Goal: Information Seeking & Learning: Learn about a topic

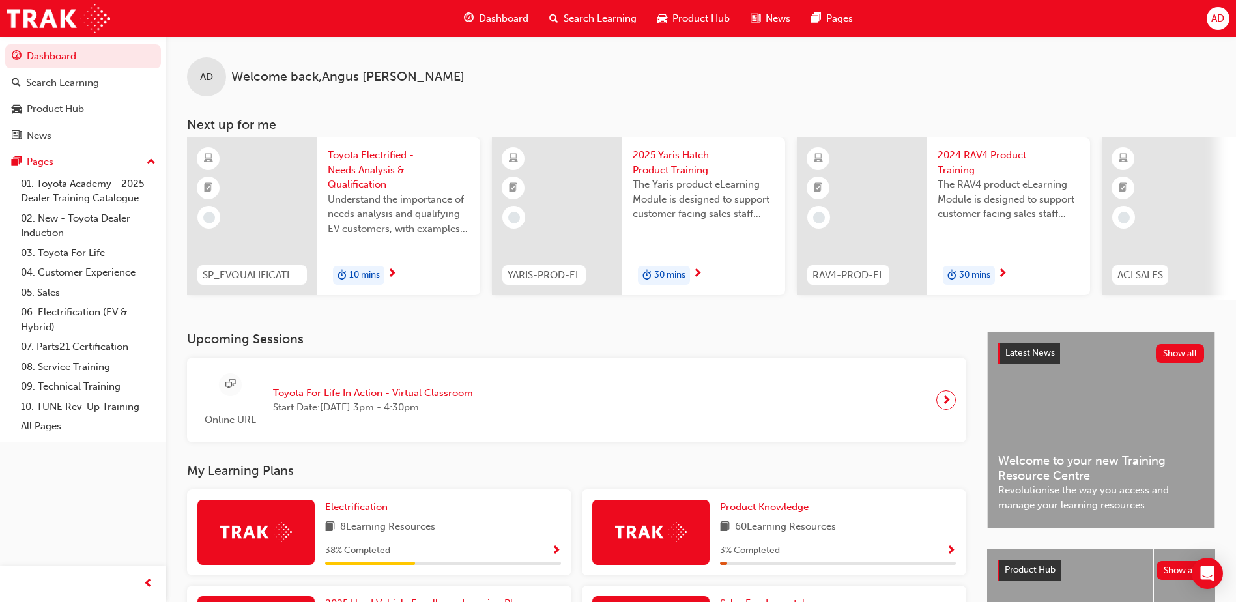
scroll to position [428, 0]
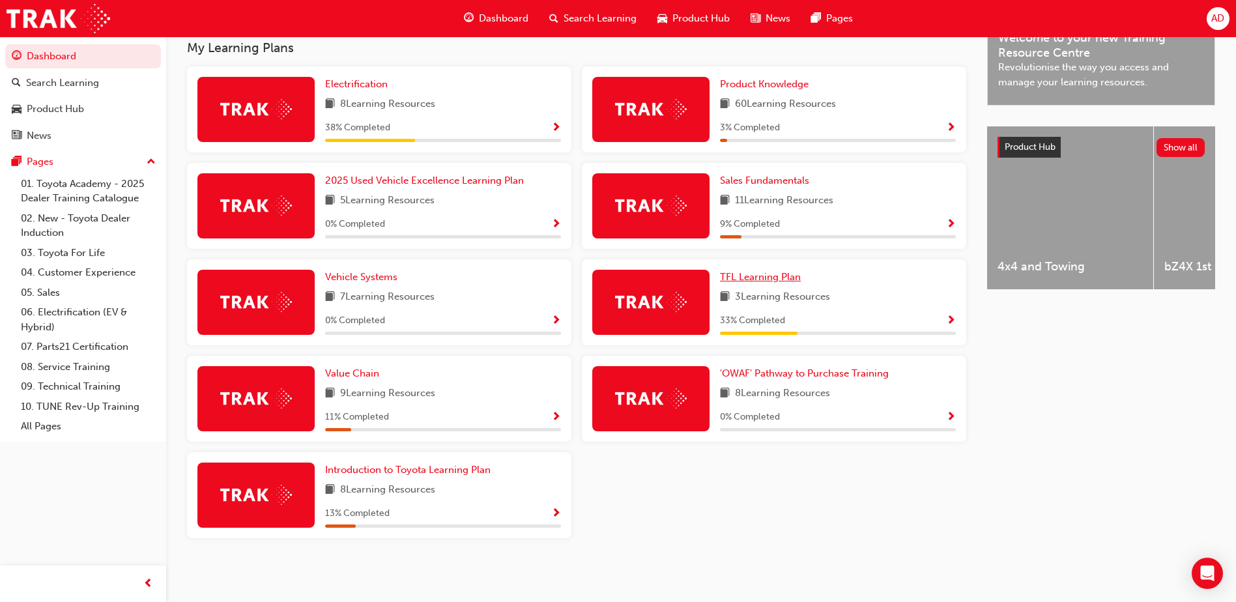
click at [786, 274] on span "TFL Learning Plan" at bounding box center [760, 277] width 81 height 12
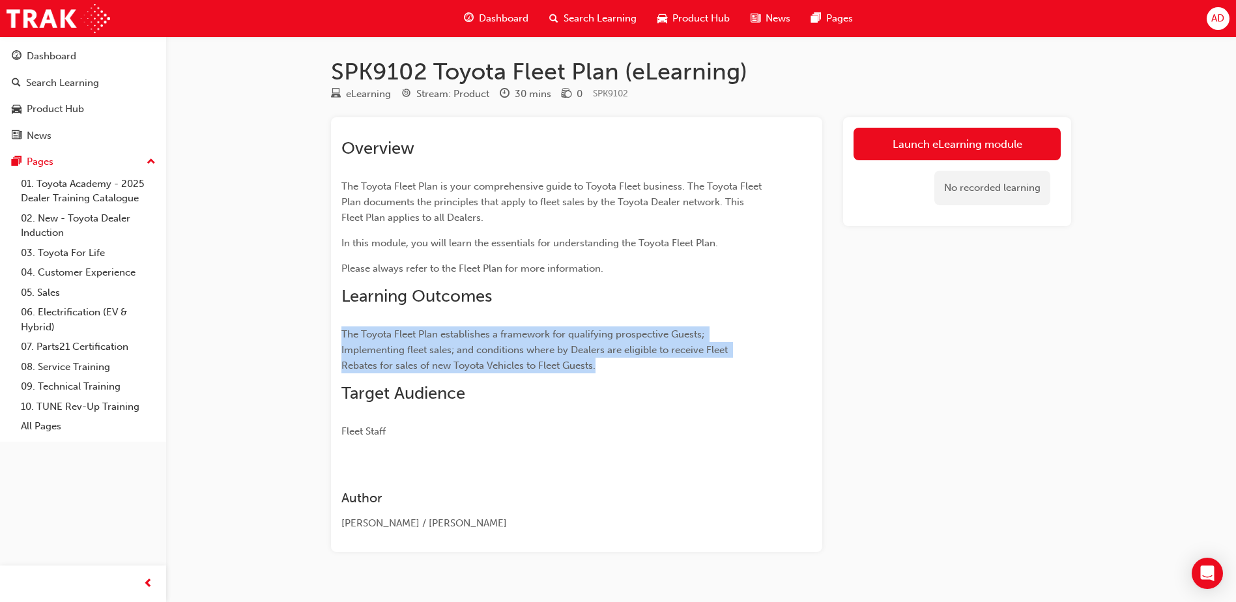
drag, startPoint x: 627, startPoint y: 369, endPoint x: 294, endPoint y: 311, distance: 338.0
click at [294, 311] on div "SPK9102 Toyota Fleet Plan (eLearning) eLearning Stream: Product 30 mins 0 SPK91…" at bounding box center [618, 313] width 1236 height 626
click at [637, 356] on p "The Toyota Fleet Plan establishes a framework for qualifying prospective Guests…" at bounding box center [553, 349] width 424 height 47
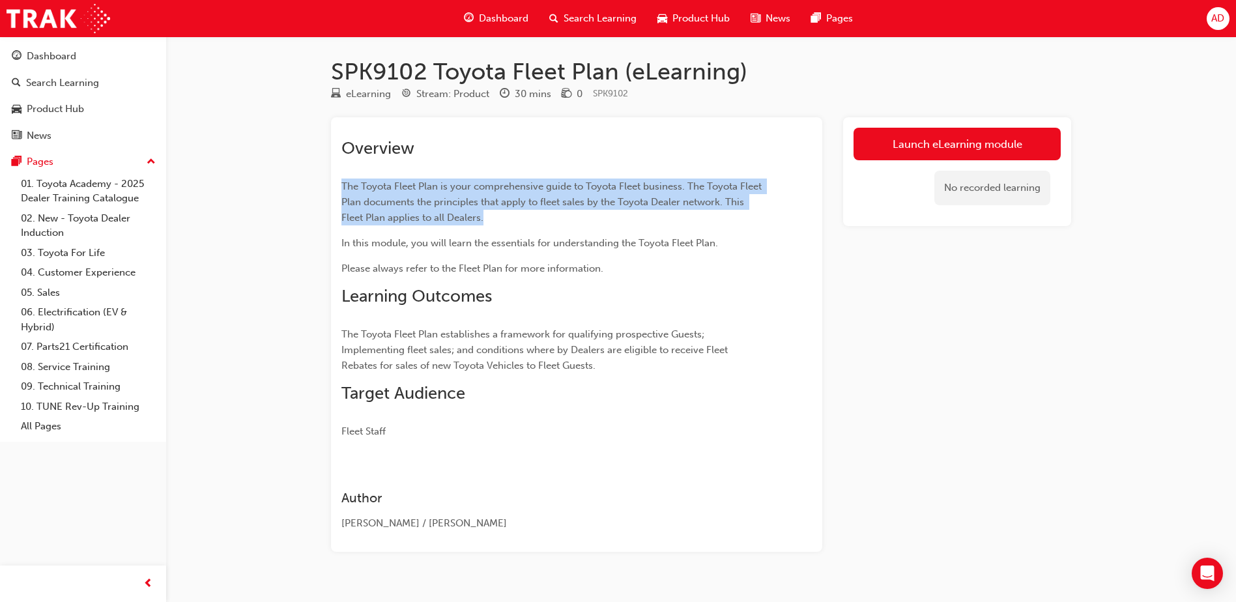
drag, startPoint x: 500, startPoint y: 218, endPoint x: 332, endPoint y: 188, distance: 170.7
click at [332, 188] on div "Overview The Toyota Fleet Plan is your comprehensive guide to Toyota Fleet busi…" at bounding box center [576, 334] width 491 height 435
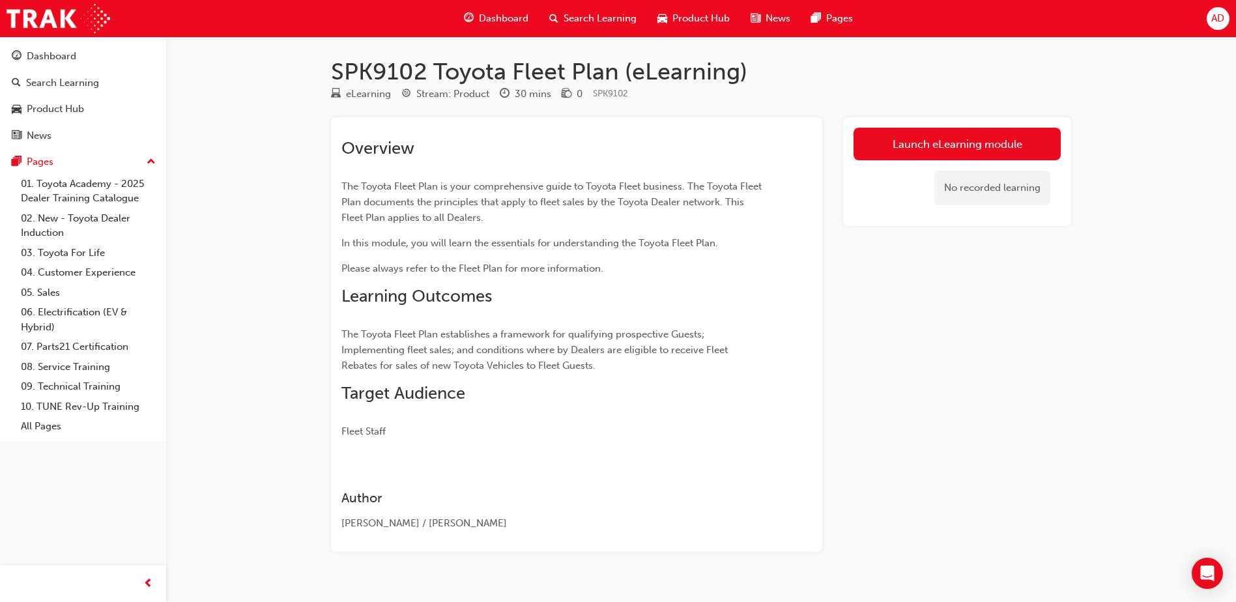
click at [508, 242] on span "In this module, you will learn the essentials for understanding the Toyota Flee…" at bounding box center [529, 243] width 377 height 12
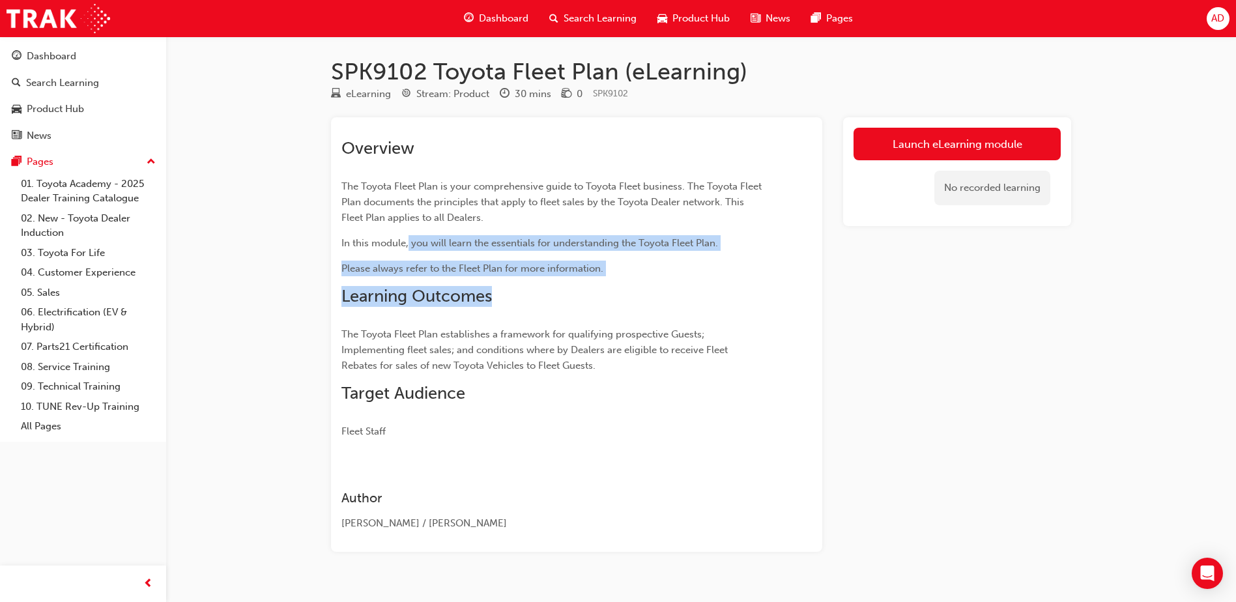
drag, startPoint x: 528, startPoint y: 282, endPoint x: 408, endPoint y: 237, distance: 128.0
click at [408, 237] on div "Overview The Toyota Fleet Plan is your comprehensive guide to Toyota Fleet busi…" at bounding box center [553, 288] width 424 height 301
click at [628, 250] on p "In this module, you will learn the essentials for understanding the Toyota Flee…" at bounding box center [553, 243] width 424 height 16
click at [616, 270] on p "Please always refer to the Fleet Plan for more information." at bounding box center [553, 269] width 424 height 16
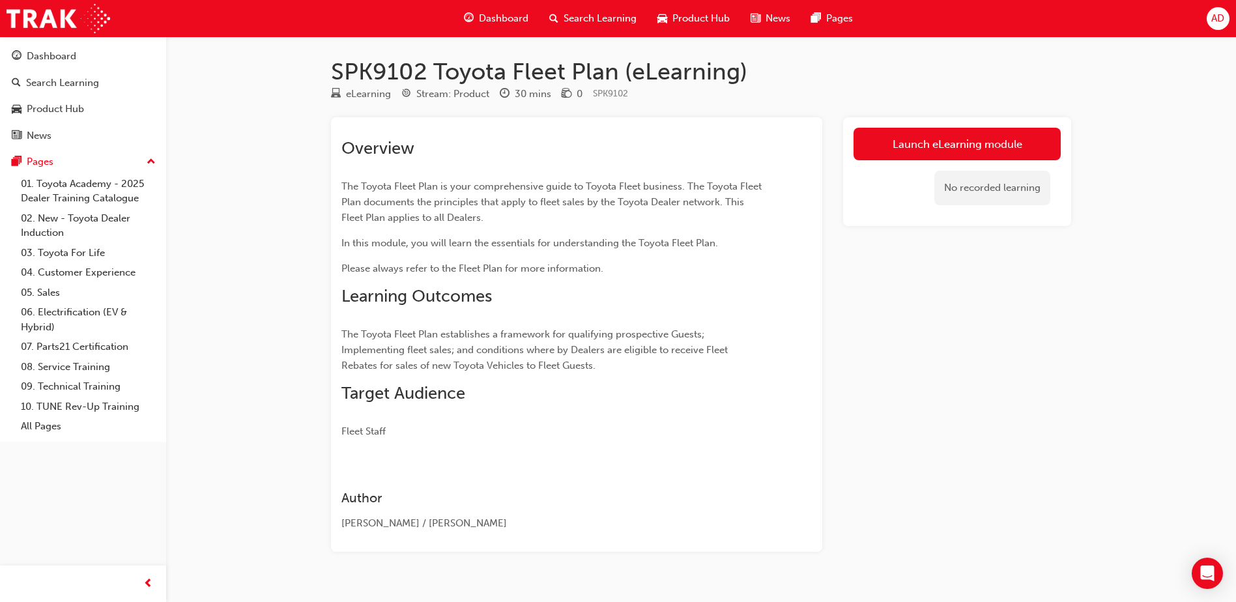
click at [599, 10] on div "Search Learning" at bounding box center [593, 18] width 108 height 27
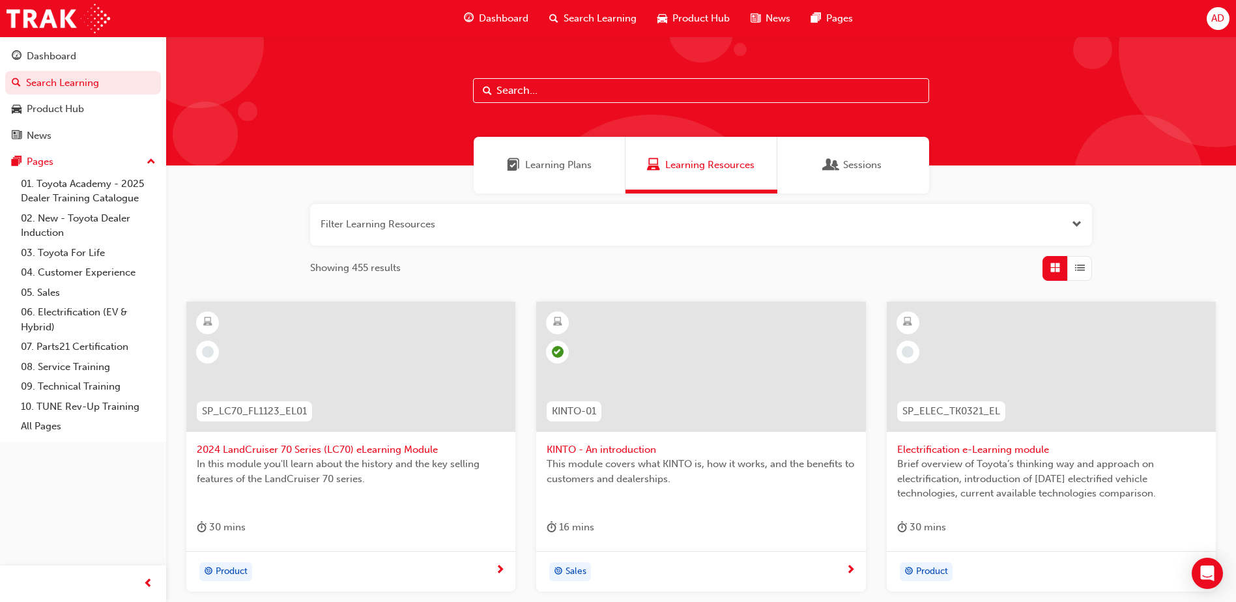
click at [561, 102] on input "text" at bounding box center [701, 90] width 456 height 25
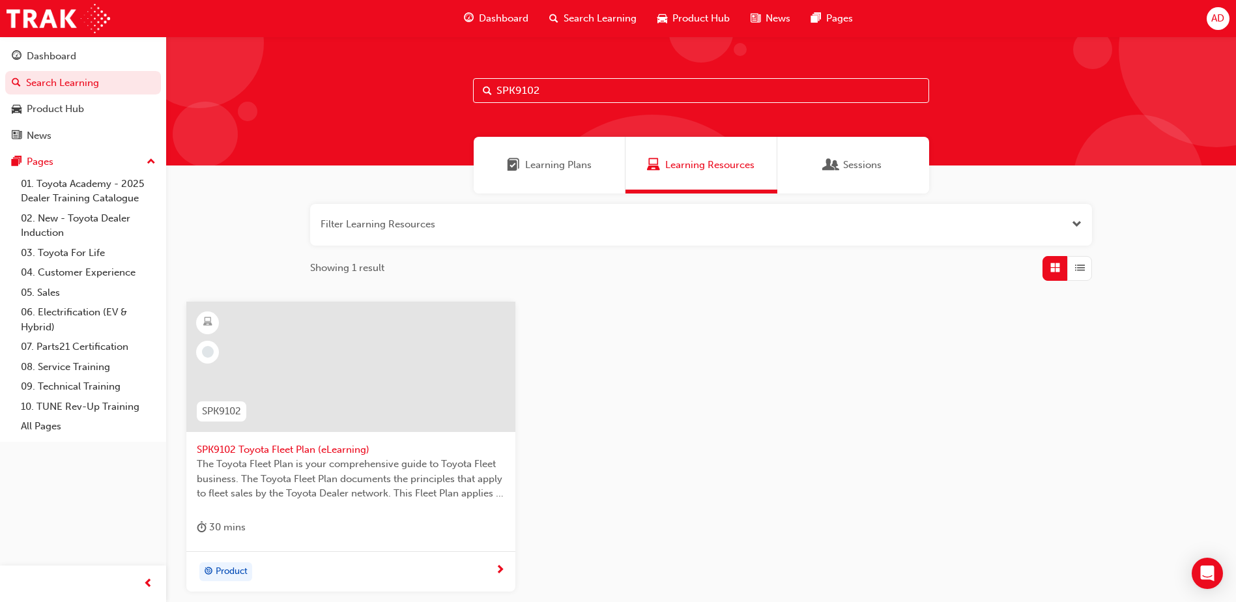
type input "SPK9102"
click at [305, 447] on span "SPK9102 Toyota Fleet Plan (eLearning)" at bounding box center [351, 449] width 308 height 15
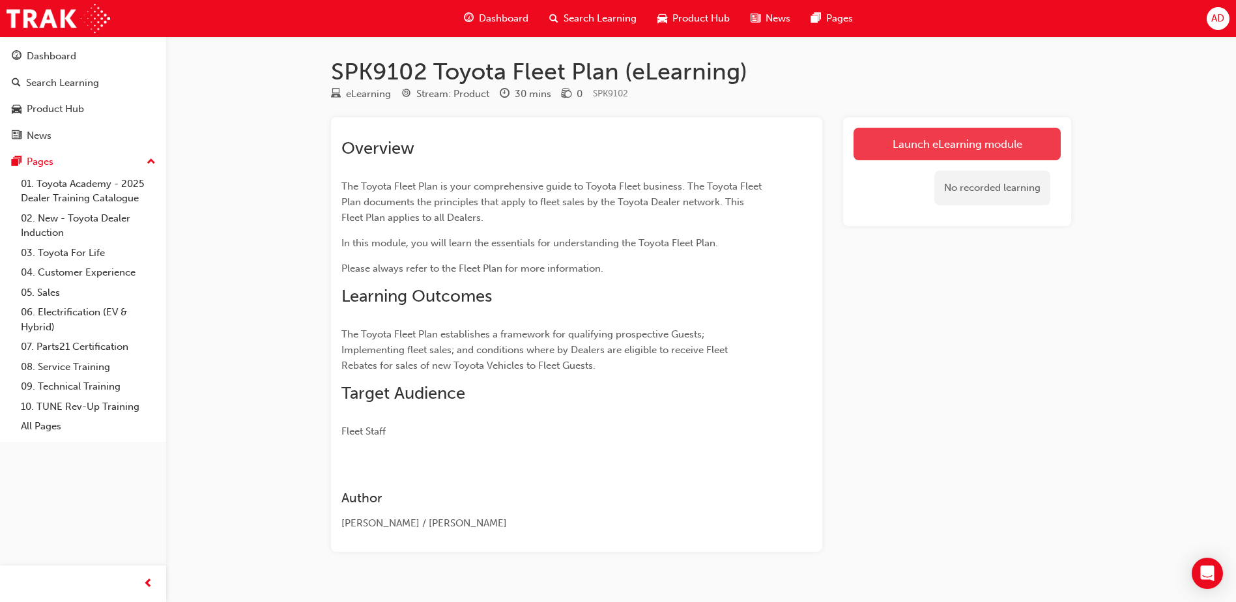
click at [951, 152] on link "Launch eLearning module" at bounding box center [957, 144] width 207 height 33
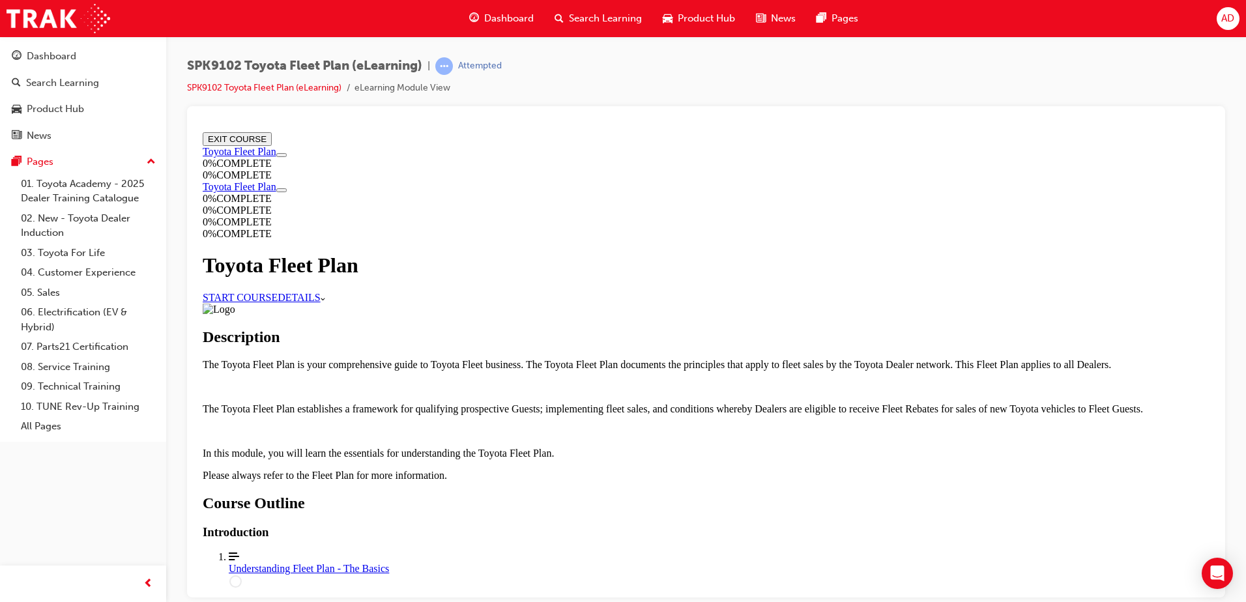
click at [278, 291] on link "START COURSE" at bounding box center [240, 296] width 75 height 11
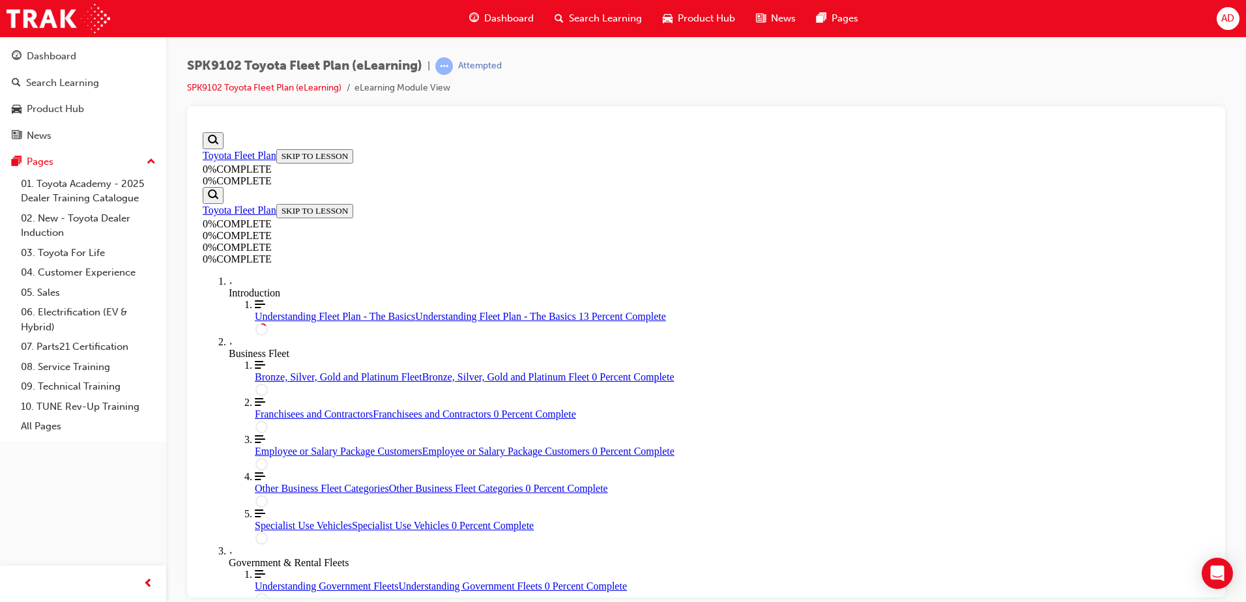
scroll to position [261, 0]
drag, startPoint x: 553, startPoint y: 184, endPoint x: 840, endPoint y: 184, distance: 287.3
drag, startPoint x: 777, startPoint y: 219, endPoint x: 571, endPoint y: 199, distance: 206.8
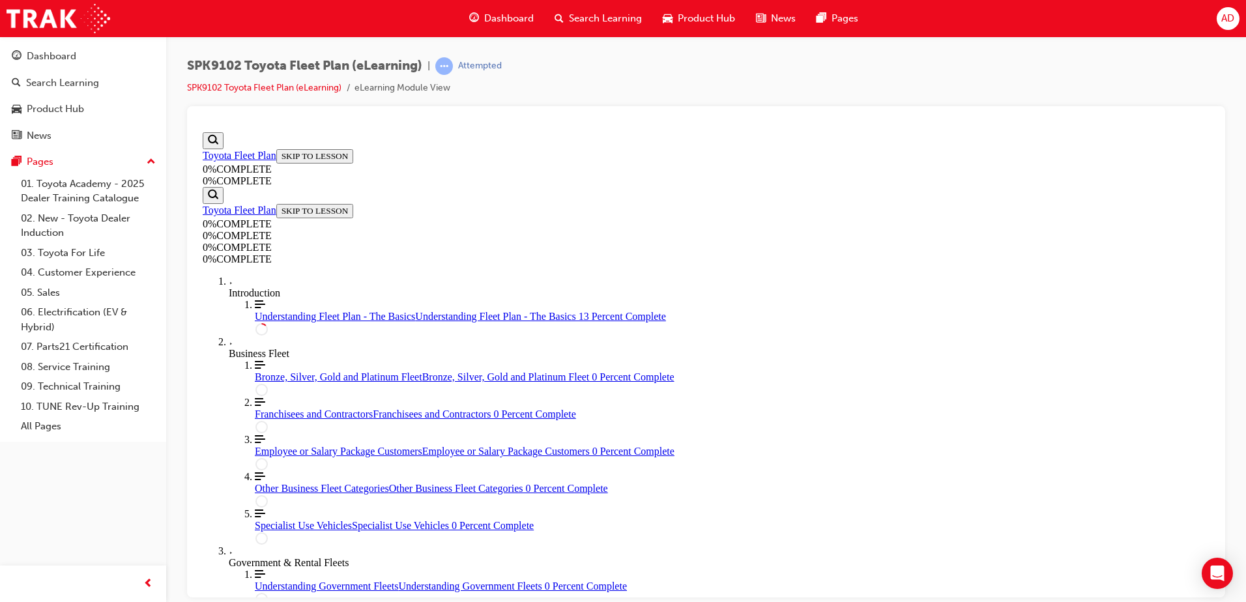
drag, startPoint x: 586, startPoint y: 235, endPoint x: 736, endPoint y: 248, distance: 151.1
drag, startPoint x: 586, startPoint y: 280, endPoint x: 708, endPoint y: 292, distance: 121.8
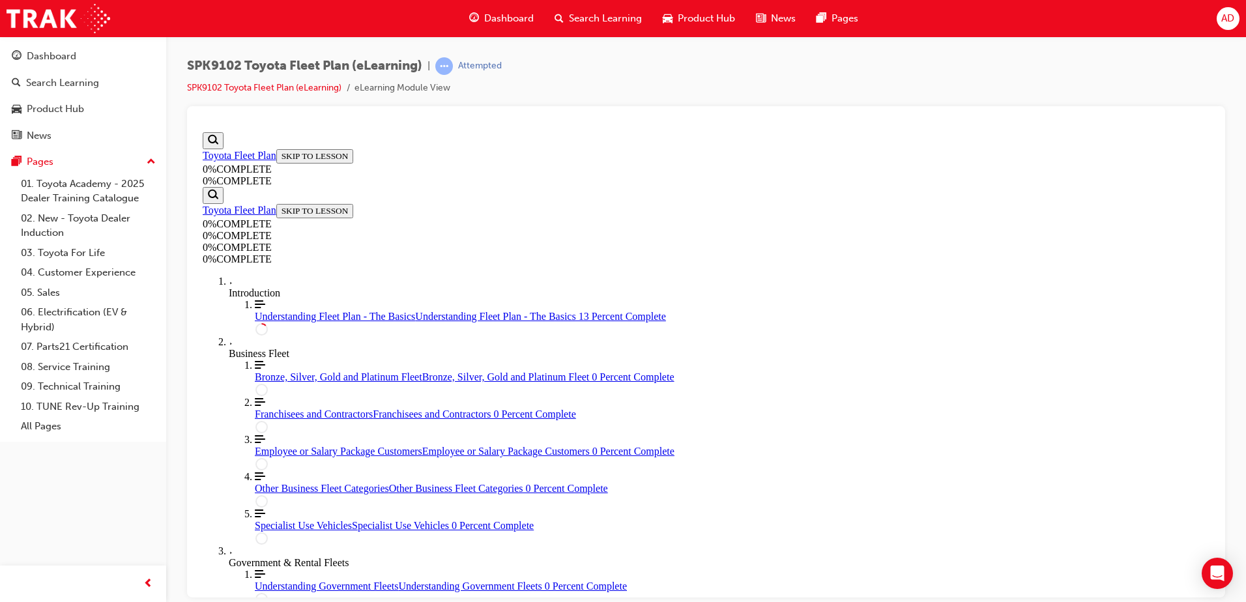
drag, startPoint x: 489, startPoint y: 237, endPoint x: 455, endPoint y: 214, distance: 40.8
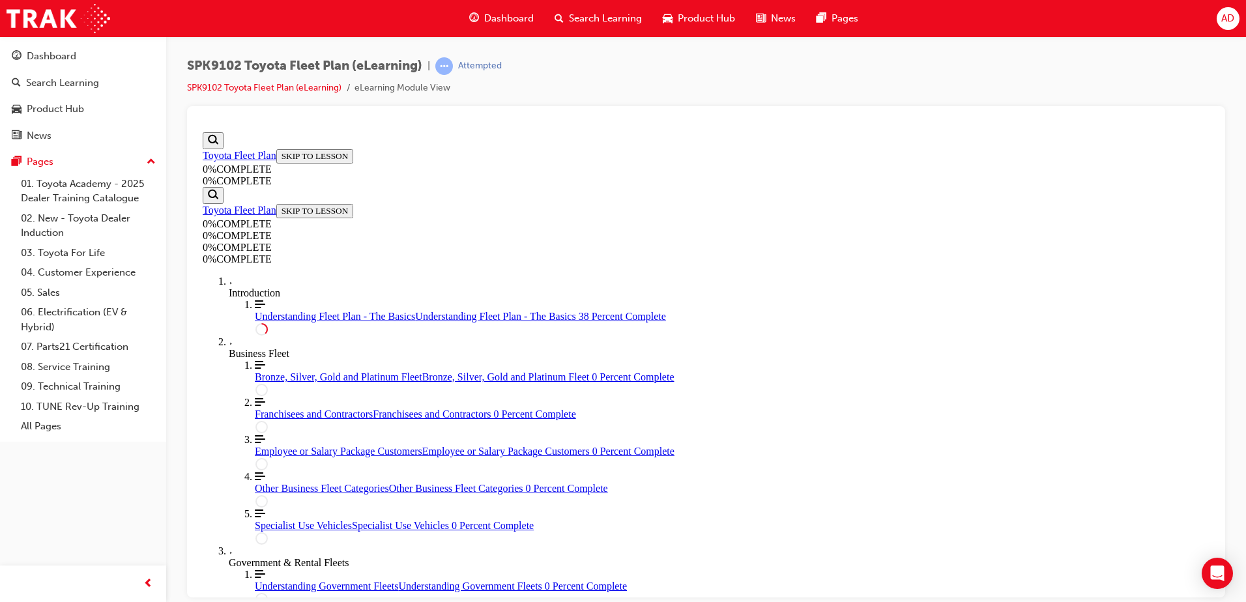
drag, startPoint x: 826, startPoint y: 302, endPoint x: 1070, endPoint y: 297, distance: 243.7
drag, startPoint x: 846, startPoint y: 311, endPoint x: 1054, endPoint y: 312, distance: 207.8
drag, startPoint x: 992, startPoint y: 343, endPoint x: 1085, endPoint y: 351, distance: 93.4
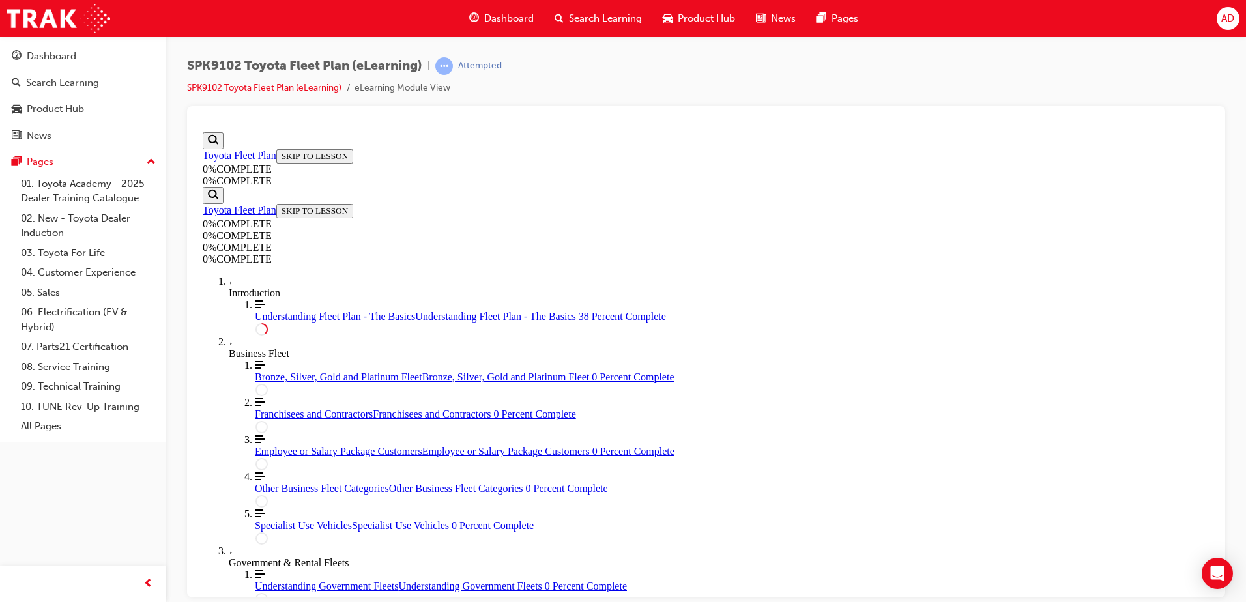
drag, startPoint x: 979, startPoint y: 429, endPoint x: 817, endPoint y: 383, distance: 167.9
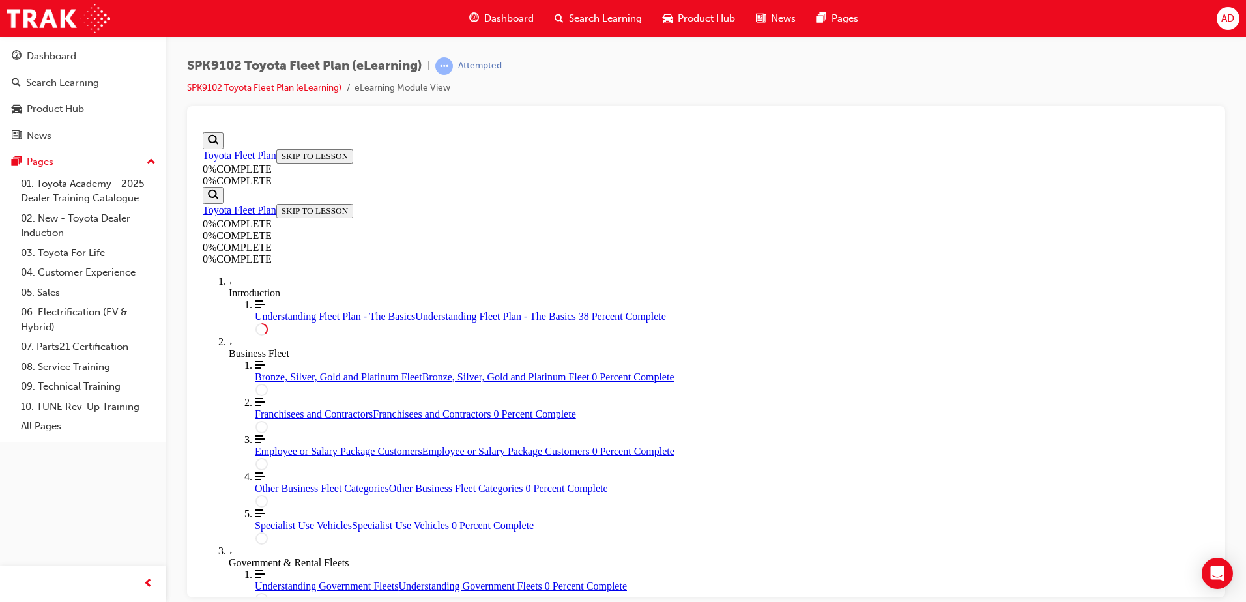
drag, startPoint x: 992, startPoint y: 315, endPoint x: 839, endPoint y: 259, distance: 163.3
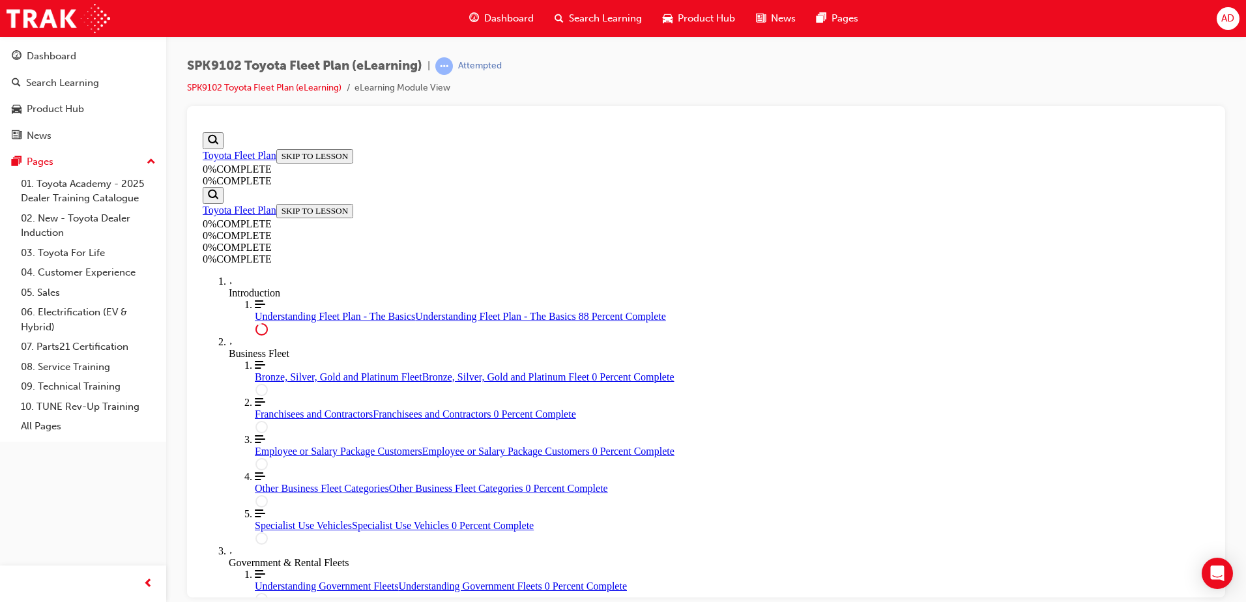
scroll to position [2177, 0]
drag, startPoint x: 654, startPoint y: 252, endPoint x: 557, endPoint y: 214, distance: 104.4
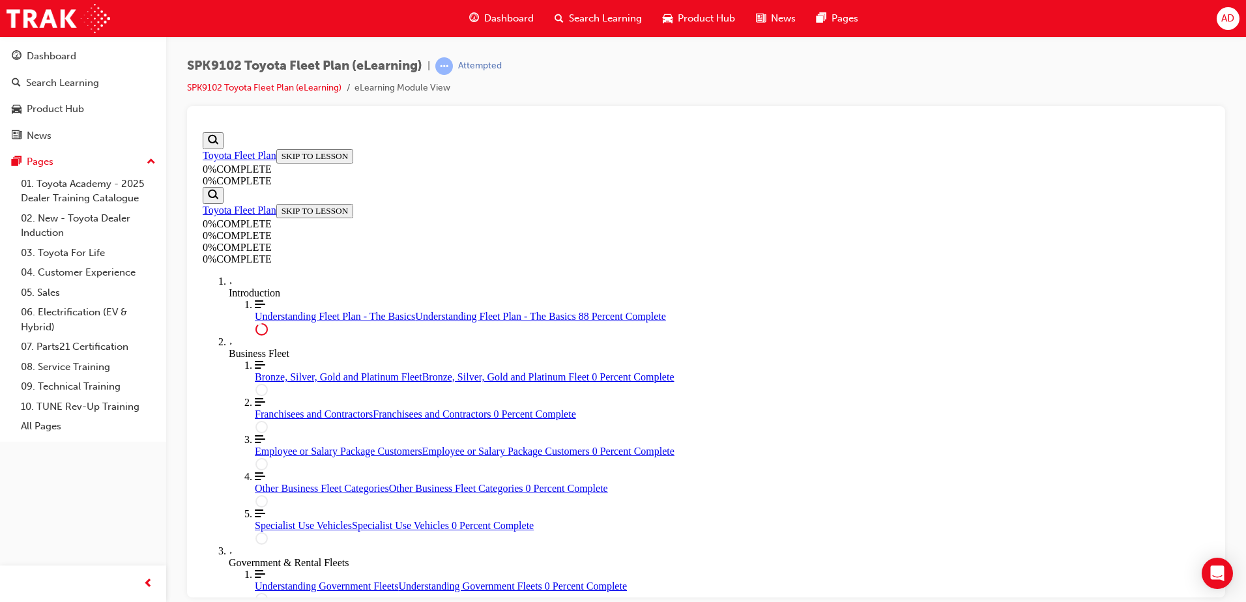
drag, startPoint x: 666, startPoint y: 282, endPoint x: 794, endPoint y: 285, distance: 128.4
drag, startPoint x: 636, startPoint y: 336, endPoint x: 951, endPoint y: 338, distance: 315.4
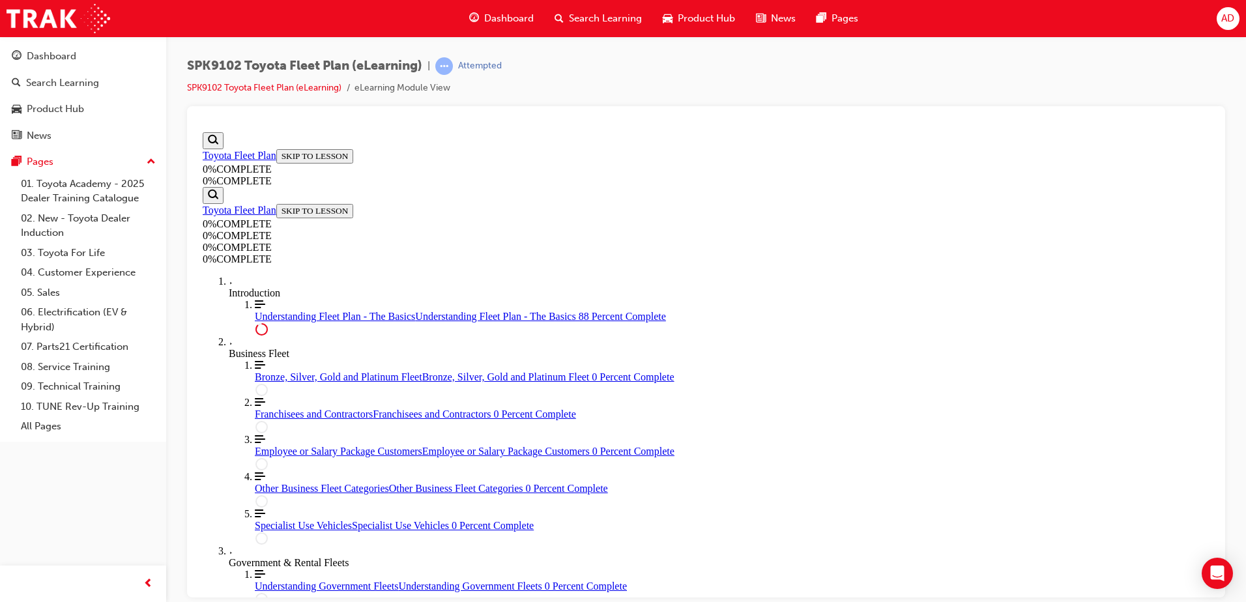
drag, startPoint x: 661, startPoint y: 394, endPoint x: 677, endPoint y: 391, distance: 16.6
drag, startPoint x: 641, startPoint y: 383, endPoint x: 791, endPoint y: 399, distance: 150.7
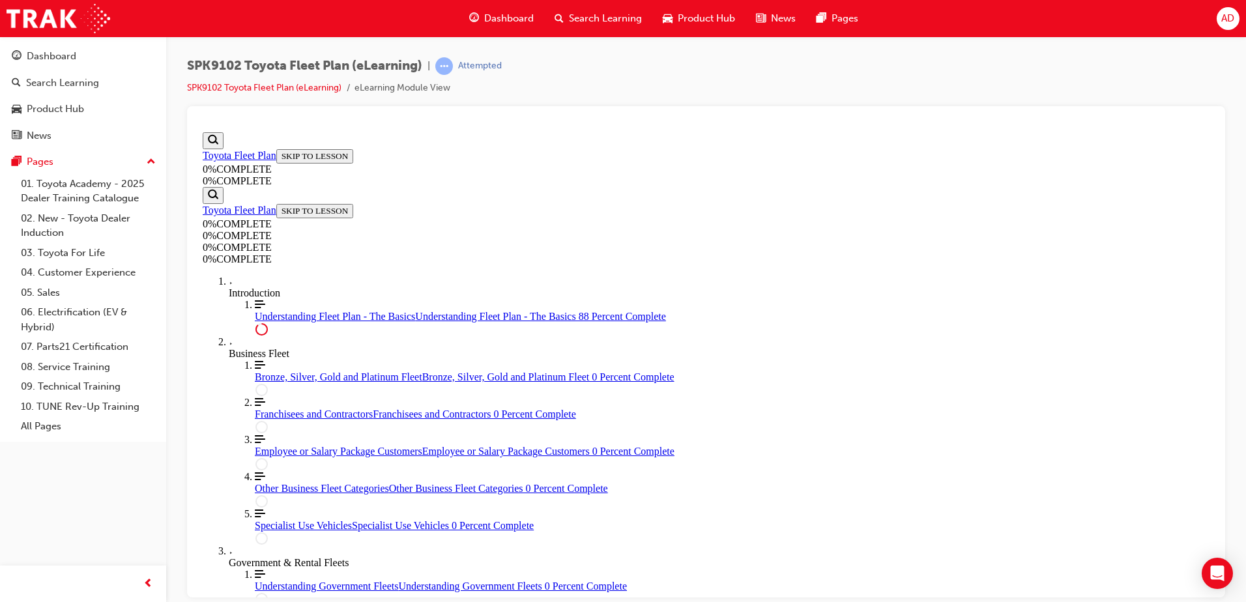
drag, startPoint x: 567, startPoint y: 229, endPoint x: 982, endPoint y: 231, distance: 414.4
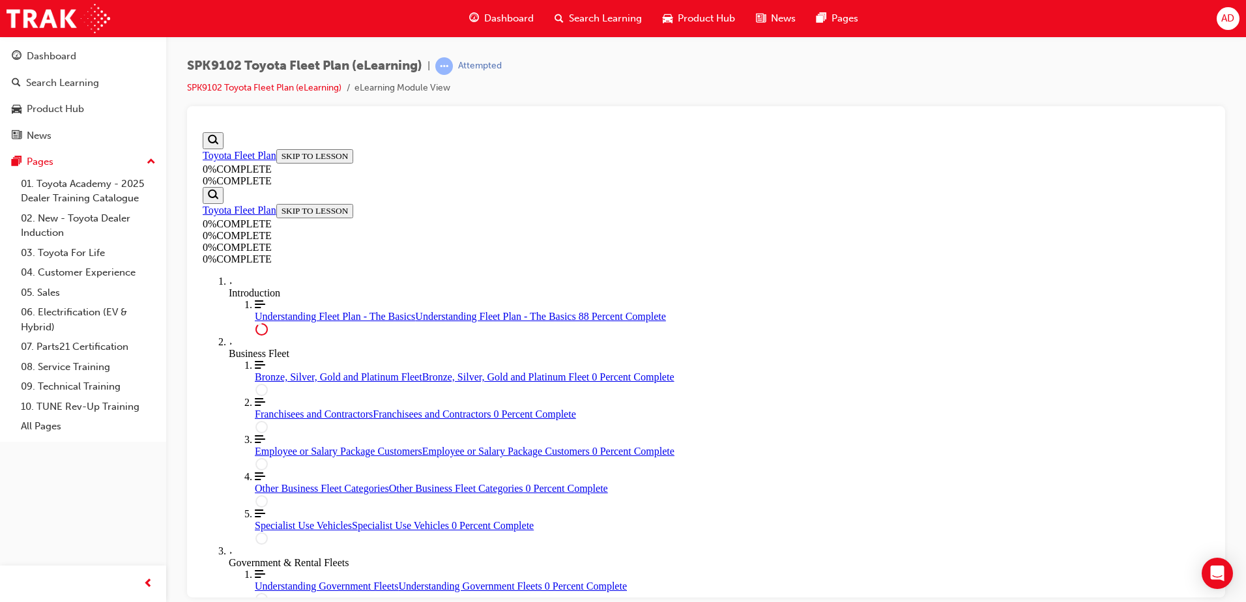
drag, startPoint x: 663, startPoint y: 356, endPoint x: 592, endPoint y: 343, distance: 72.8
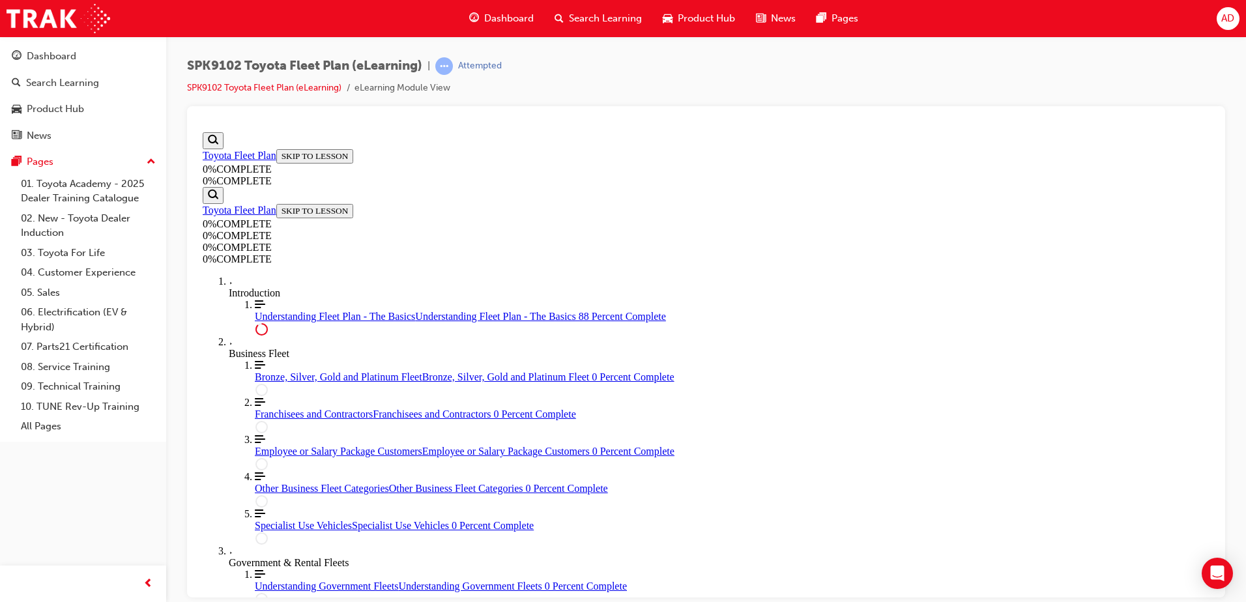
scroll to position [2477, 0]
drag, startPoint x: 626, startPoint y: 368, endPoint x: 551, endPoint y: 343, distance: 79.1
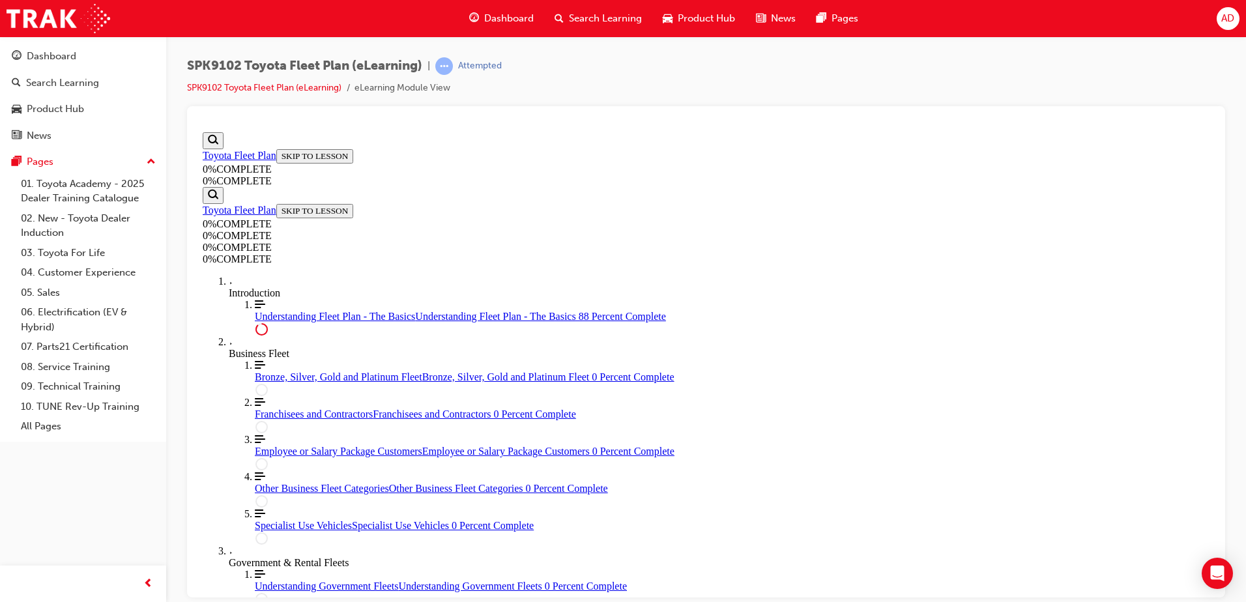
drag, startPoint x: 627, startPoint y: 360, endPoint x: 577, endPoint y: 336, distance: 55.4
drag, startPoint x: 659, startPoint y: 370, endPoint x: 560, endPoint y: 346, distance: 101.9
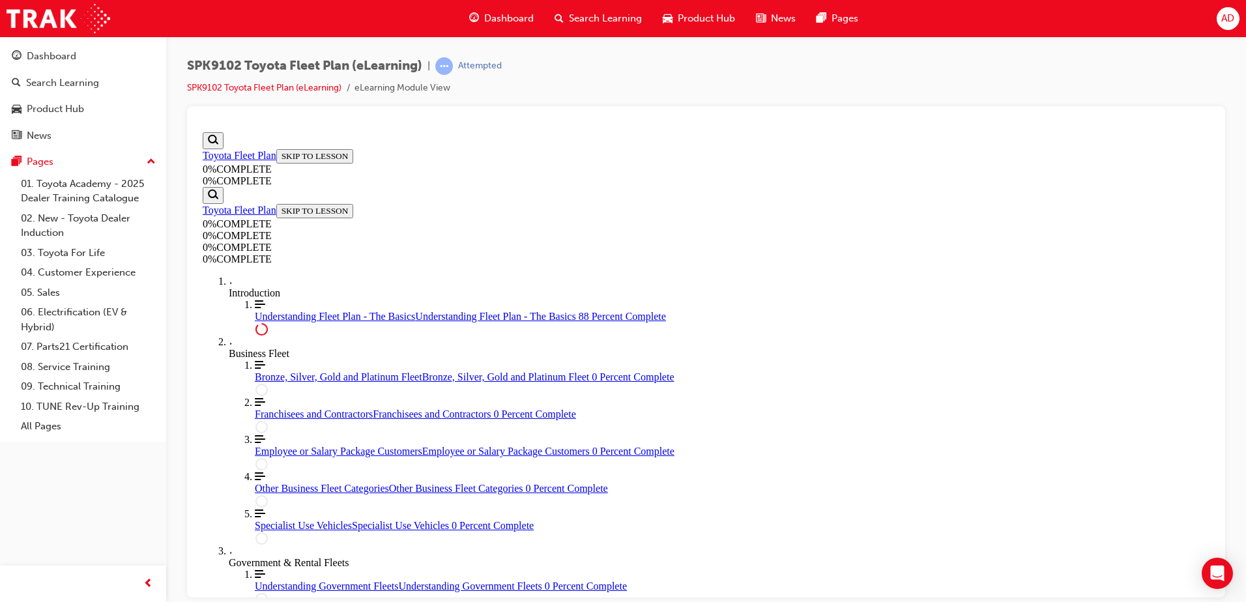
drag, startPoint x: 717, startPoint y: 390, endPoint x: 569, endPoint y: 386, distance: 147.3
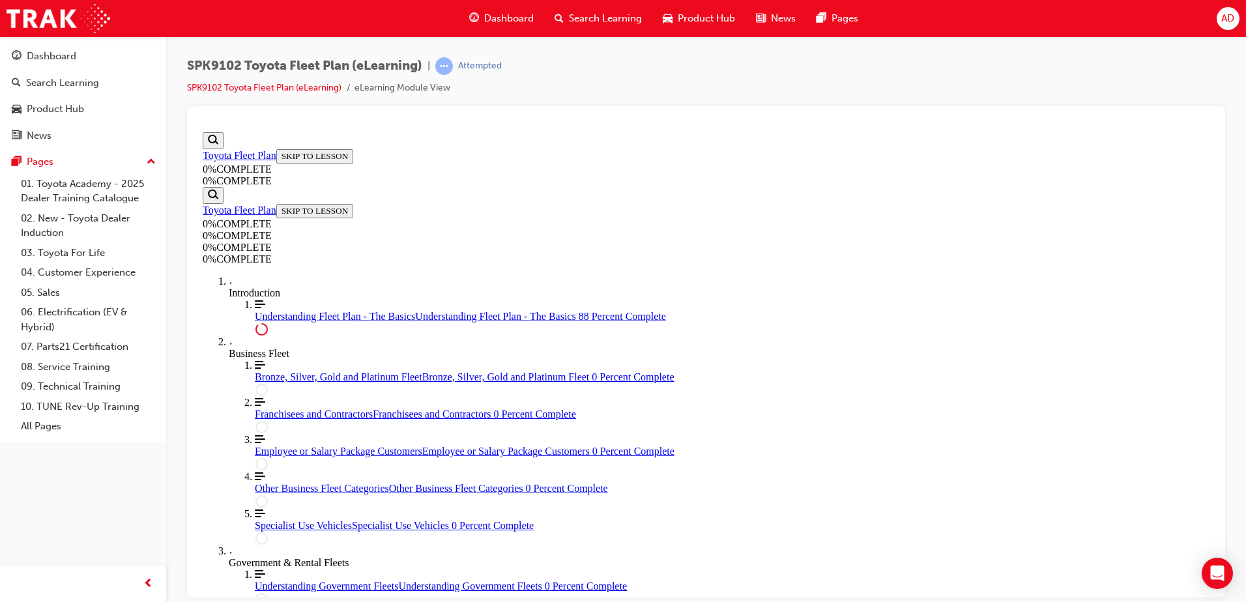
drag, startPoint x: 718, startPoint y: 418, endPoint x: 577, endPoint y: 428, distance: 141.7
drag, startPoint x: 746, startPoint y: 441, endPoint x: 768, endPoint y: 513, distance: 74.8
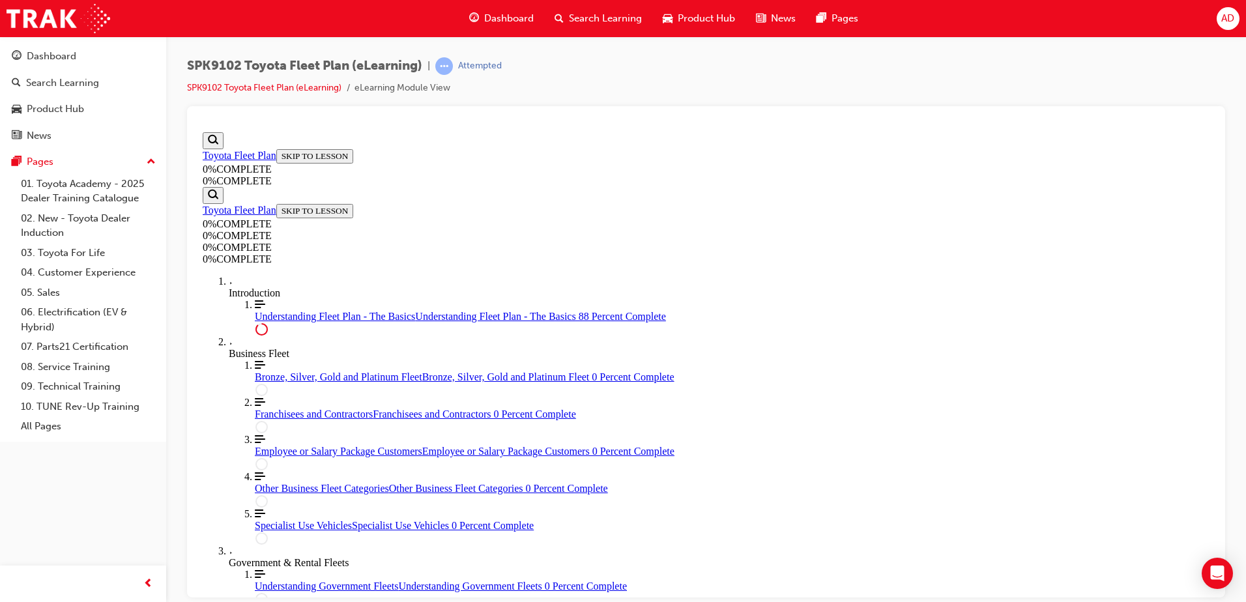
scroll to position [2282, 0]
drag, startPoint x: 785, startPoint y: 468, endPoint x: 586, endPoint y: 463, distance: 199.4
drag, startPoint x: 587, startPoint y: 492, endPoint x: 785, endPoint y: 534, distance: 202.4
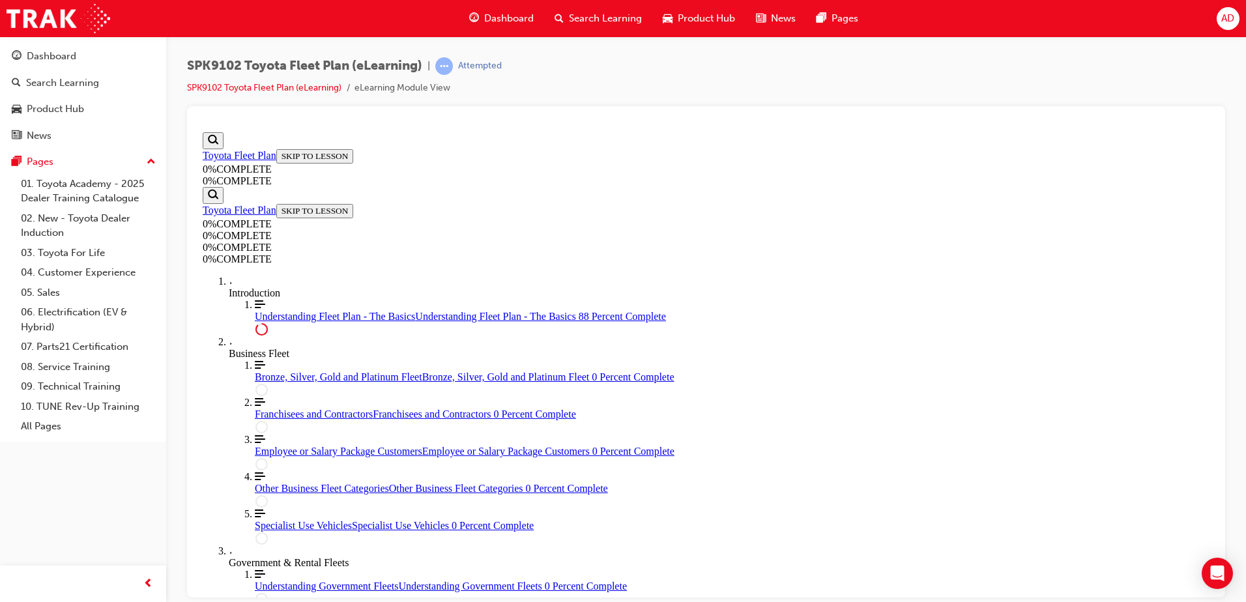
drag, startPoint x: 680, startPoint y: 367, endPoint x: 549, endPoint y: 343, distance: 133.2
drag, startPoint x: 590, startPoint y: 390, endPoint x: 915, endPoint y: 407, distance: 326.2
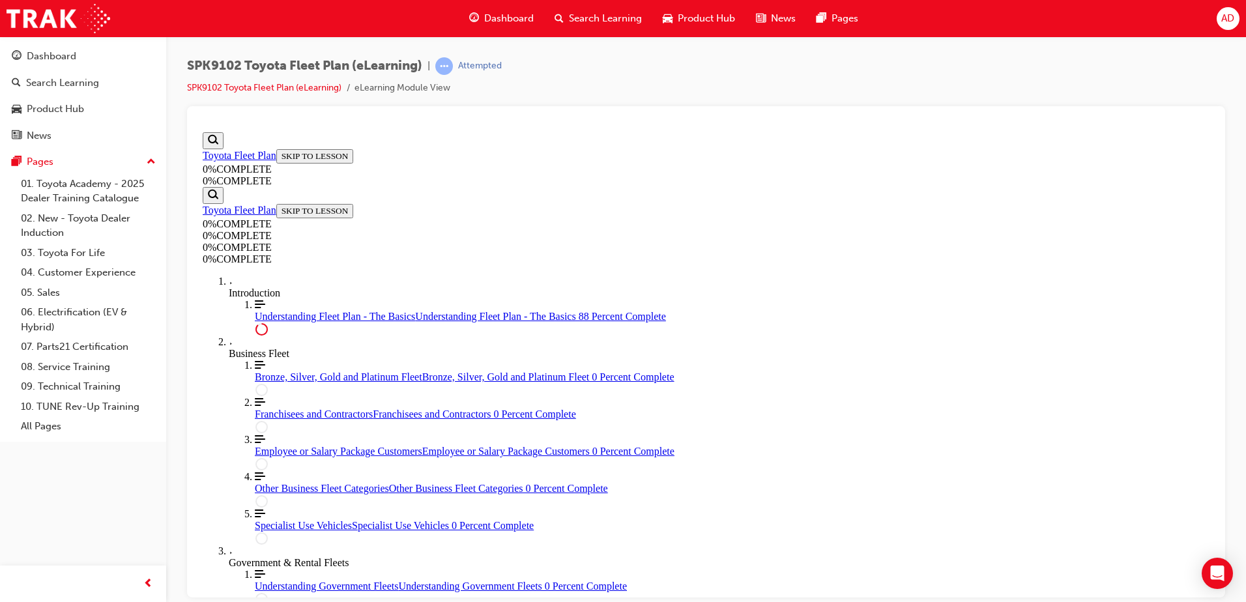
scroll to position [2412, 0]
drag, startPoint x: 811, startPoint y: 405, endPoint x: 639, endPoint y: 377, distance: 174.3
drag, startPoint x: 594, startPoint y: 362, endPoint x: 990, endPoint y: 373, distance: 396.3
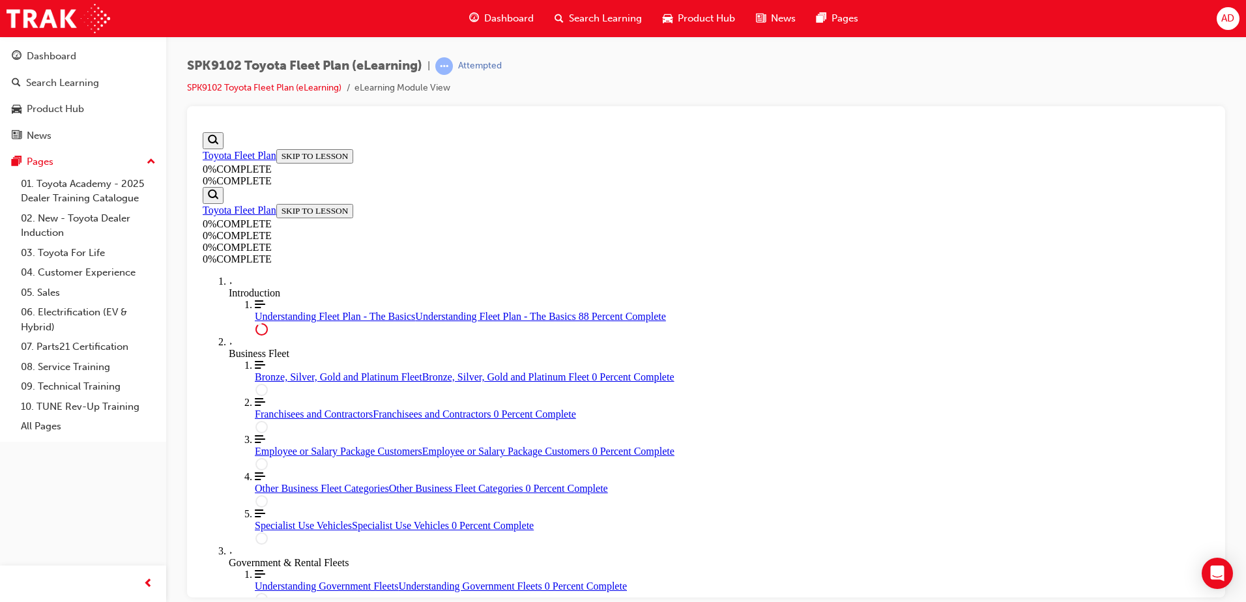
drag, startPoint x: 597, startPoint y: 383, endPoint x: 1014, endPoint y: 382, distance: 417.6
drag, startPoint x: 770, startPoint y: 412, endPoint x: 813, endPoint y: 413, distance: 43.0
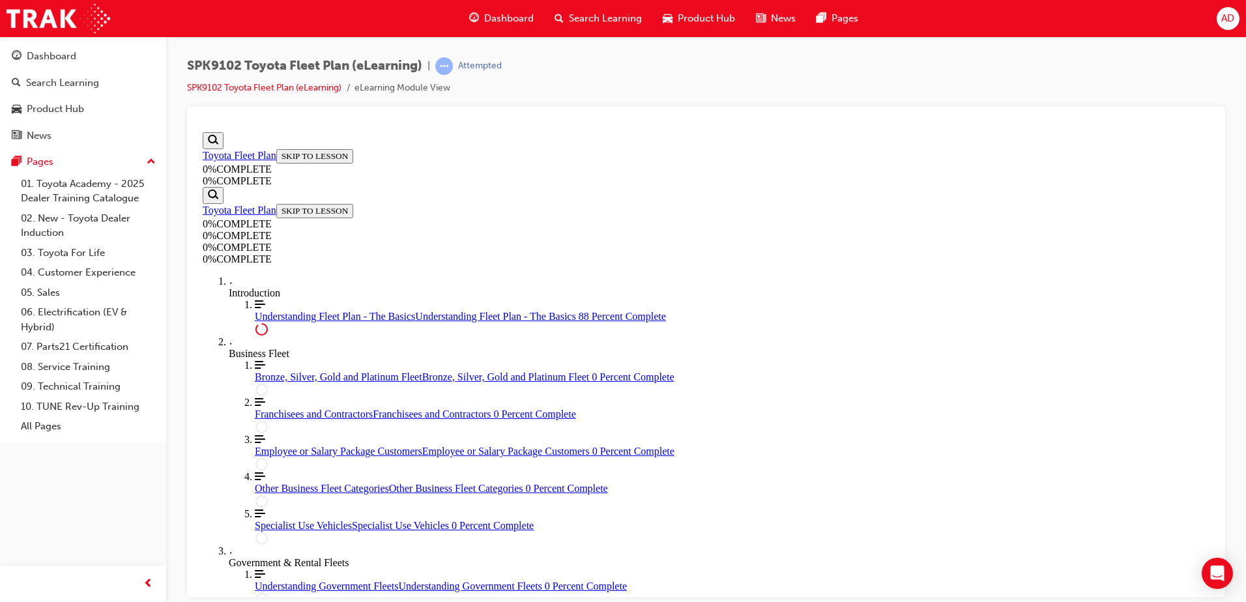
drag, startPoint x: 648, startPoint y: 292, endPoint x: 704, endPoint y: 306, distance: 57.8
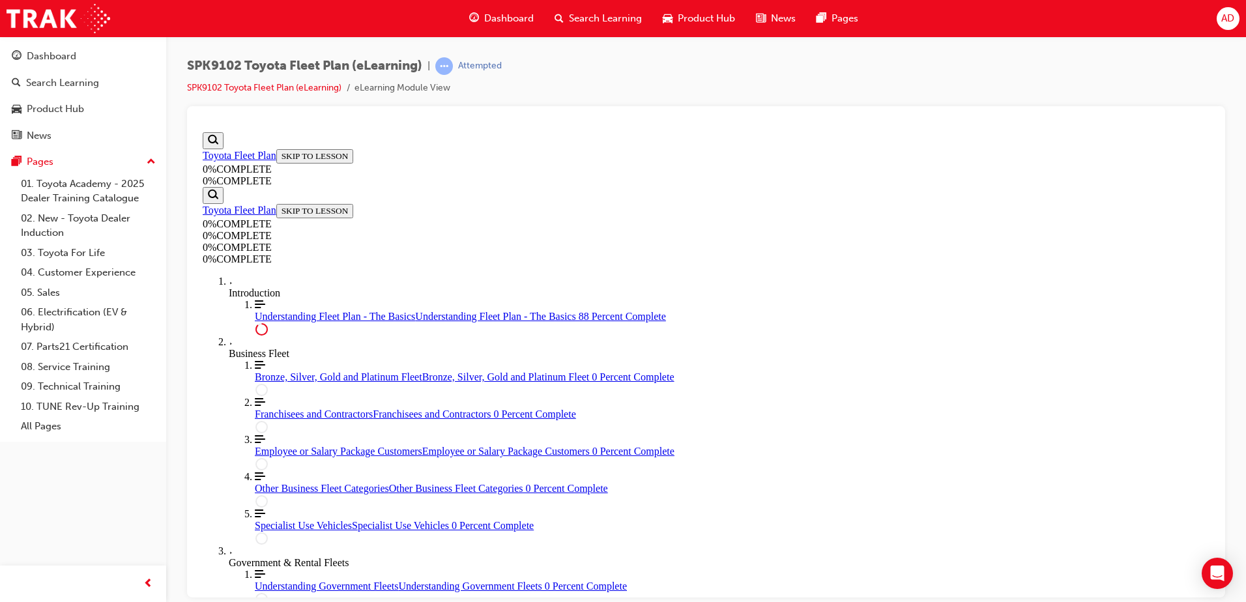
drag, startPoint x: 685, startPoint y: 306, endPoint x: 571, endPoint y: 280, distance: 117.6
drag, startPoint x: 745, startPoint y: 388, endPoint x: 582, endPoint y: 387, distance: 162.9
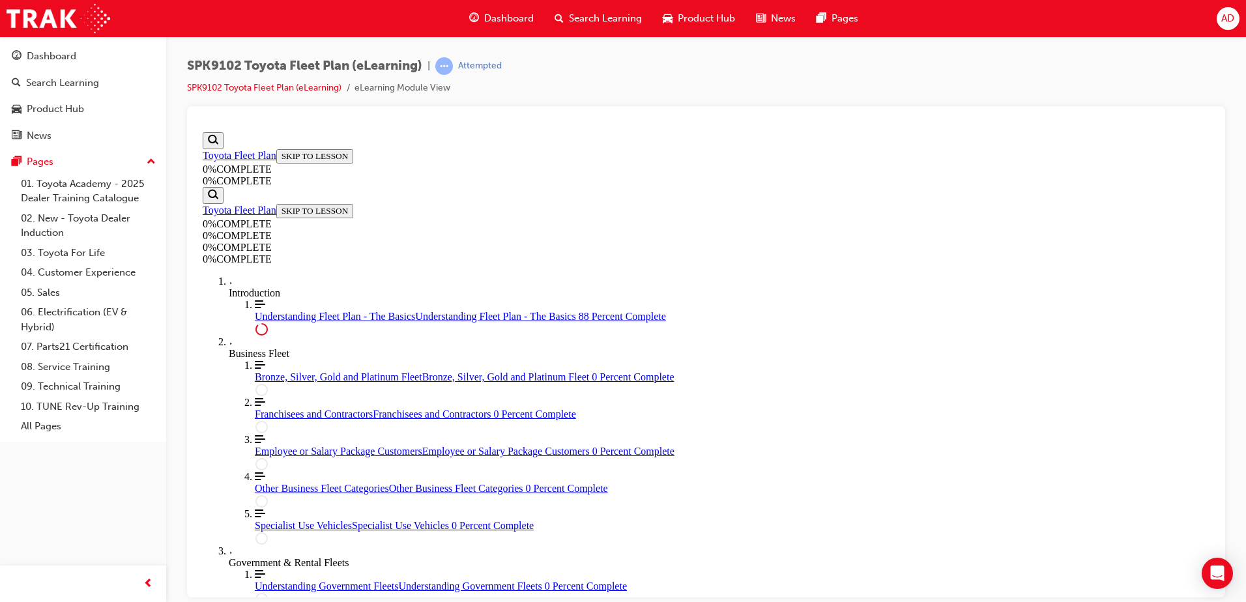
scroll to position [2282, 0]
drag, startPoint x: 948, startPoint y: 369, endPoint x: 564, endPoint y: 328, distance: 385.9
drag, startPoint x: 808, startPoint y: 417, endPoint x: 561, endPoint y: 386, distance: 248.9
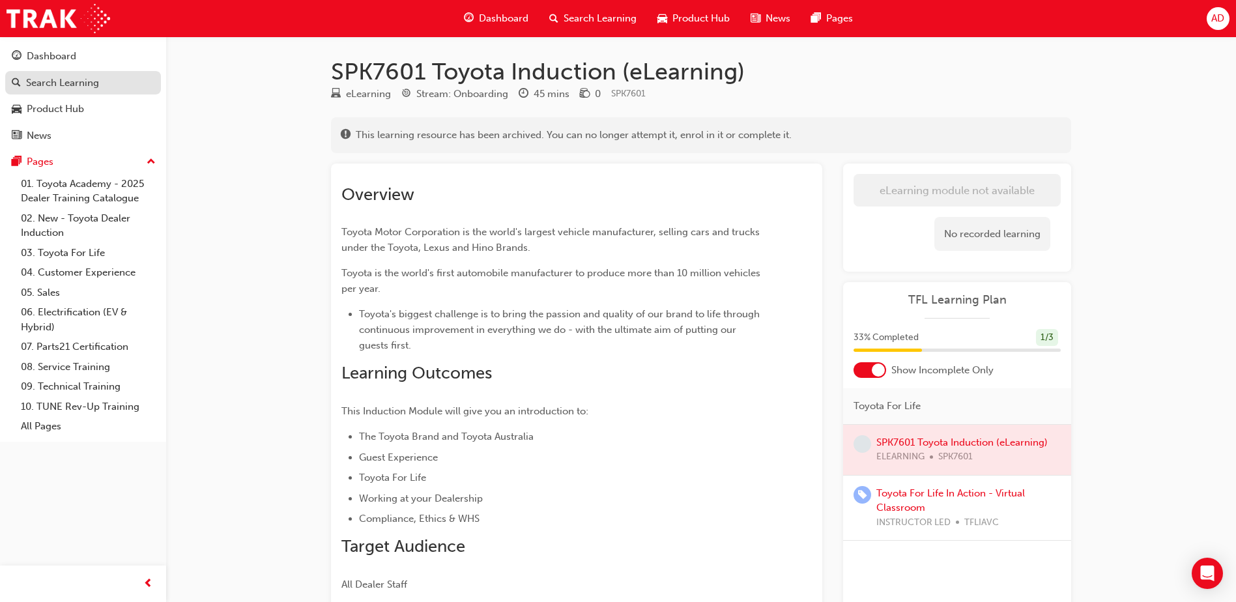
click at [83, 82] on div "Search Learning" at bounding box center [62, 83] width 73 height 15
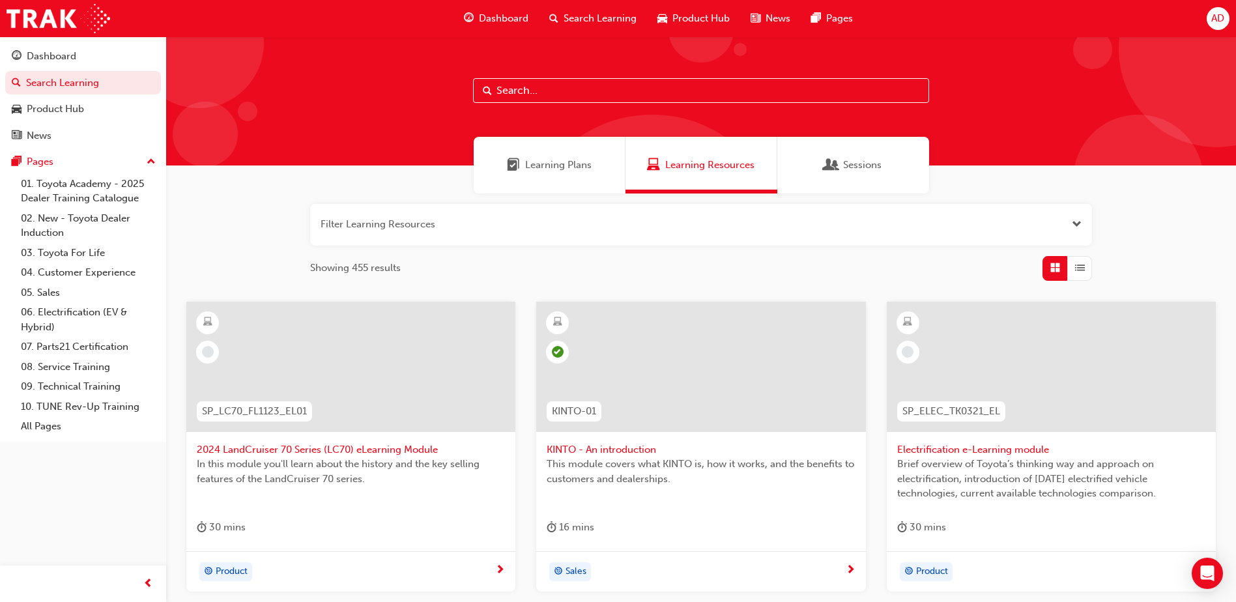
click at [1086, 261] on div "button" at bounding box center [1079, 268] width 25 height 25
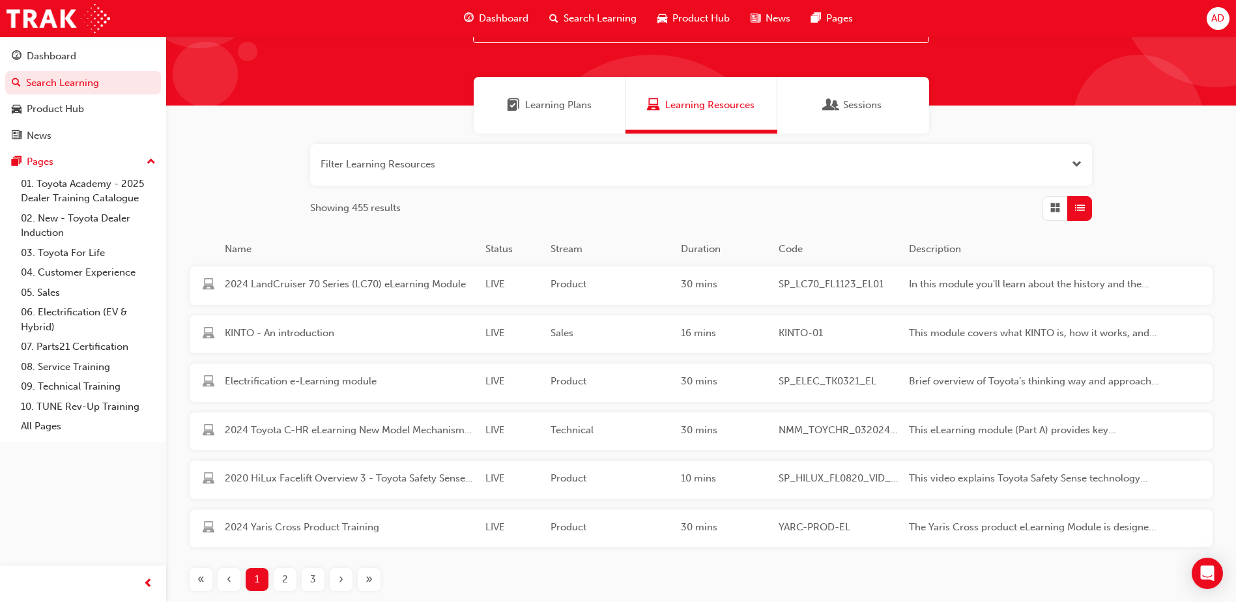
scroll to position [154, 0]
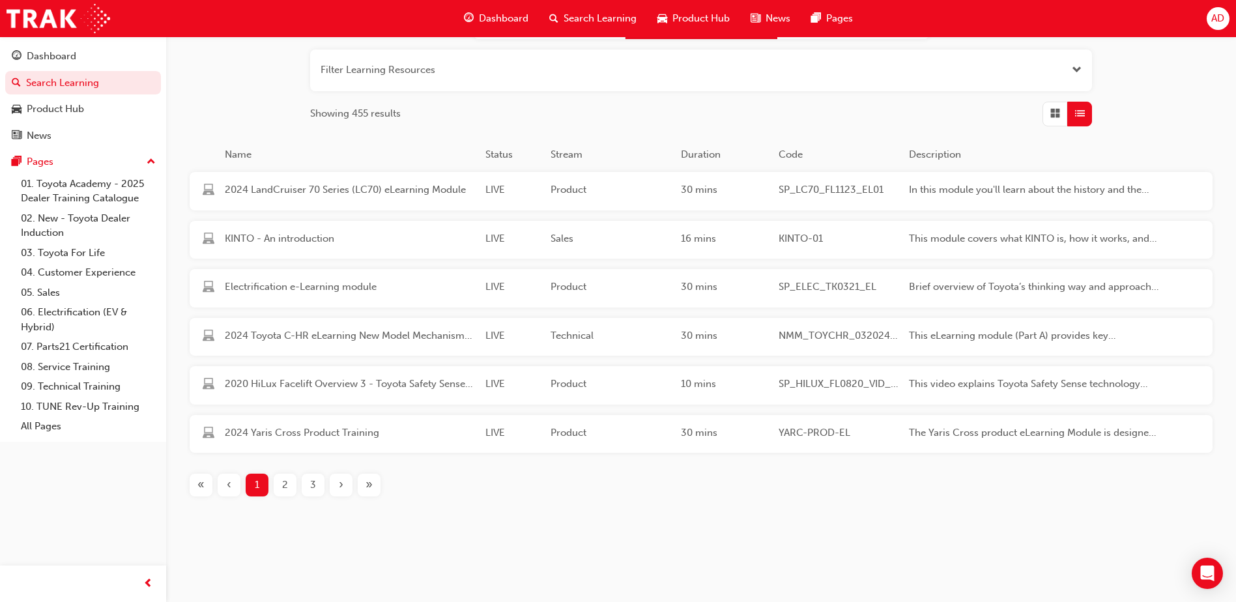
click at [294, 488] on div "2" at bounding box center [285, 485] width 23 height 23
click at [315, 477] on div "3" at bounding box center [313, 485] width 23 height 23
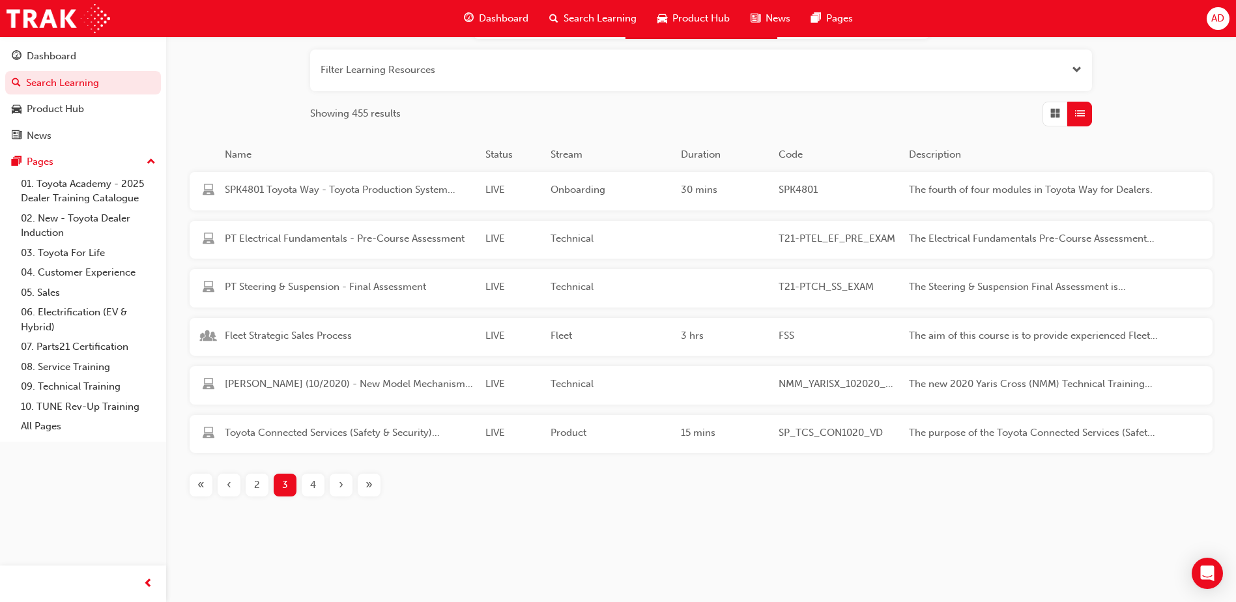
click at [314, 488] on span "4" at bounding box center [313, 485] width 6 height 15
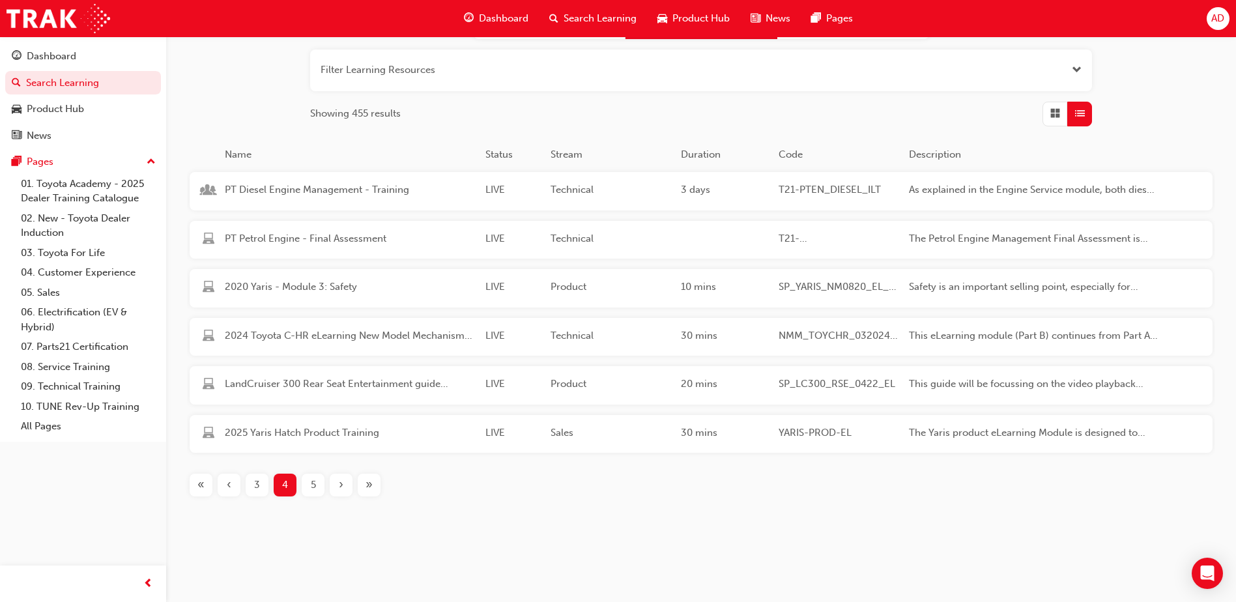
click at [312, 489] on span "5" at bounding box center [313, 485] width 5 height 15
click at [313, 487] on span "6" at bounding box center [313, 485] width 6 height 15
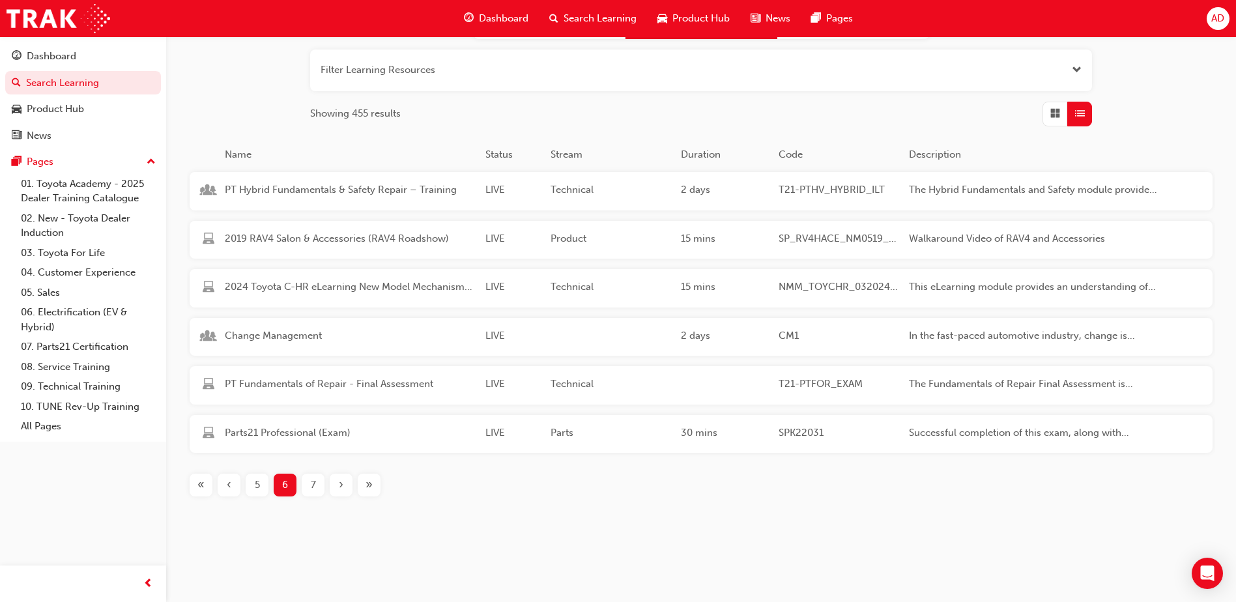
click at [313, 492] on span "7" at bounding box center [313, 485] width 5 height 15
click at [313, 485] on span "8" at bounding box center [313, 485] width 6 height 15
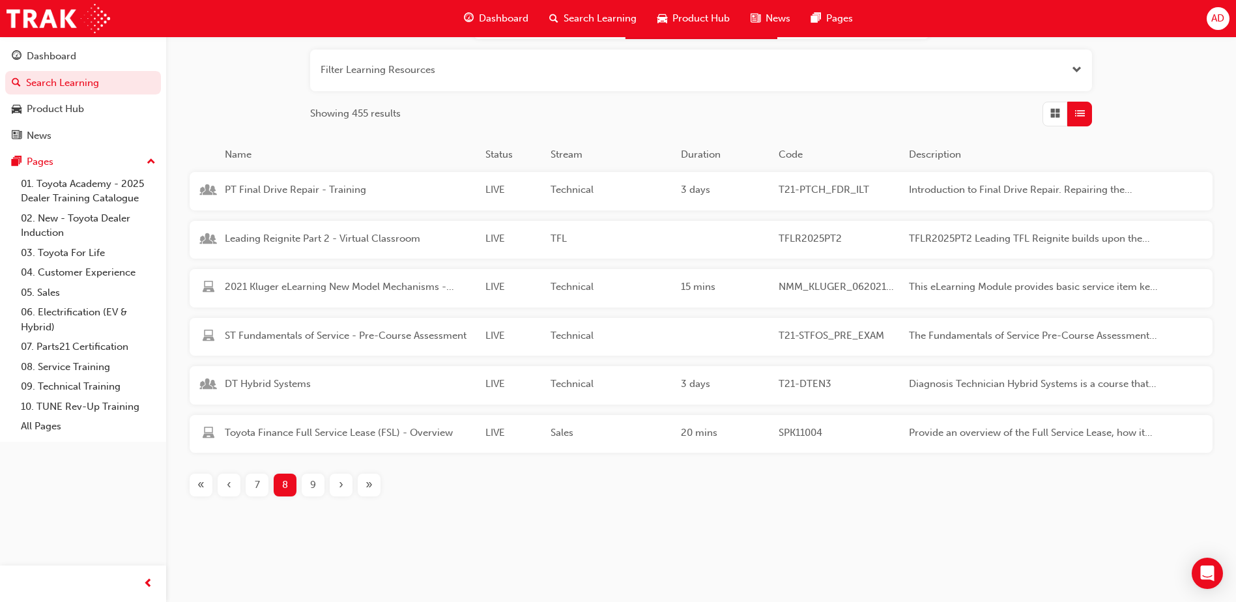
click at [313, 485] on span "9" at bounding box center [313, 485] width 6 height 15
click at [313, 485] on span "10" at bounding box center [313, 485] width 10 height 15
click at [315, 483] on span "11" at bounding box center [313, 485] width 9 height 15
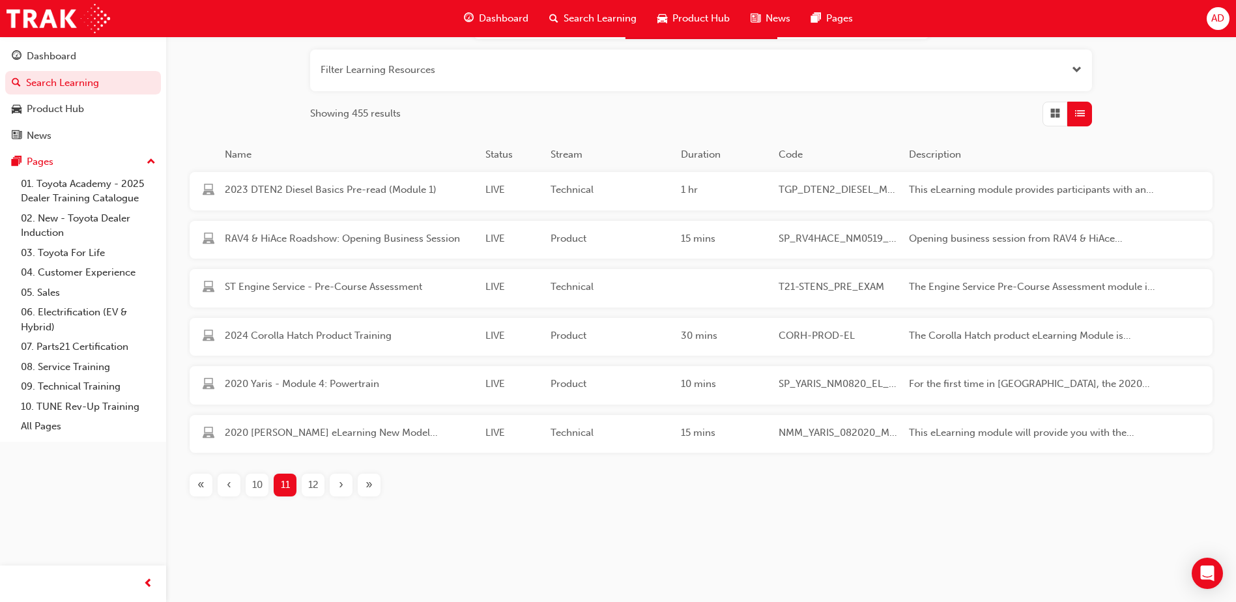
click at [315, 483] on span "12" at bounding box center [313, 485] width 10 height 15
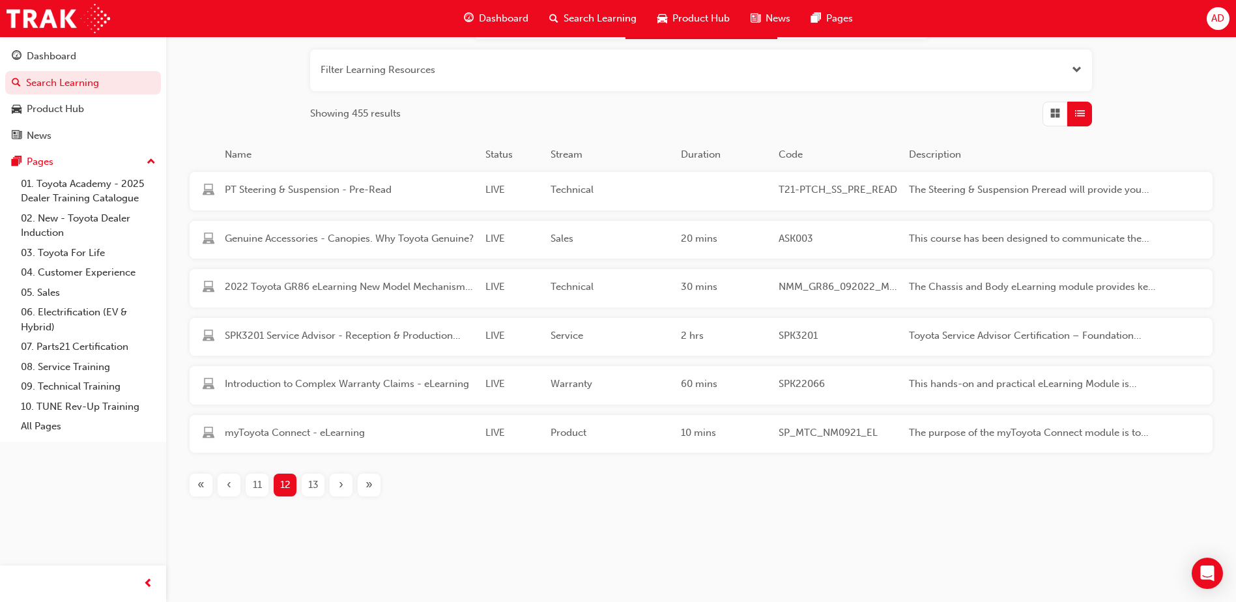
click at [315, 483] on span "13" at bounding box center [313, 485] width 10 height 15
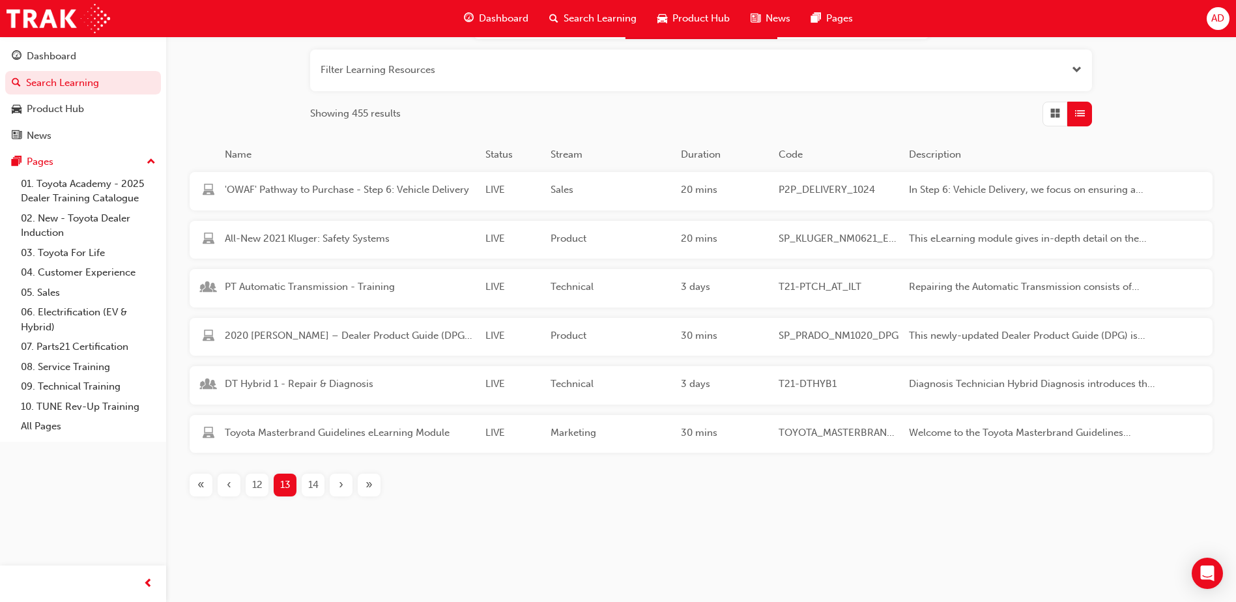
click at [315, 483] on span "14" at bounding box center [313, 485] width 10 height 15
click at [203, 485] on span "«" at bounding box center [200, 485] width 7 height 15
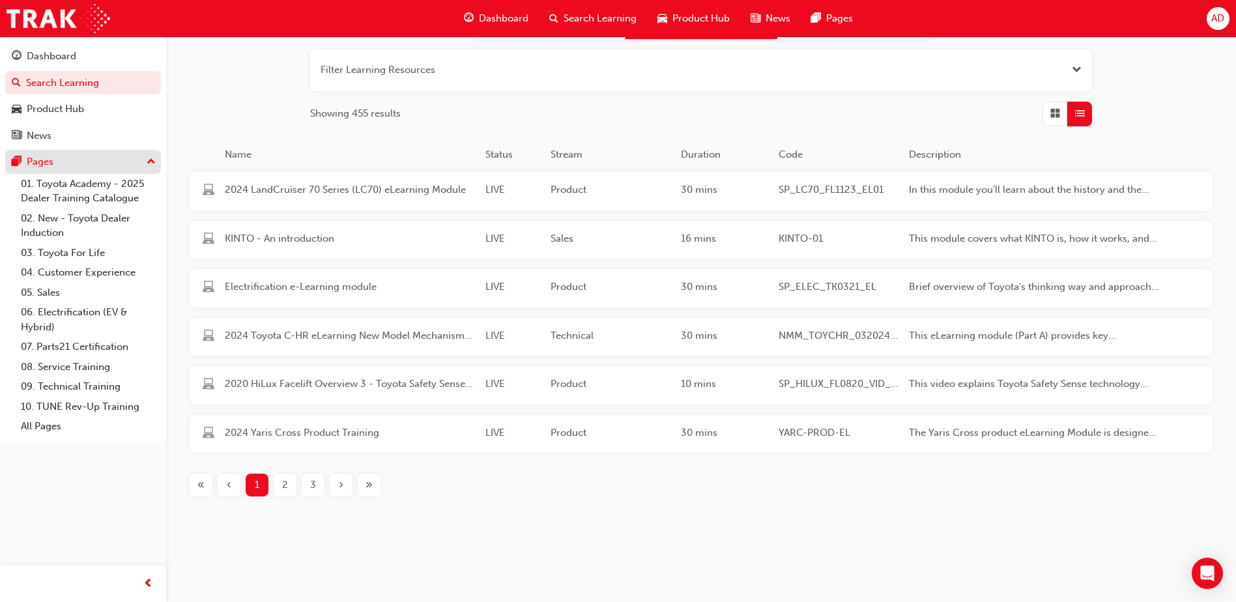
click at [57, 152] on button "Pages" at bounding box center [83, 162] width 156 height 24
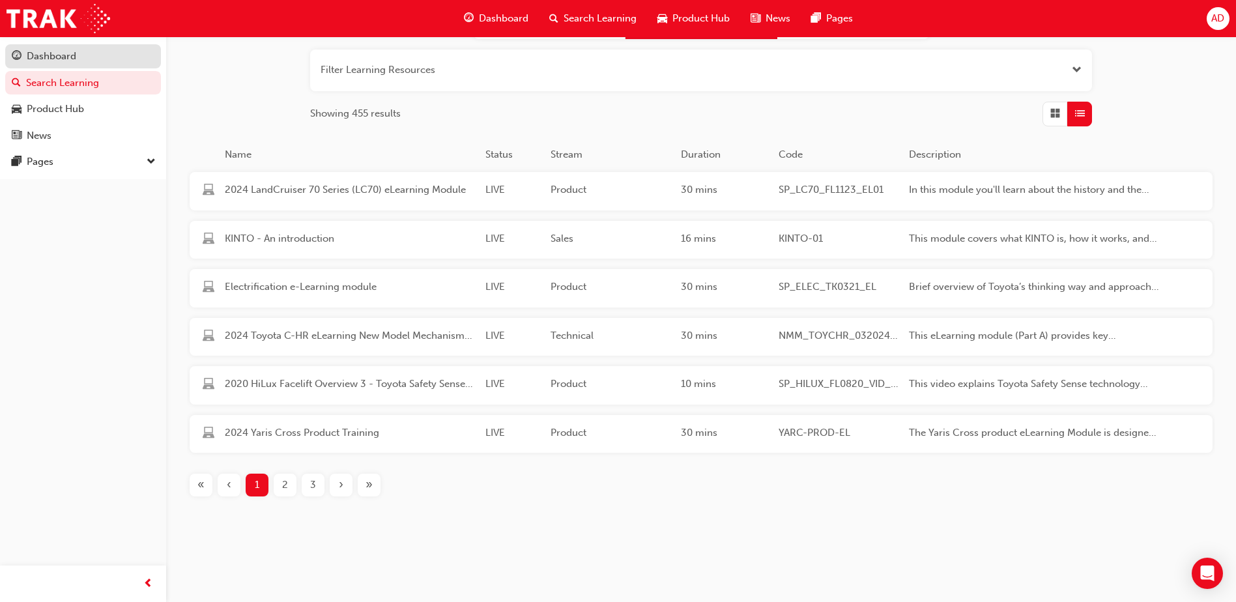
click at [85, 44] on link "Dashboard" at bounding box center [83, 56] width 156 height 24
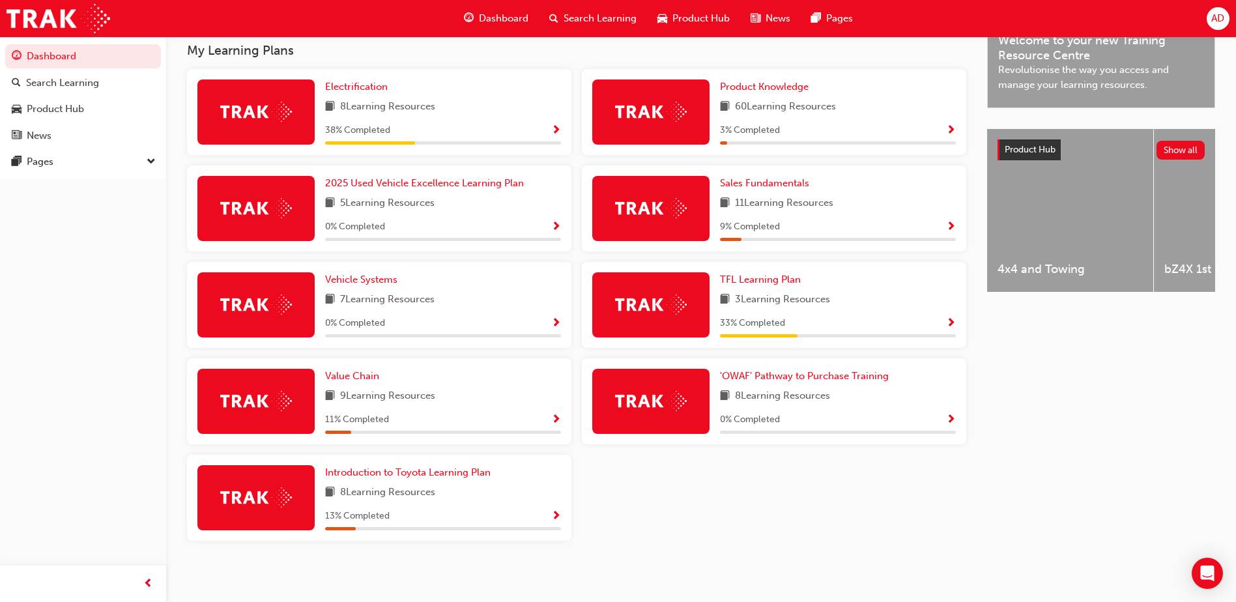
scroll to position [428, 0]
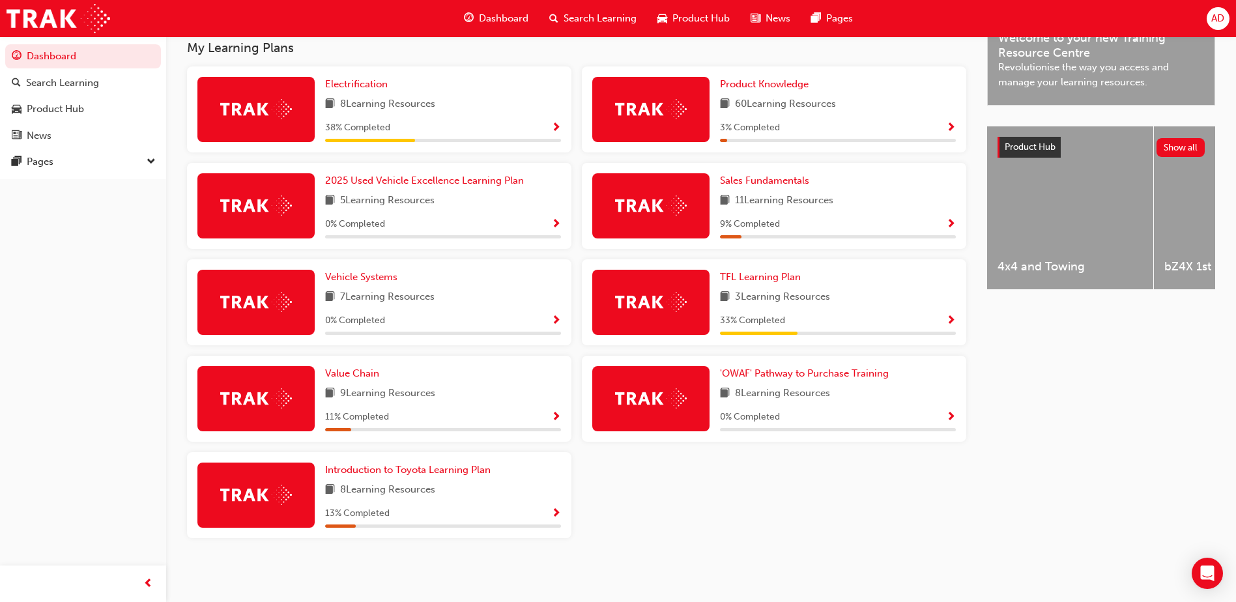
click at [429, 459] on div "Introduction to Toyota Learning Plan 8 Learning Resources 13 % Completed" at bounding box center [379, 495] width 384 height 86
click at [427, 465] on span "Introduction to Toyota Learning Plan" at bounding box center [407, 470] width 165 height 12
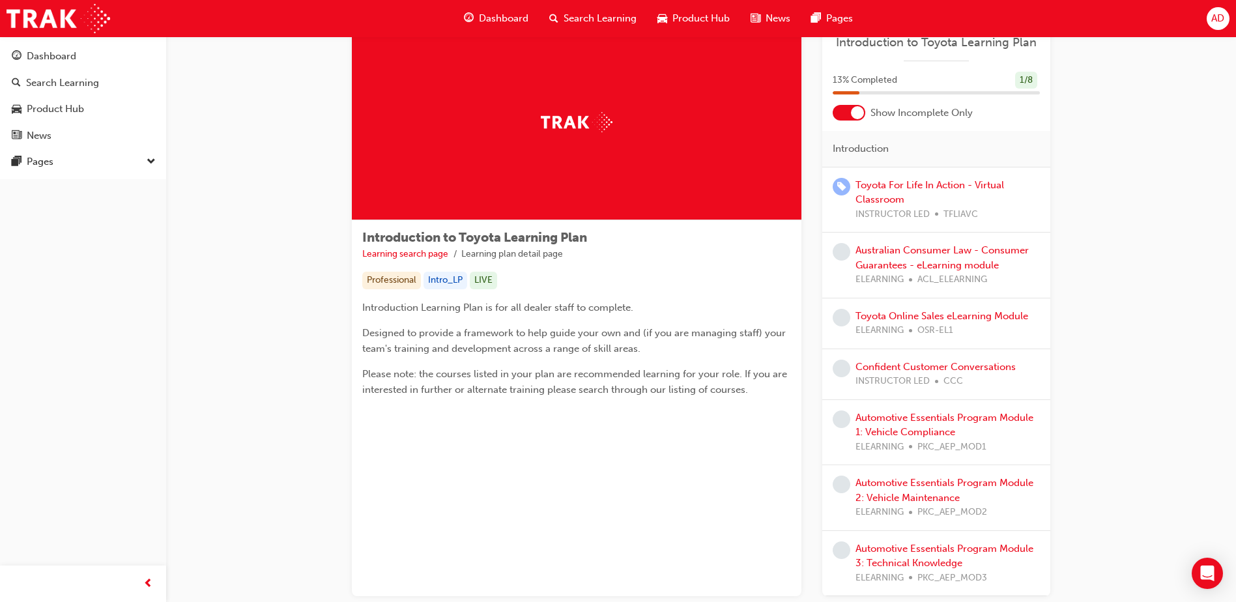
scroll to position [65, 0]
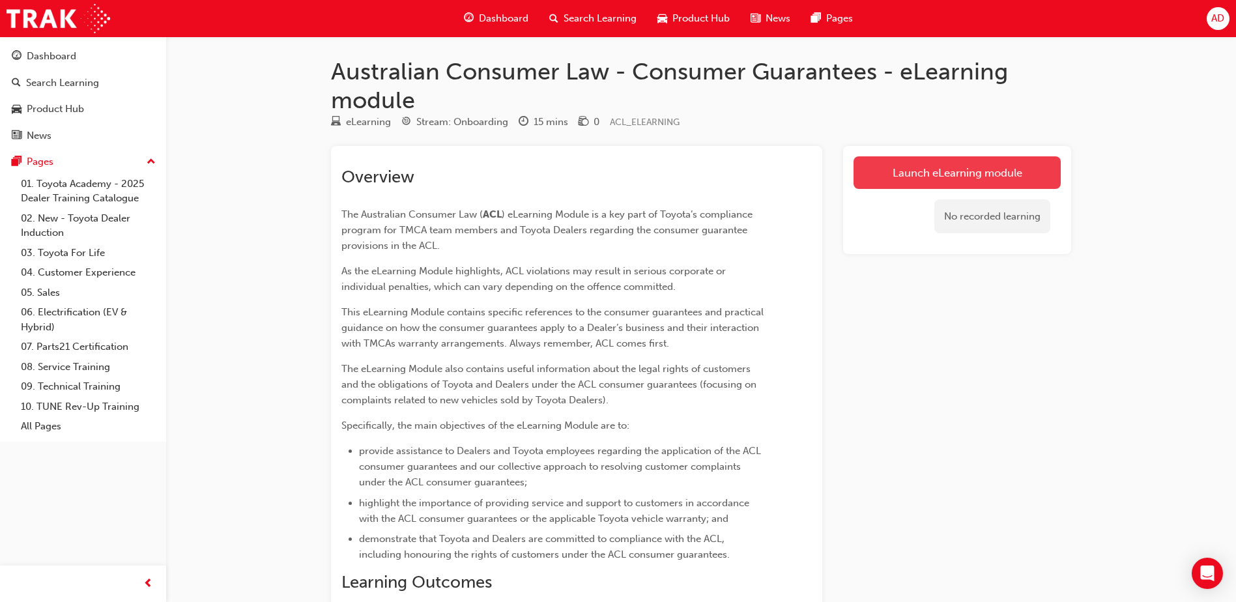
click at [955, 172] on link "Launch eLearning module" at bounding box center [957, 172] width 207 height 33
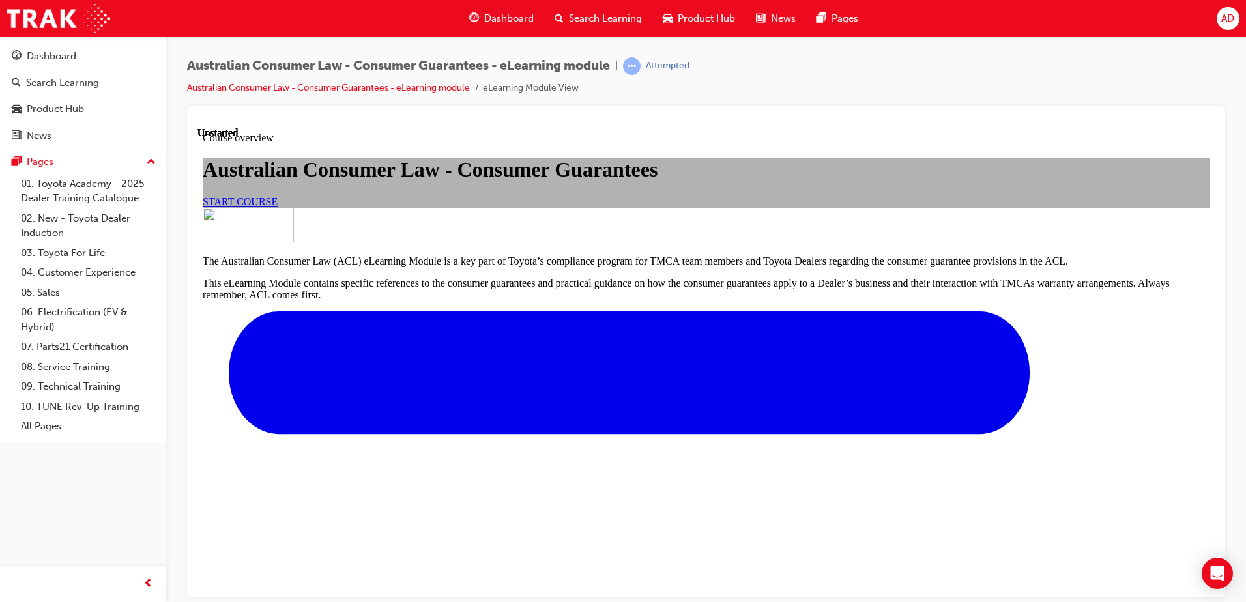
scroll to position [85, 0]
click at [278, 207] on link "START COURSE" at bounding box center [240, 200] width 75 height 11
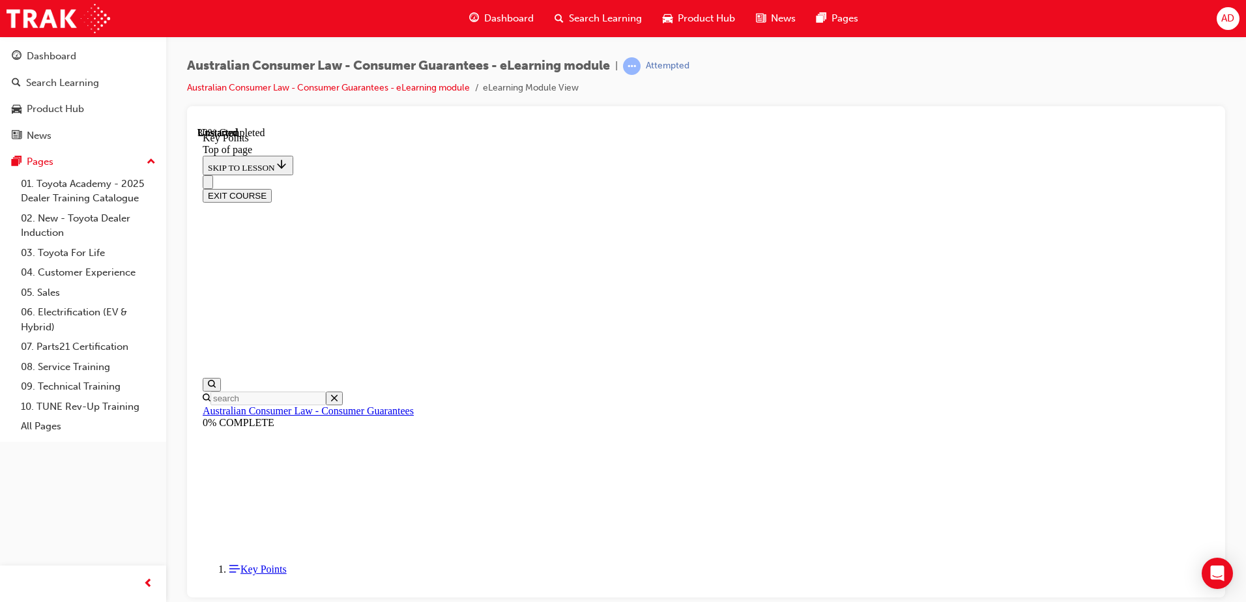
scroll to position [567, 0]
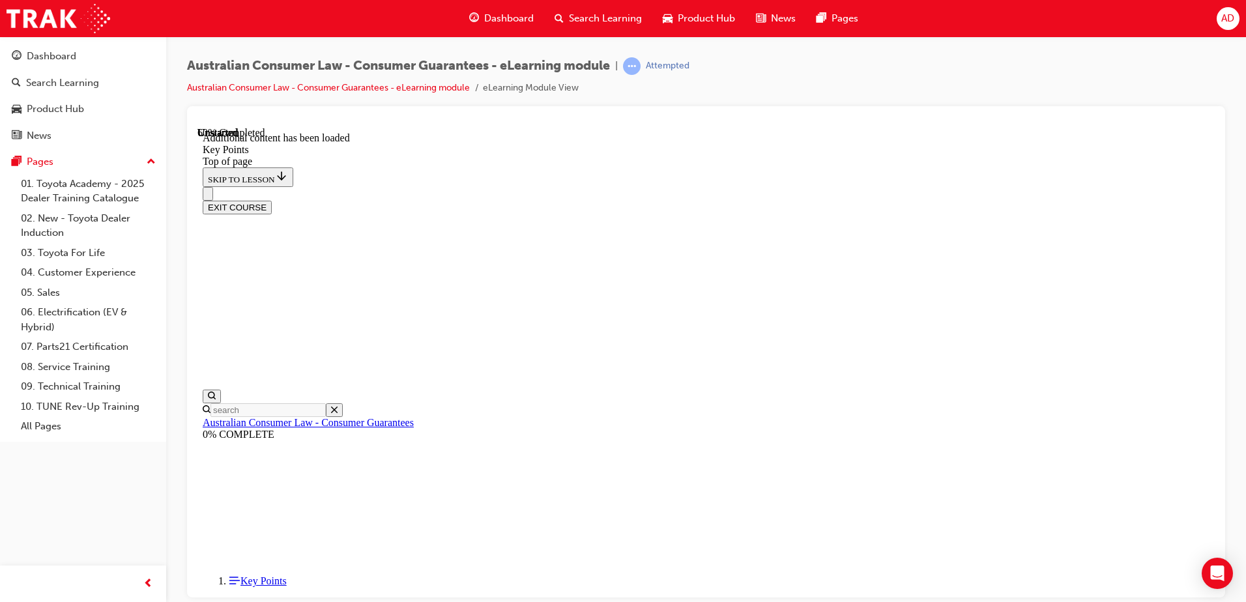
scroll to position [965, 0]
drag, startPoint x: 661, startPoint y: 331, endPoint x: 1156, endPoint y: 429, distance: 505.5
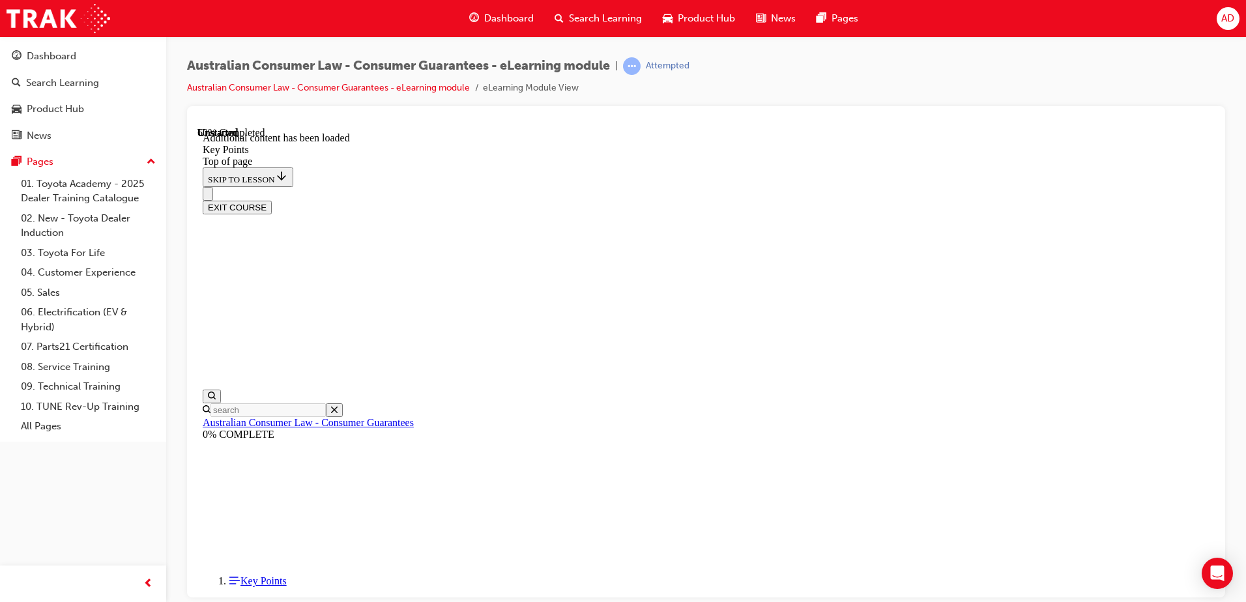
drag, startPoint x: 600, startPoint y: 239, endPoint x: 950, endPoint y: 300, distance: 355.1
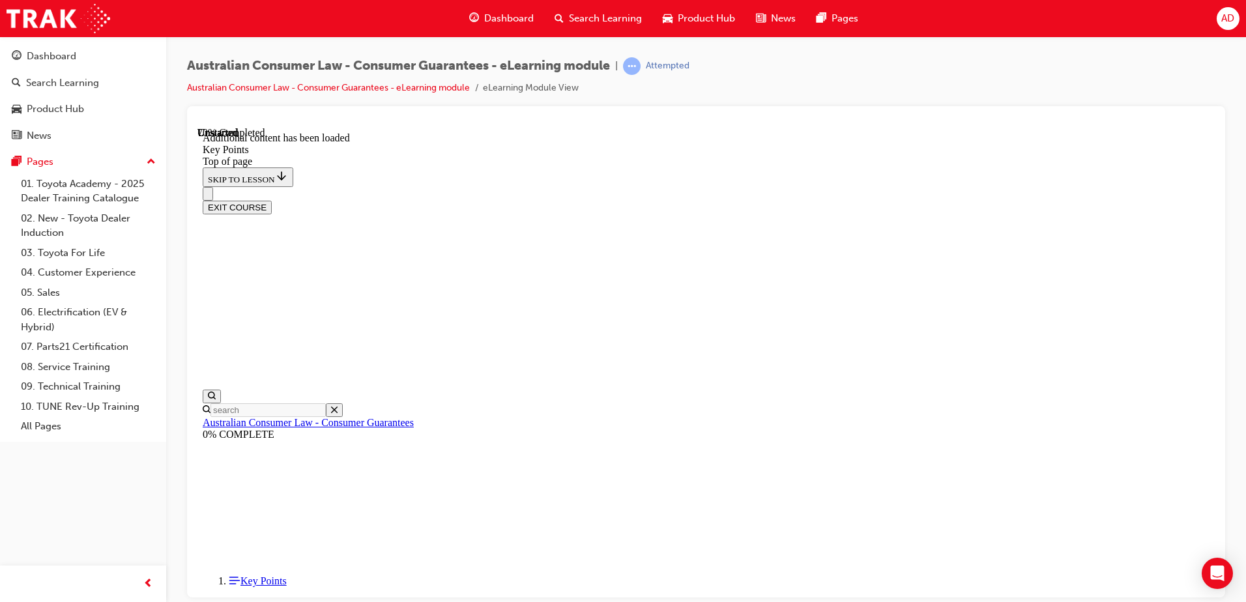
drag, startPoint x: 758, startPoint y: 256, endPoint x: 624, endPoint y: 283, distance: 137.5
drag, startPoint x: 681, startPoint y: 268, endPoint x: 674, endPoint y: 272, distance: 8.5
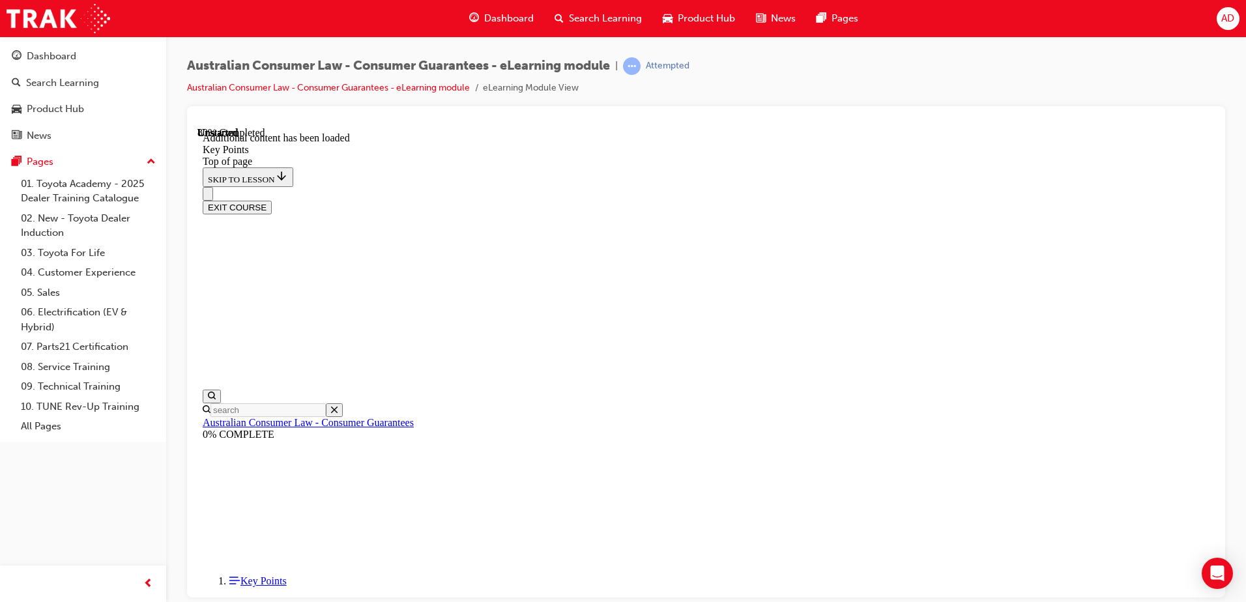
drag, startPoint x: 665, startPoint y: 273, endPoint x: 580, endPoint y: 233, distance: 93.8
drag, startPoint x: 691, startPoint y: 292, endPoint x: 747, endPoint y: 298, distance: 56.4
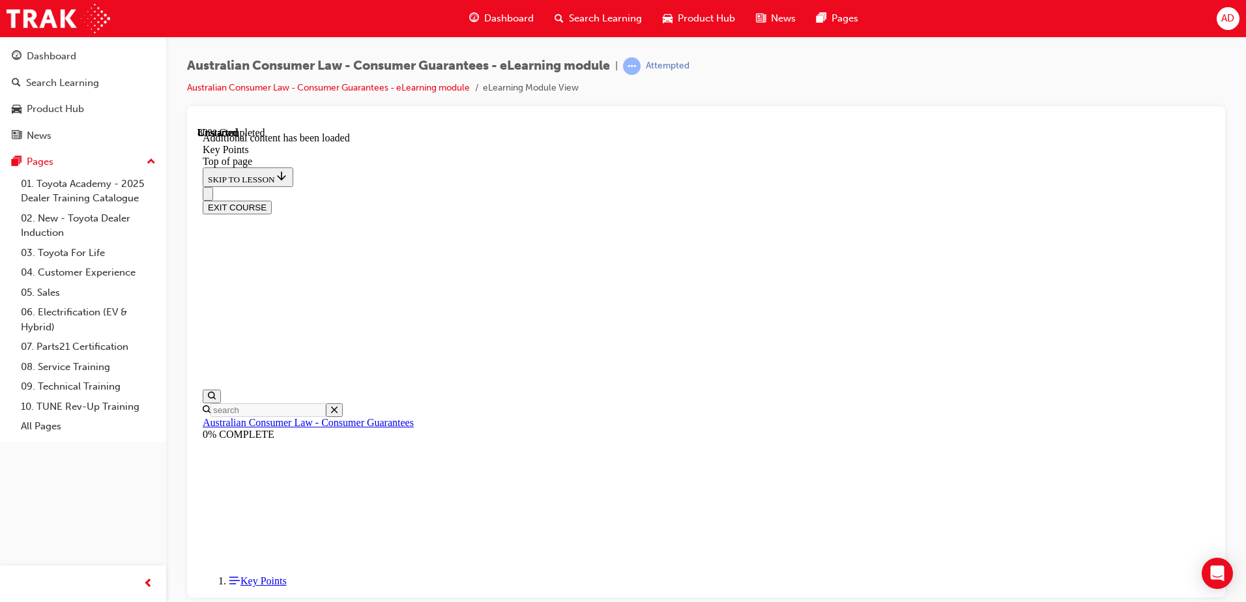
drag, startPoint x: 908, startPoint y: 263, endPoint x: 897, endPoint y: 265, distance: 11.8
drag, startPoint x: 884, startPoint y: 263, endPoint x: 590, endPoint y: 231, distance: 296.2
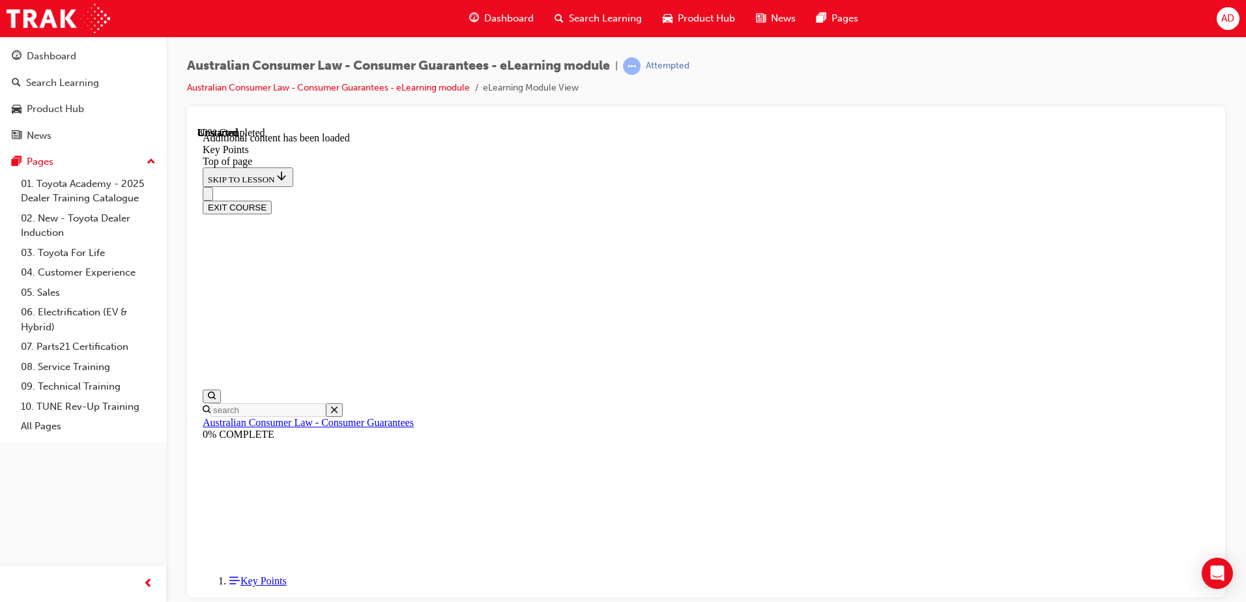
drag, startPoint x: 610, startPoint y: 223, endPoint x: 788, endPoint y: 230, distance: 178.0
drag, startPoint x: 894, startPoint y: 223, endPoint x: 1047, endPoint y: 277, distance: 162.4
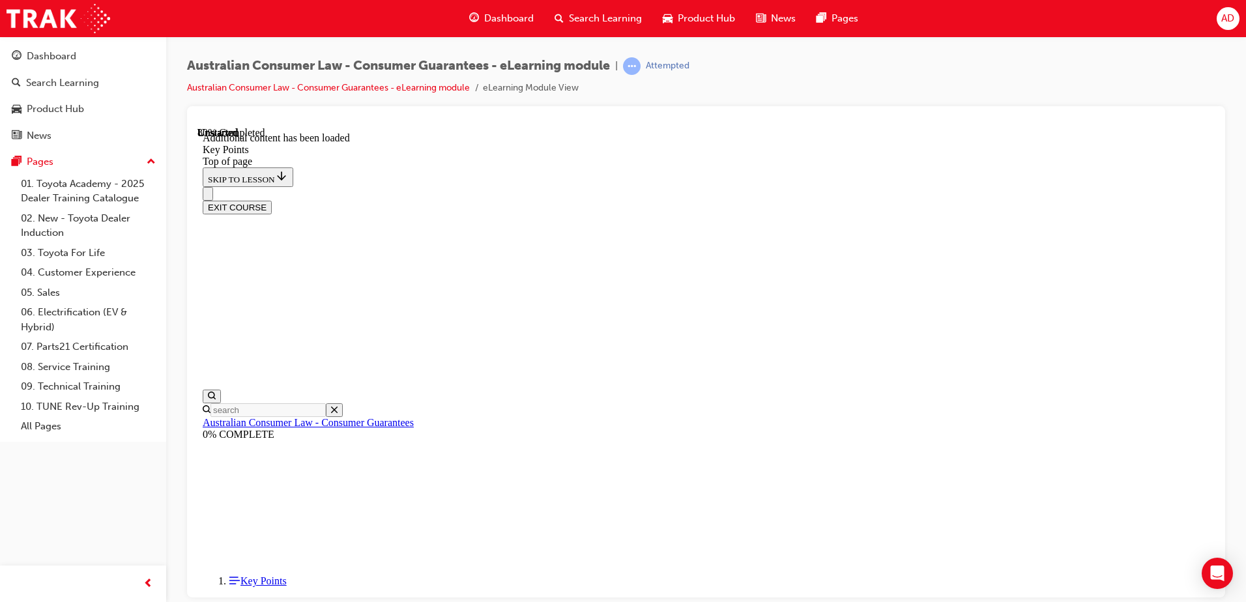
drag, startPoint x: 929, startPoint y: 281, endPoint x: 620, endPoint y: 263, distance: 310.1
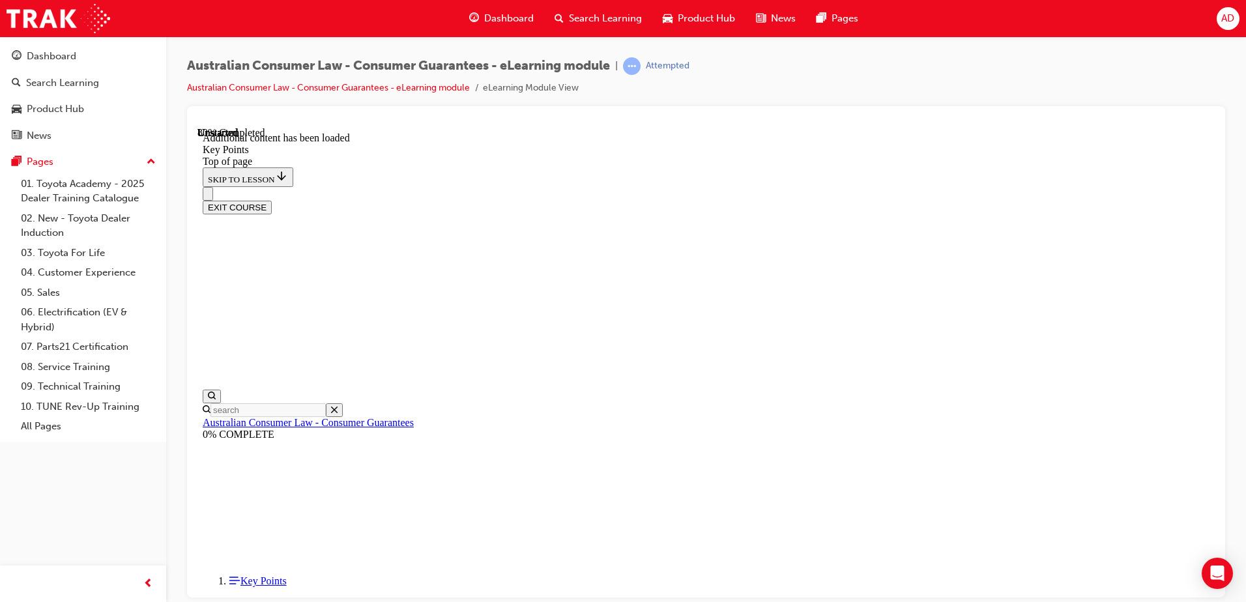
scroll to position [1695, 0]
drag, startPoint x: 599, startPoint y: 214, endPoint x: 921, endPoint y: 222, distance: 322.0
drag, startPoint x: 622, startPoint y: 251, endPoint x: 804, endPoint y: 277, distance: 183.6
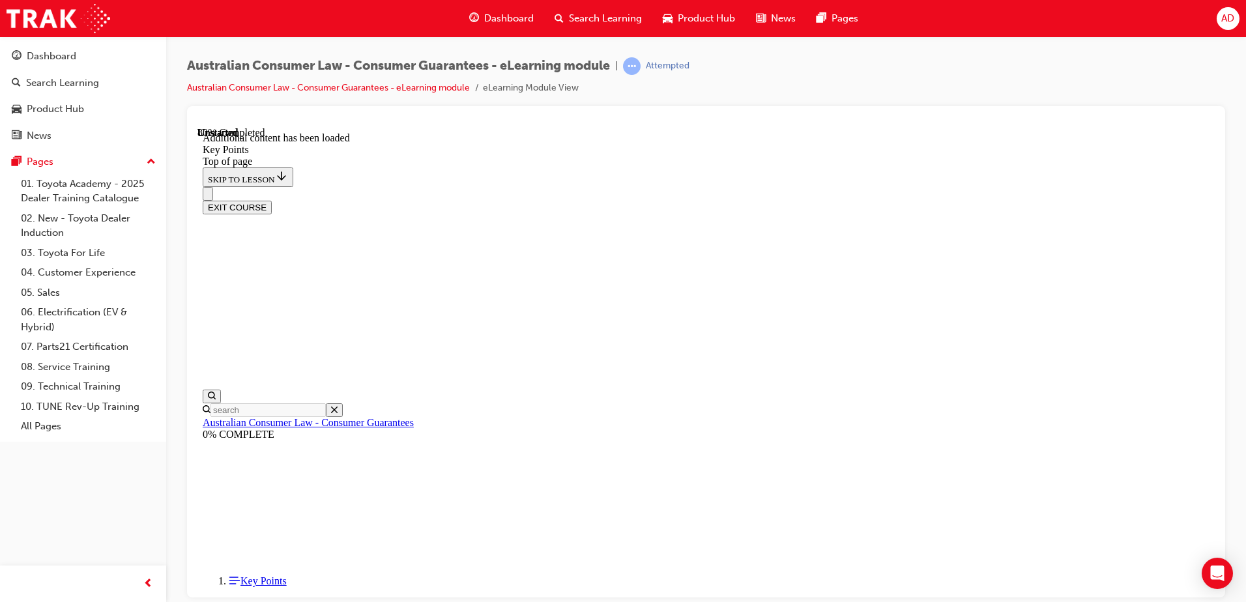
drag, startPoint x: 607, startPoint y: 313, endPoint x: 603, endPoint y: 306, distance: 7.6
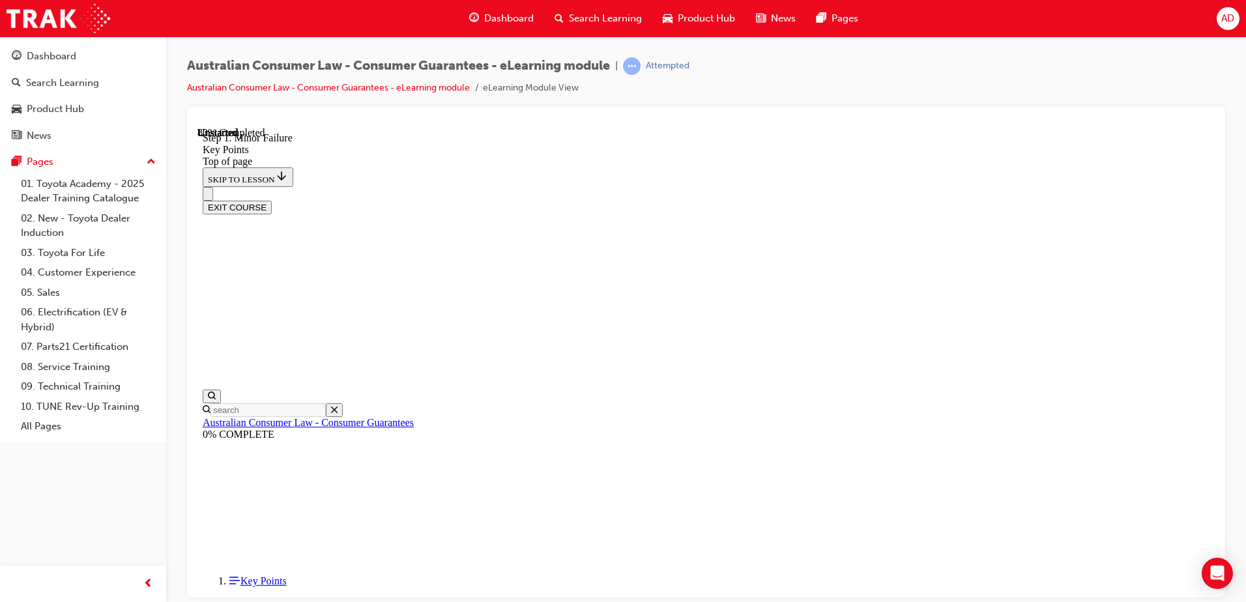
scroll to position [2353, 0]
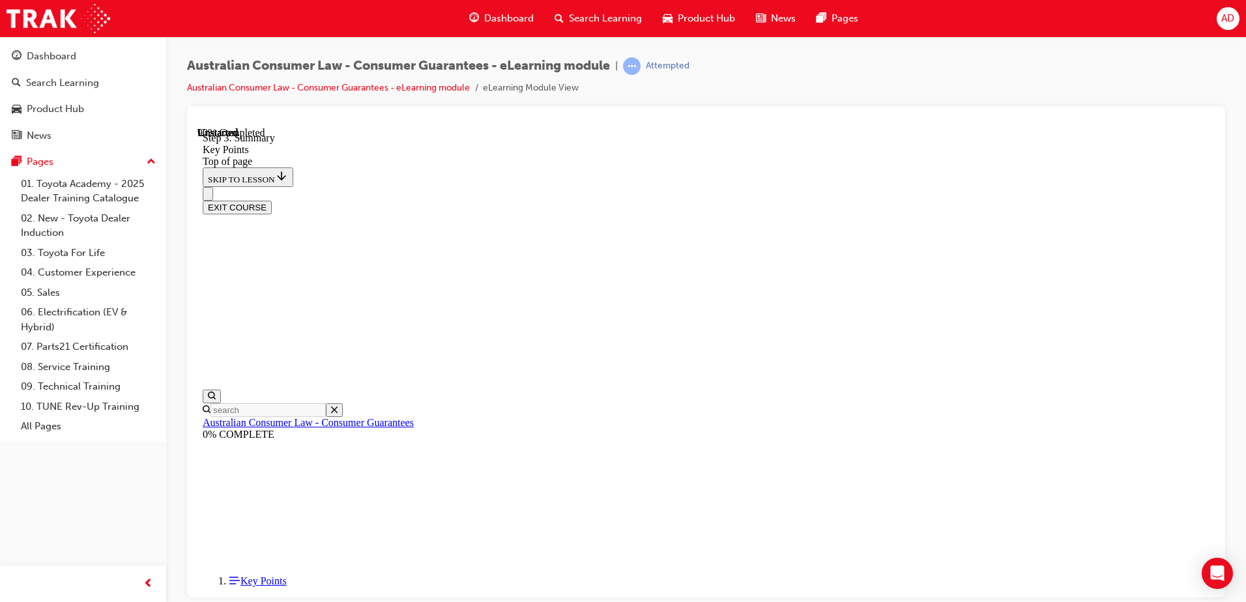
drag, startPoint x: 787, startPoint y: 375, endPoint x: 543, endPoint y: 357, distance: 244.4
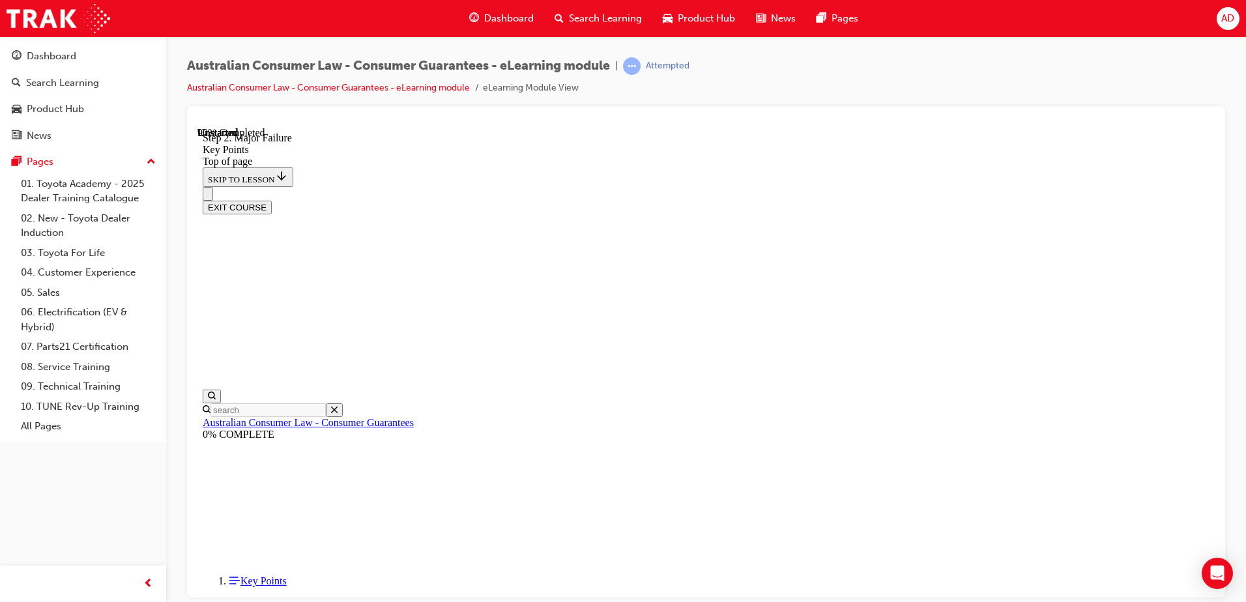
drag, startPoint x: 995, startPoint y: 307, endPoint x: 564, endPoint y: 258, distance: 433.4
drag, startPoint x: 582, startPoint y: 386, endPoint x: 990, endPoint y: 392, distance: 407.9
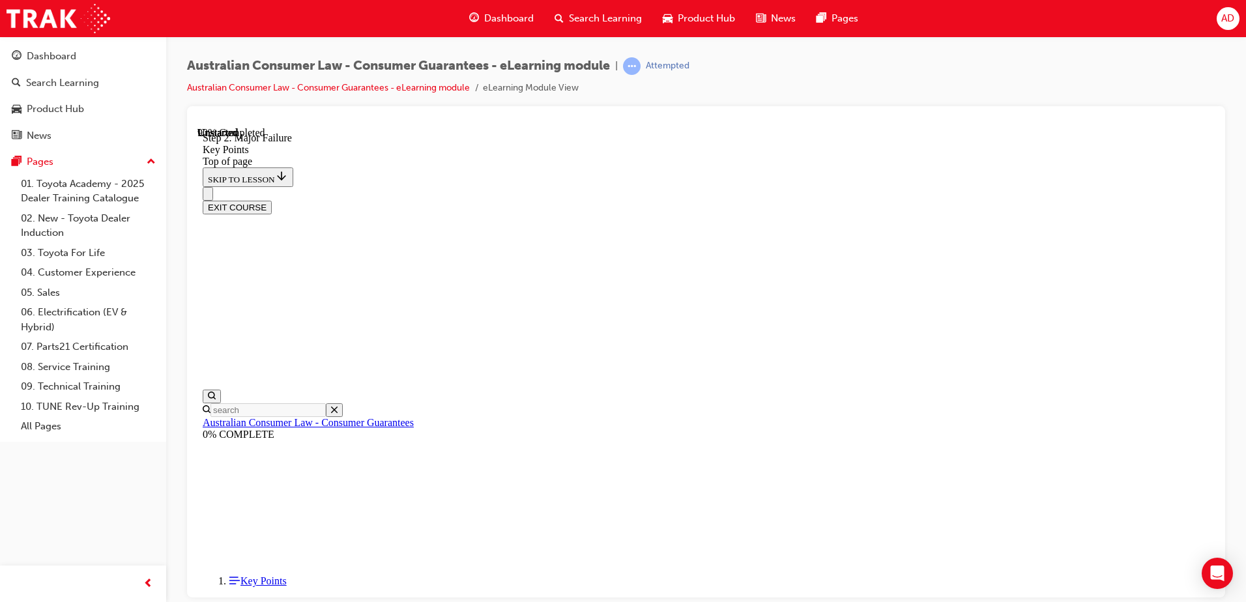
drag, startPoint x: 976, startPoint y: 444, endPoint x: 644, endPoint y: 395, distance: 335.2
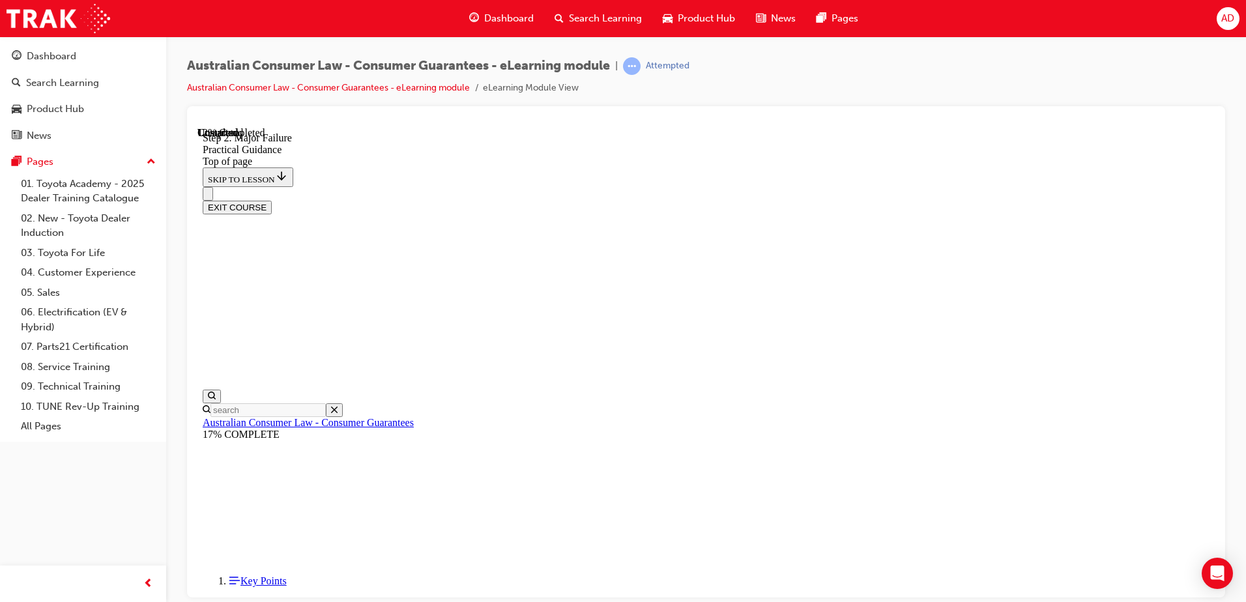
scroll to position [236, 0]
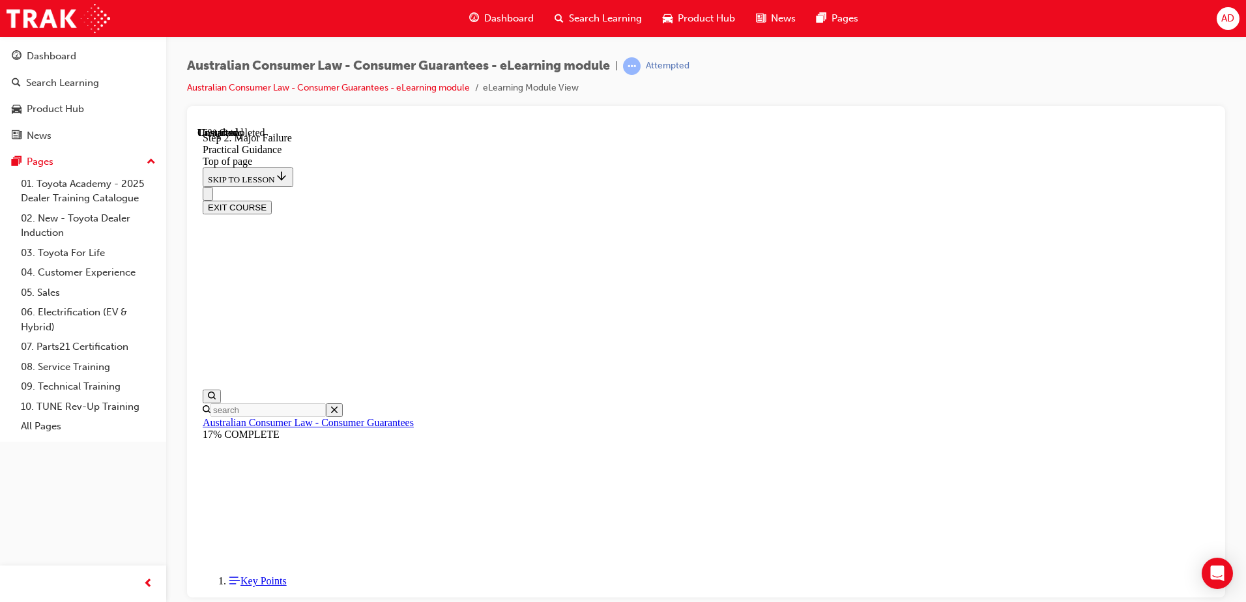
drag, startPoint x: 597, startPoint y: 160, endPoint x: 1026, endPoint y: 188, distance: 429.6
drag, startPoint x: 550, startPoint y: 211, endPoint x: 574, endPoint y: 251, distance: 46.5
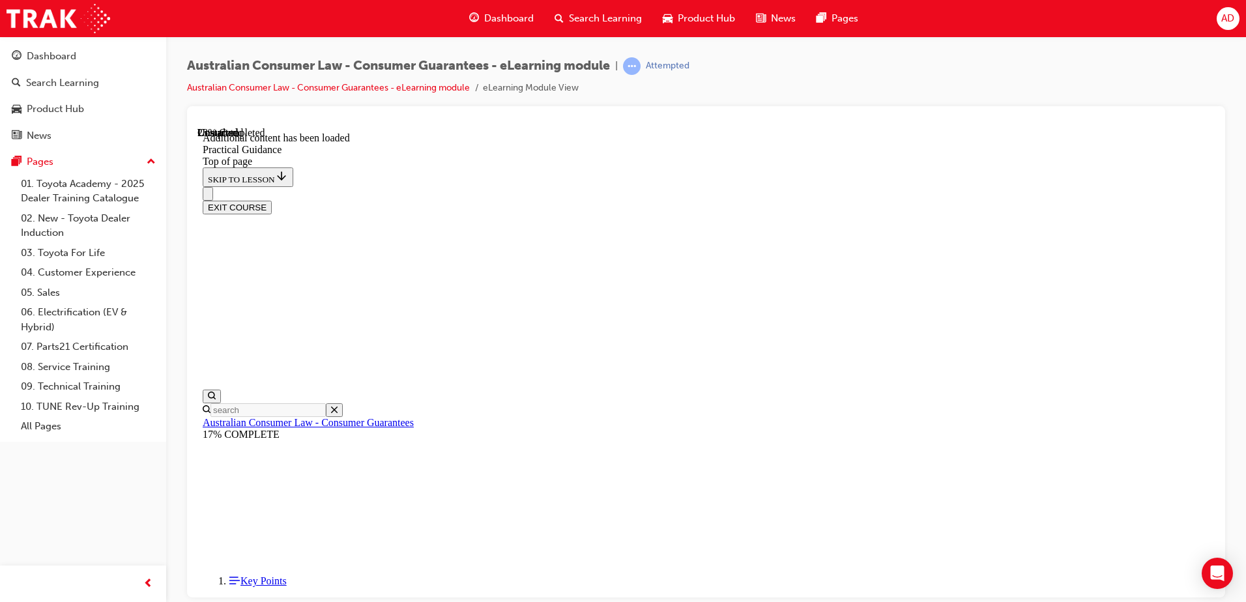
drag, startPoint x: 614, startPoint y: 288, endPoint x: 776, endPoint y: 298, distance: 162.6
drag, startPoint x: 639, startPoint y: 324, endPoint x: 1237, endPoint y: 392, distance: 601.9
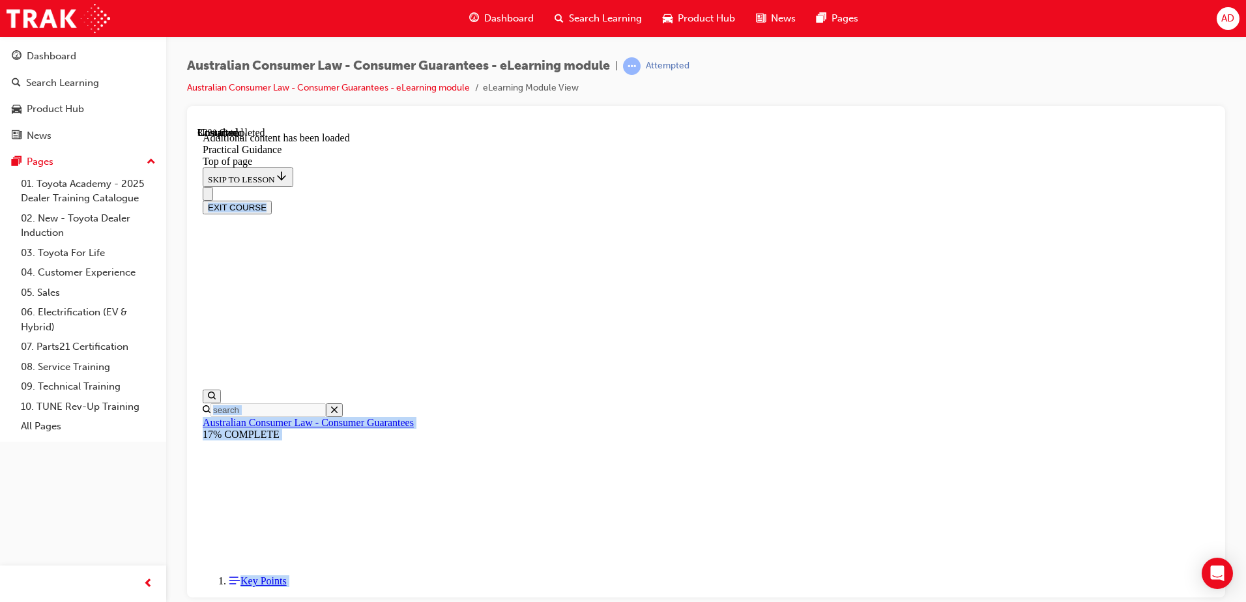
scroll to position [694, 0]
drag, startPoint x: 708, startPoint y: 292, endPoint x: 849, endPoint y: 305, distance: 141.3
drag, startPoint x: 606, startPoint y: 216, endPoint x: 726, endPoint y: 216, distance: 119.9
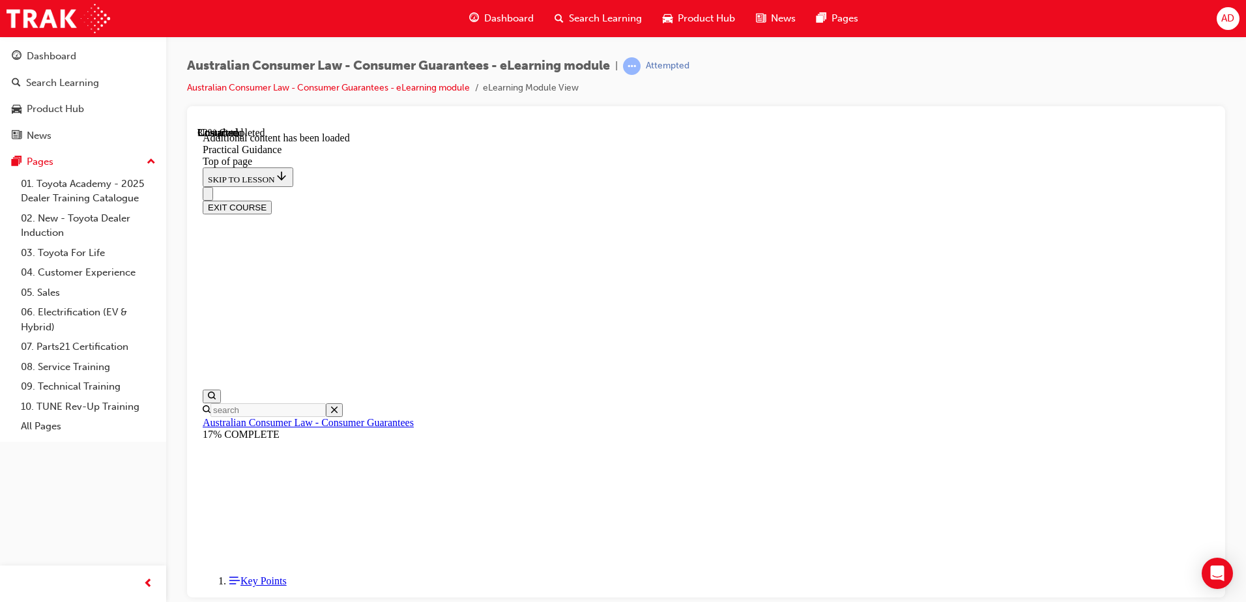
drag, startPoint x: 485, startPoint y: 360, endPoint x: 725, endPoint y: 407, distance: 244.8
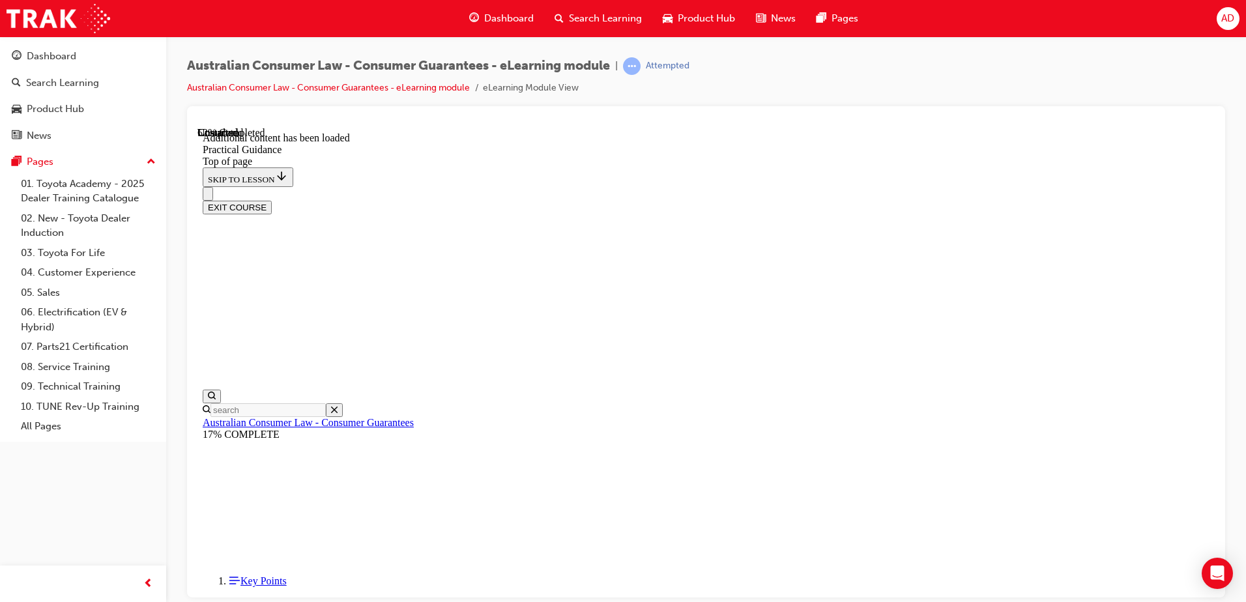
scroll to position [1376, 0]
drag, startPoint x: 794, startPoint y: 263, endPoint x: 1050, endPoint y: 464, distance: 325.8
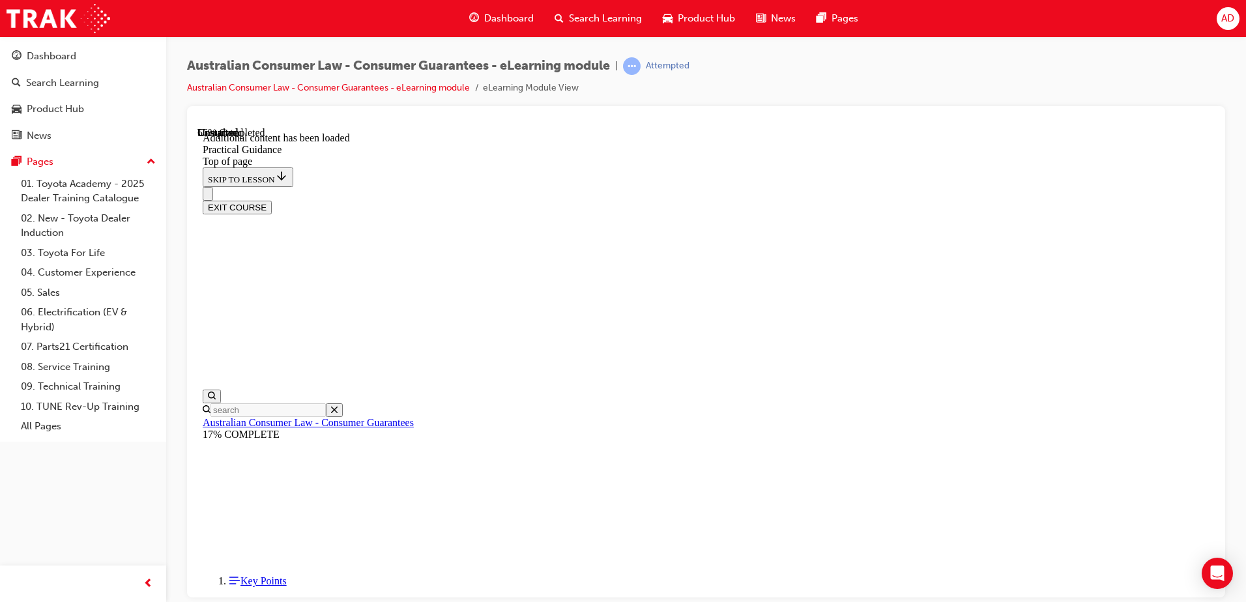
scroll to position [1825, 0]
drag, startPoint x: 521, startPoint y: 321, endPoint x: 706, endPoint y: 334, distance: 184.8
drag, startPoint x: 524, startPoint y: 371, endPoint x: 739, endPoint y: 392, distance: 216.0
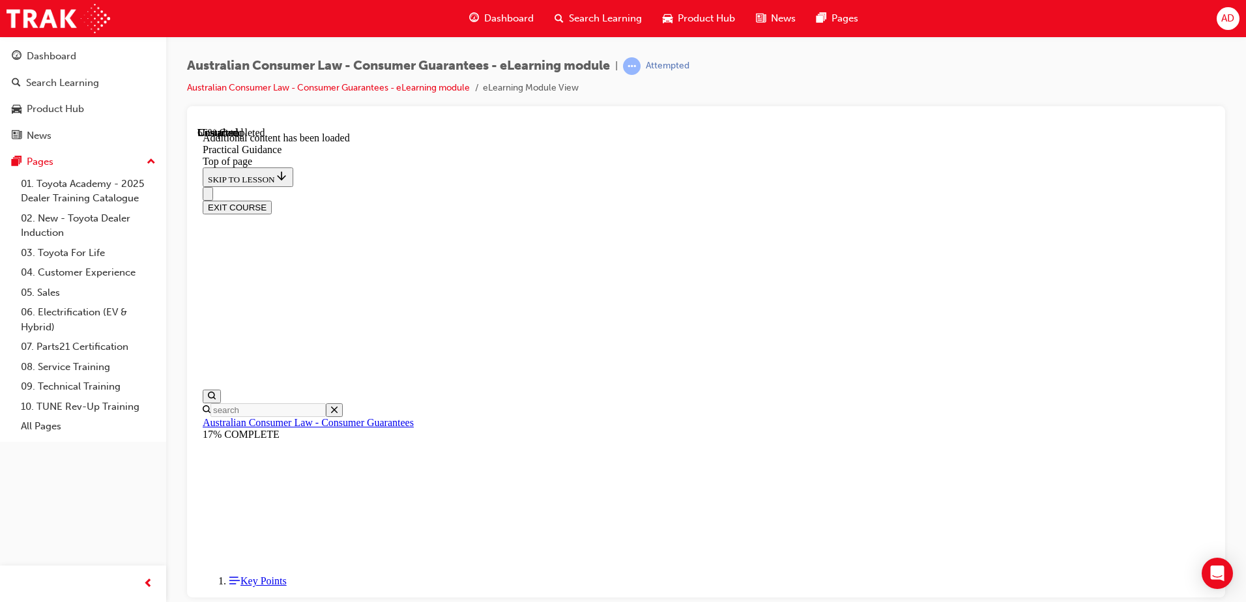
drag, startPoint x: 594, startPoint y: 177, endPoint x: 889, endPoint y: 438, distance: 394.7
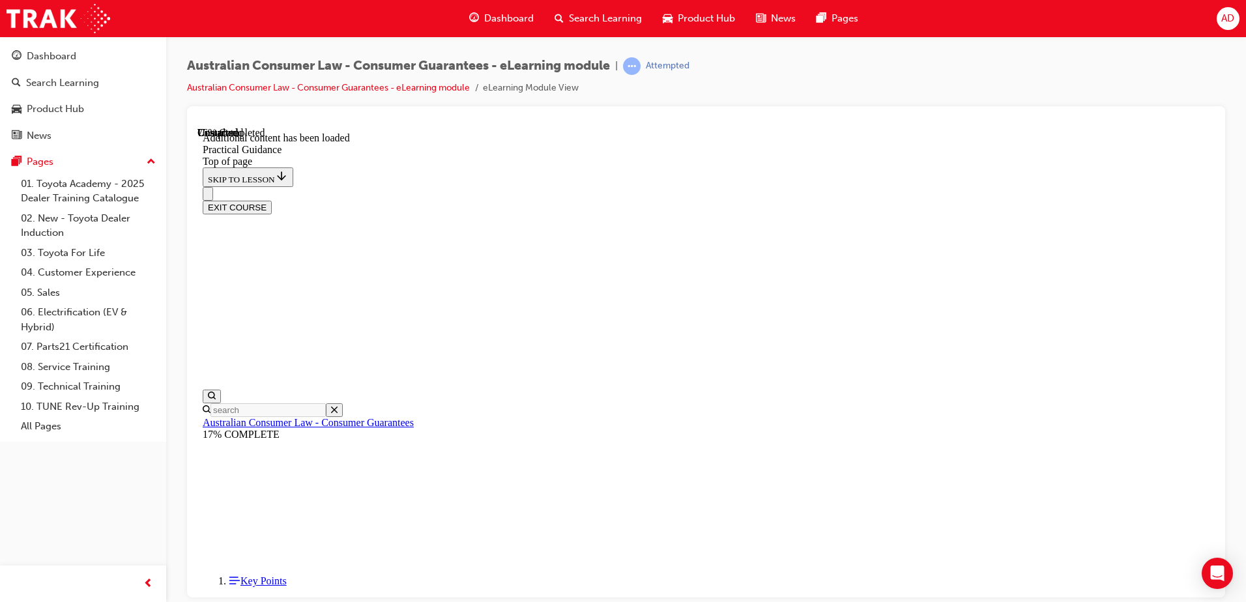
drag, startPoint x: 624, startPoint y: 156, endPoint x: 588, endPoint y: 184, distance: 45.0
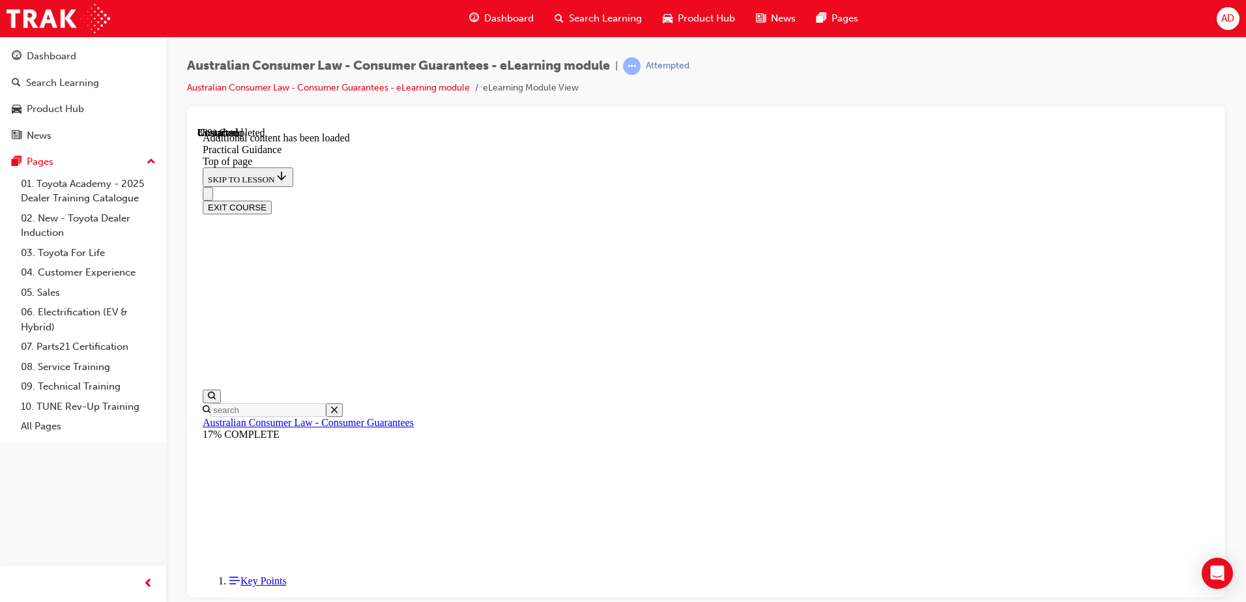
scroll to position [3231, 0]
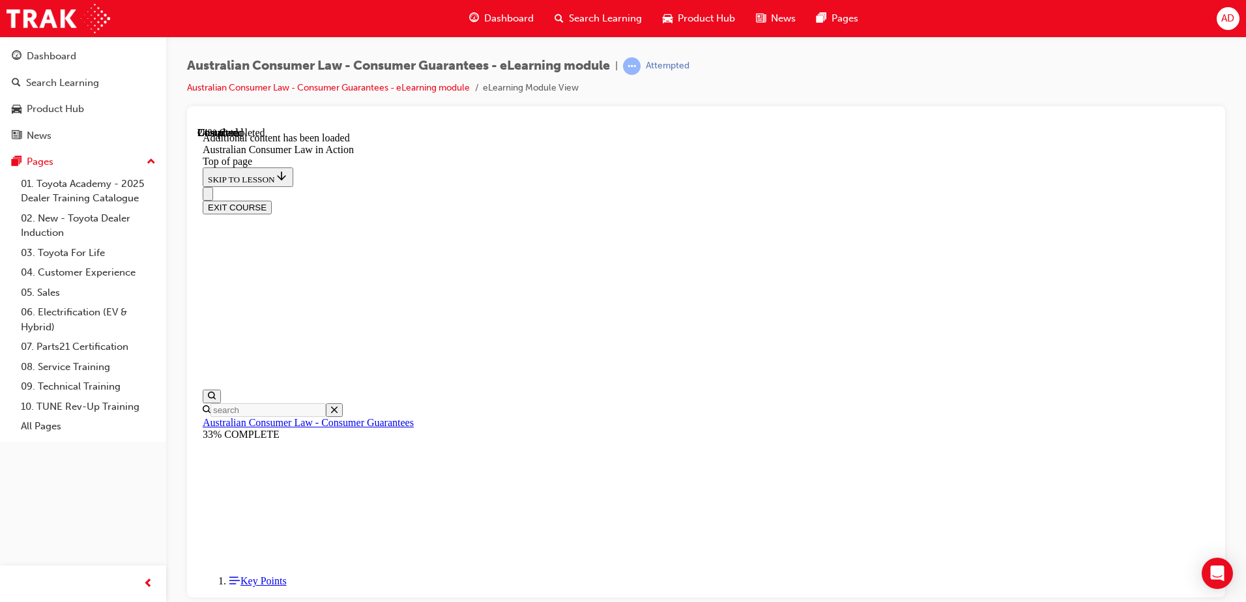
drag, startPoint x: 763, startPoint y: 320, endPoint x: 601, endPoint y: 302, distance: 162.5
drag, startPoint x: 607, startPoint y: 356, endPoint x: 934, endPoint y: 365, distance: 327.2
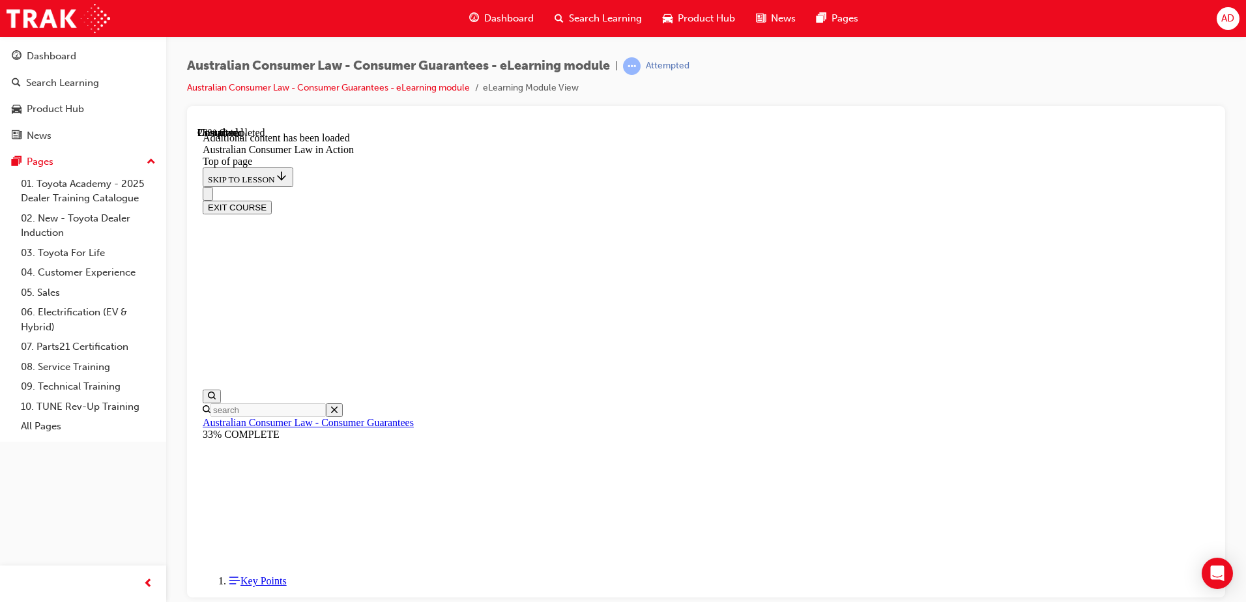
drag, startPoint x: 607, startPoint y: 397, endPoint x: 763, endPoint y: 422, distance: 158.2
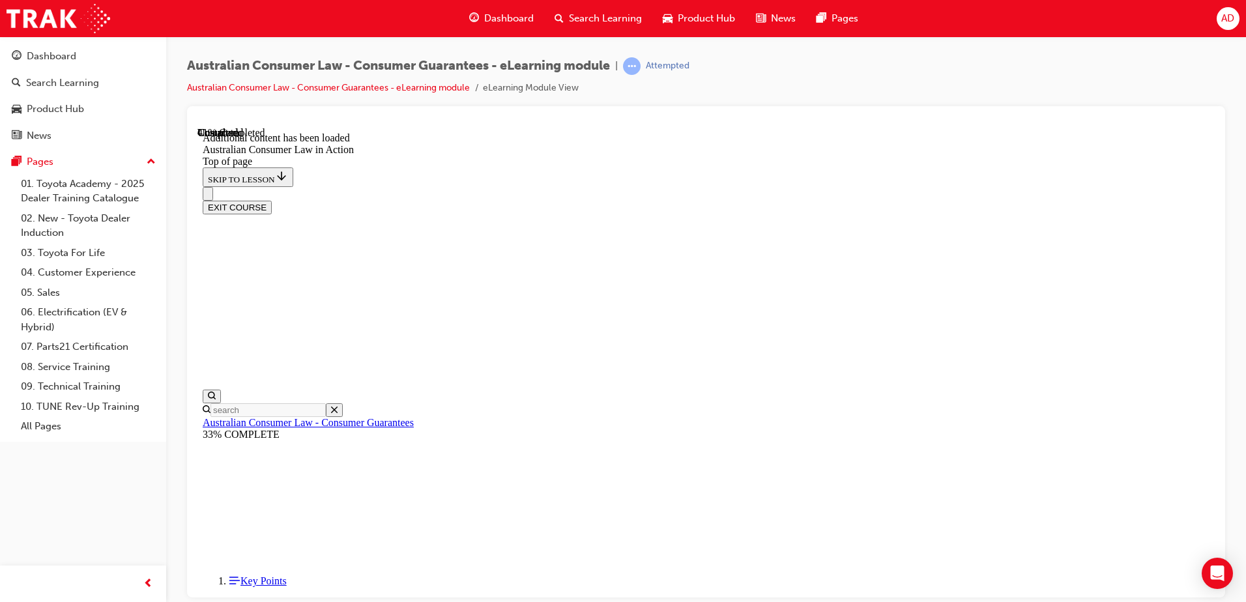
drag, startPoint x: 601, startPoint y: 316, endPoint x: 1029, endPoint y: 341, distance: 429.4
drag, startPoint x: 454, startPoint y: 301, endPoint x: 760, endPoint y: 326, distance: 306.6
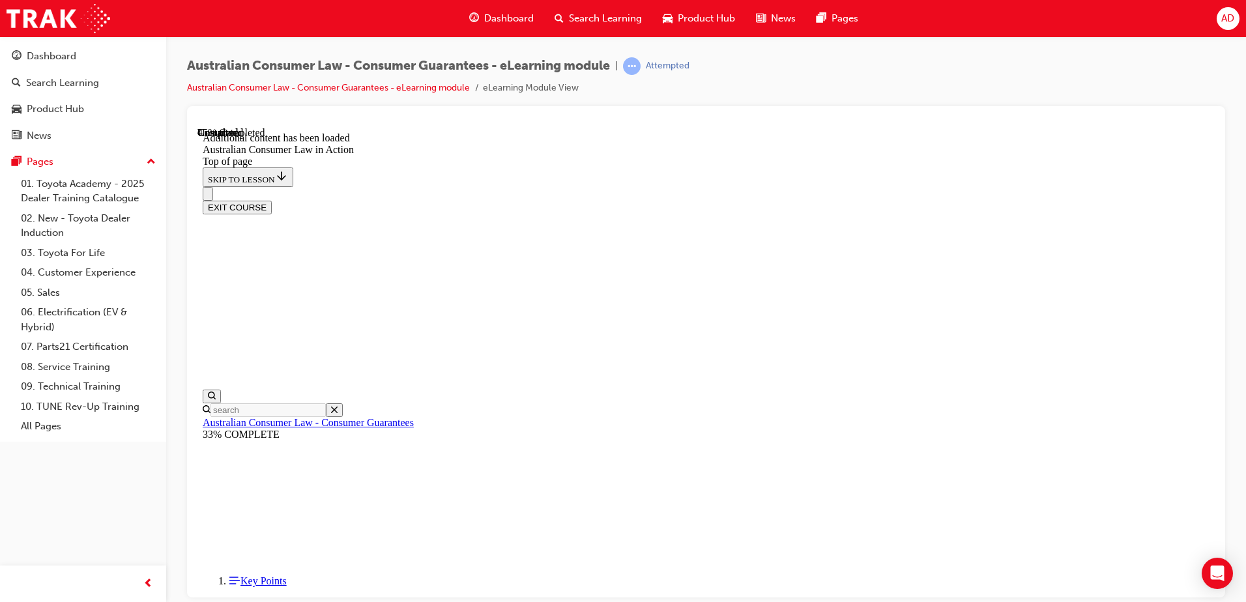
drag, startPoint x: 606, startPoint y: 208, endPoint x: 672, endPoint y: 241, distance: 73.4
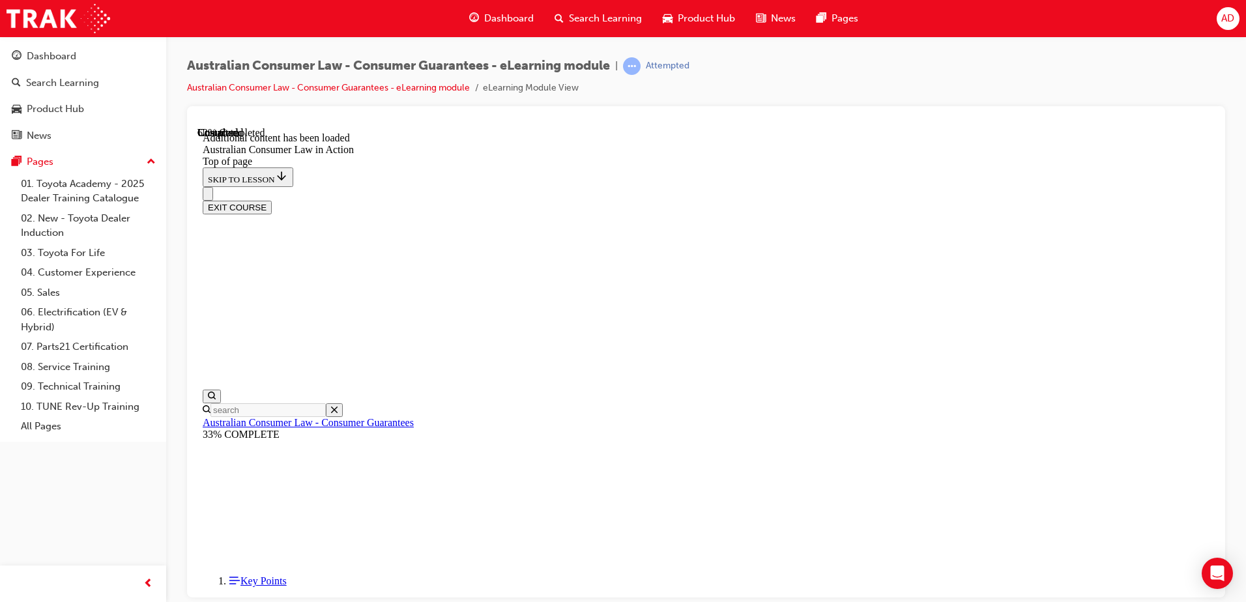
drag, startPoint x: 829, startPoint y: 312, endPoint x: 593, endPoint y: 283, distance: 238.2
drag, startPoint x: 538, startPoint y: 397, endPoint x: 943, endPoint y: 408, distance: 405.4
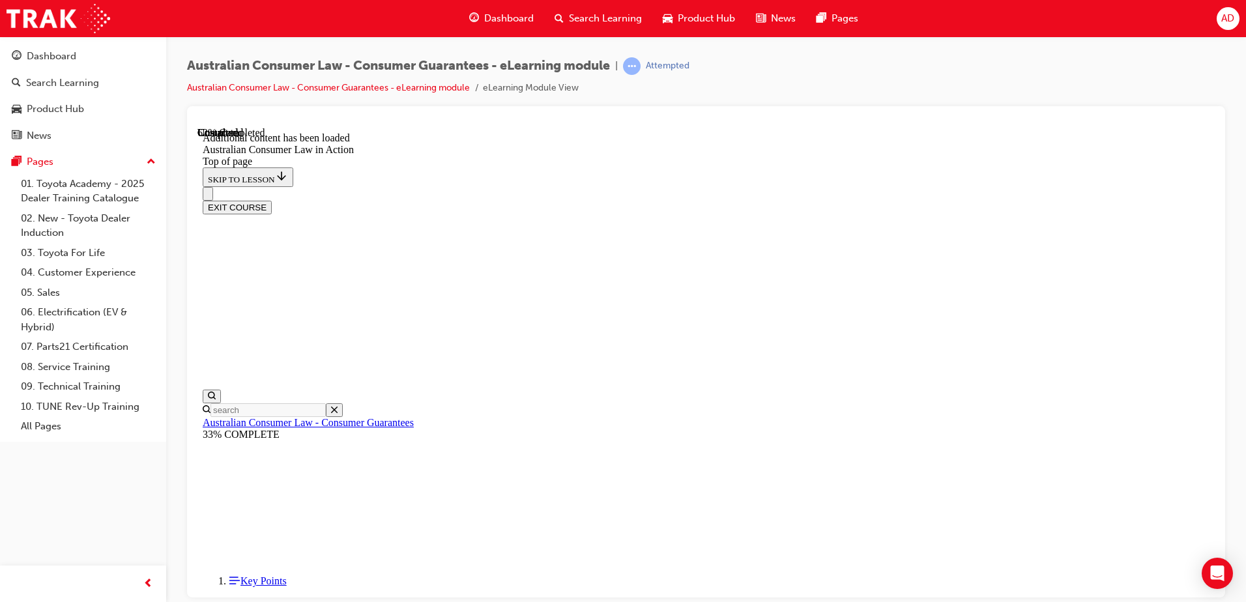
drag, startPoint x: 573, startPoint y: 459, endPoint x: 1082, endPoint y: 448, distance: 509.0
drag, startPoint x: 575, startPoint y: 504, endPoint x: 979, endPoint y: 538, distance: 405.4
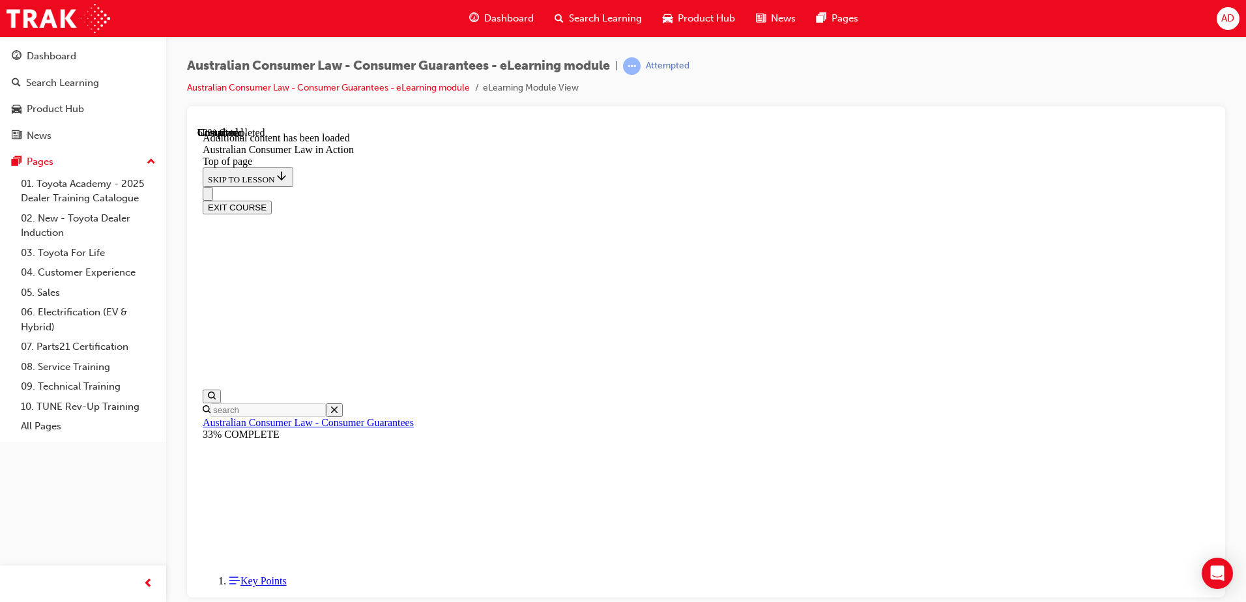
scroll to position [1904, 0]
drag, startPoint x: 746, startPoint y: 248, endPoint x: 609, endPoint y: 235, distance: 138.1
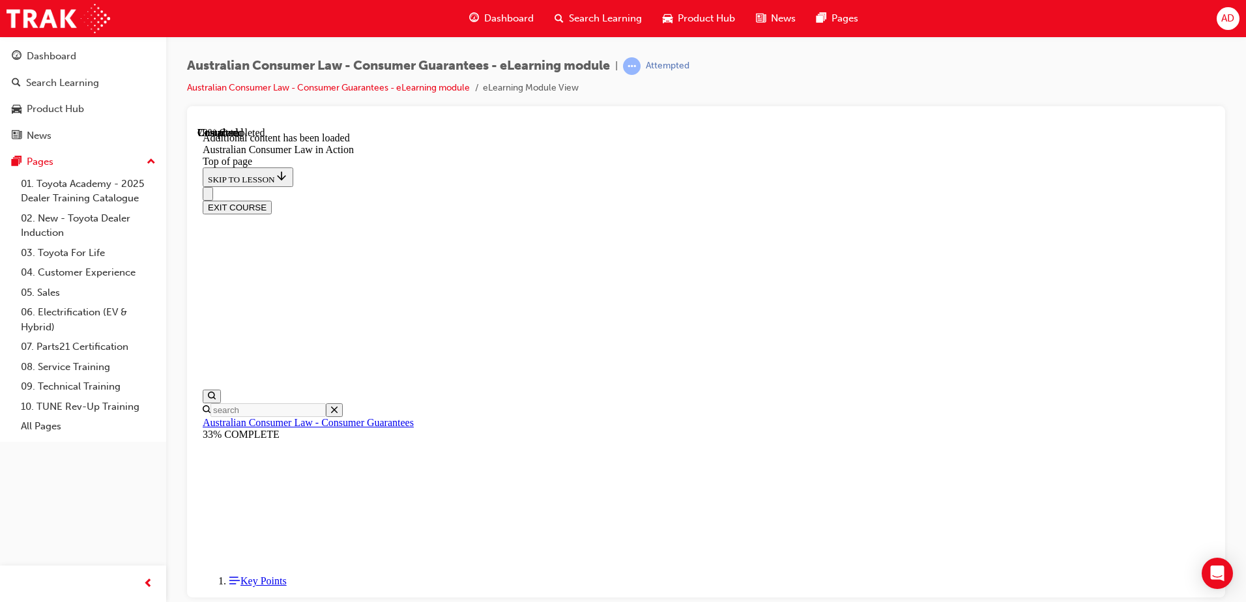
drag, startPoint x: 560, startPoint y: 349, endPoint x: 738, endPoint y: 481, distance: 221.7
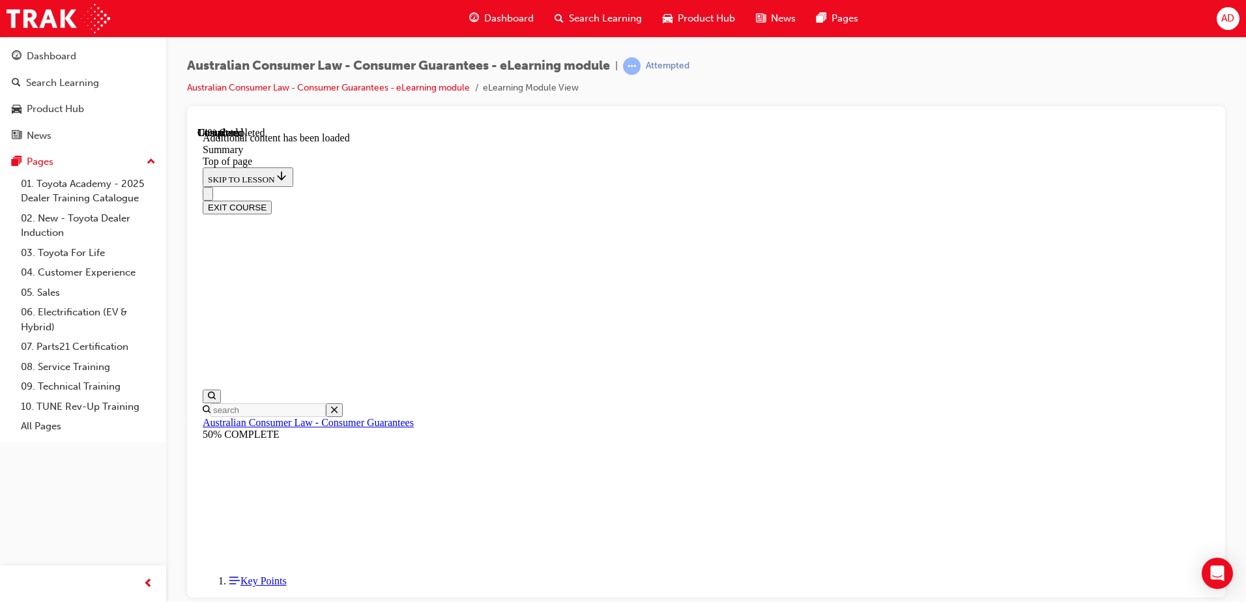
drag, startPoint x: 665, startPoint y: 420, endPoint x: 693, endPoint y: 410, distance: 30.1
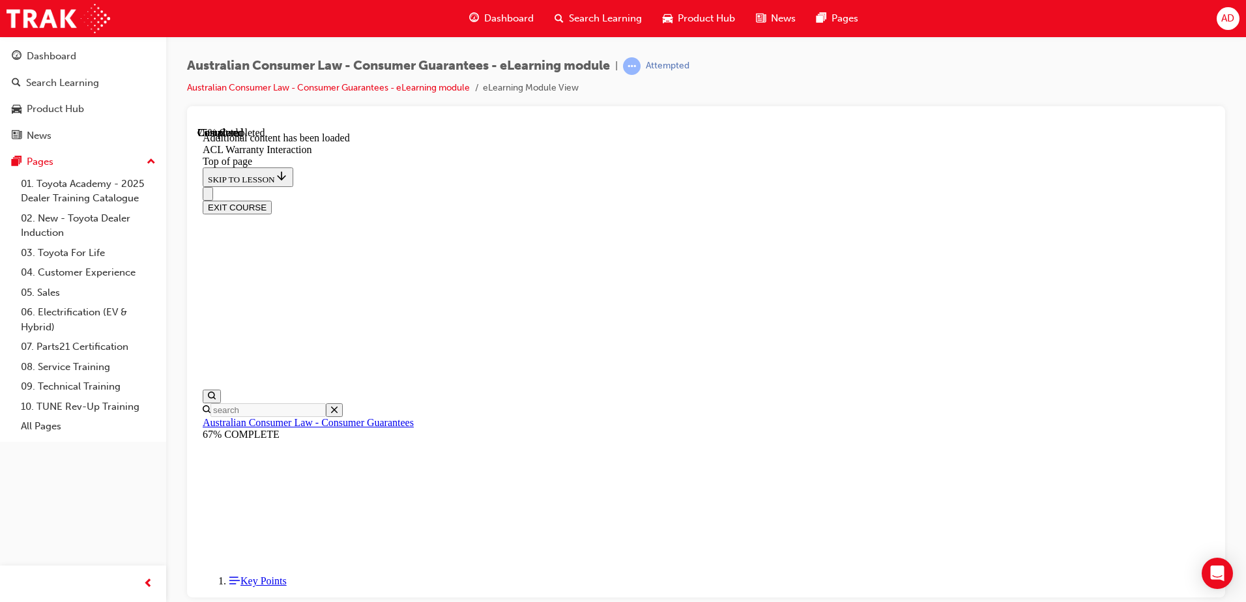
scroll to position [1119, 0]
drag, startPoint x: 545, startPoint y: 242, endPoint x: 815, endPoint y: 554, distance: 412.9
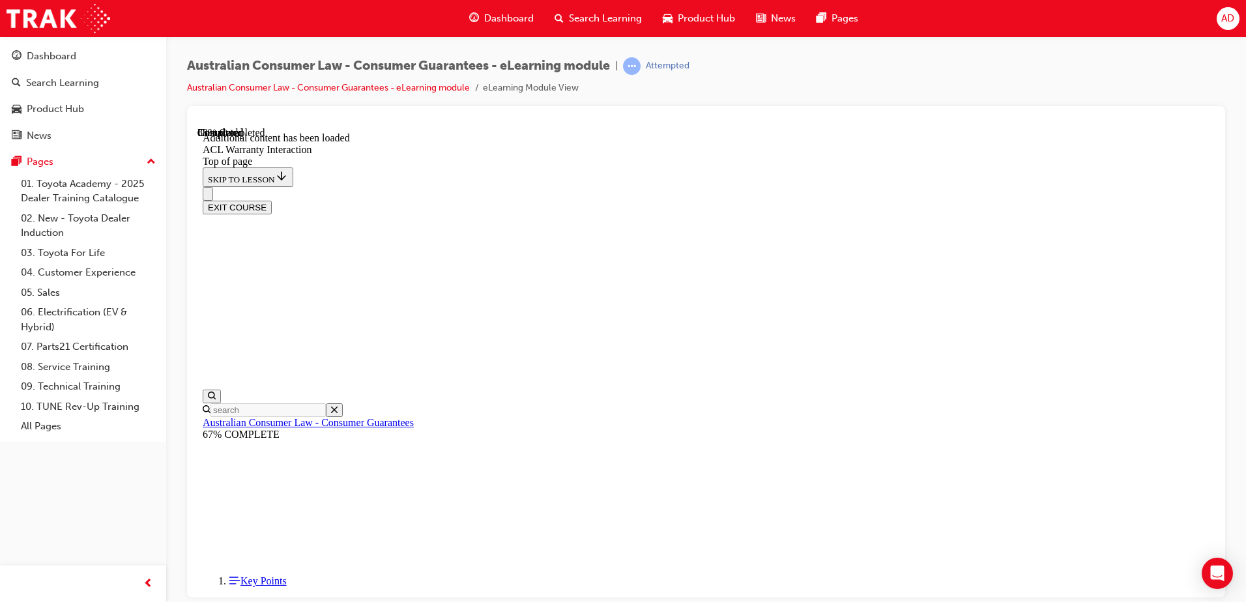
drag, startPoint x: 822, startPoint y: 330, endPoint x: 559, endPoint y: 324, distance: 263.3
drag, startPoint x: 567, startPoint y: 162, endPoint x: 811, endPoint y: 163, distance: 243.7
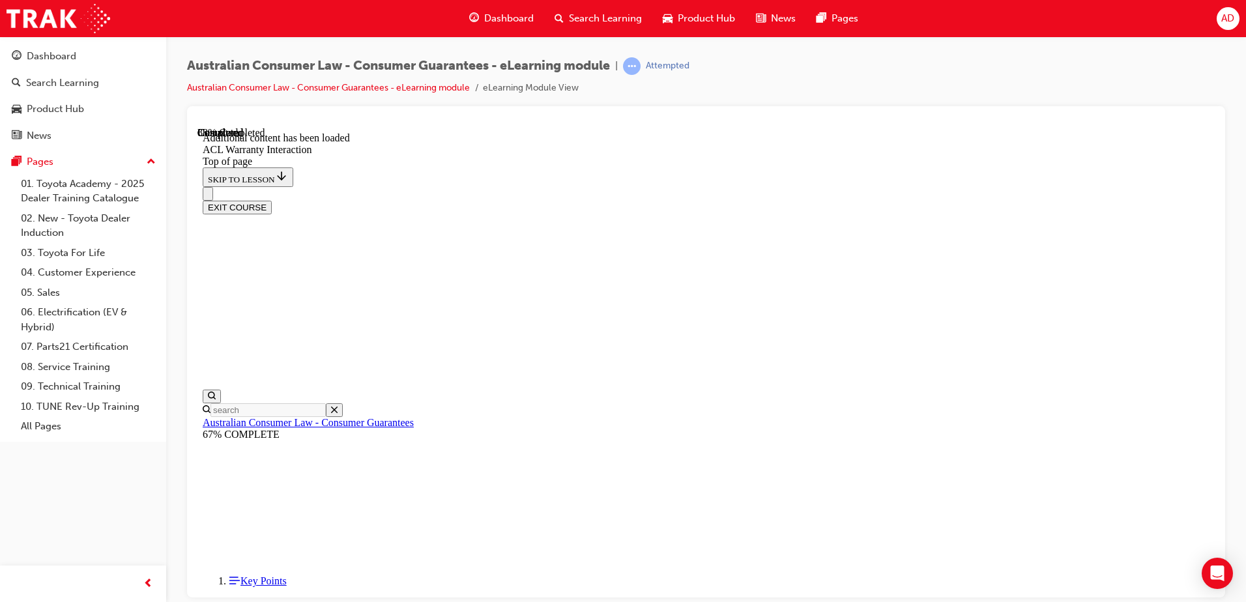
drag, startPoint x: 556, startPoint y: 197, endPoint x: 561, endPoint y: 192, distance: 6.9
drag, startPoint x: 560, startPoint y: 301, endPoint x: 763, endPoint y: 414, distance: 232.4
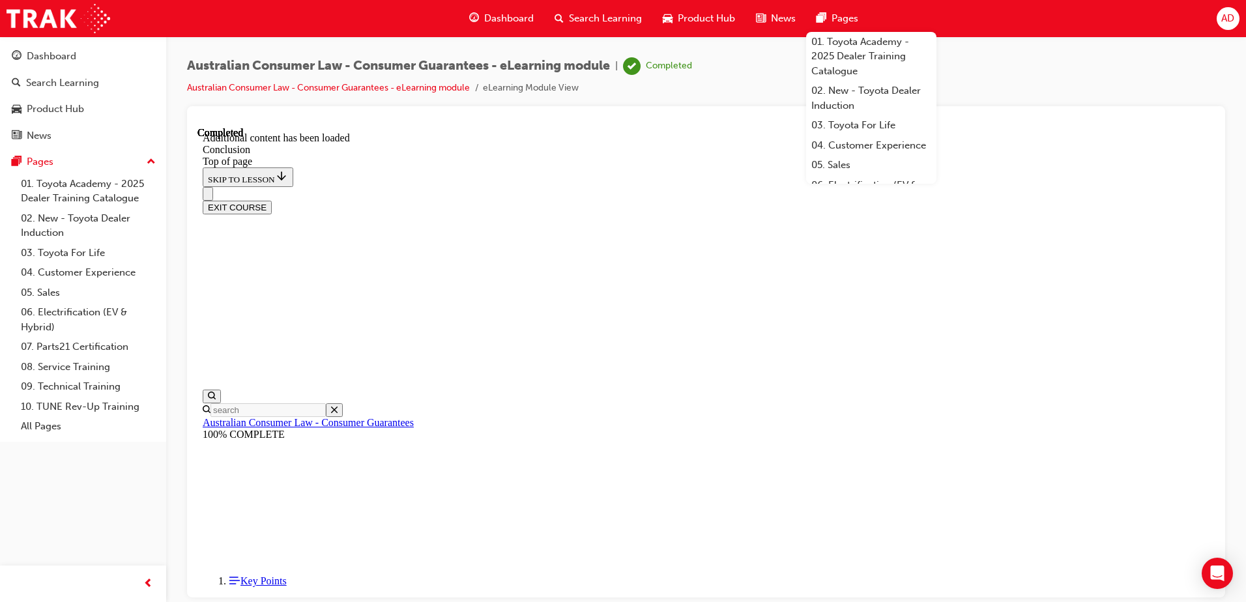
click at [272, 200] on button "EXIT COURSE" at bounding box center [237, 207] width 69 height 14
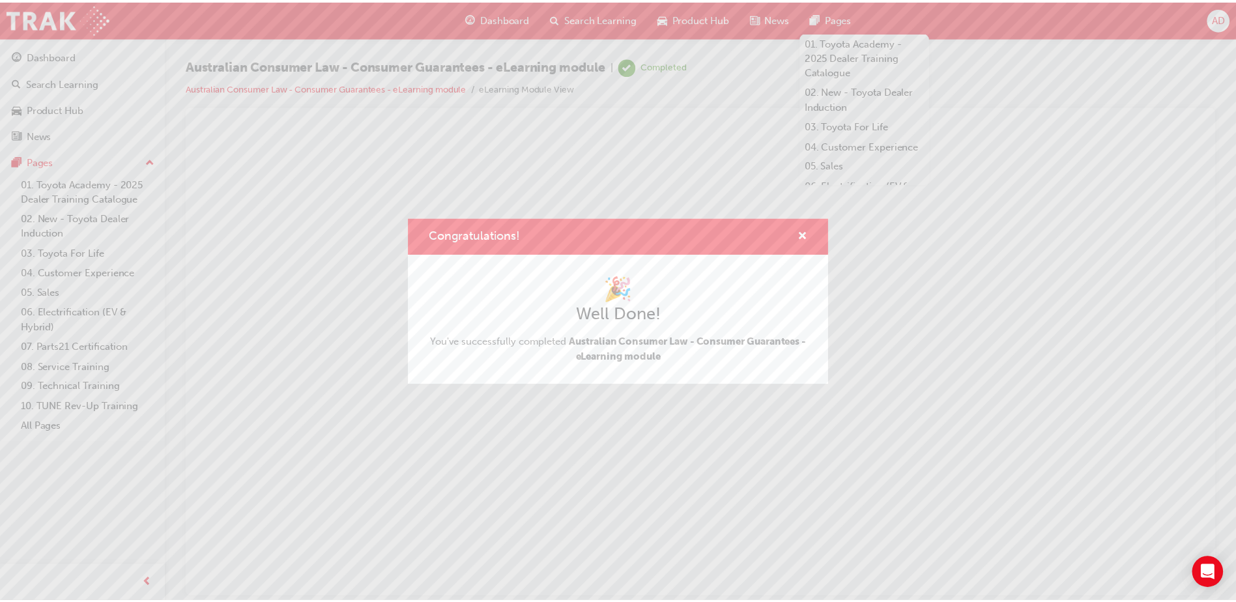
scroll to position [0, 0]
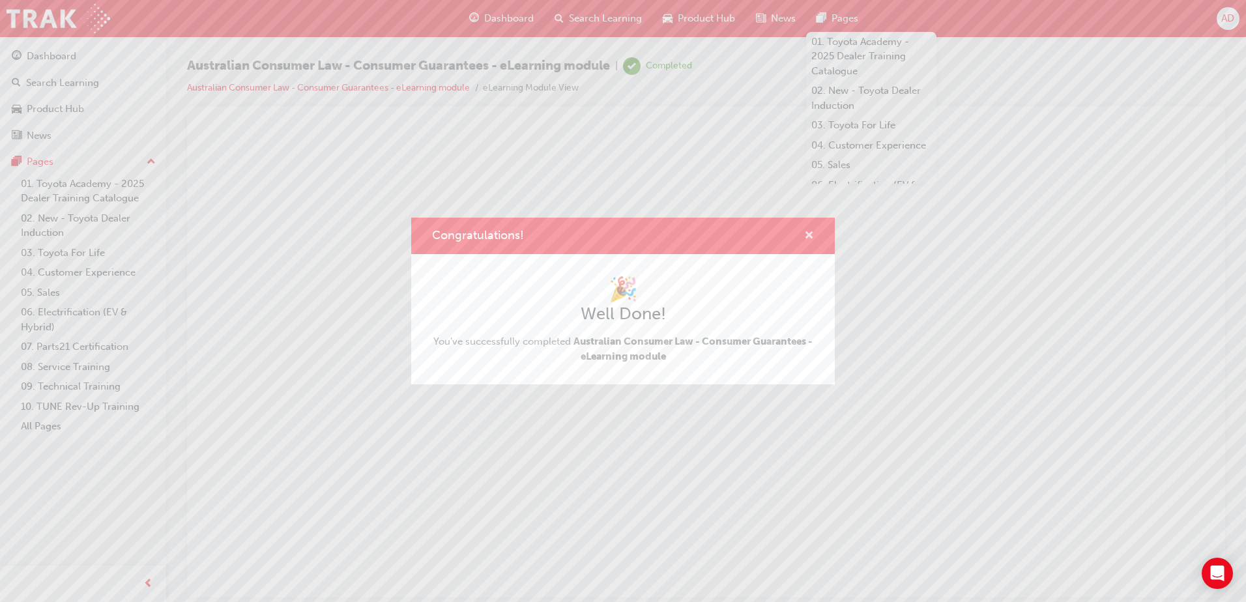
click at [804, 231] on span "cross-icon" at bounding box center [809, 237] width 10 height 12
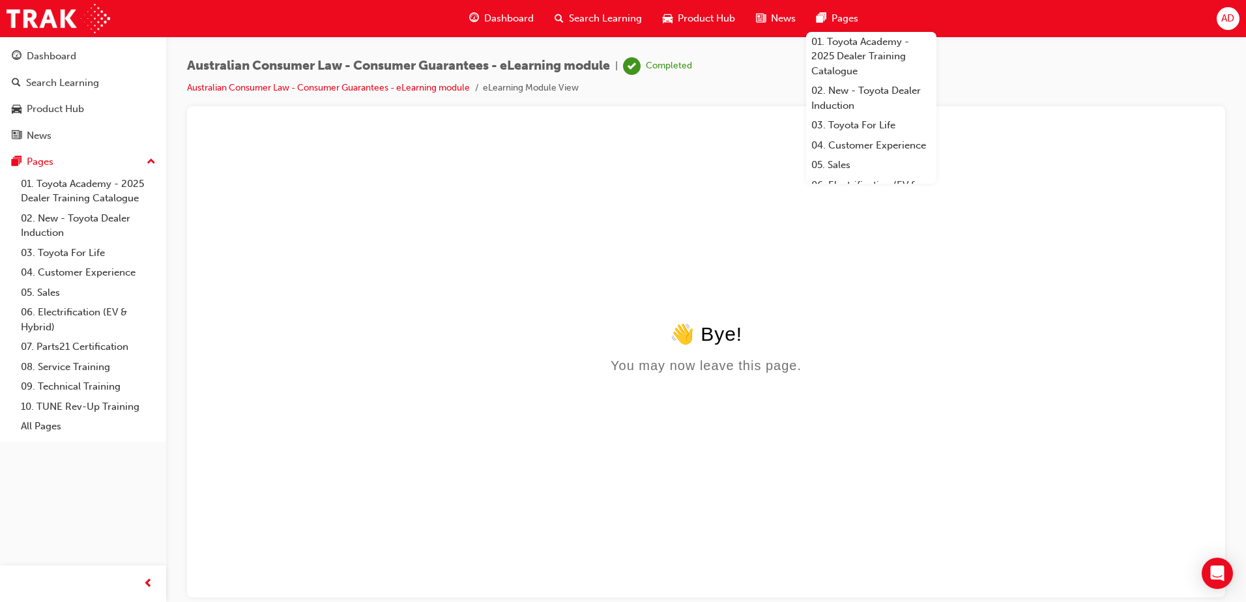
click at [496, 7] on div "Dashboard" at bounding box center [501, 18] width 85 height 27
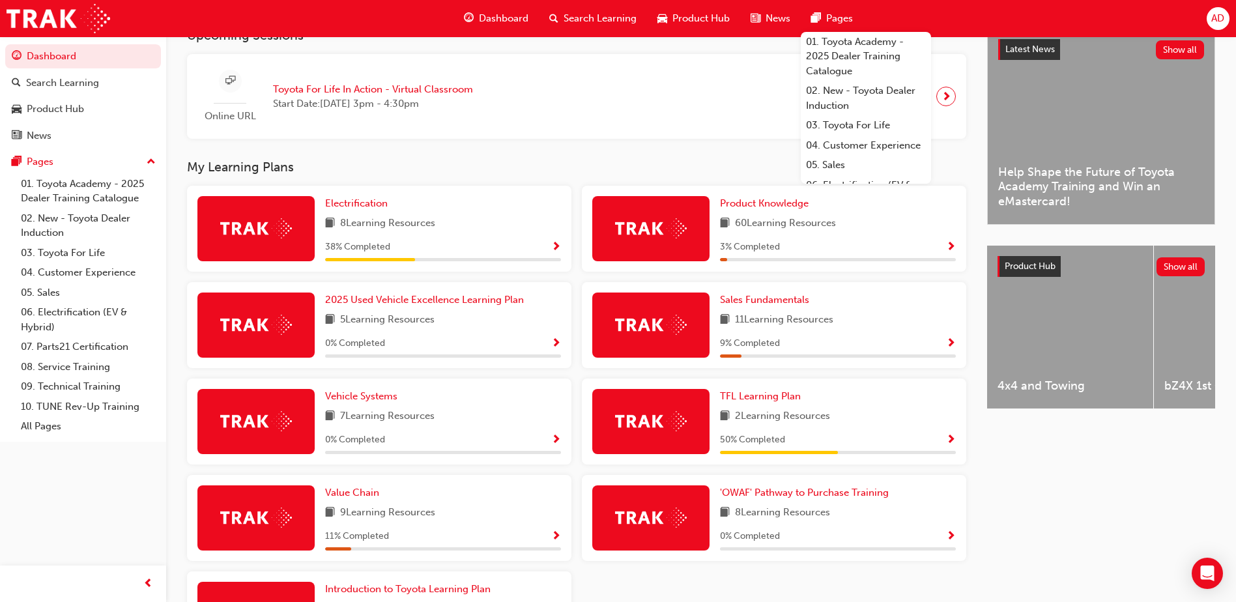
scroll to position [428, 0]
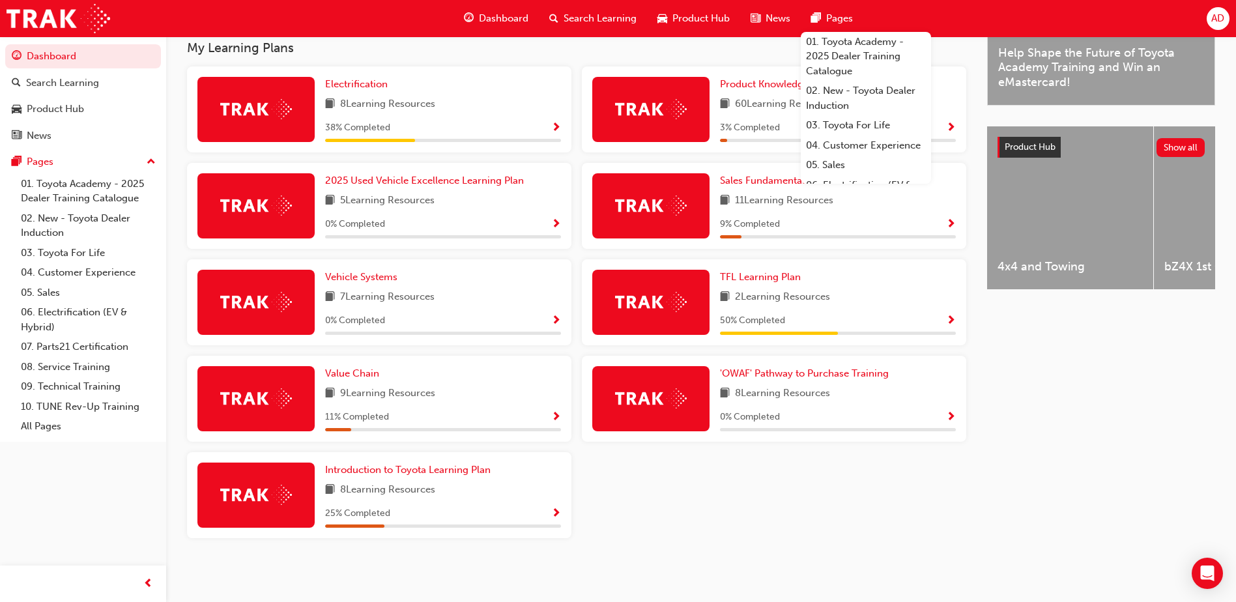
drag, startPoint x: 726, startPoint y: 392, endPoint x: 429, endPoint y: 54, distance: 449.2
click at [429, 54] on h3 "My Learning Plans" at bounding box center [576, 47] width 779 height 15
click at [440, 470] on span "Introduction to Toyota Learning Plan" at bounding box center [407, 470] width 165 height 12
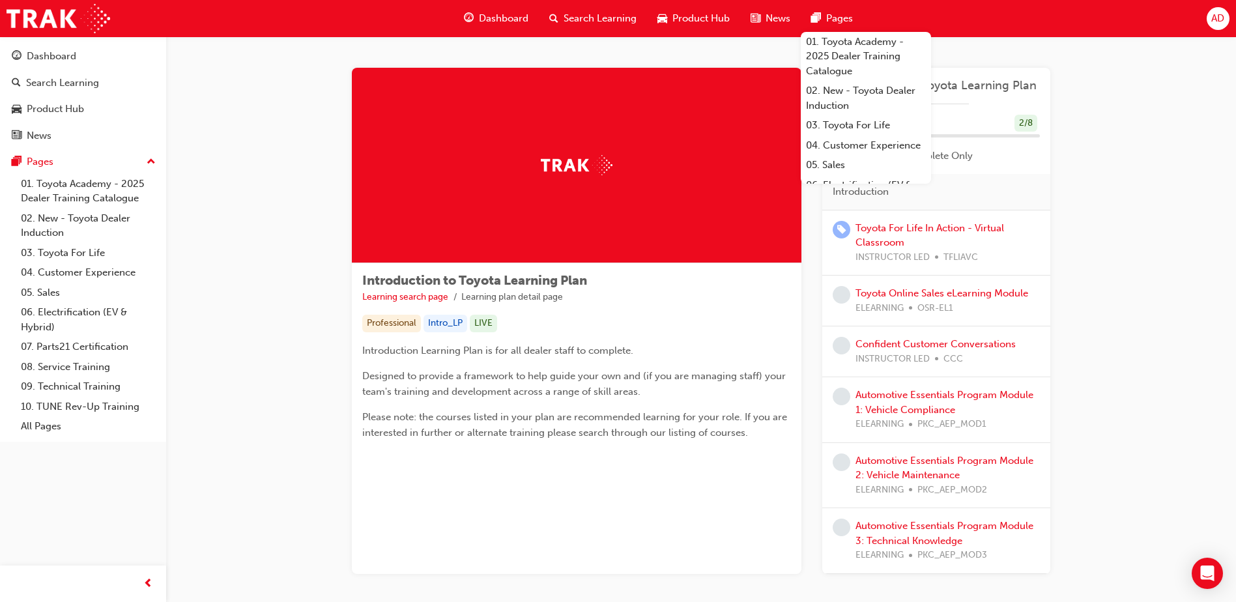
drag, startPoint x: 2177, startPoint y: 341, endPoint x: 1165, endPoint y: 233, distance: 1017.6
click at [1165, 233] on div "Introduction to Toyota Learning Plan Learning search page Learning plan detail …" at bounding box center [701, 336] width 1070 height 600
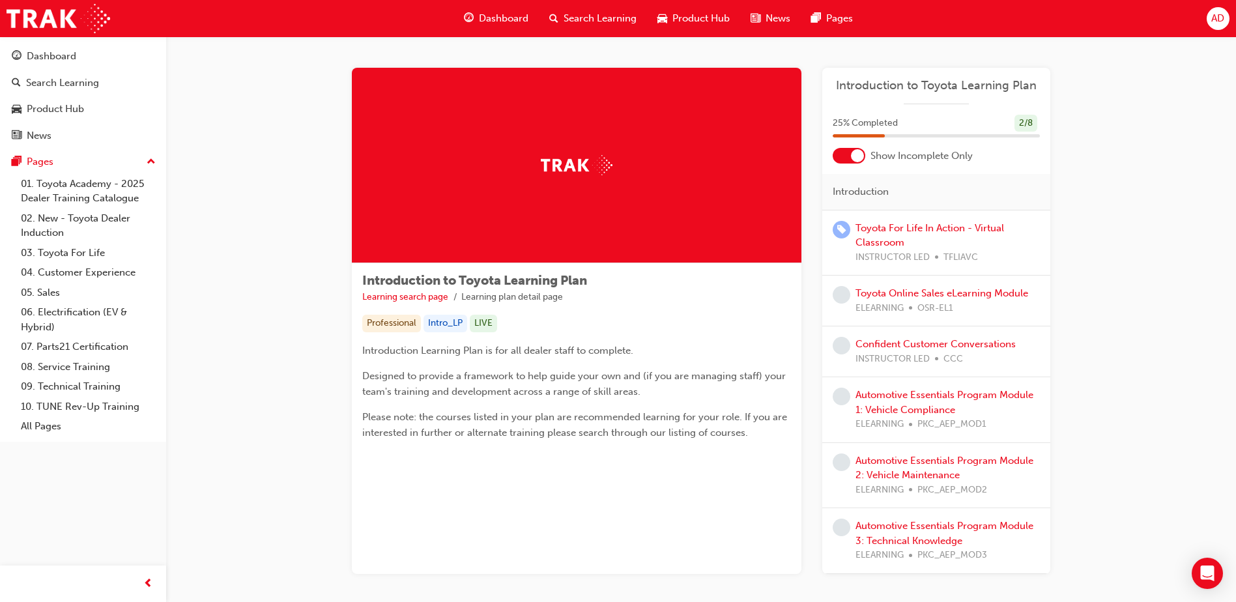
drag, startPoint x: 904, startPoint y: 235, endPoint x: 1117, endPoint y: 160, distance: 225.8
click at [1117, 160] on div "Introduction to Toyota Learning Plan Learning search page Learning plan detail …" at bounding box center [701, 336] width 1070 height 600
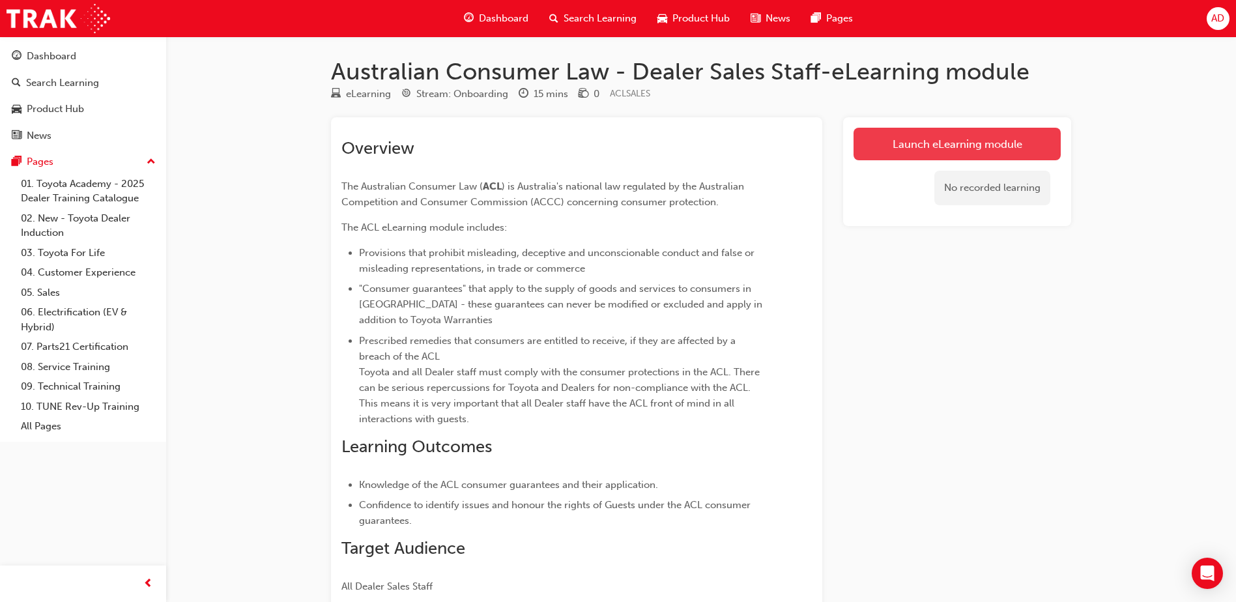
click at [896, 141] on link "Launch eLearning module" at bounding box center [957, 144] width 207 height 33
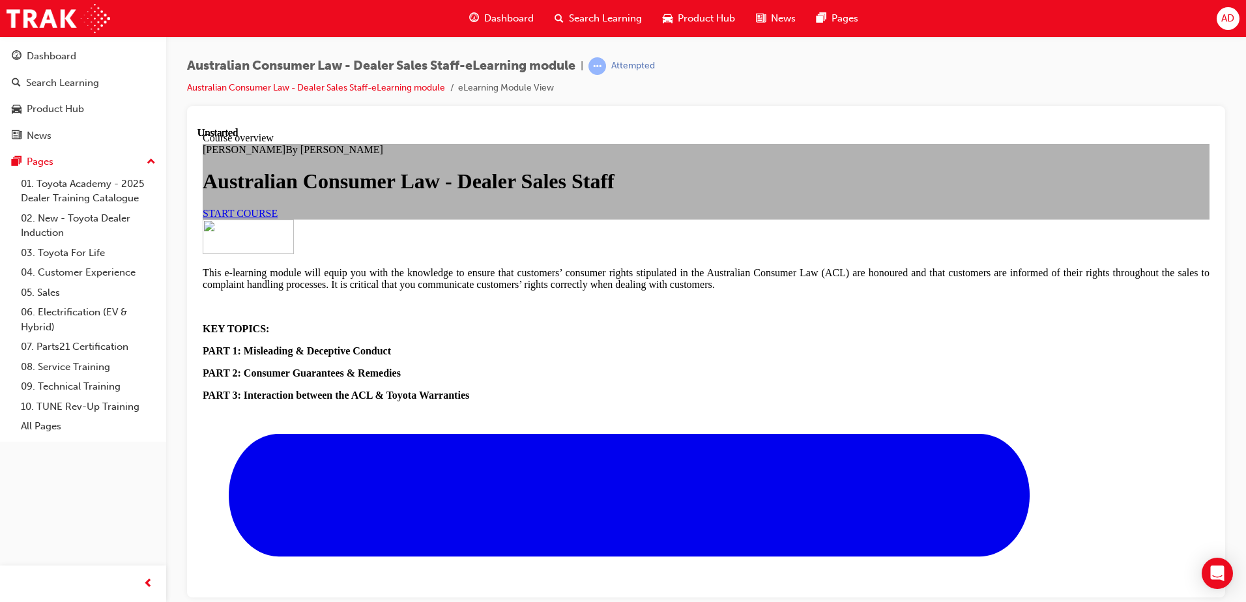
click at [278, 218] on span "START COURSE" at bounding box center [240, 212] width 75 height 11
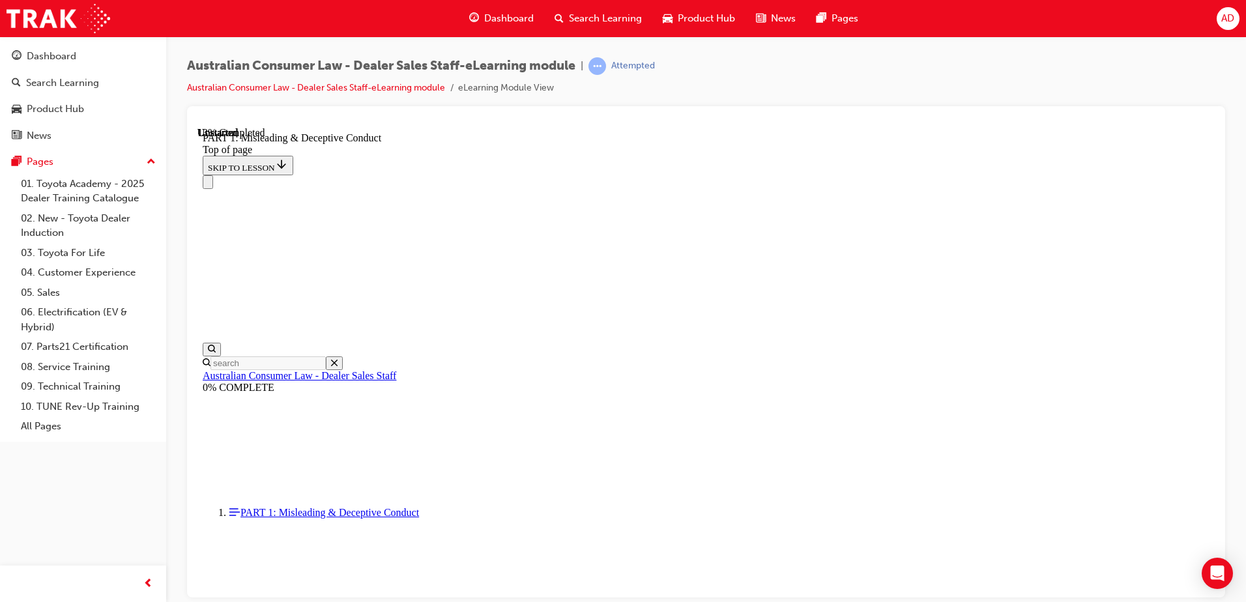
scroll to position [822, 0]
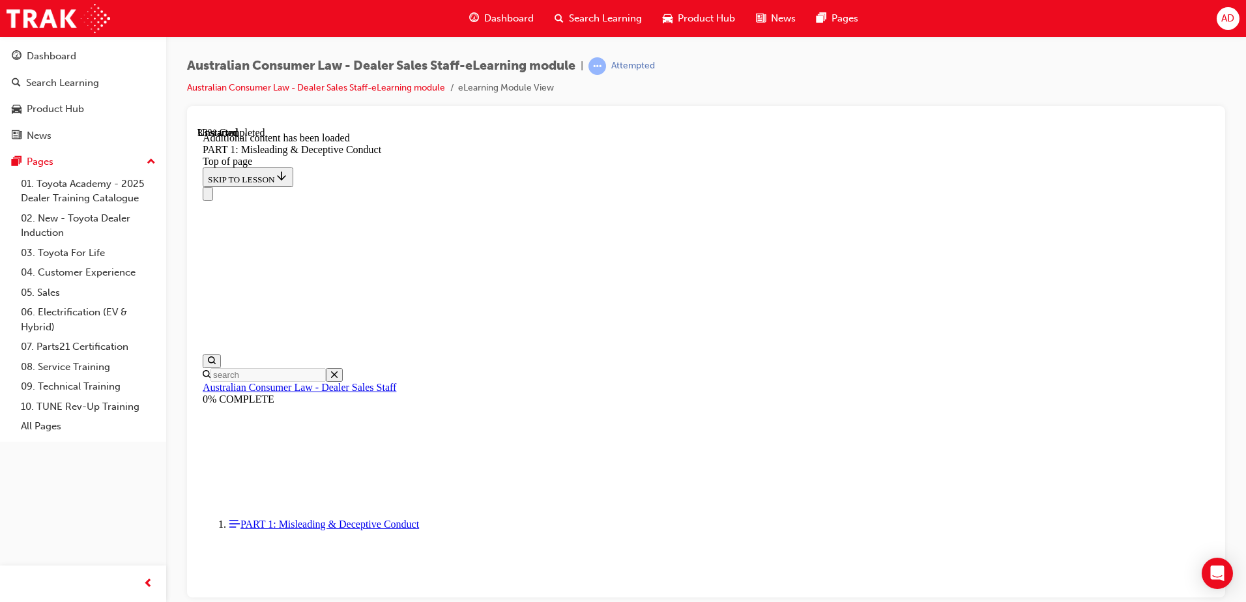
scroll to position [1491, 0]
drag, startPoint x: 817, startPoint y: 330, endPoint x: 809, endPoint y: 321, distance: 12.0
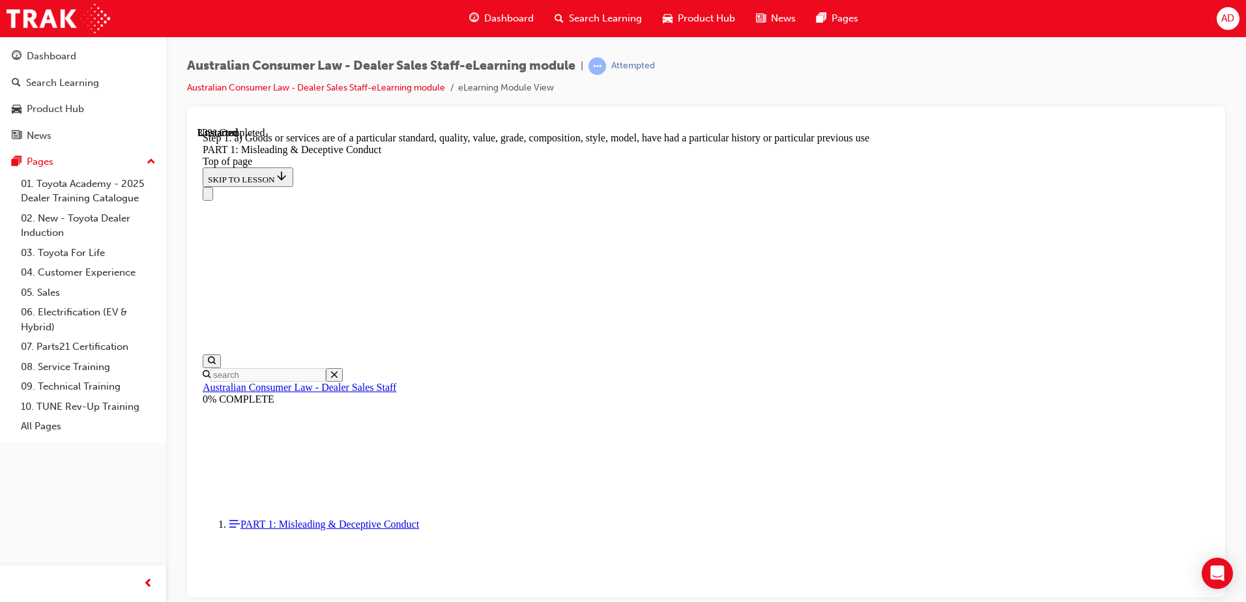
drag, startPoint x: 893, startPoint y: 304, endPoint x: 883, endPoint y: 288, distance: 18.4
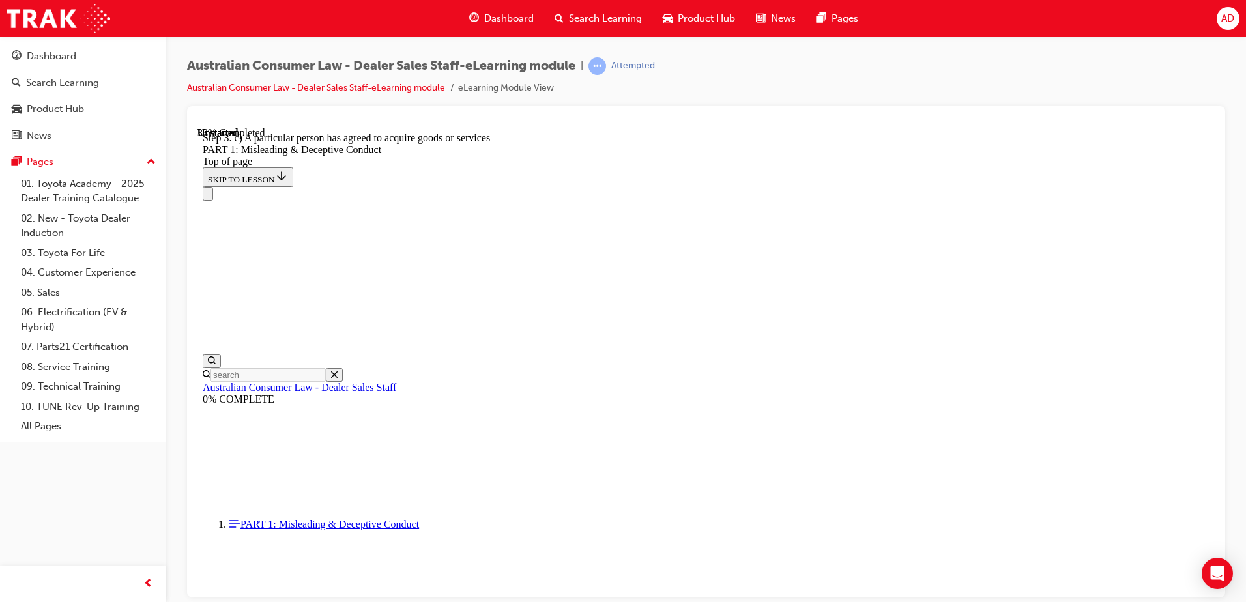
drag, startPoint x: 583, startPoint y: 235, endPoint x: 900, endPoint y: 288, distance: 321.1
drag, startPoint x: 719, startPoint y: 317, endPoint x: 730, endPoint y: 325, distance: 13.6
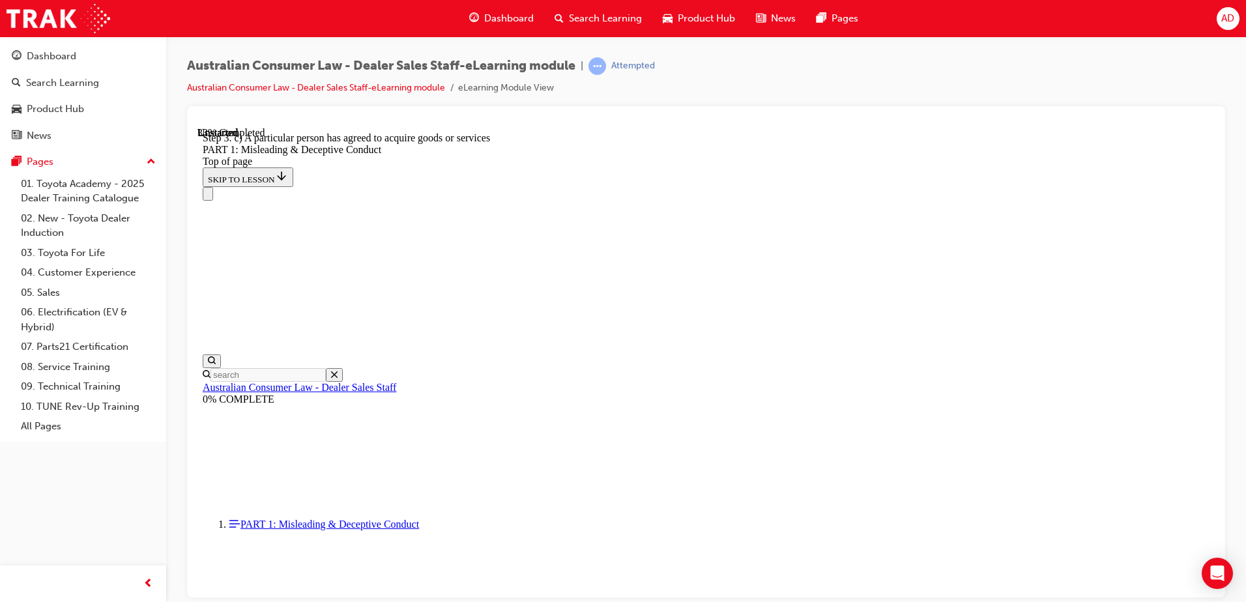
drag, startPoint x: 591, startPoint y: 239, endPoint x: 600, endPoint y: 242, distance: 9.5
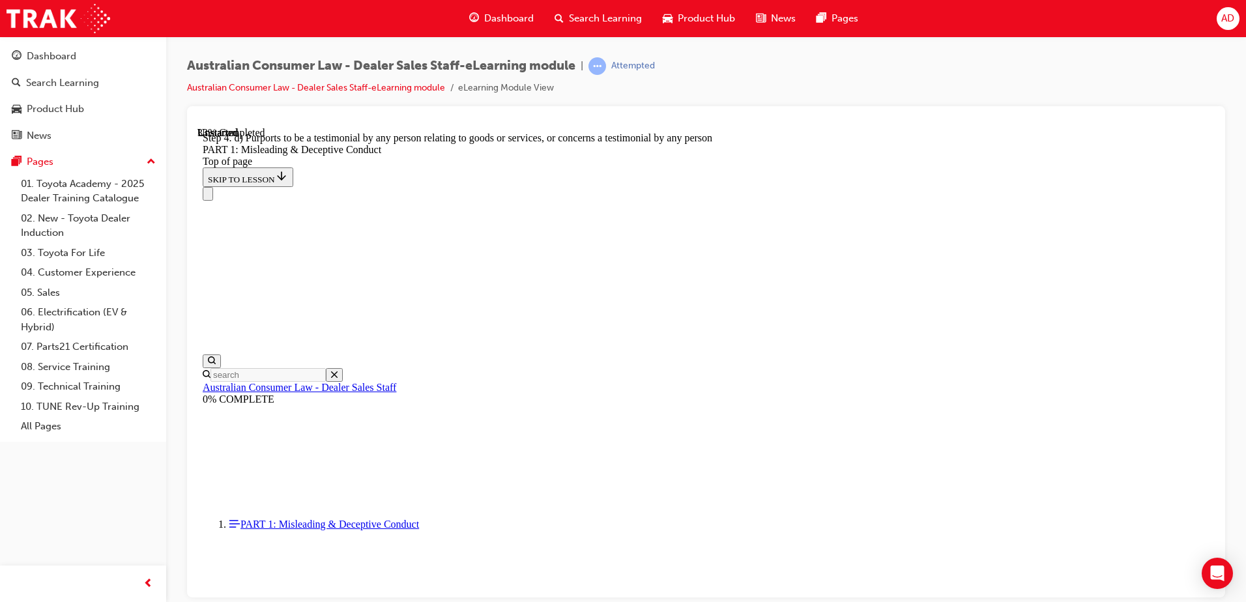
drag, startPoint x: 1130, startPoint y: 308, endPoint x: 1082, endPoint y: 309, distance: 47.6
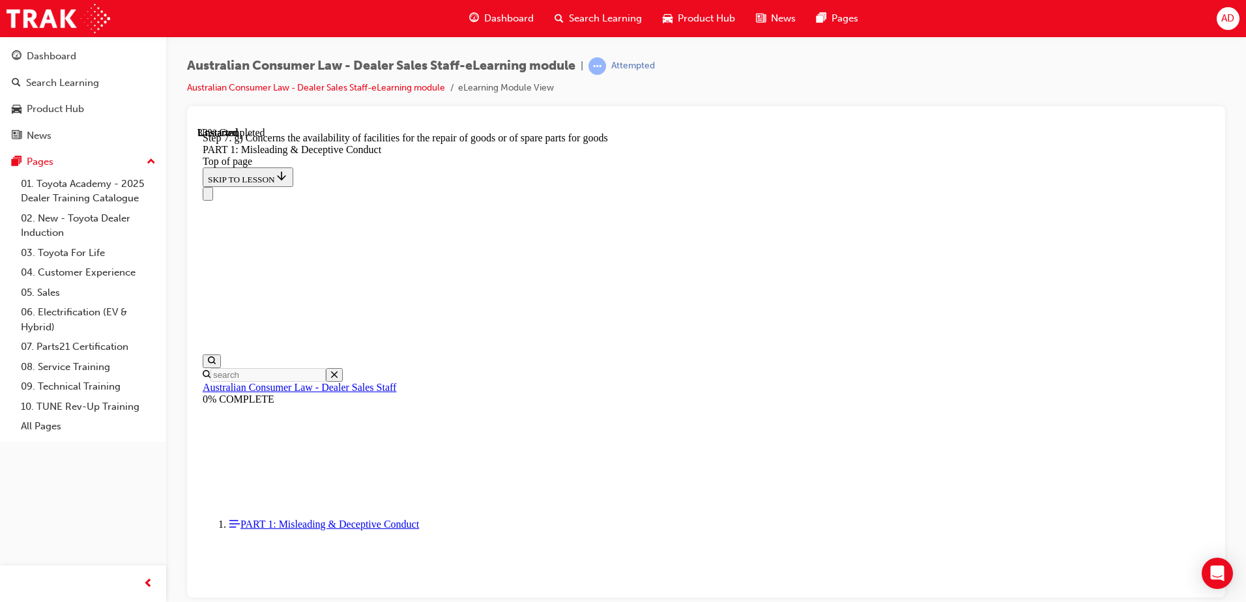
drag, startPoint x: 1125, startPoint y: 300, endPoint x: 1097, endPoint y: 215, distance: 90.0
drag, startPoint x: 1097, startPoint y: 215, endPoint x: 1108, endPoint y: 164, distance: 52.2
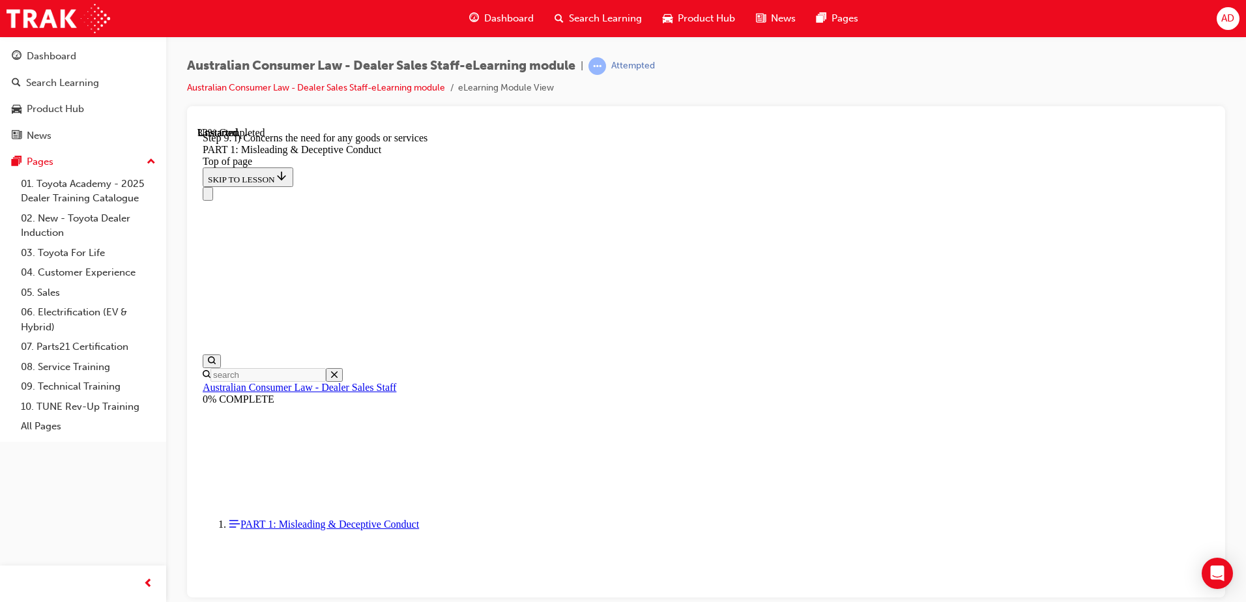
drag, startPoint x: 550, startPoint y: 352, endPoint x: 871, endPoint y: 367, distance: 321.6
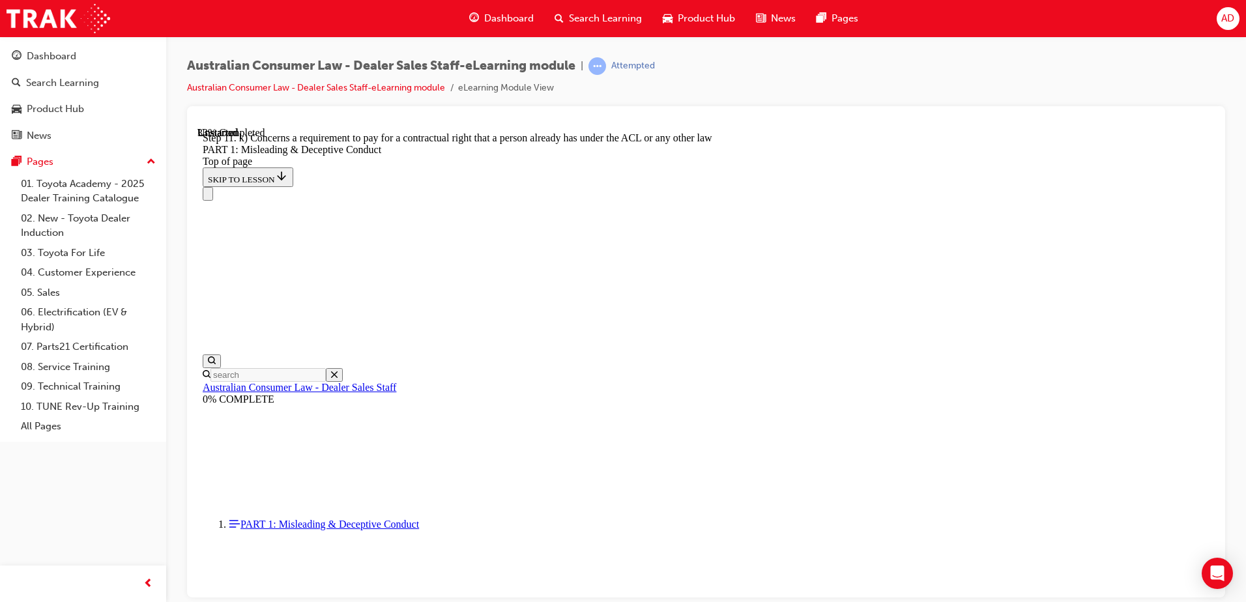
drag, startPoint x: 655, startPoint y: 230, endPoint x: 581, endPoint y: 184, distance: 87.7
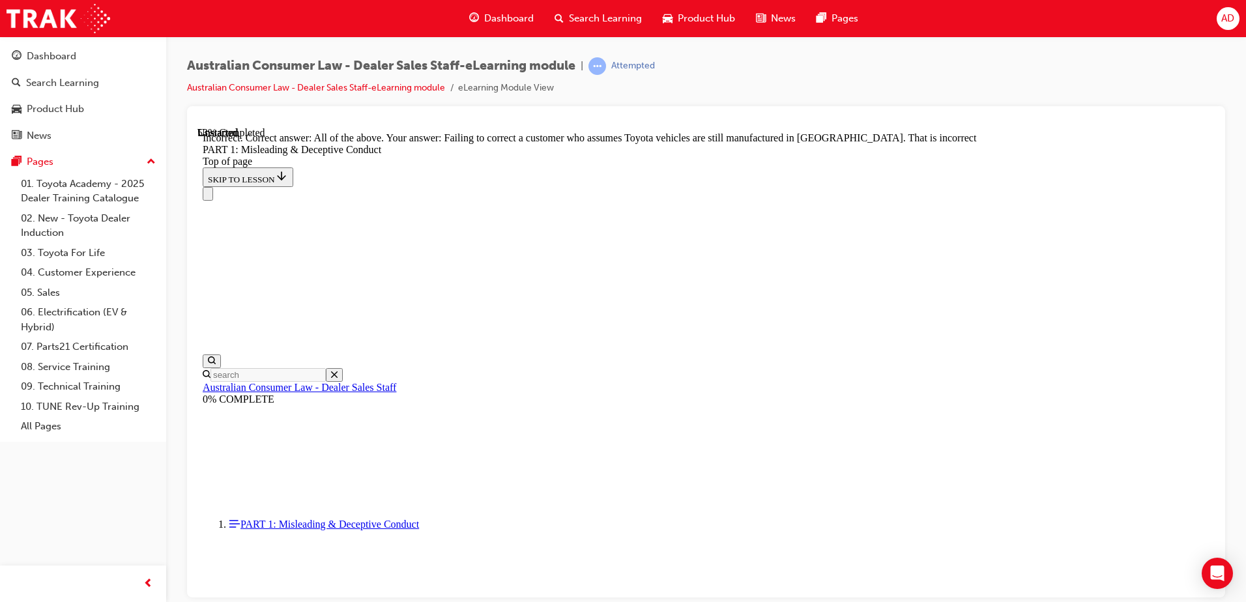
scroll to position [1970, 0]
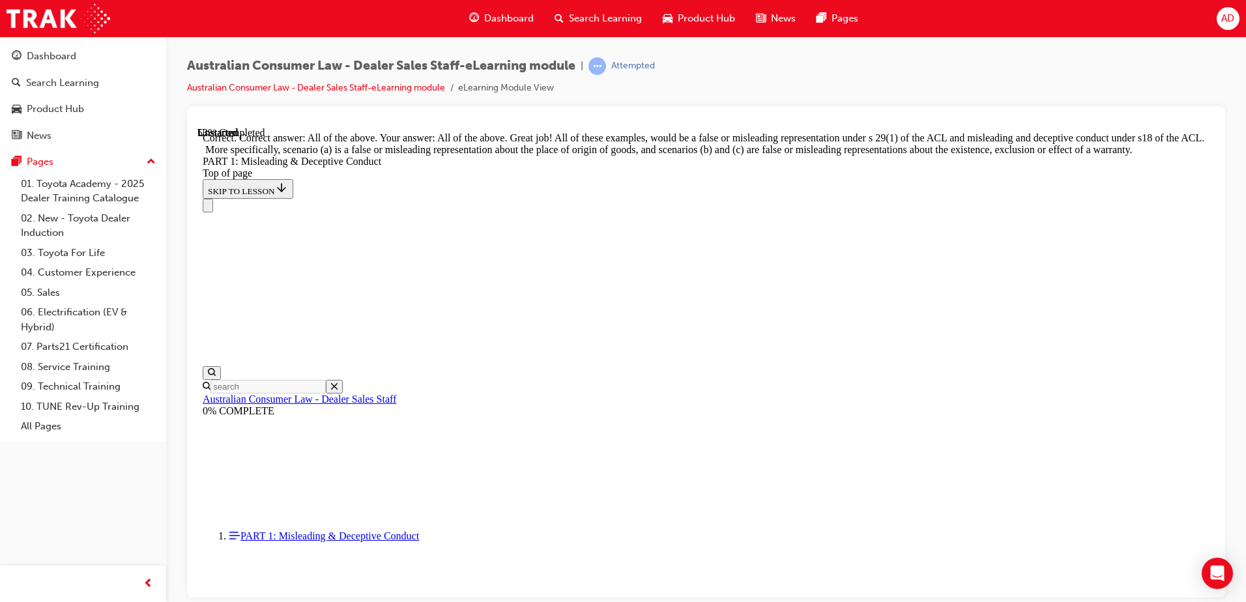
scroll to position [2239, 0]
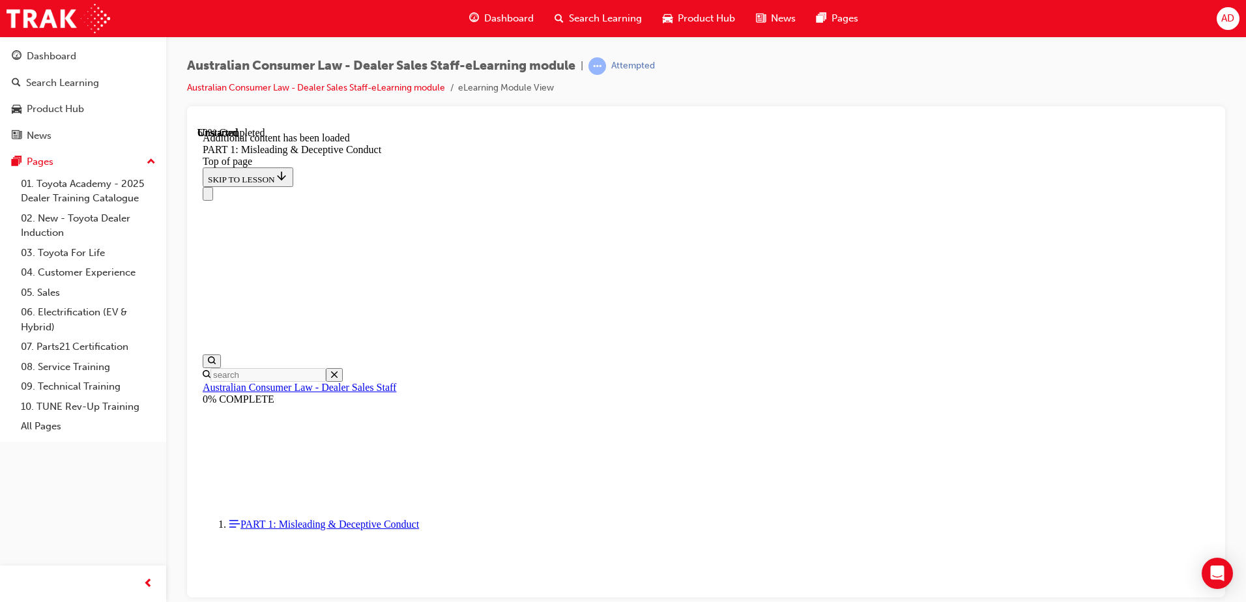
scroll to position [2571, 0]
drag, startPoint x: 912, startPoint y: 290, endPoint x: 895, endPoint y: 291, distance: 16.3
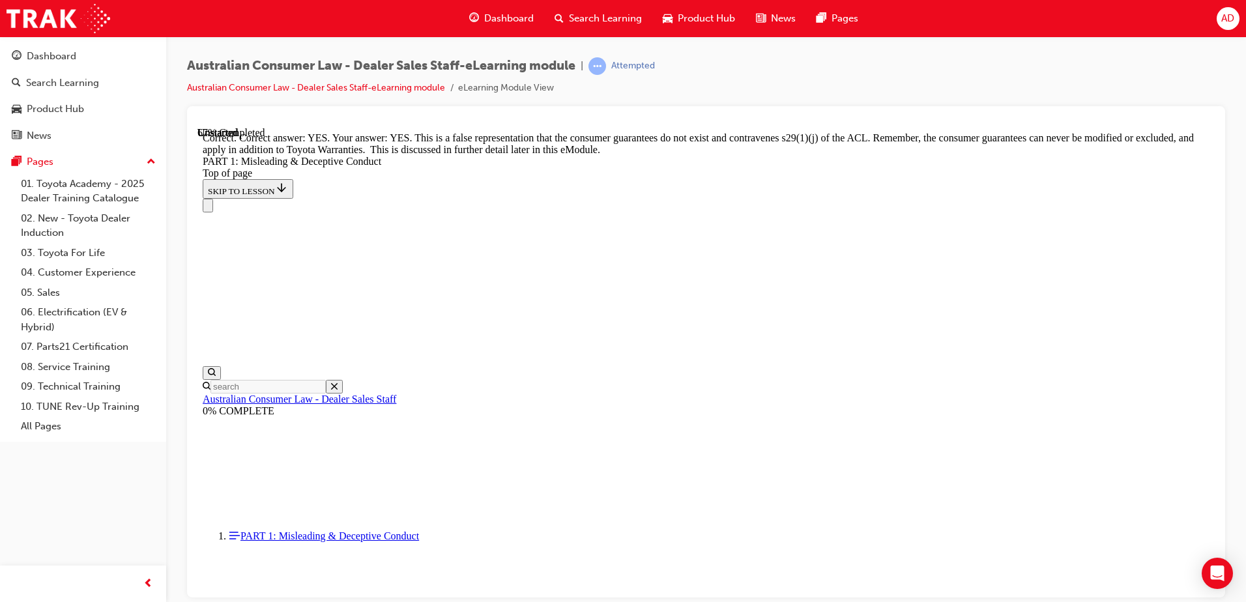
scroll to position [2832, 0]
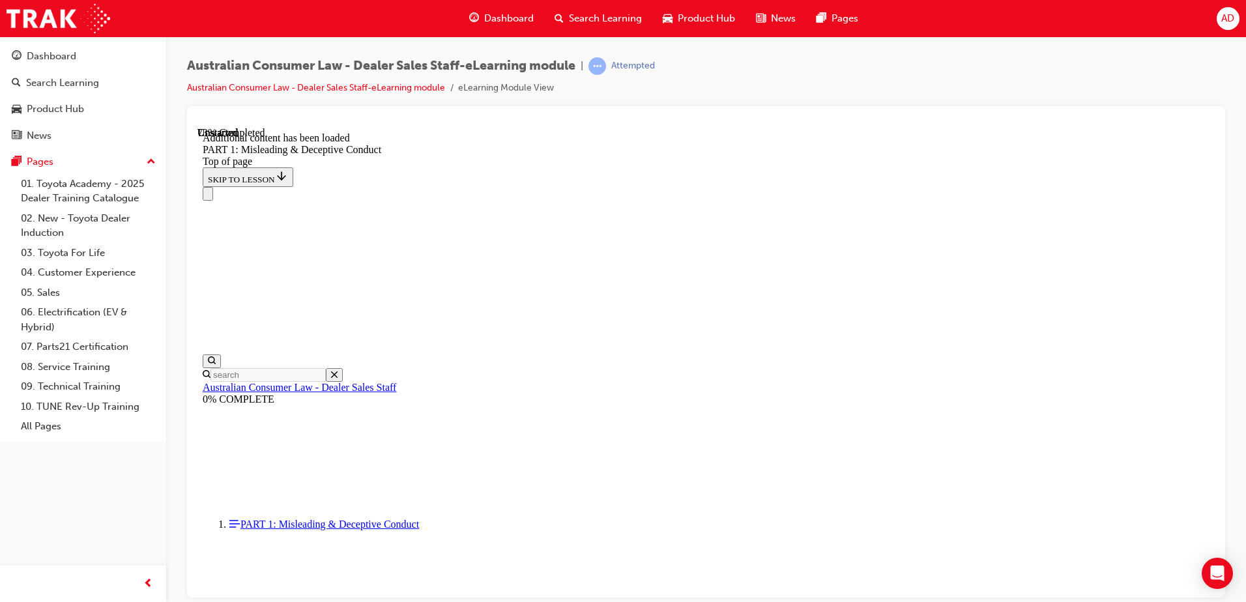
scroll to position [3183, 0]
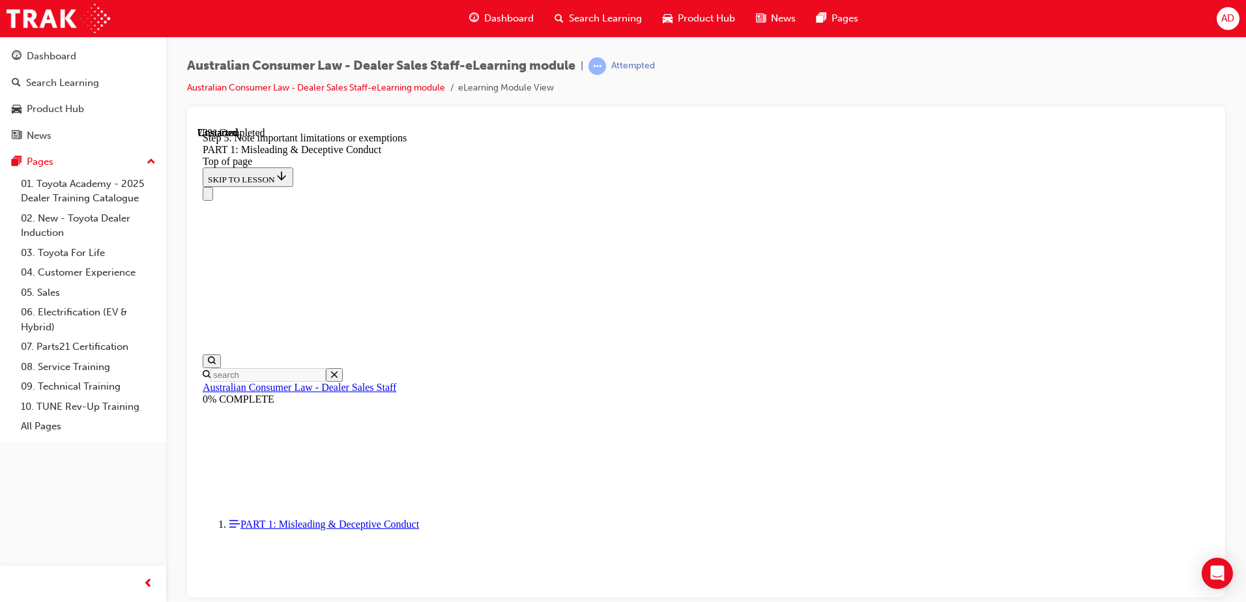
drag, startPoint x: 1111, startPoint y: 307, endPoint x: 450, endPoint y: 308, distance: 661.3
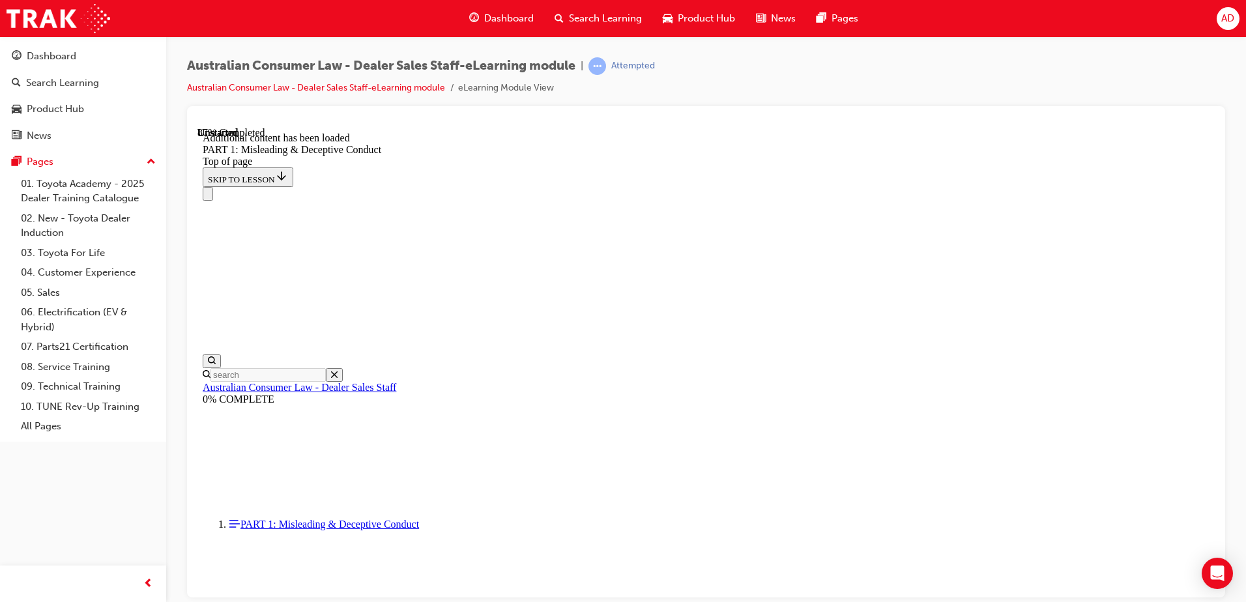
drag, startPoint x: 1115, startPoint y: 295, endPoint x: 1128, endPoint y: 266, distance: 31.5
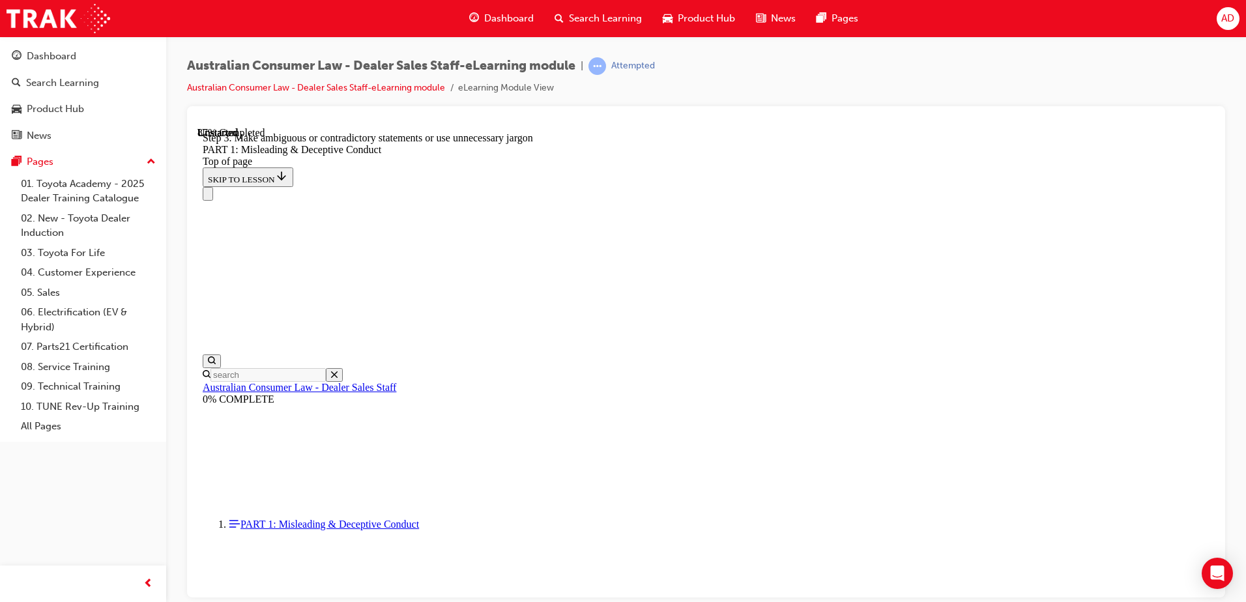
drag, startPoint x: 840, startPoint y: 280, endPoint x: 876, endPoint y: 313, distance: 49.3
drag, startPoint x: 575, startPoint y: 248, endPoint x: 571, endPoint y: 231, distance: 16.9
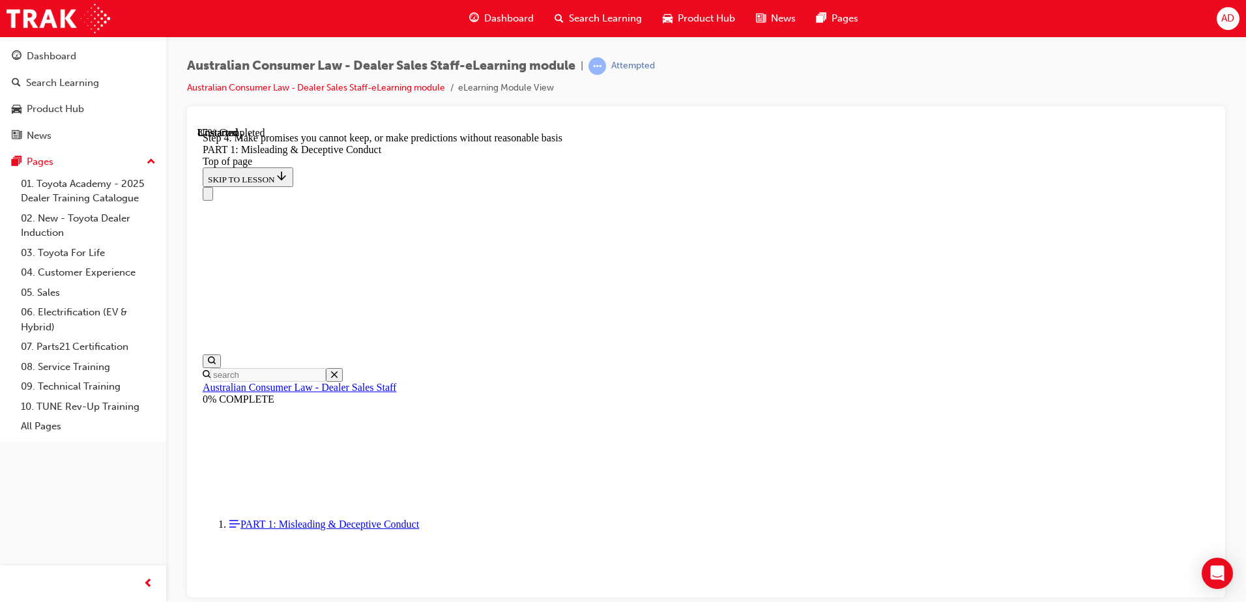
drag, startPoint x: 765, startPoint y: 347, endPoint x: 749, endPoint y: 339, distance: 17.5
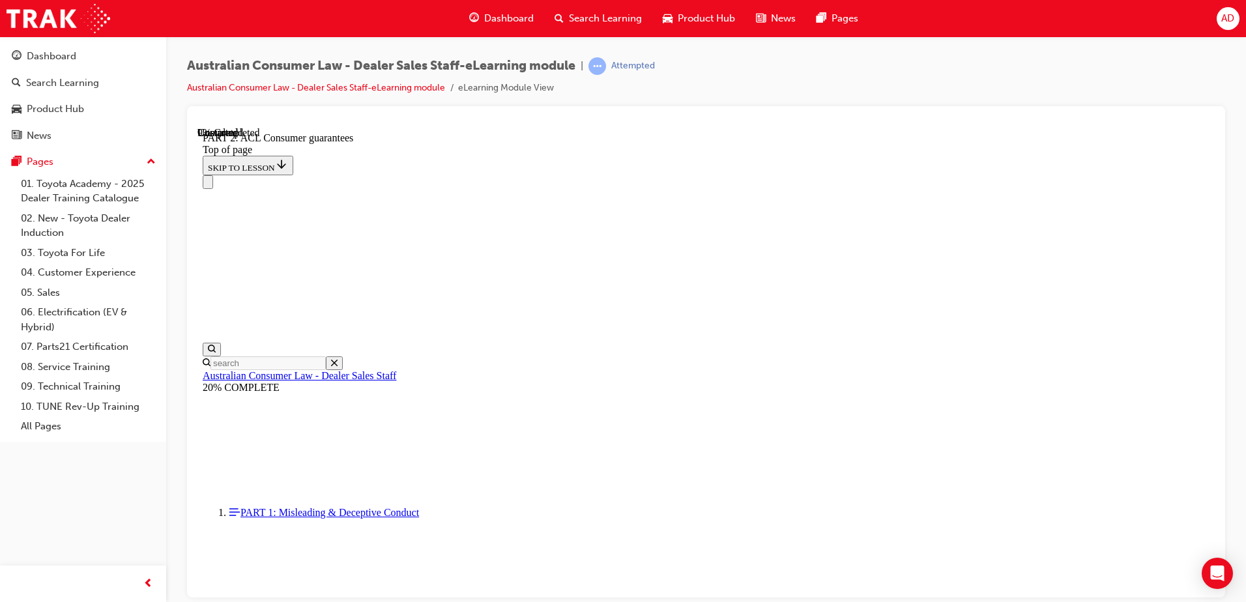
scroll to position [1343, 0]
drag, startPoint x: 531, startPoint y: 176, endPoint x: 676, endPoint y: 226, distance: 153.1
drag, startPoint x: 819, startPoint y: 240, endPoint x: 678, endPoint y: 229, distance: 141.1
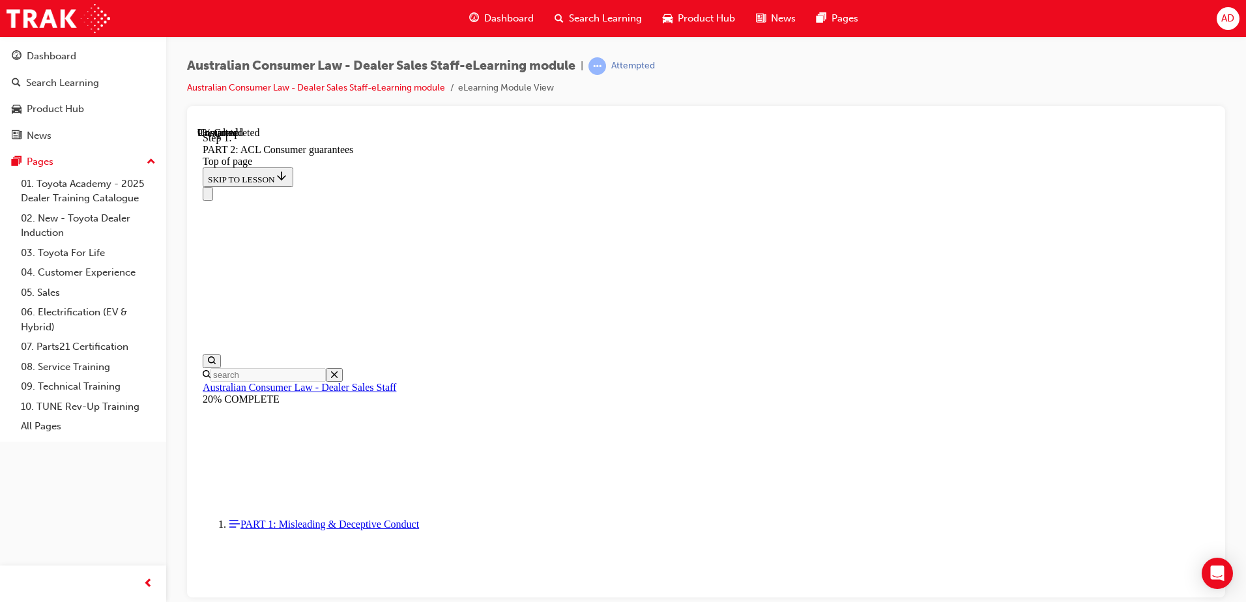
scroll to position [2112, 0]
drag, startPoint x: 835, startPoint y: 277, endPoint x: 859, endPoint y: 274, distance: 23.6
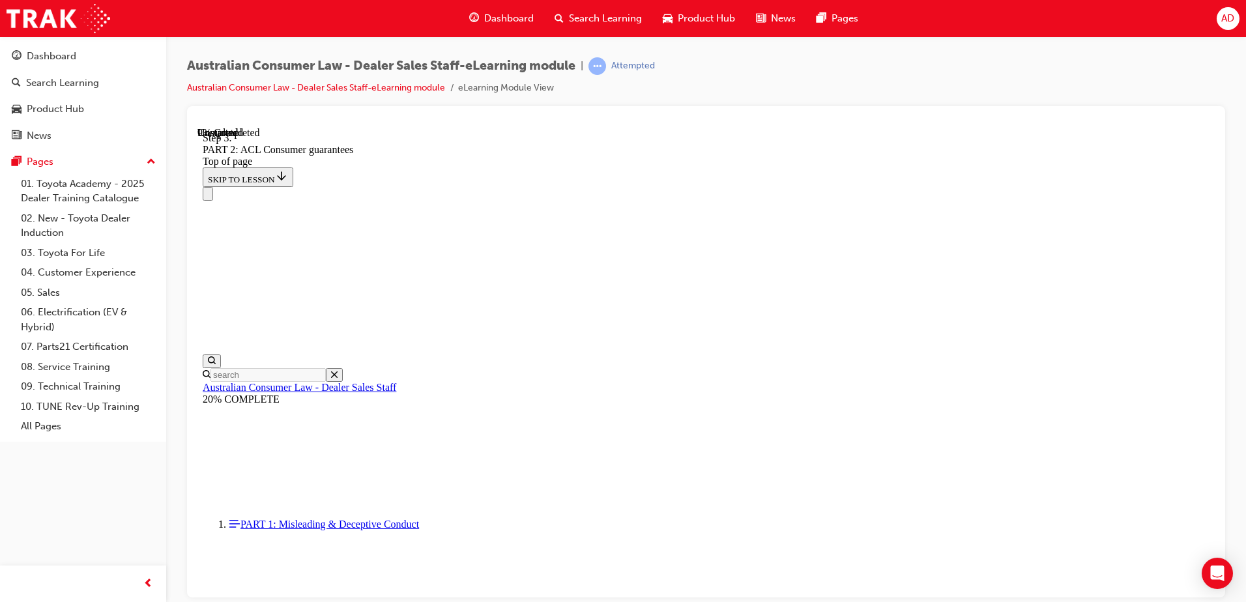
drag, startPoint x: 575, startPoint y: 253, endPoint x: 552, endPoint y: 240, distance: 26.5
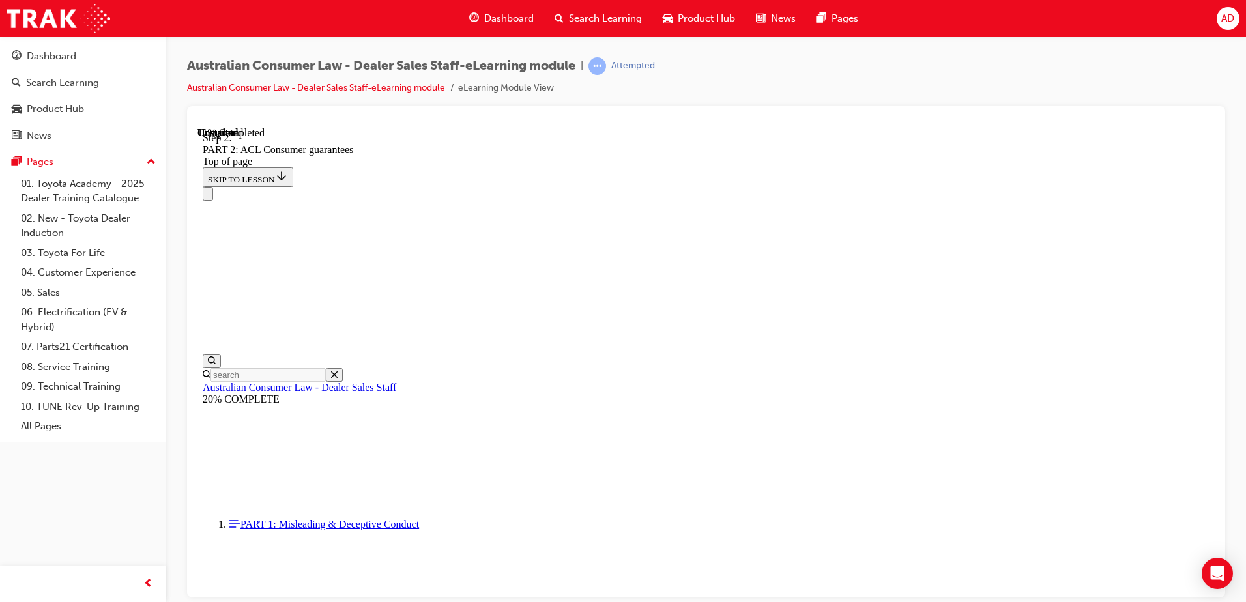
drag, startPoint x: 818, startPoint y: 272, endPoint x: 883, endPoint y: 257, distance: 66.7
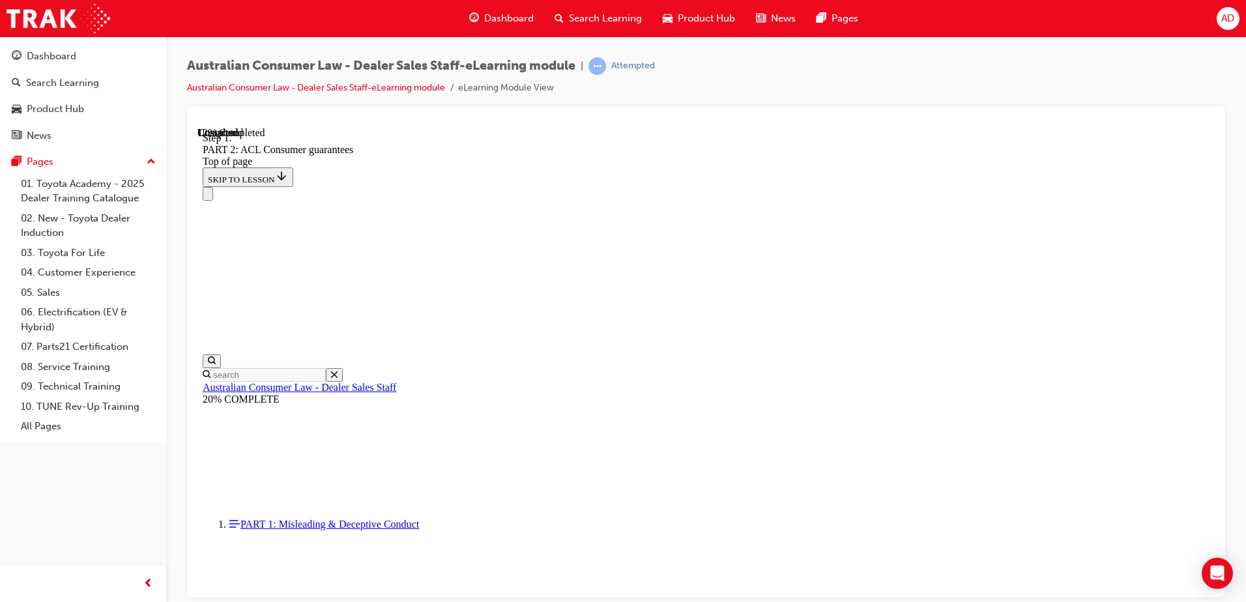
drag, startPoint x: 785, startPoint y: 366, endPoint x: 675, endPoint y: 270, distance: 145.9
drag, startPoint x: 564, startPoint y: 249, endPoint x: 840, endPoint y: 277, distance: 277.7
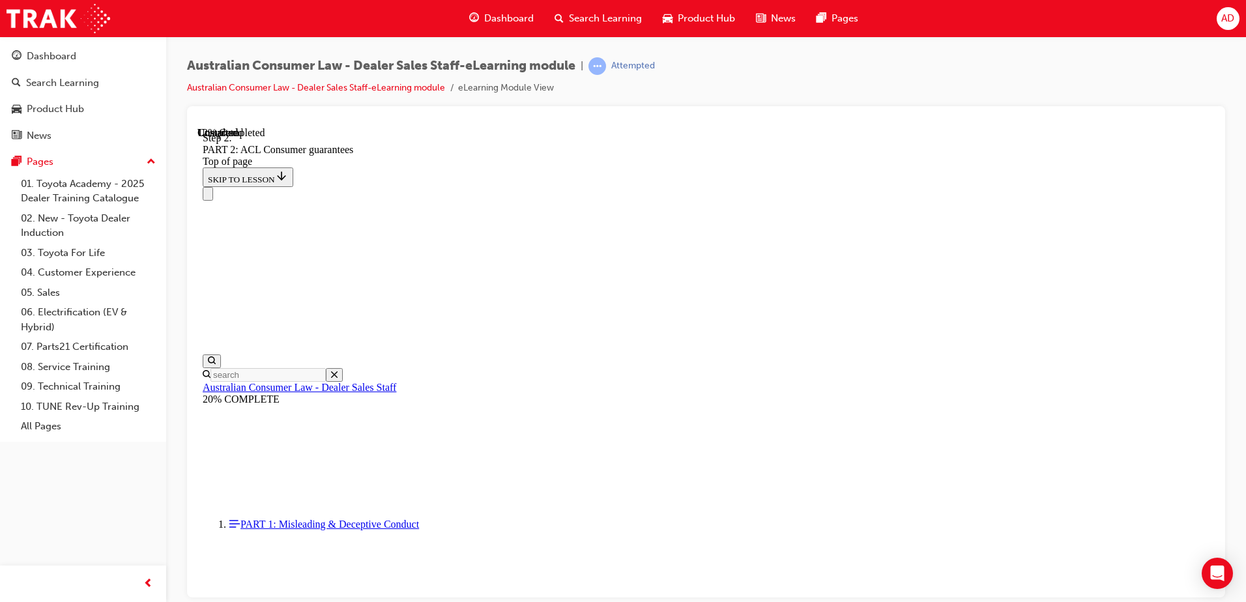
drag, startPoint x: 544, startPoint y: 225, endPoint x: 1022, endPoint y: 232, distance: 478.3
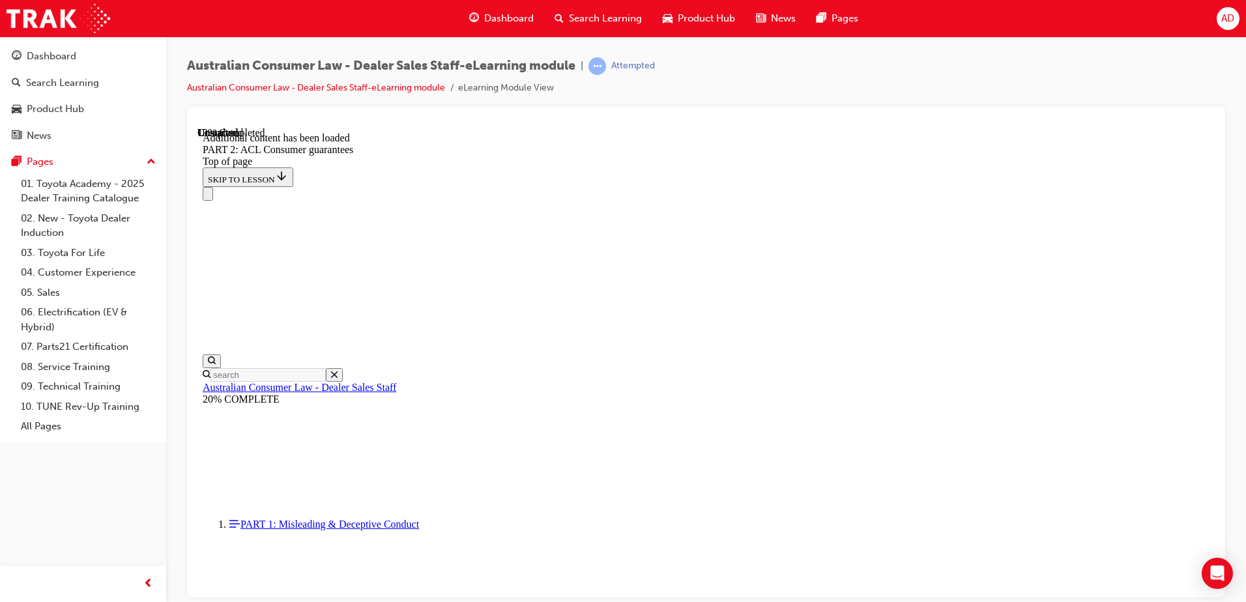
drag, startPoint x: 560, startPoint y: 248, endPoint x: 897, endPoint y: 280, distance: 337.8
drag, startPoint x: 541, startPoint y: 294, endPoint x: 999, endPoint y: 302, distance: 457.5
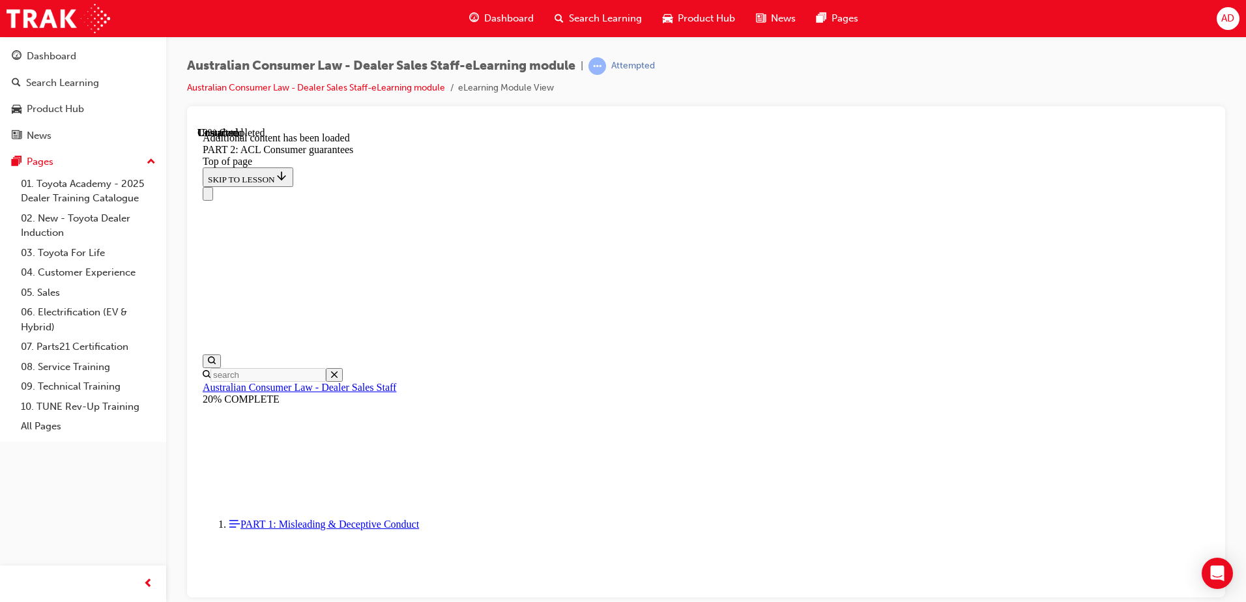
drag, startPoint x: 528, startPoint y: 317, endPoint x: 1027, endPoint y: 328, distance: 499.2
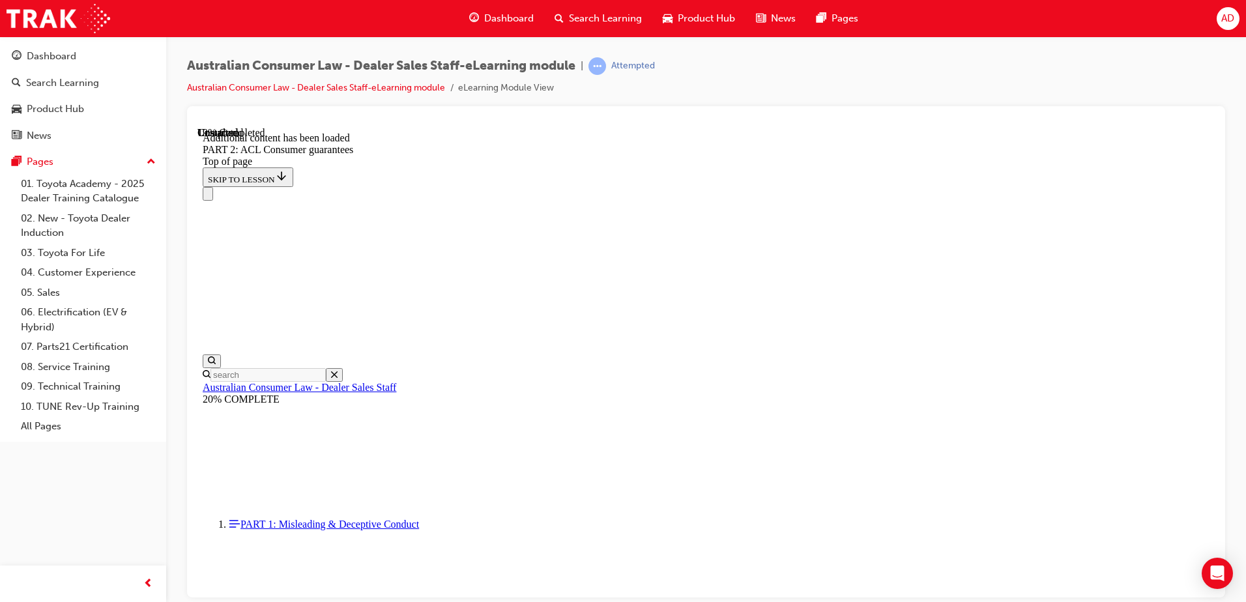
drag, startPoint x: 738, startPoint y: 324, endPoint x: 867, endPoint y: 323, distance: 128.4
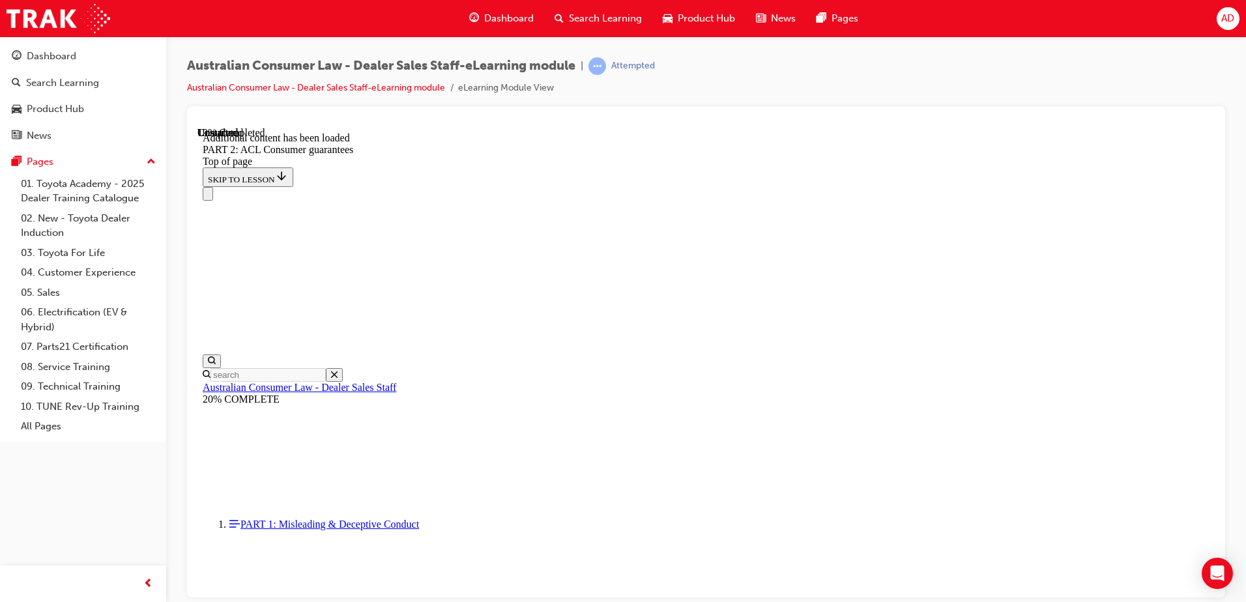
drag, startPoint x: 1127, startPoint y: 509, endPoint x: 1099, endPoint y: 509, distance: 27.4
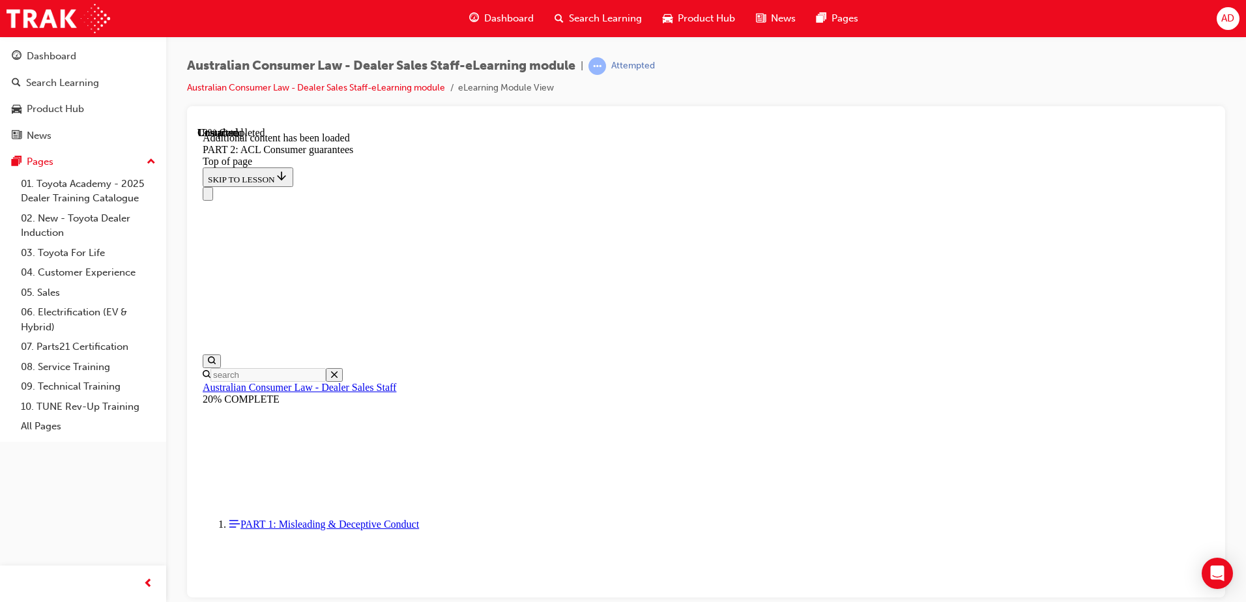
drag, startPoint x: 967, startPoint y: 314, endPoint x: 1104, endPoint y: 338, distance: 139.5
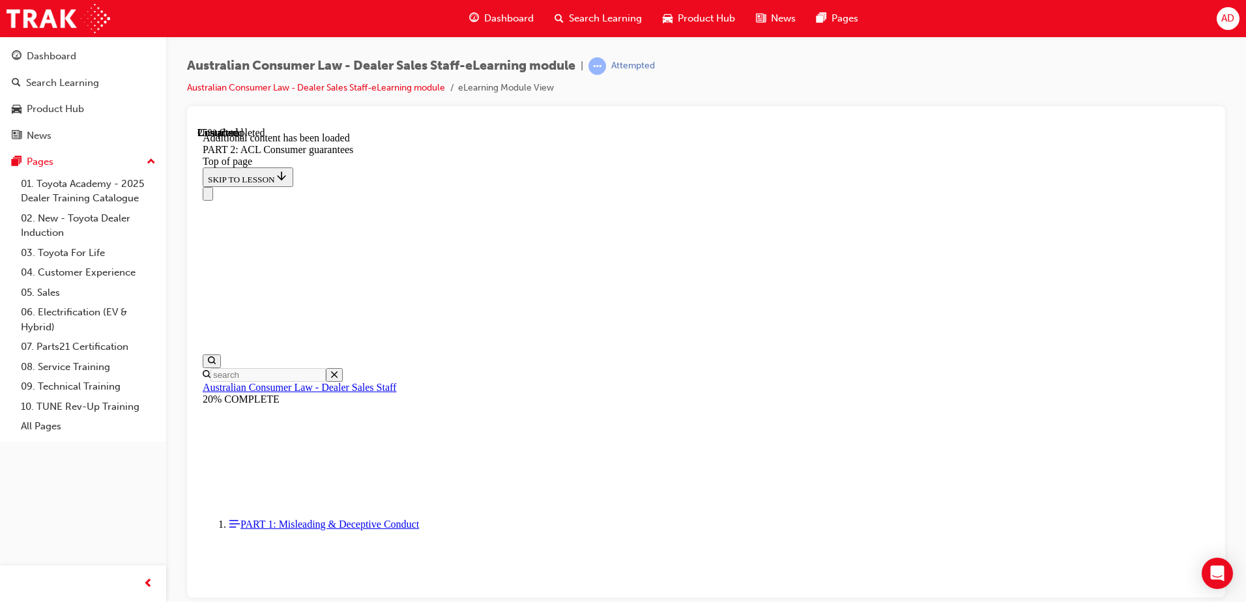
drag, startPoint x: 754, startPoint y: 297, endPoint x: 731, endPoint y: 294, distance: 23.6
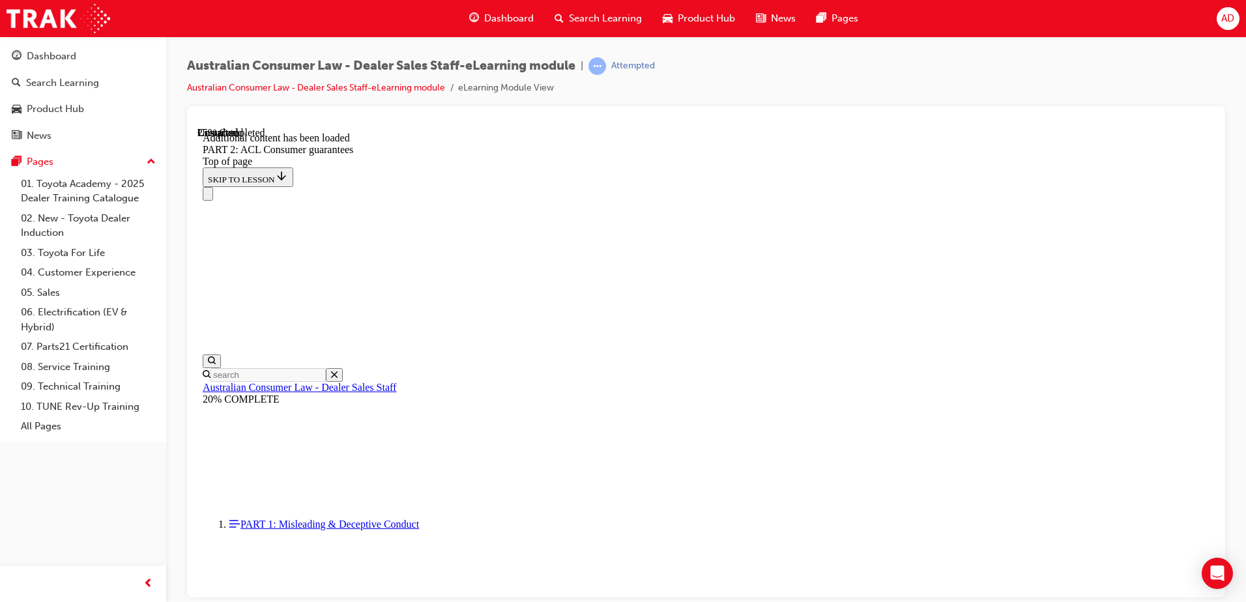
drag, startPoint x: 745, startPoint y: 296, endPoint x: 740, endPoint y: 288, distance: 10.3
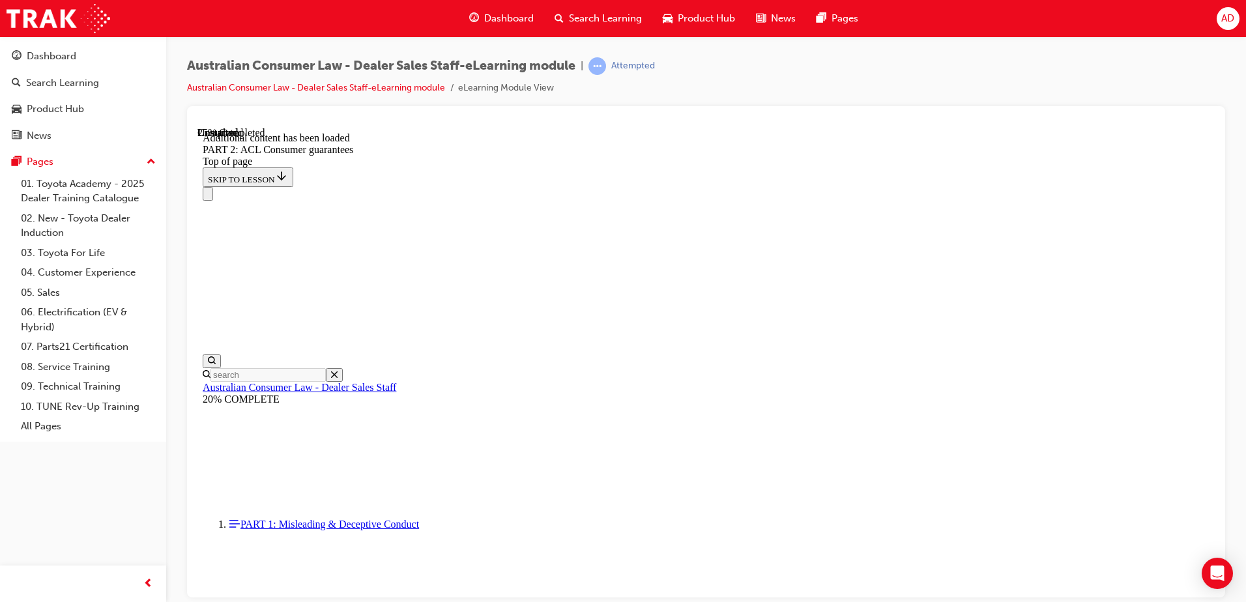
drag, startPoint x: 858, startPoint y: 339, endPoint x: 851, endPoint y: 356, distance: 17.8
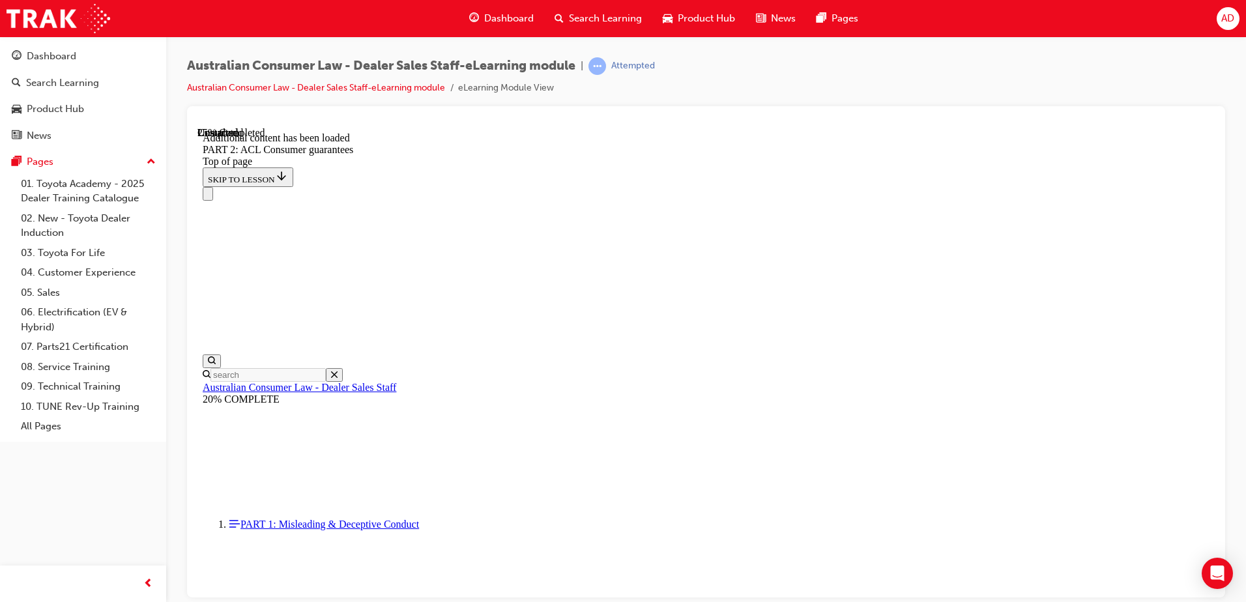
drag, startPoint x: 621, startPoint y: 227, endPoint x: 830, endPoint y: 257, distance: 211.3
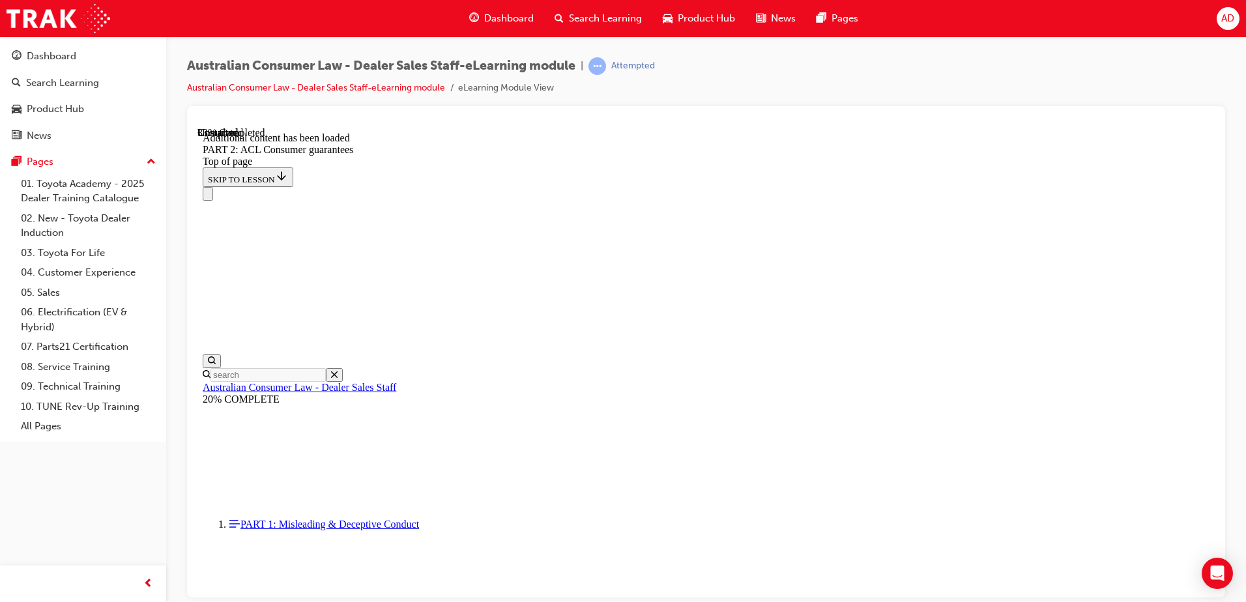
drag, startPoint x: 730, startPoint y: 268, endPoint x: 714, endPoint y: 281, distance: 20.9
drag, startPoint x: 623, startPoint y: 259, endPoint x: 452, endPoint y: 190, distance: 183.9
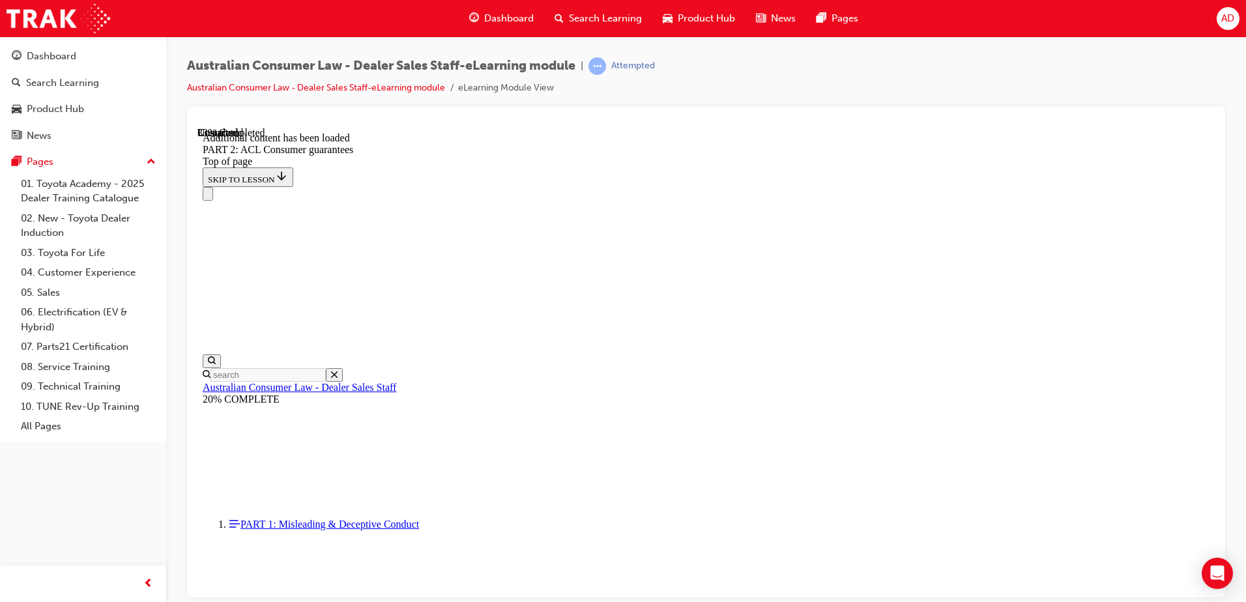
drag, startPoint x: 546, startPoint y: 242, endPoint x: 743, endPoint y: 302, distance: 206.3
drag, startPoint x: 689, startPoint y: 274, endPoint x: 499, endPoint y: 243, distance: 192.8
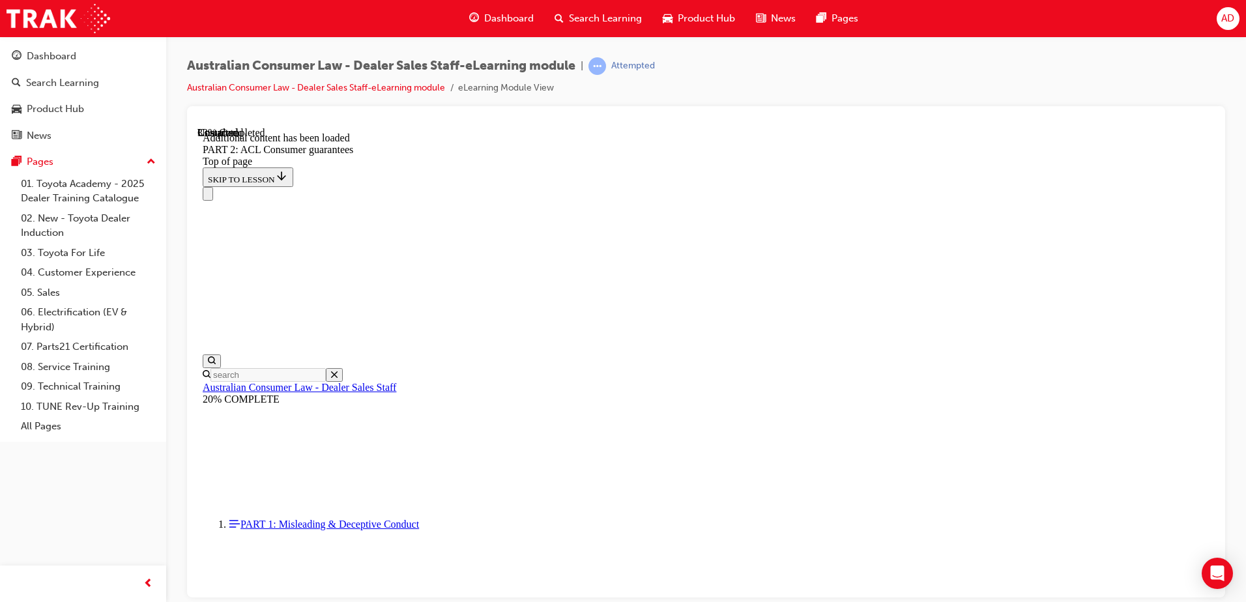
drag, startPoint x: 657, startPoint y: 275, endPoint x: 489, endPoint y: 242, distance: 172.0
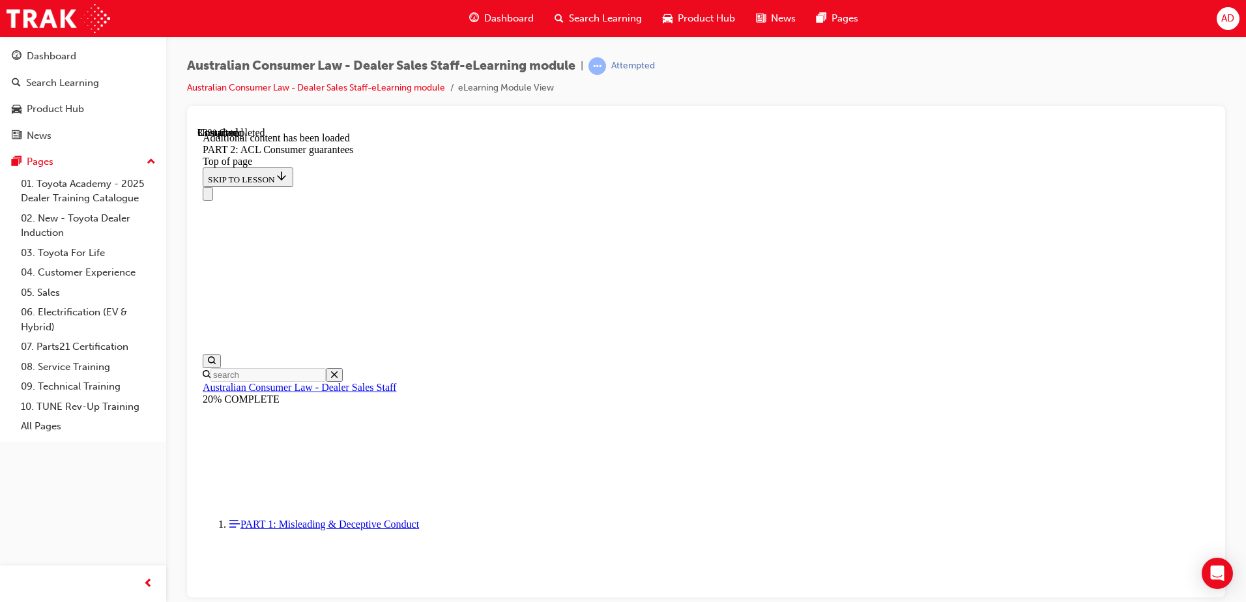
drag, startPoint x: 549, startPoint y: 306, endPoint x: 741, endPoint y: 332, distance: 194.0
drag, startPoint x: 940, startPoint y: 320, endPoint x: 510, endPoint y: 259, distance: 433.6
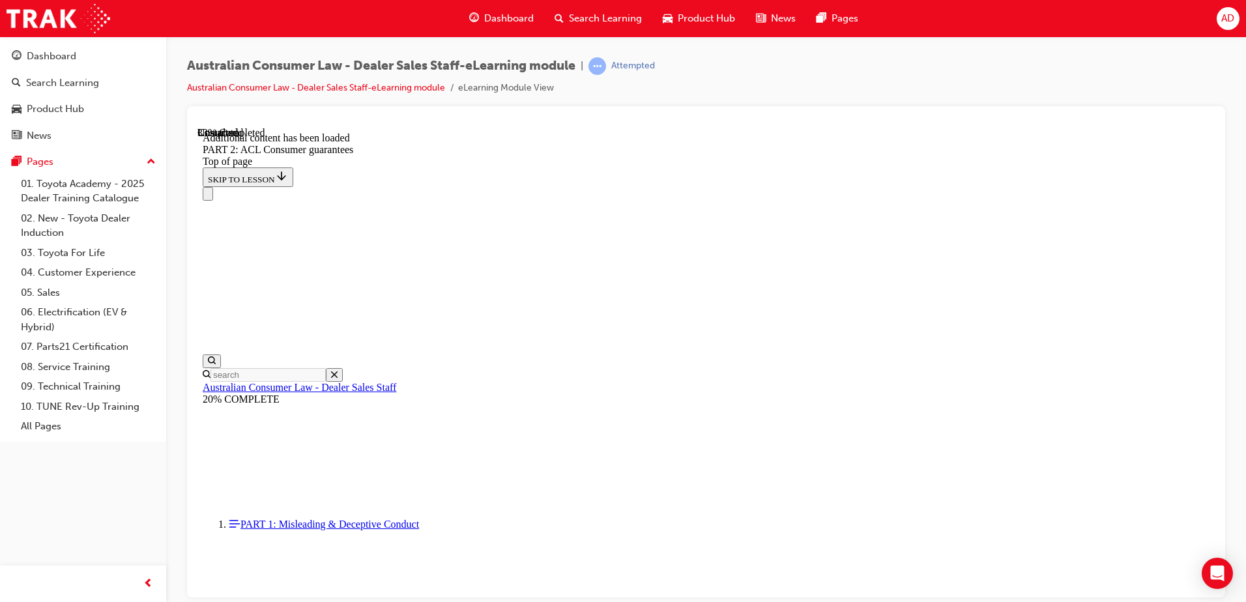
drag, startPoint x: 513, startPoint y: 248, endPoint x: 534, endPoint y: 242, distance: 21.7
drag, startPoint x: 547, startPoint y: 242, endPoint x: 979, endPoint y: 313, distance: 438.4
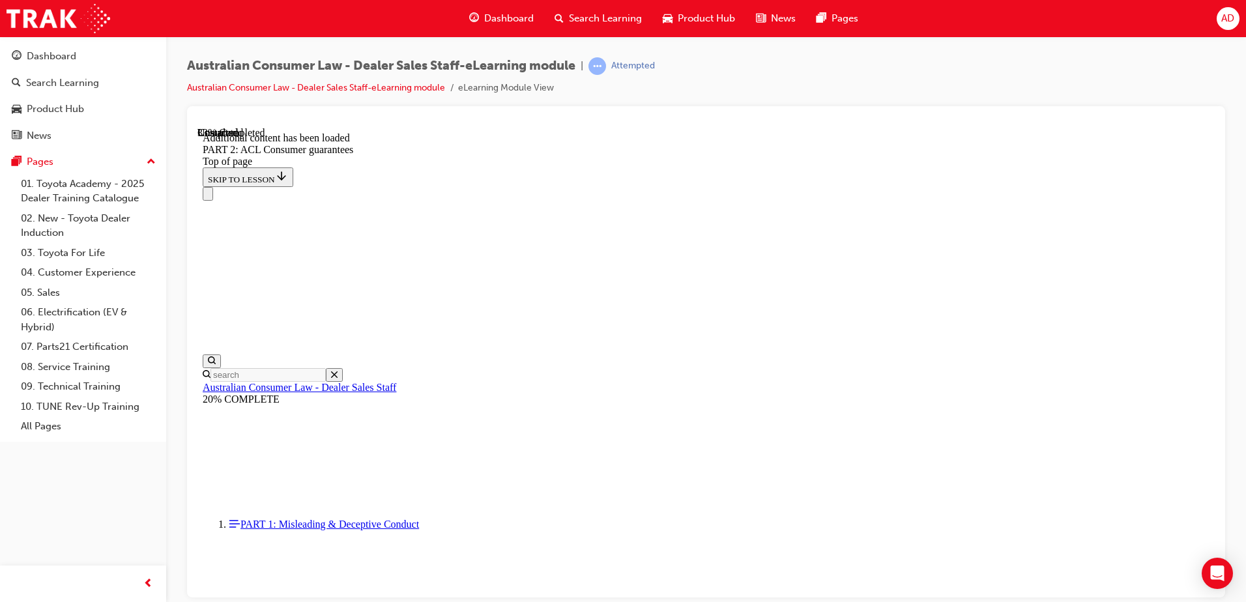
drag, startPoint x: 946, startPoint y: 314, endPoint x: 561, endPoint y: 214, distance: 397.8
drag, startPoint x: 607, startPoint y: 241, endPoint x: 840, endPoint y: 314, distance: 244.4
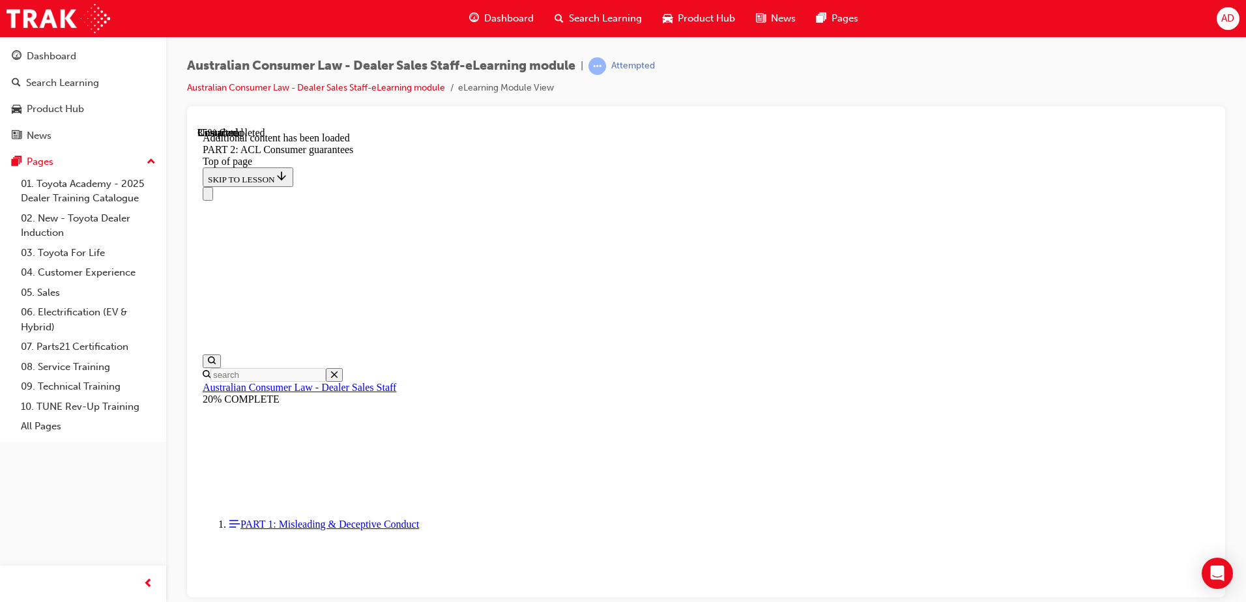
scroll to position [4773, 0]
drag, startPoint x: 748, startPoint y: 265, endPoint x: 618, endPoint y: 245, distance: 131.8
drag, startPoint x: 585, startPoint y: 218, endPoint x: 799, endPoint y: 222, distance: 213.8
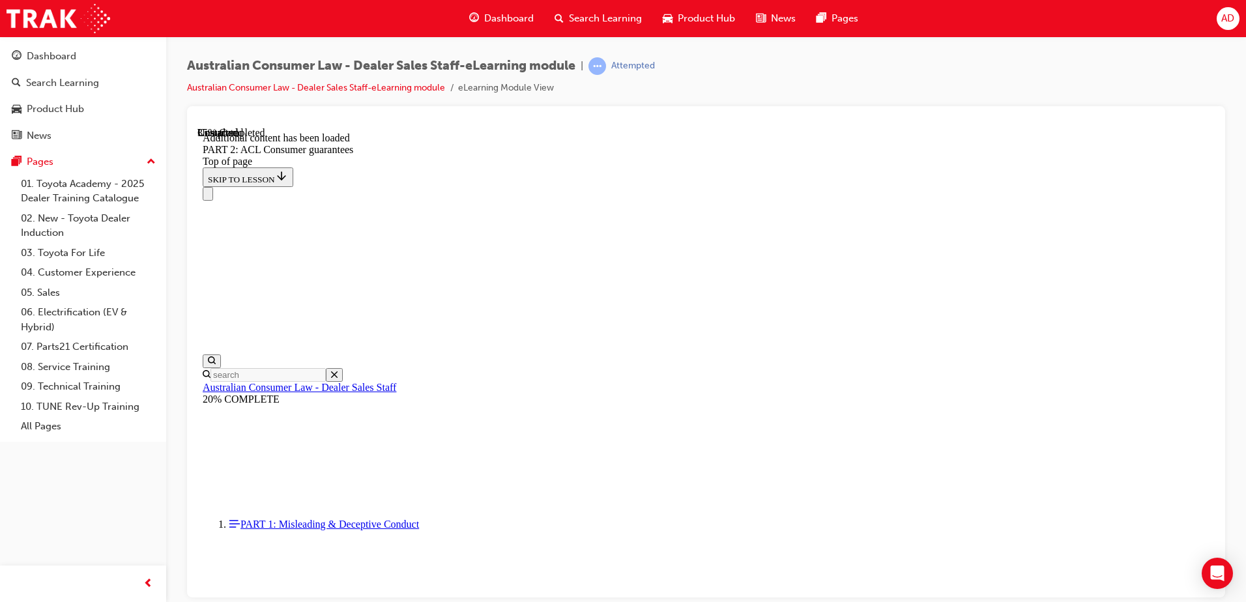
drag, startPoint x: 753, startPoint y: 271, endPoint x: 606, endPoint y: 222, distance: 155.1
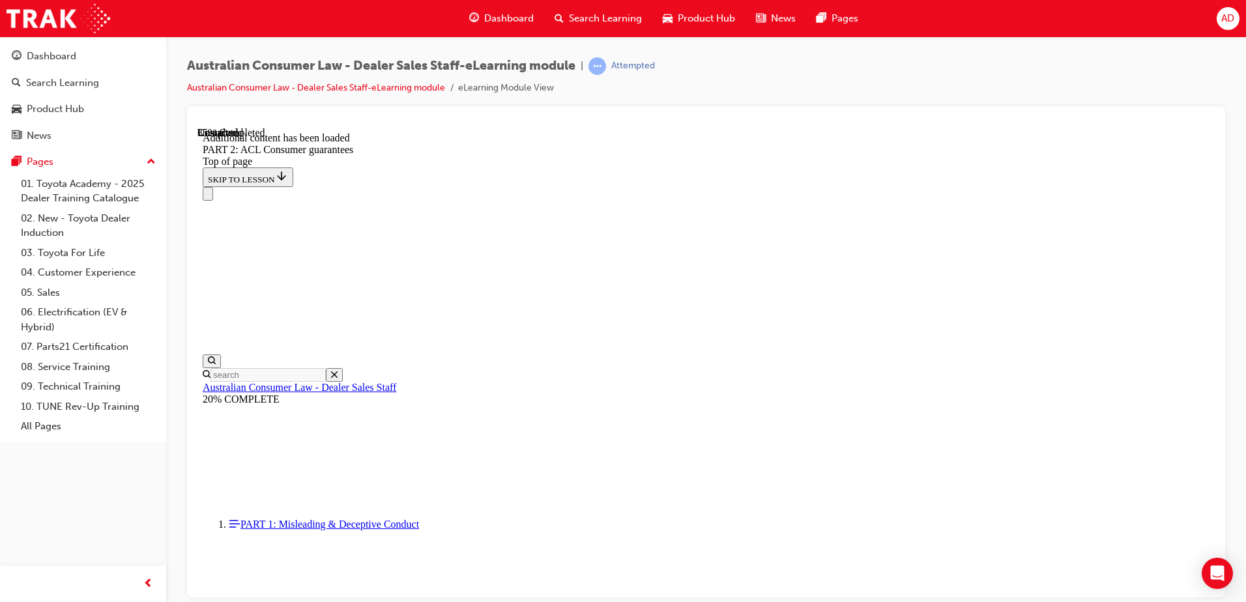
drag, startPoint x: 610, startPoint y: 214, endPoint x: 712, endPoint y: 227, distance: 103.1
drag, startPoint x: 1038, startPoint y: 459, endPoint x: 752, endPoint y: 364, distance: 301.4
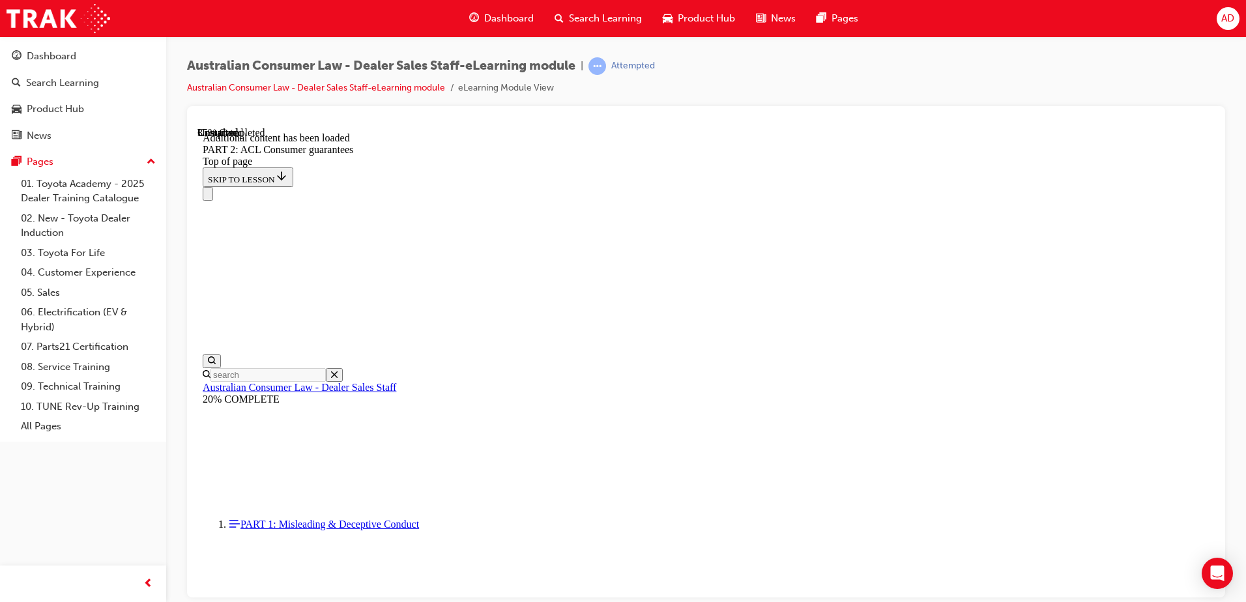
scroll to position [4643, 0]
drag, startPoint x: 875, startPoint y: 356, endPoint x: 846, endPoint y: 343, distance: 31.8
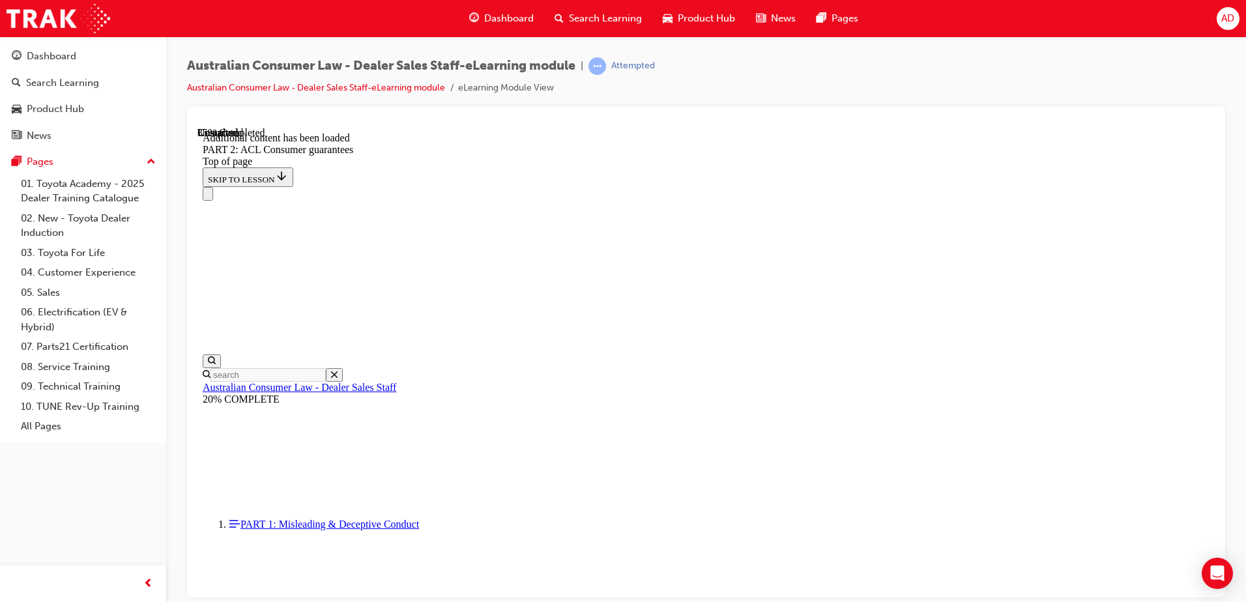
drag, startPoint x: 835, startPoint y: 341, endPoint x: 901, endPoint y: 364, distance: 70.3
drag, startPoint x: 898, startPoint y: 364, endPoint x: 1167, endPoint y: 443, distance: 280.0
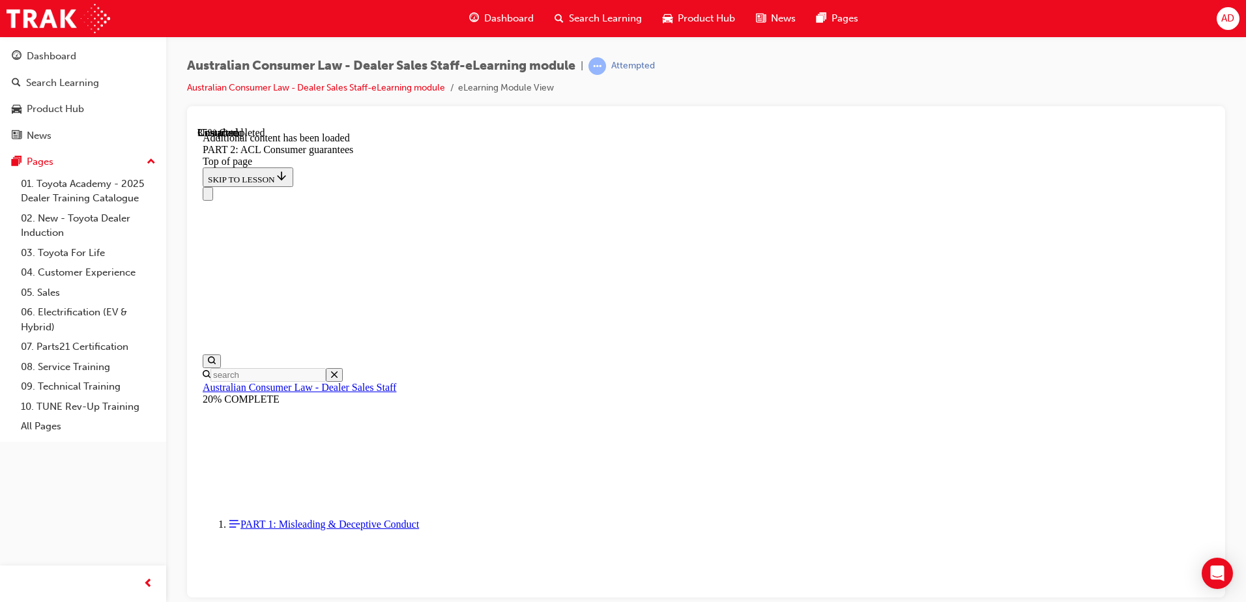
drag, startPoint x: 1011, startPoint y: 397, endPoint x: 915, endPoint y: 364, distance: 101.4
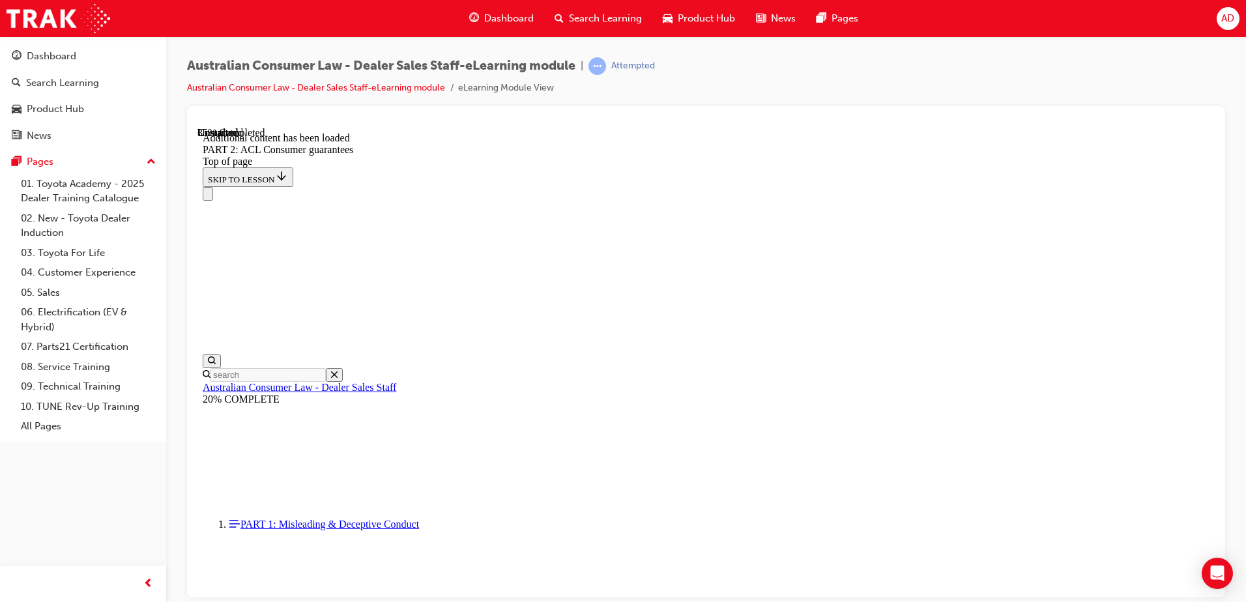
drag, startPoint x: 762, startPoint y: 360, endPoint x: 582, endPoint y: 321, distance: 184.0
drag, startPoint x: 487, startPoint y: 278, endPoint x: 506, endPoint y: 276, distance: 19.6
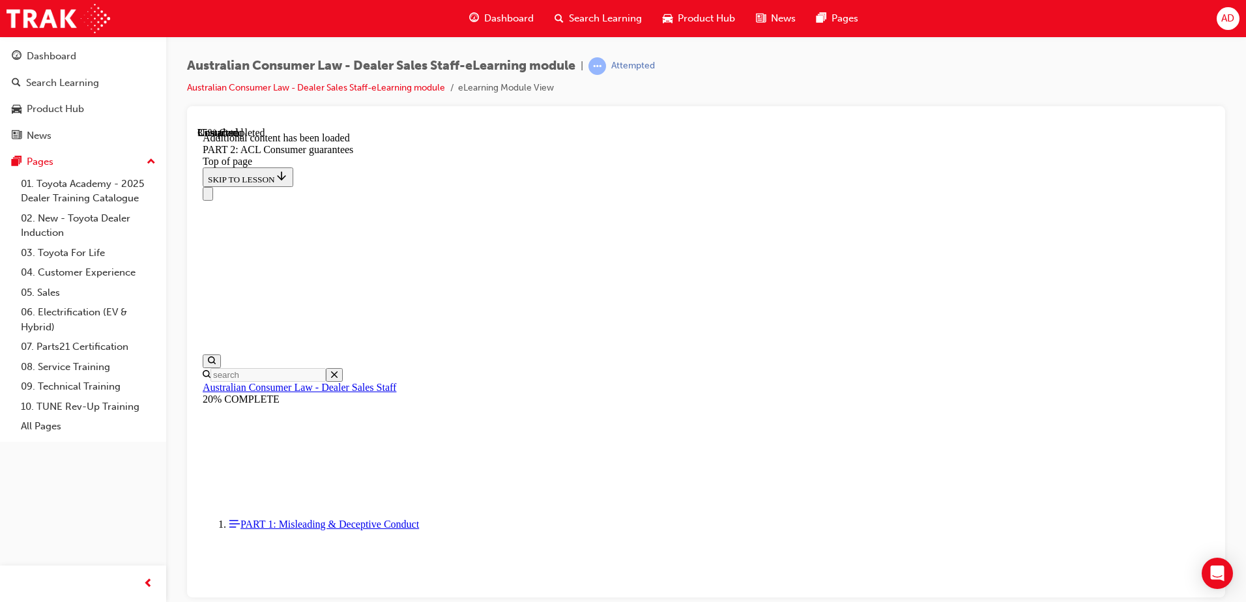
drag, startPoint x: 759, startPoint y: 362, endPoint x: 644, endPoint y: 333, distance: 118.8
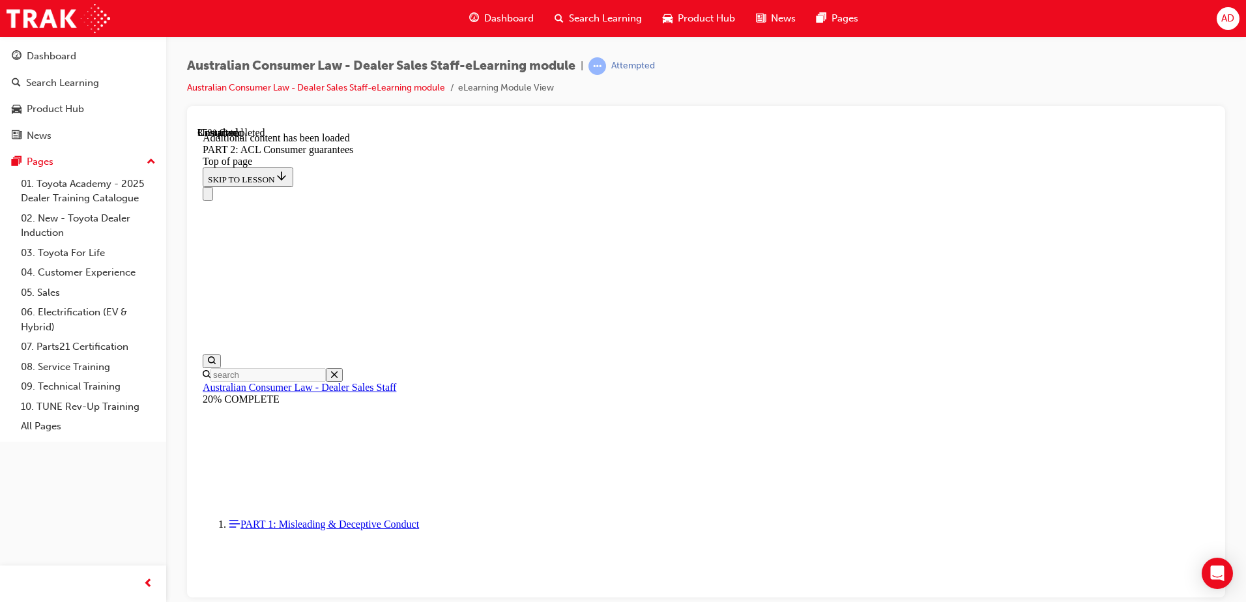
drag, startPoint x: 549, startPoint y: 306, endPoint x: 747, endPoint y: 364, distance: 206.2
drag, startPoint x: 748, startPoint y: 354, endPoint x: 525, endPoint y: 290, distance: 231.8
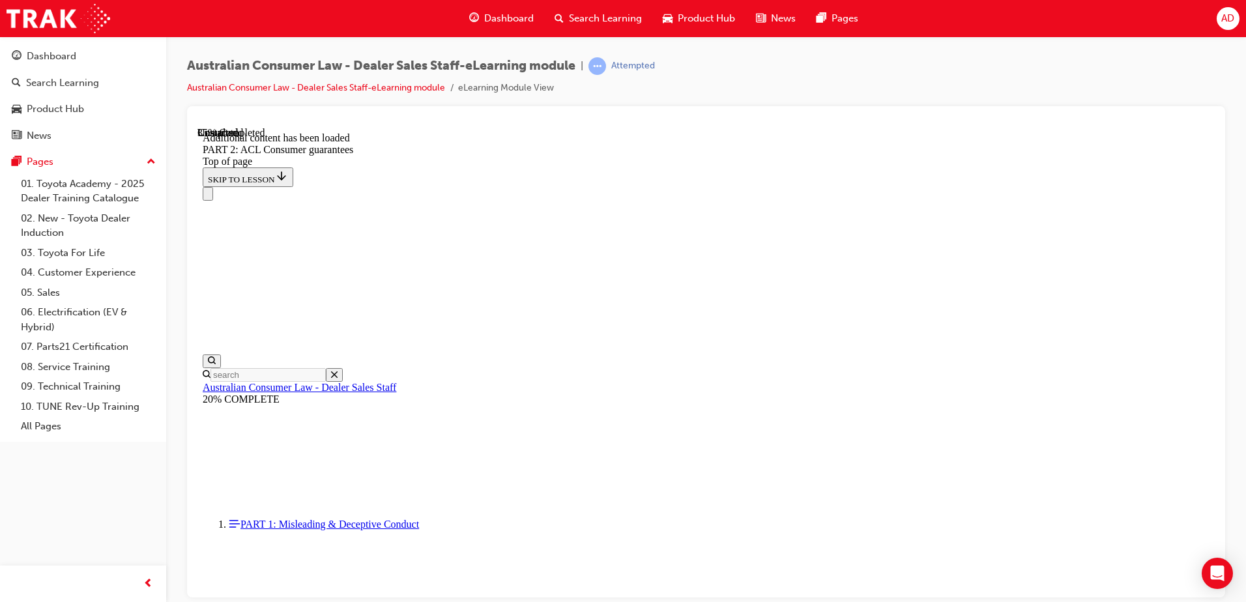
drag, startPoint x: 545, startPoint y: 305, endPoint x: 750, endPoint y: 354, distance: 211.0
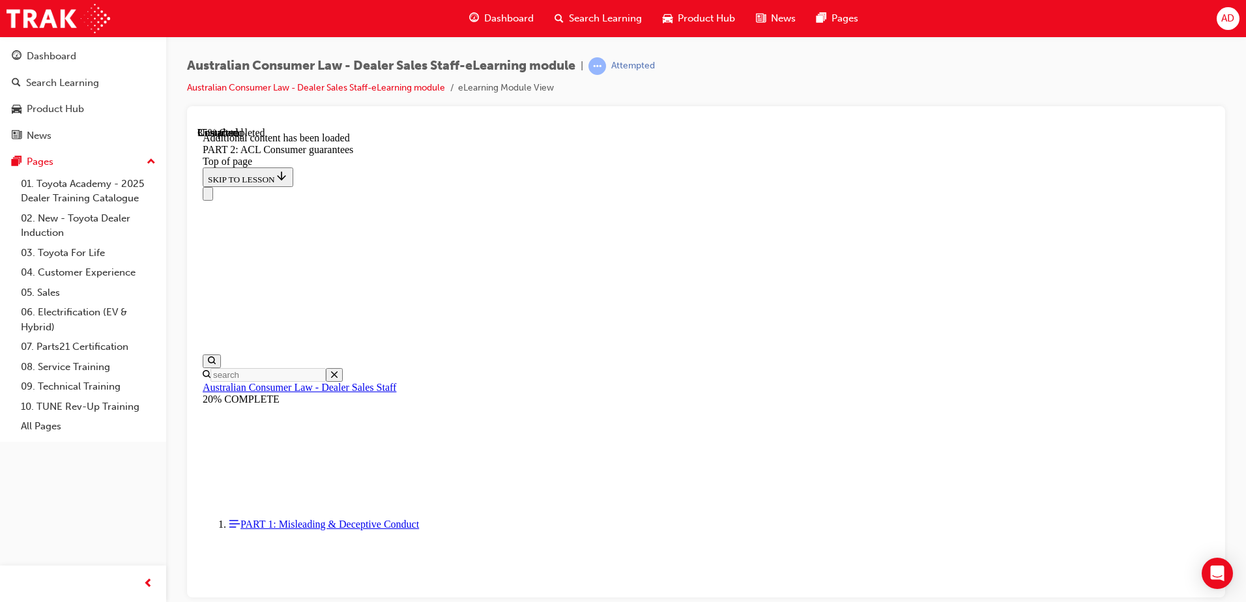
drag, startPoint x: 564, startPoint y: 389, endPoint x: 814, endPoint y: 476, distance: 264.8
drag, startPoint x: 926, startPoint y: 206, endPoint x: 672, endPoint y: 210, distance: 253.5
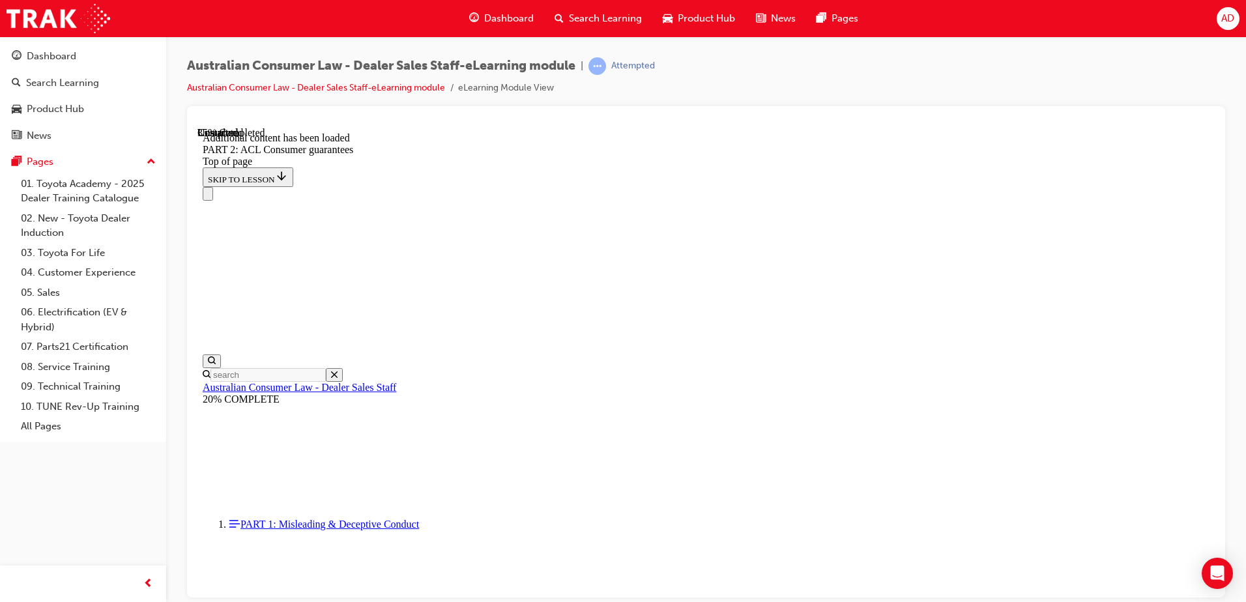
drag, startPoint x: 672, startPoint y: 207, endPoint x: 934, endPoint y: 208, distance: 261.3
drag, startPoint x: 777, startPoint y: 238, endPoint x: 763, endPoint y: 227, distance: 18.1
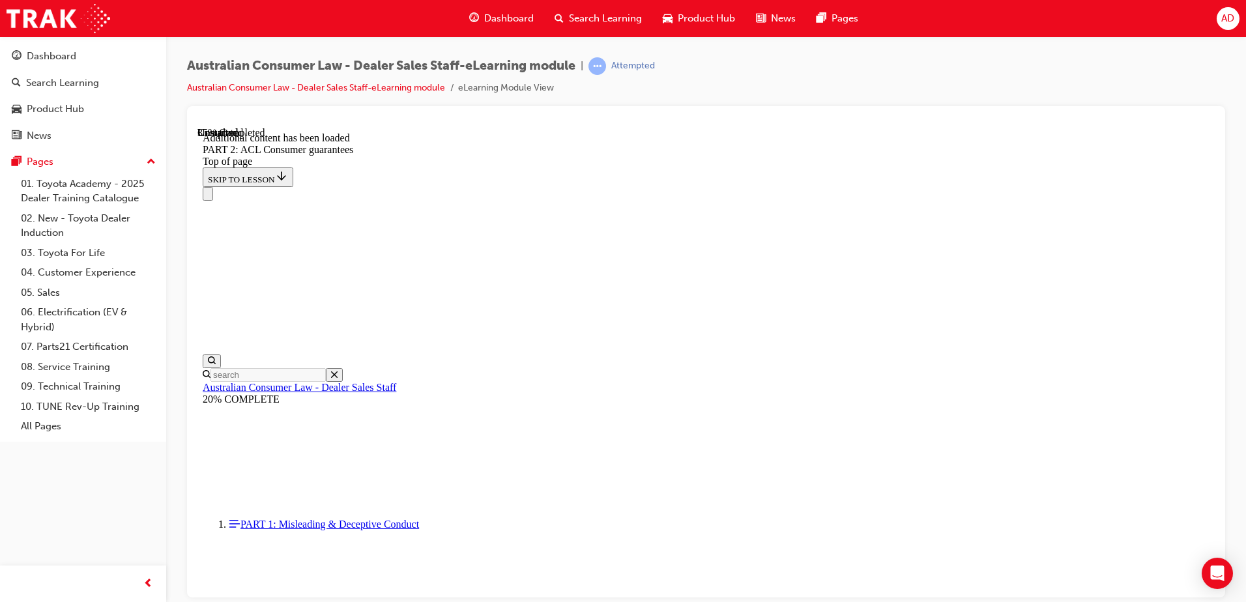
drag, startPoint x: 792, startPoint y: 252, endPoint x: 989, endPoint y: 280, distance: 198.7
drag, startPoint x: 620, startPoint y: 293, endPoint x: 589, endPoint y: 294, distance: 31.3
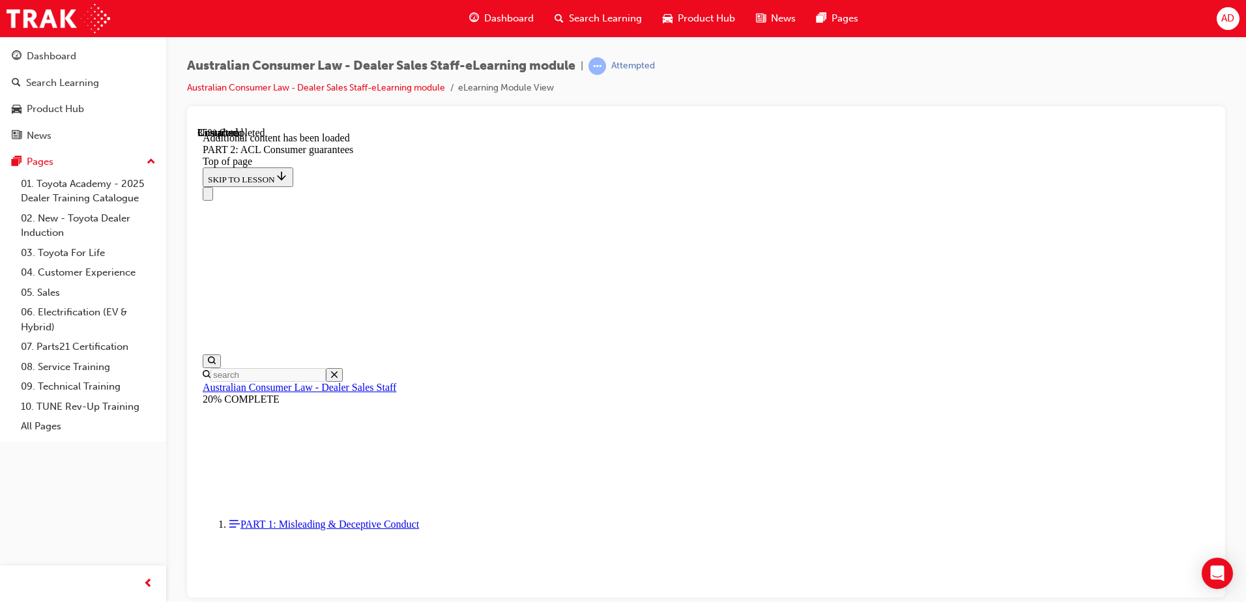
scroll to position [5620, 0]
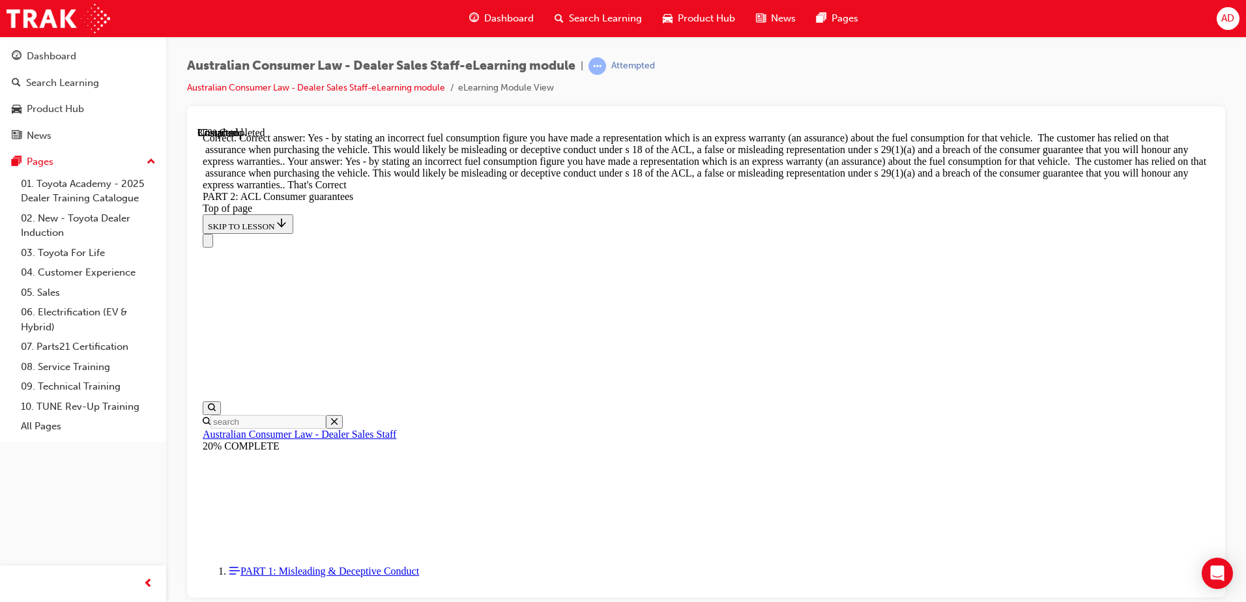
scroll to position [5944, 0]
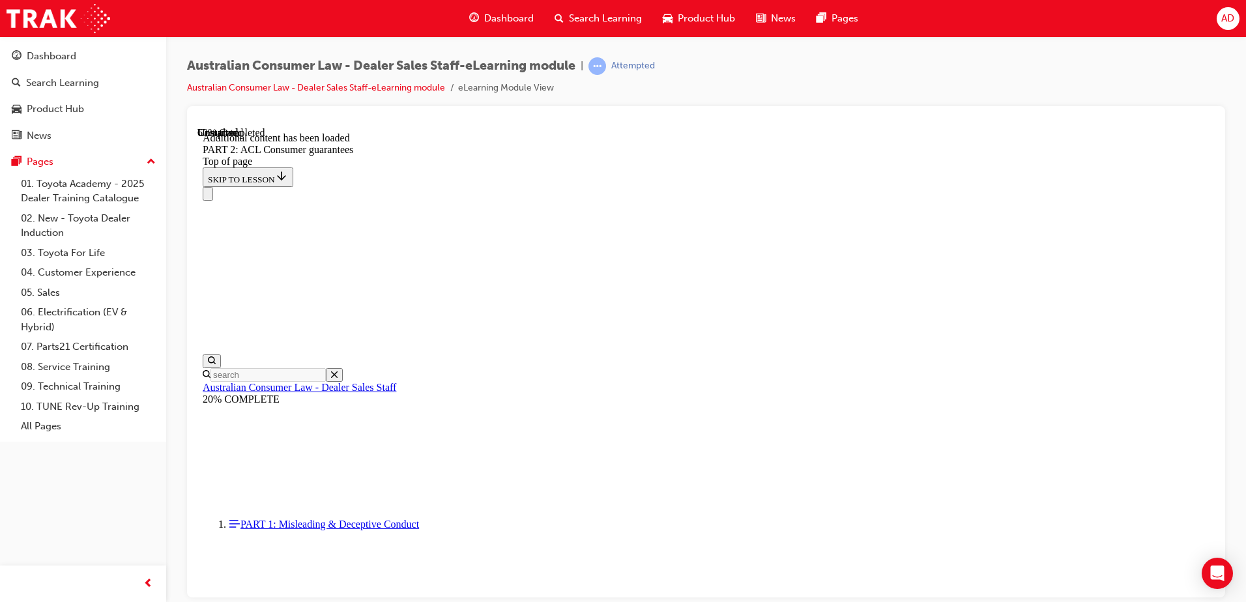
scroll to position [8035, 0]
drag, startPoint x: 866, startPoint y: 341, endPoint x: 876, endPoint y: 338, distance: 11.1
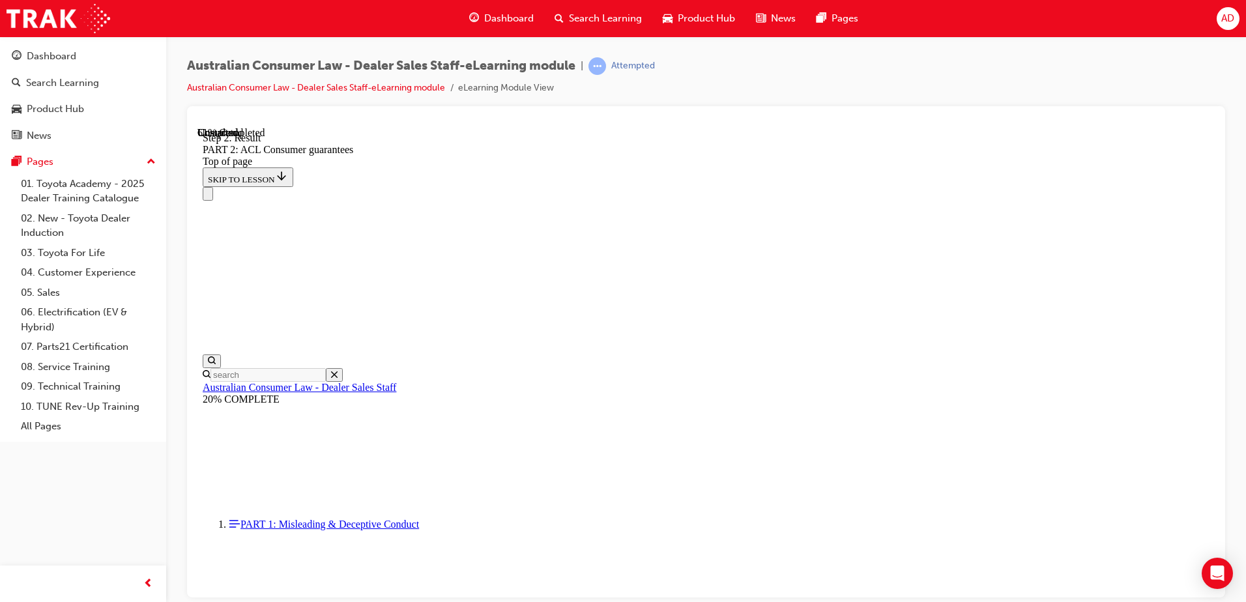
drag, startPoint x: 945, startPoint y: 336, endPoint x: 1009, endPoint y: 328, distance: 64.3
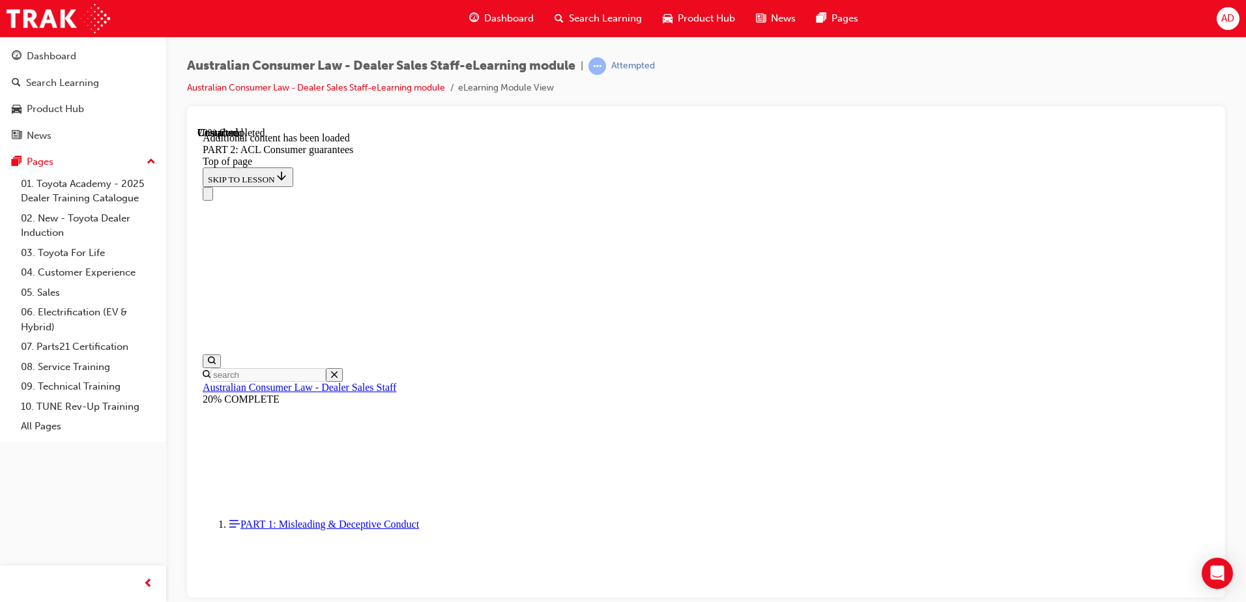
scroll to position [8608, 0]
drag, startPoint x: 614, startPoint y: 242, endPoint x: 747, endPoint y: 244, distance: 132.9
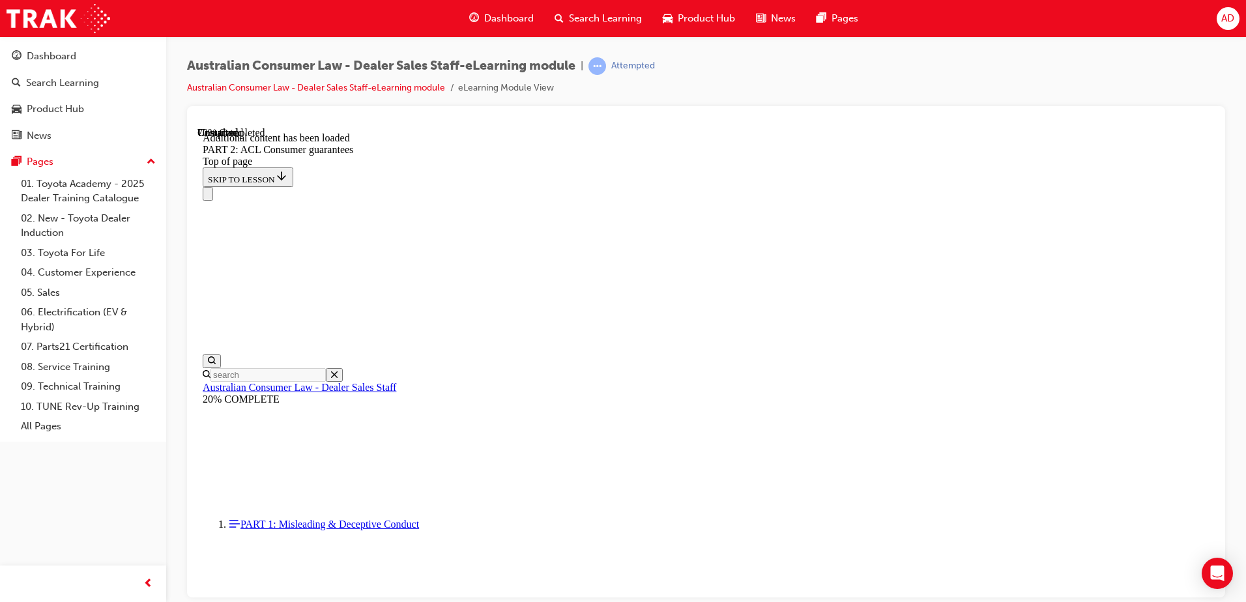
drag, startPoint x: 610, startPoint y: 273, endPoint x: 931, endPoint y: 280, distance: 321.3
drag, startPoint x: 605, startPoint y: 312, endPoint x: 889, endPoint y: 315, distance: 283.4
drag, startPoint x: 598, startPoint y: 349, endPoint x: 835, endPoint y: 354, distance: 236.6
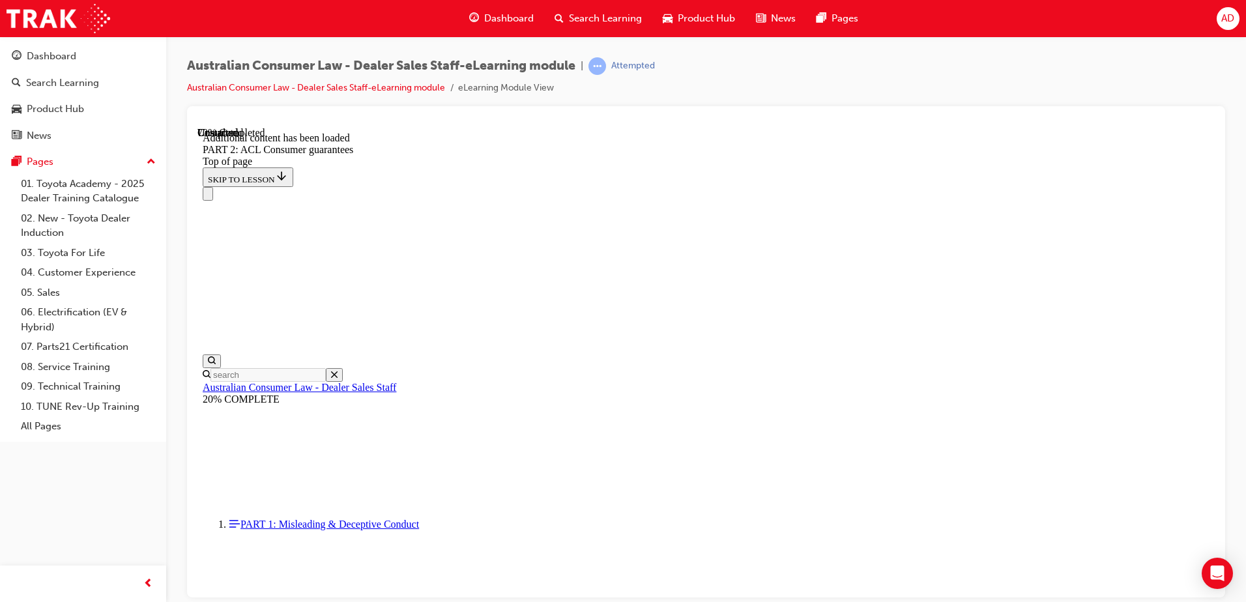
drag, startPoint x: 611, startPoint y: 387, endPoint x: 734, endPoint y: 383, distance: 122.6
drag, startPoint x: 619, startPoint y: 429, endPoint x: 781, endPoint y: 417, distance: 162.0
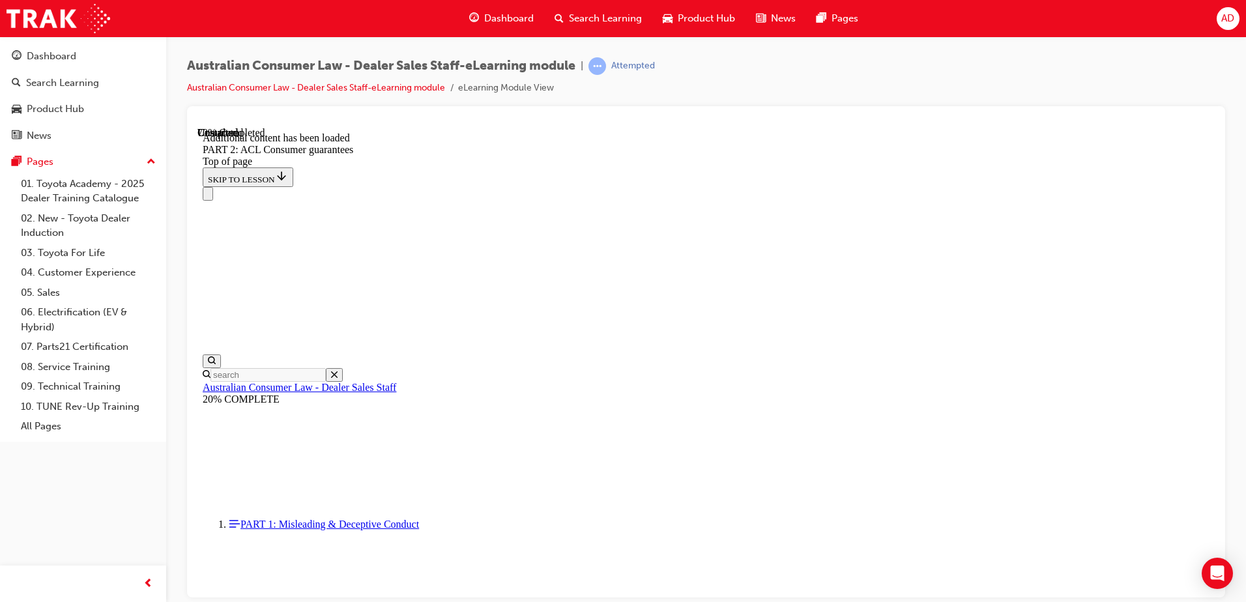
scroll to position [9194, 0]
click at [1230, 574] on div "Open Intercom Messenger" at bounding box center [1217, 573] width 35 height 35
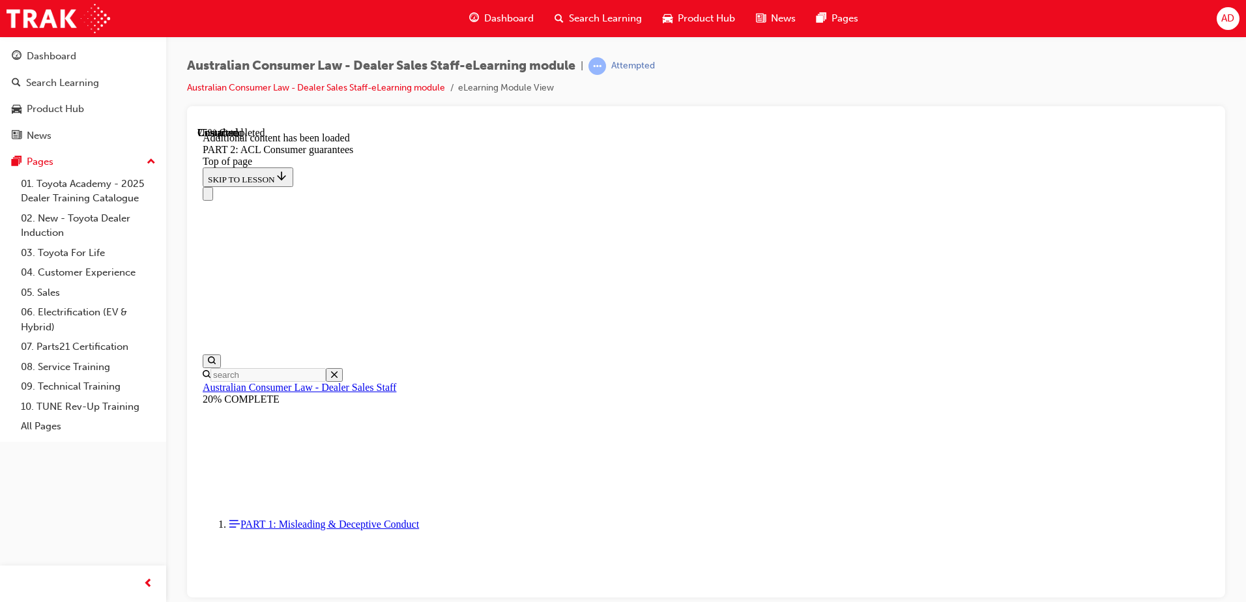
scroll to position [11055, 0]
drag, startPoint x: 670, startPoint y: 347, endPoint x: 641, endPoint y: 343, distance: 29.0
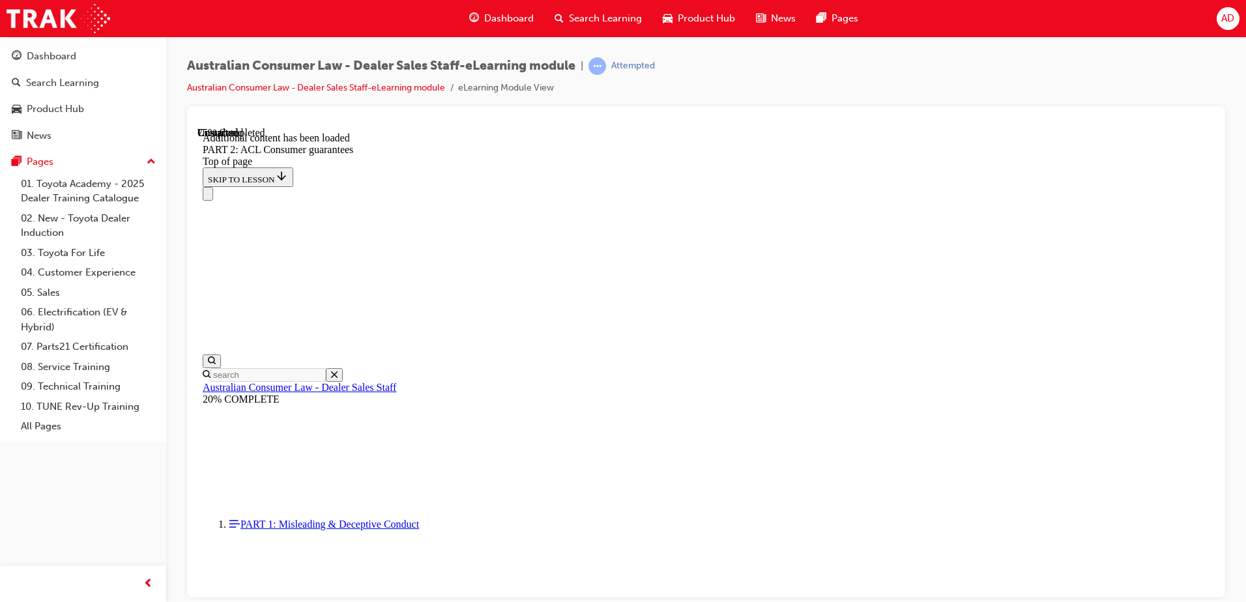
drag, startPoint x: 680, startPoint y: 216, endPoint x: 678, endPoint y: 235, distance: 18.9
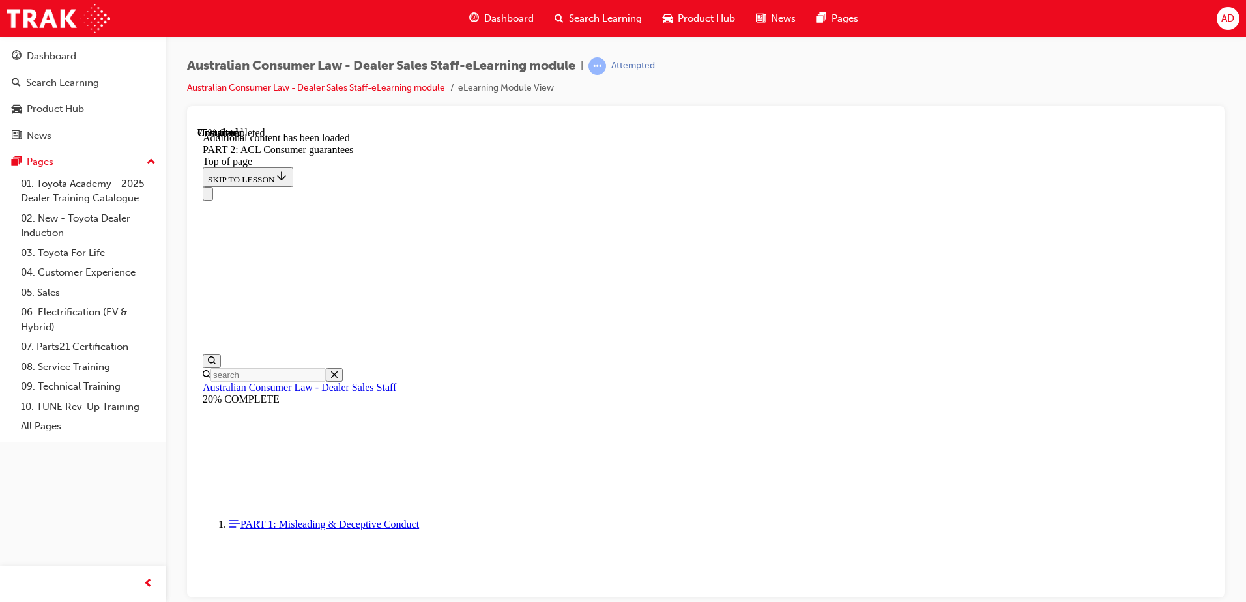
drag, startPoint x: 859, startPoint y: 270, endPoint x: 949, endPoint y: 272, distance: 89.3
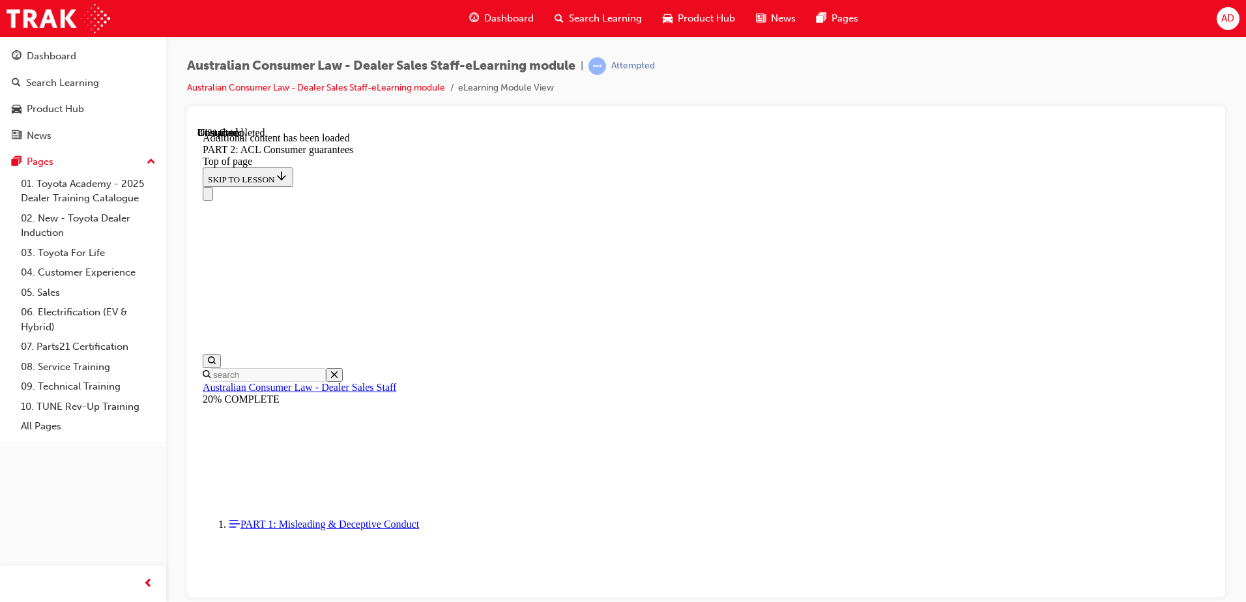
scroll to position [12815, 0]
drag, startPoint x: 674, startPoint y: 278, endPoint x: 1085, endPoint y: 207, distance: 416.6
drag, startPoint x: 713, startPoint y: 208, endPoint x: 854, endPoint y: 186, distance: 142.5
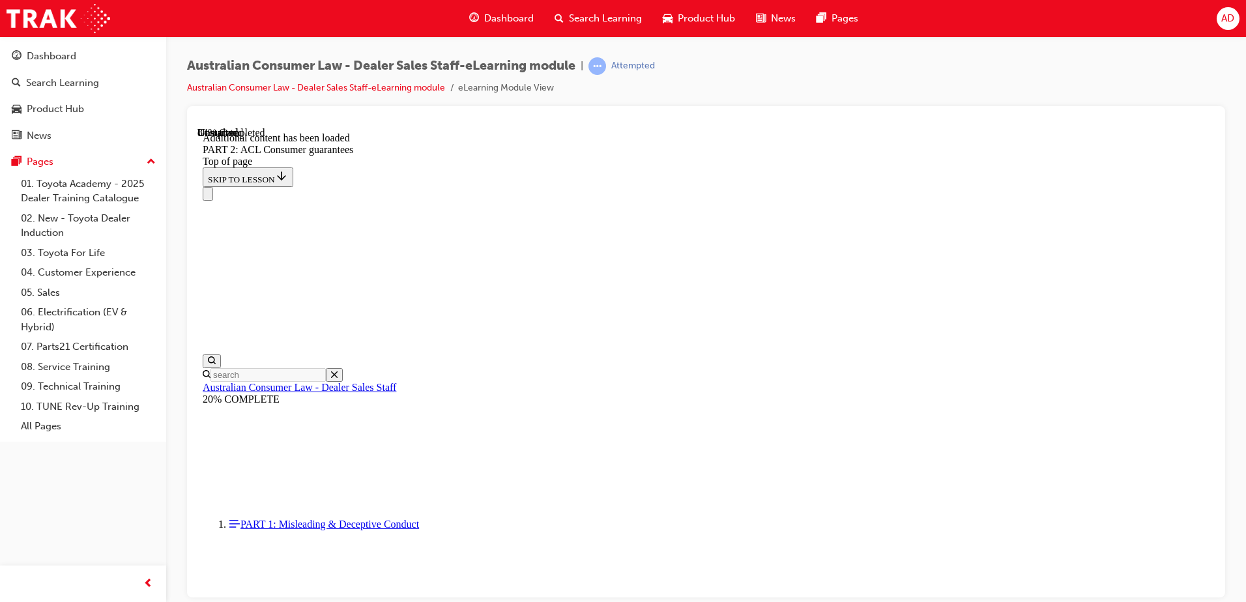
drag, startPoint x: 1192, startPoint y: 231, endPoint x: 1184, endPoint y: 234, distance: 9.1
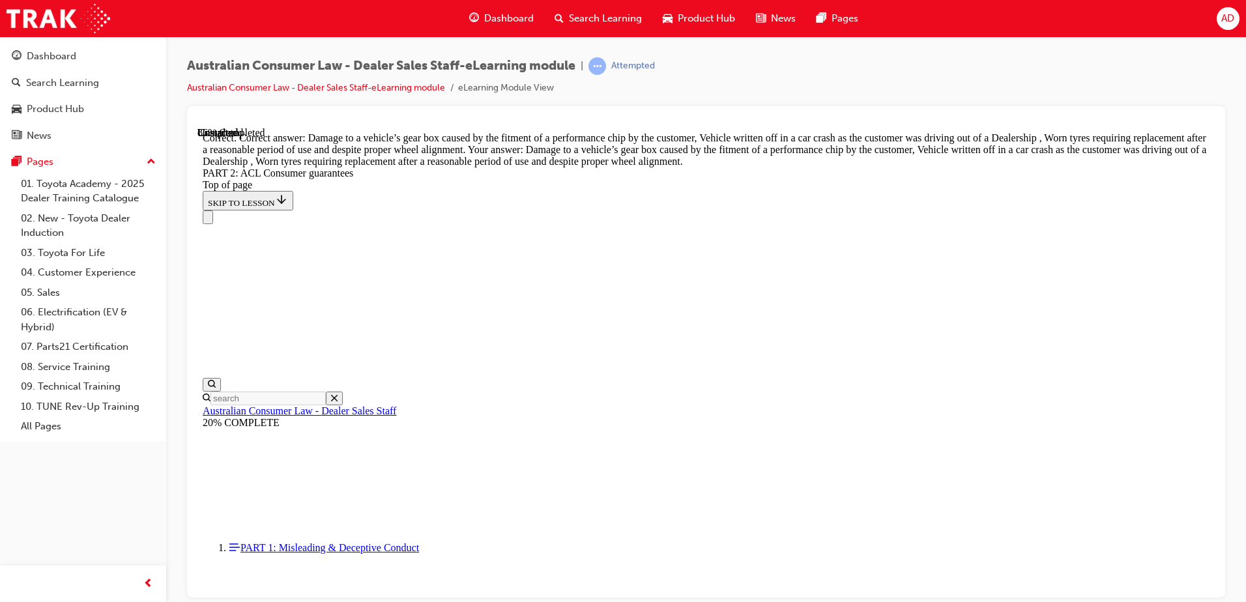
scroll to position [13041, 0]
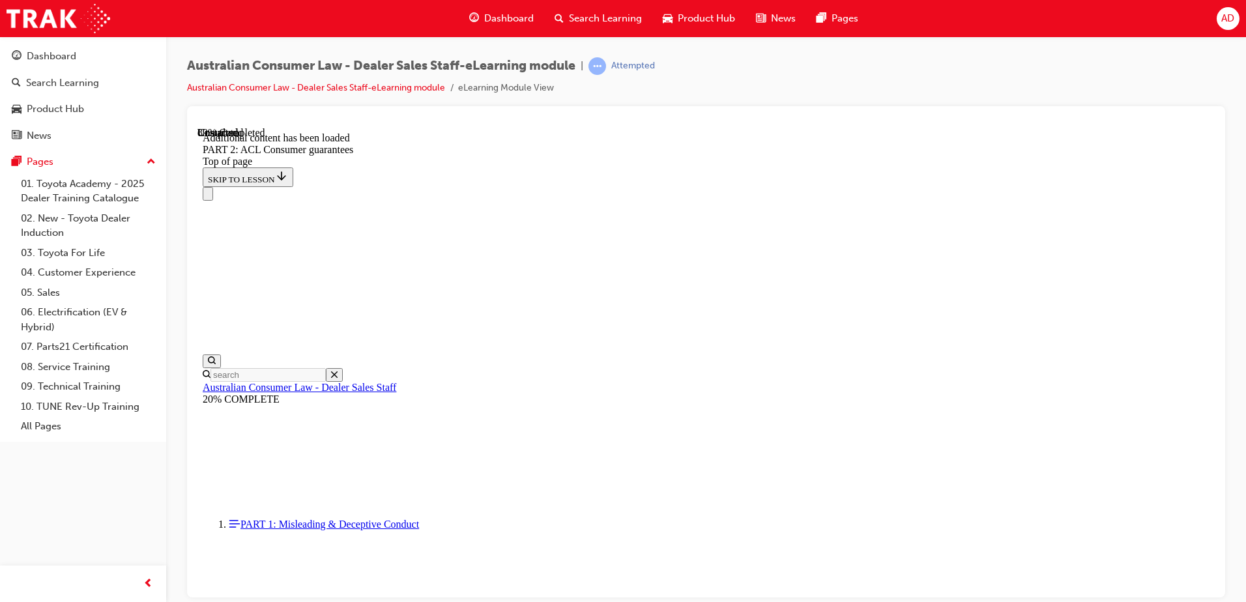
scroll to position [13764, 0]
drag, startPoint x: 583, startPoint y: 284, endPoint x: 754, endPoint y: 276, distance: 171.5
drag, startPoint x: 584, startPoint y: 314, endPoint x: 1024, endPoint y: 361, distance: 442.9
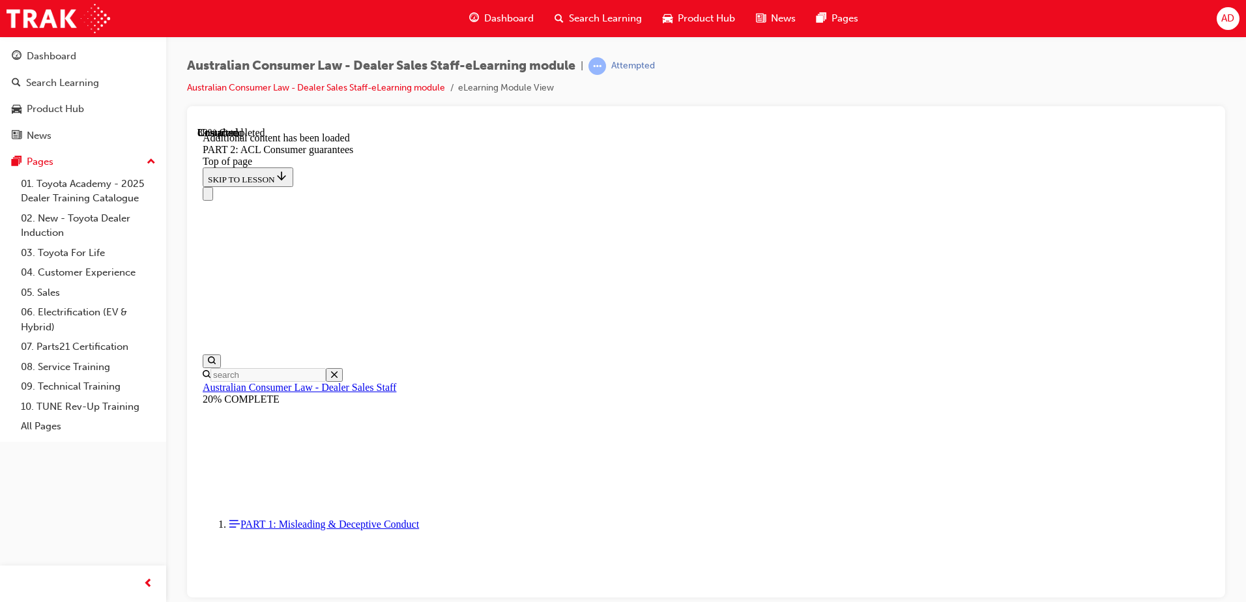
drag, startPoint x: 558, startPoint y: 204, endPoint x: 891, endPoint y: 194, distance: 333.1
drag, startPoint x: 599, startPoint y: 229, endPoint x: 848, endPoint y: 242, distance: 248.6
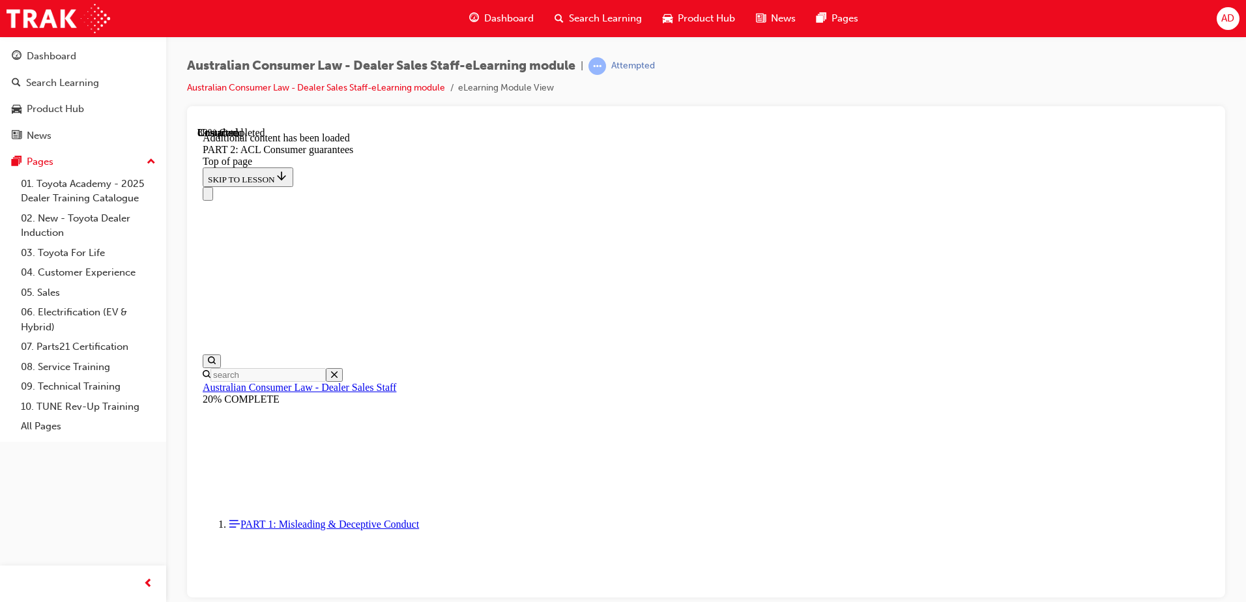
drag, startPoint x: 751, startPoint y: 447, endPoint x: 716, endPoint y: 436, distance: 36.3
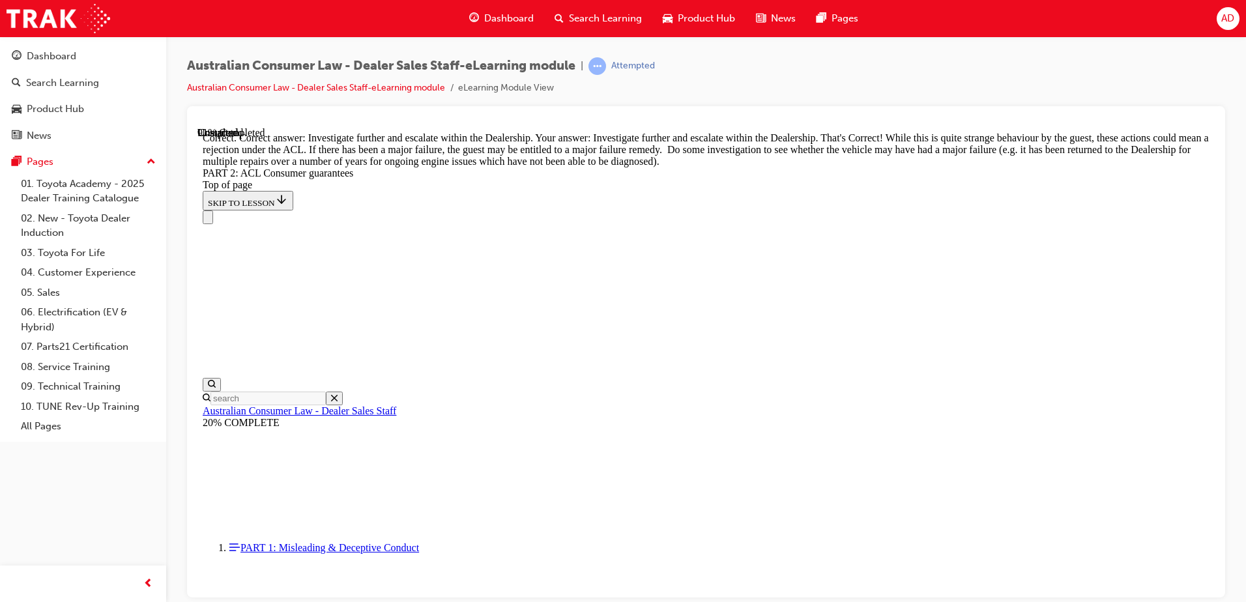
scroll to position [14527, 0]
drag, startPoint x: 685, startPoint y: 502, endPoint x: 1100, endPoint y: 386, distance: 430.9
drag, startPoint x: 1100, startPoint y: 386, endPoint x: 971, endPoint y: 385, distance: 129.7
drag, startPoint x: 658, startPoint y: 250, endPoint x: 917, endPoint y: 250, distance: 259.3
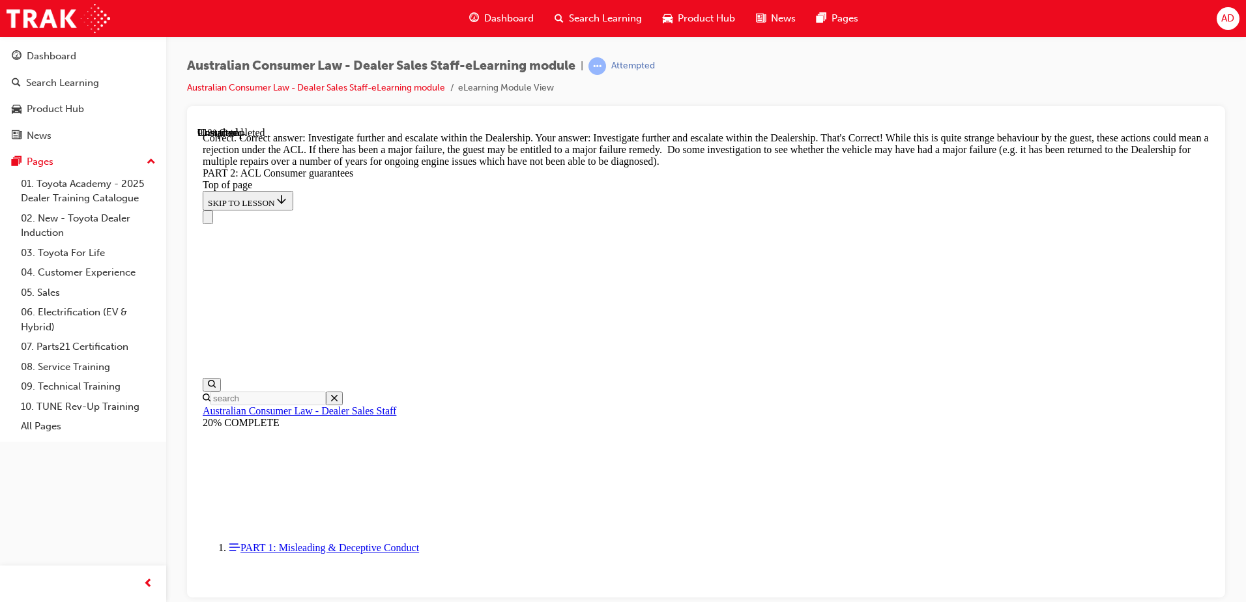
drag, startPoint x: 794, startPoint y: 275, endPoint x: 833, endPoint y: 313, distance: 54.8
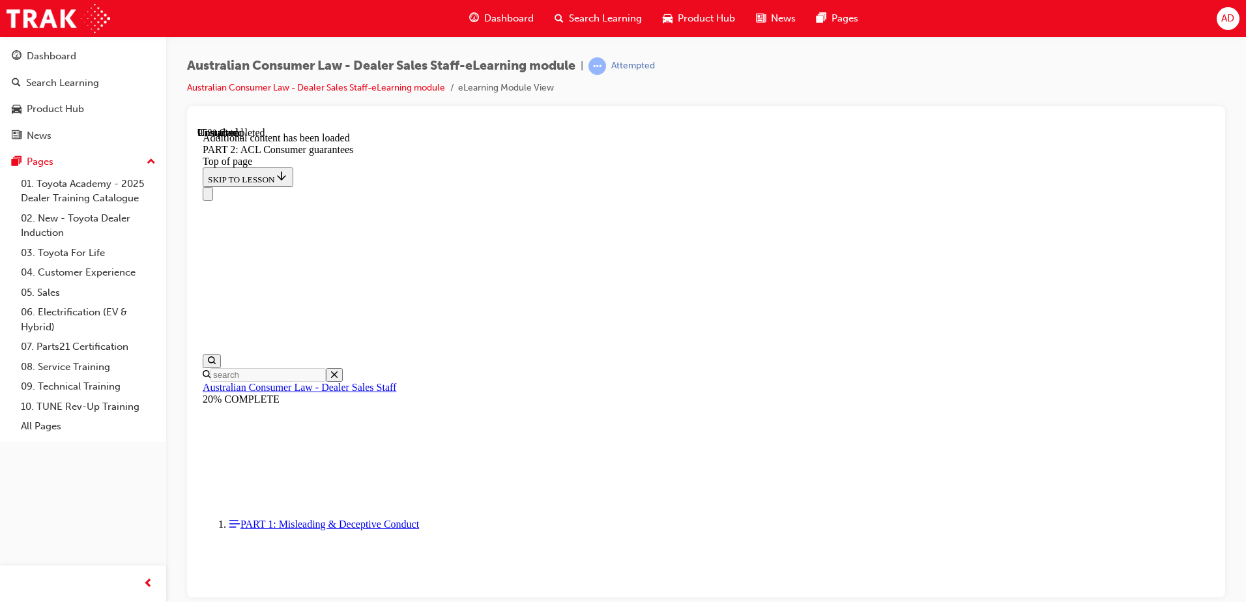
scroll to position [14860, 0]
drag, startPoint x: 596, startPoint y: 175, endPoint x: 808, endPoint y: 199, distance: 213.1
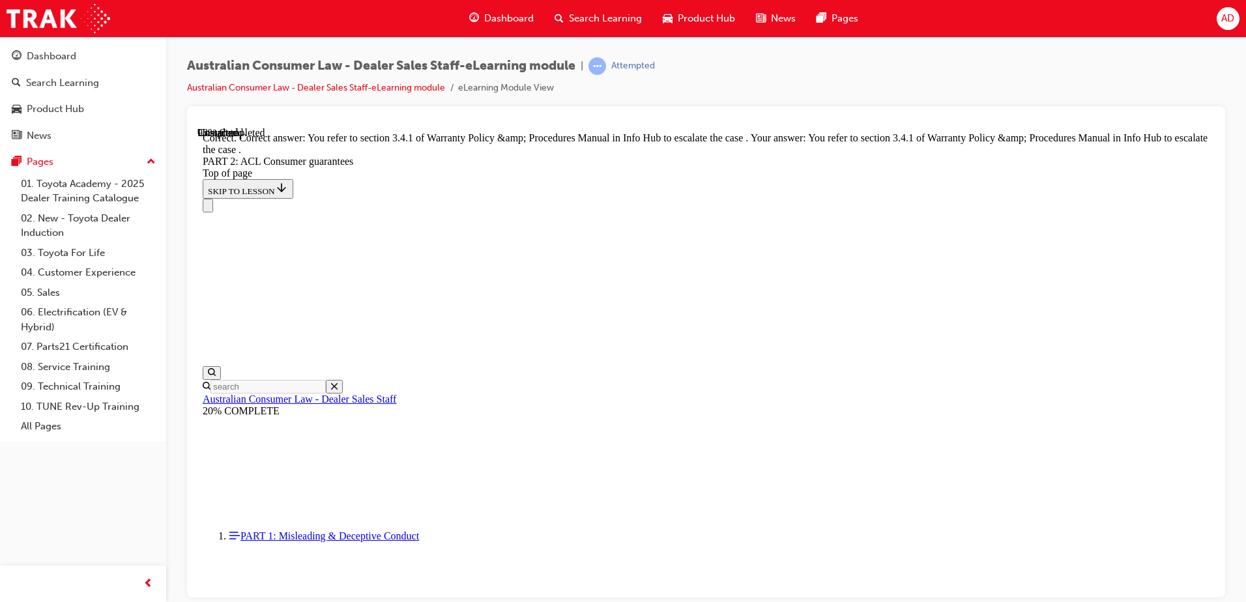
scroll to position [16364, 0]
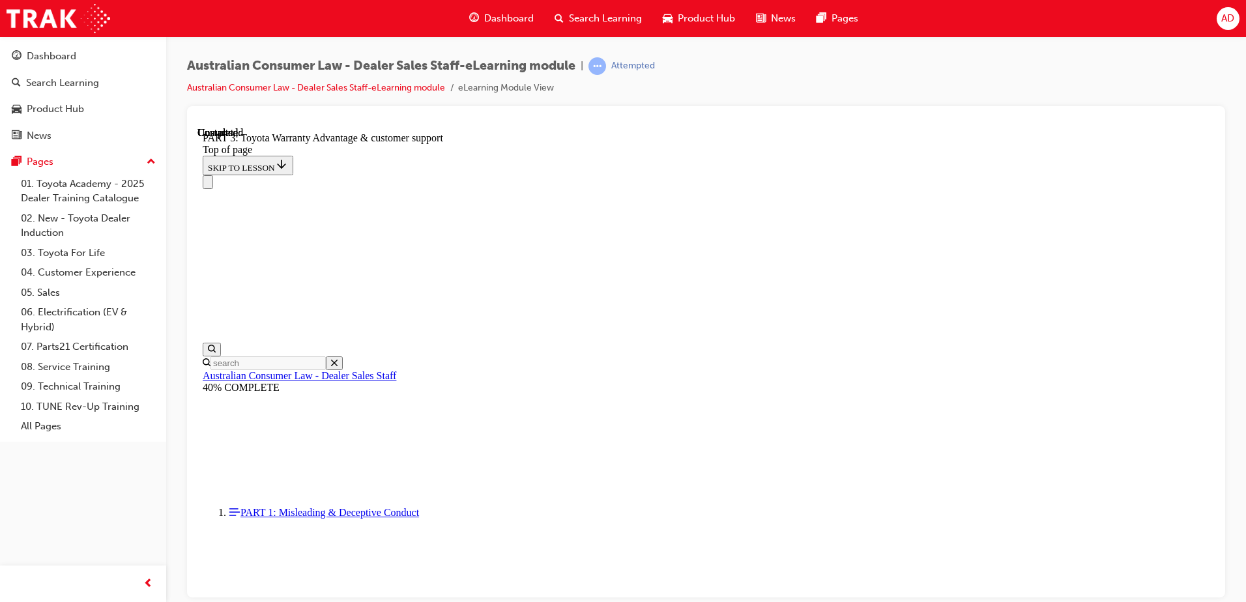
scroll to position [40, 0]
drag, startPoint x: 769, startPoint y: 244, endPoint x: 522, endPoint y: 169, distance: 258.7
drag, startPoint x: 571, startPoint y: 206, endPoint x: 593, endPoint y: 208, distance: 21.7
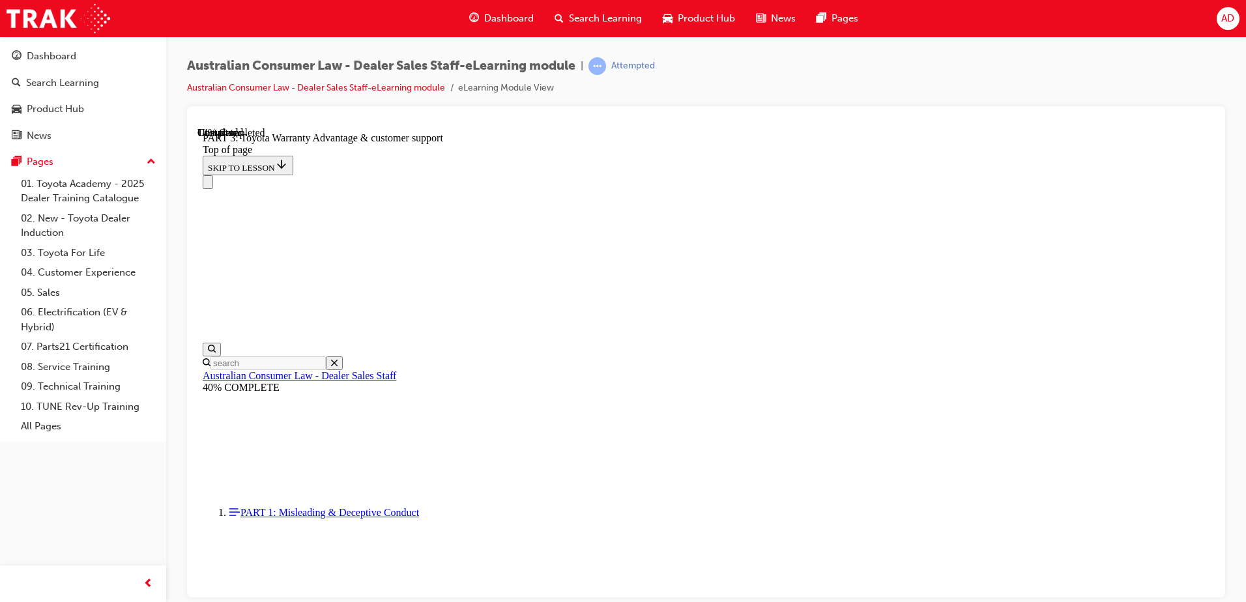
drag, startPoint x: 976, startPoint y: 249, endPoint x: 906, endPoint y: 273, distance: 73.8
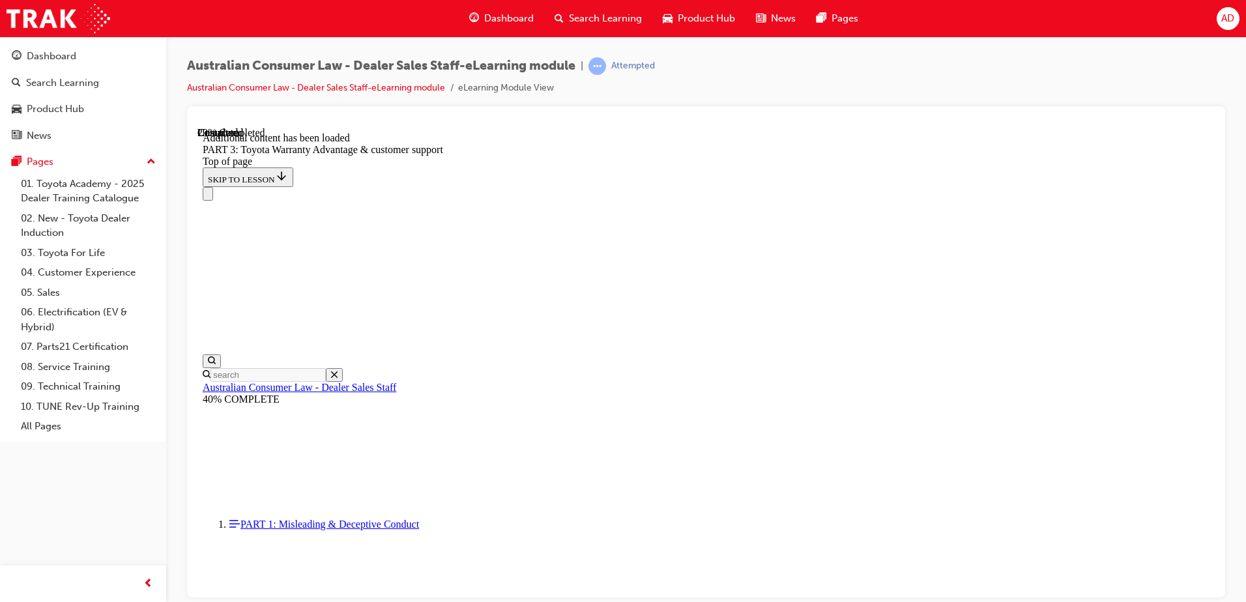
scroll to position [1521, 0]
drag, startPoint x: 568, startPoint y: 196, endPoint x: 577, endPoint y: 180, distance: 18.7
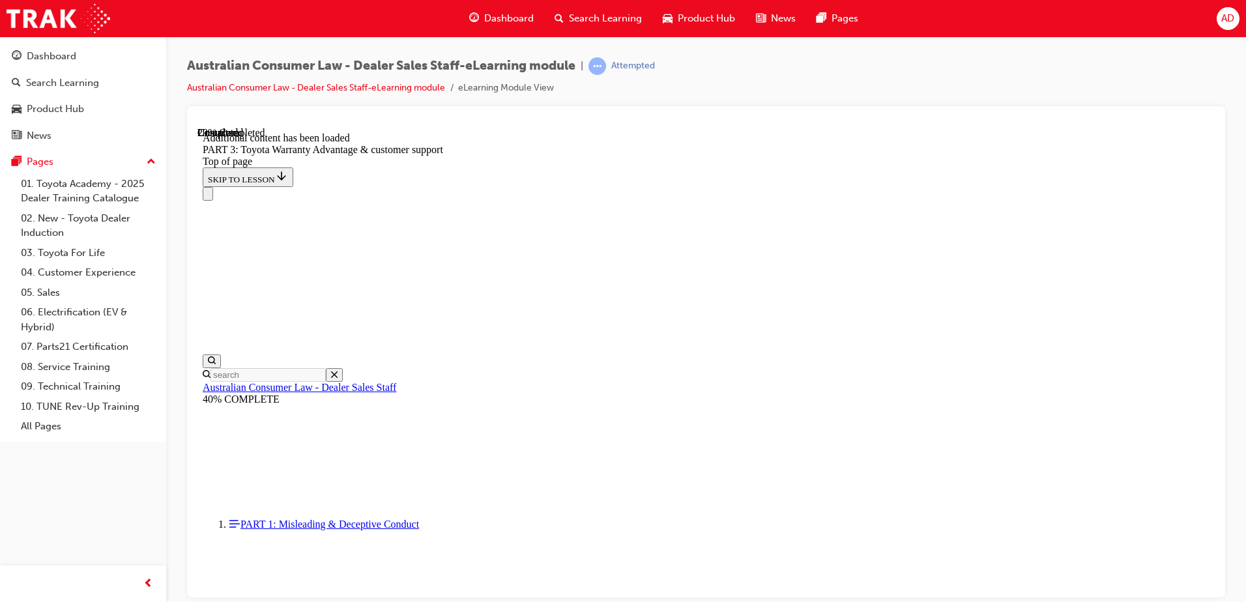
drag, startPoint x: 960, startPoint y: 321, endPoint x: 979, endPoint y: 318, distance: 19.1
drag, startPoint x: 804, startPoint y: 225, endPoint x: 834, endPoint y: 228, distance: 30.1
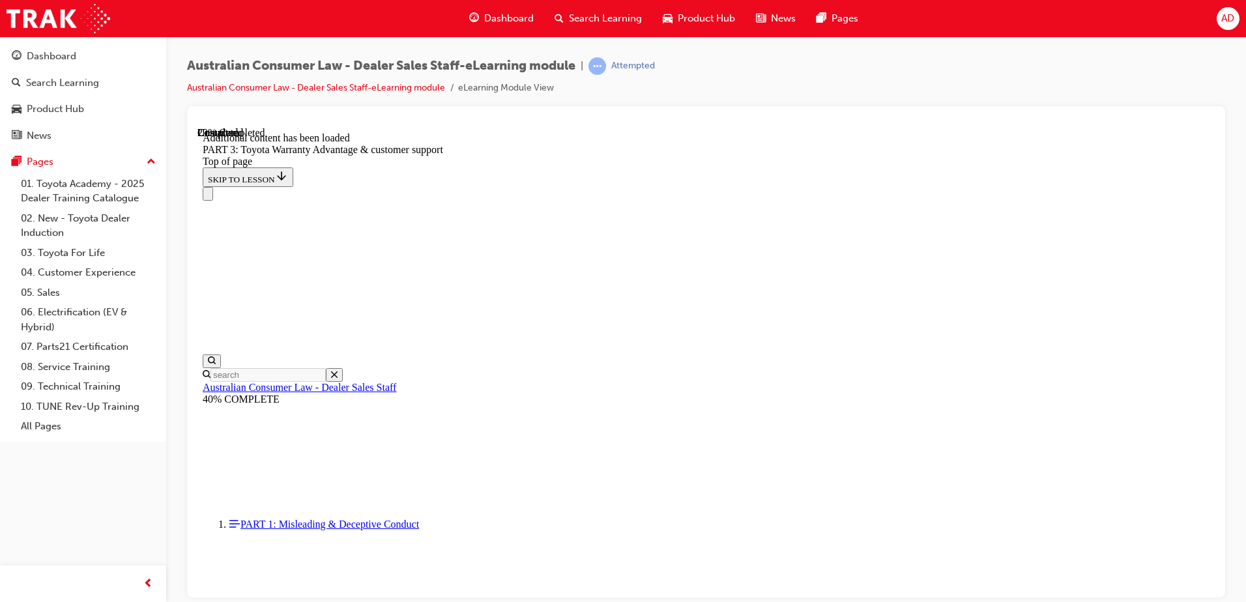
drag, startPoint x: 689, startPoint y: 446, endPoint x: 689, endPoint y: 435, distance: 11.7
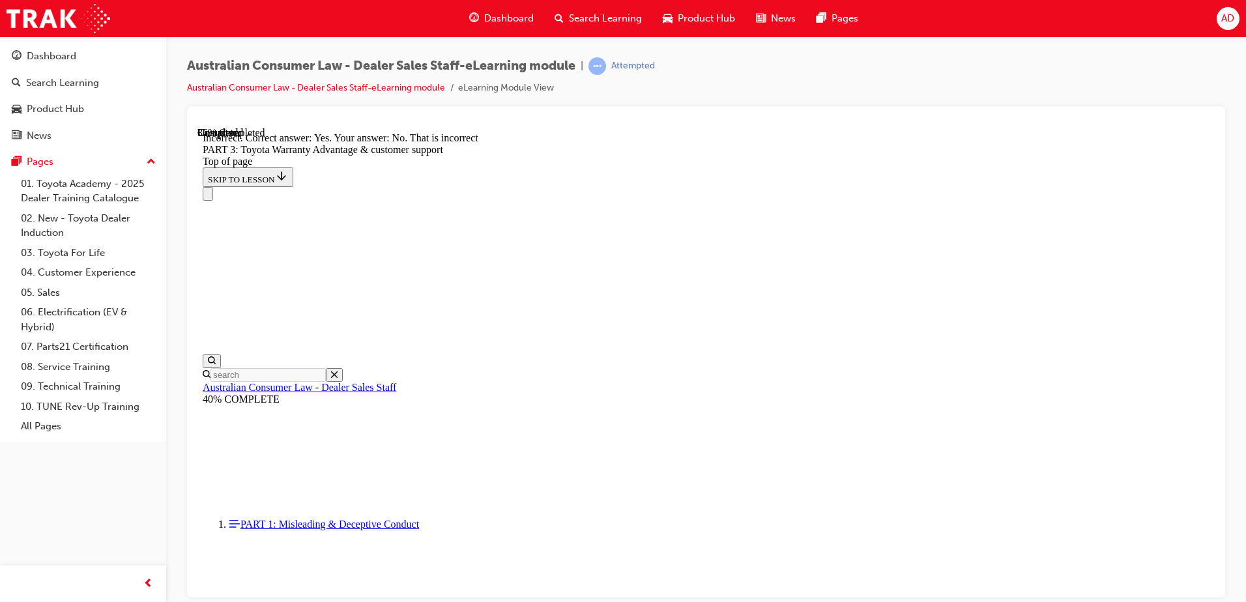
scroll to position [1711, 0]
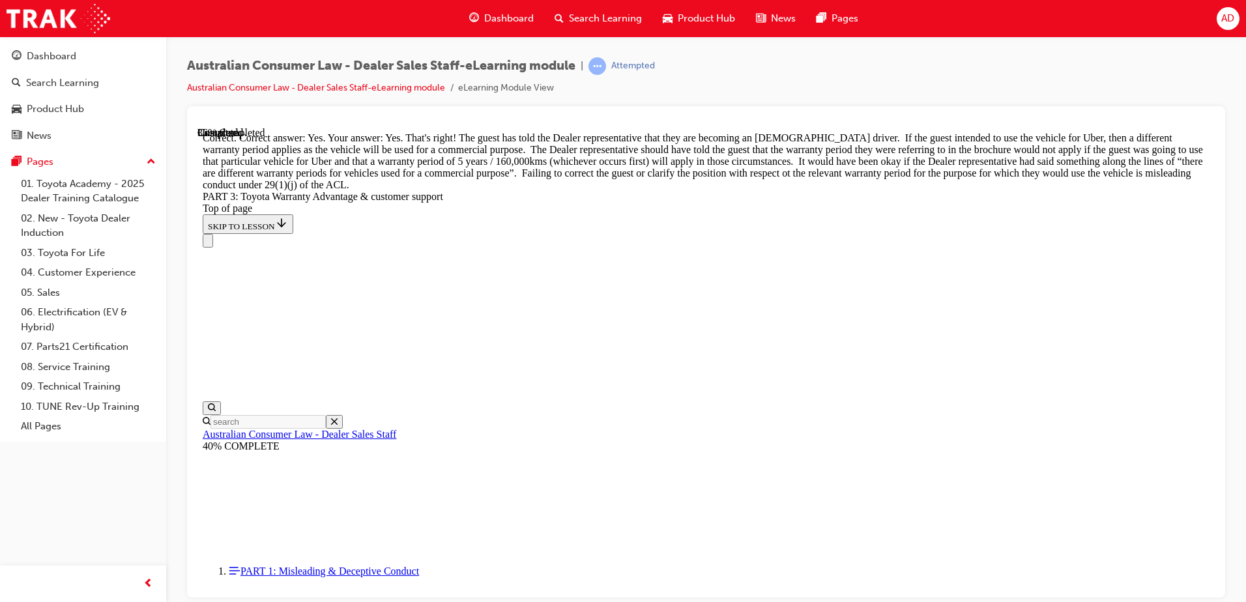
scroll to position [1962, 0]
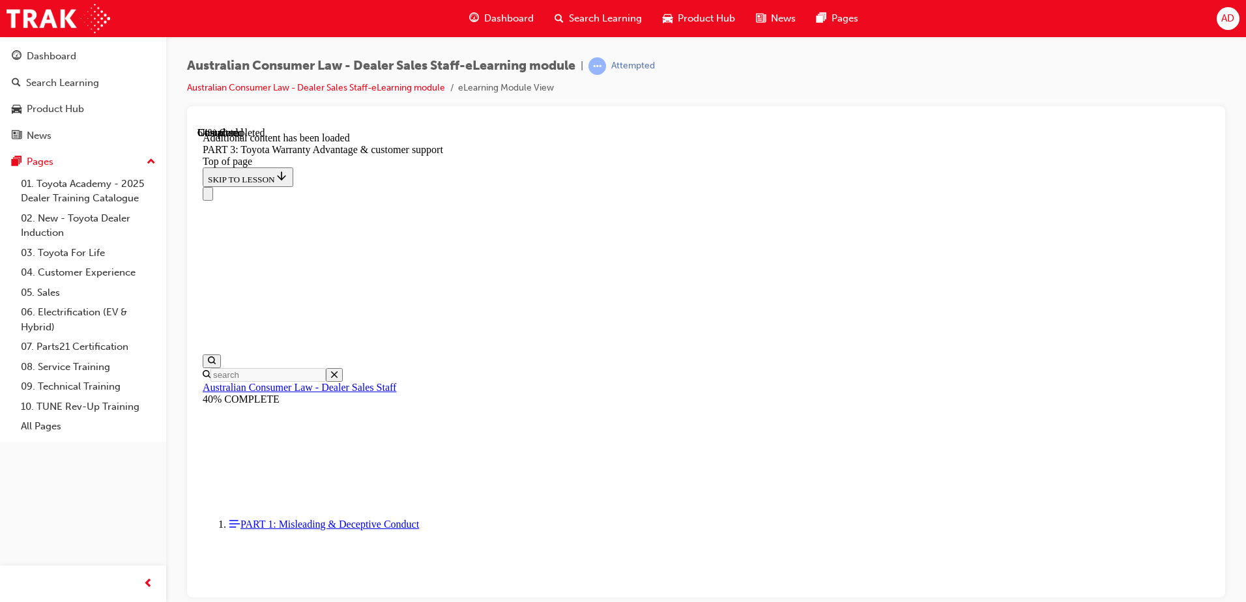
scroll to position [3397, 0]
drag, startPoint x: 876, startPoint y: 182, endPoint x: 592, endPoint y: 197, distance: 284.5
drag, startPoint x: 839, startPoint y: 285, endPoint x: 497, endPoint y: 214, distance: 349.2
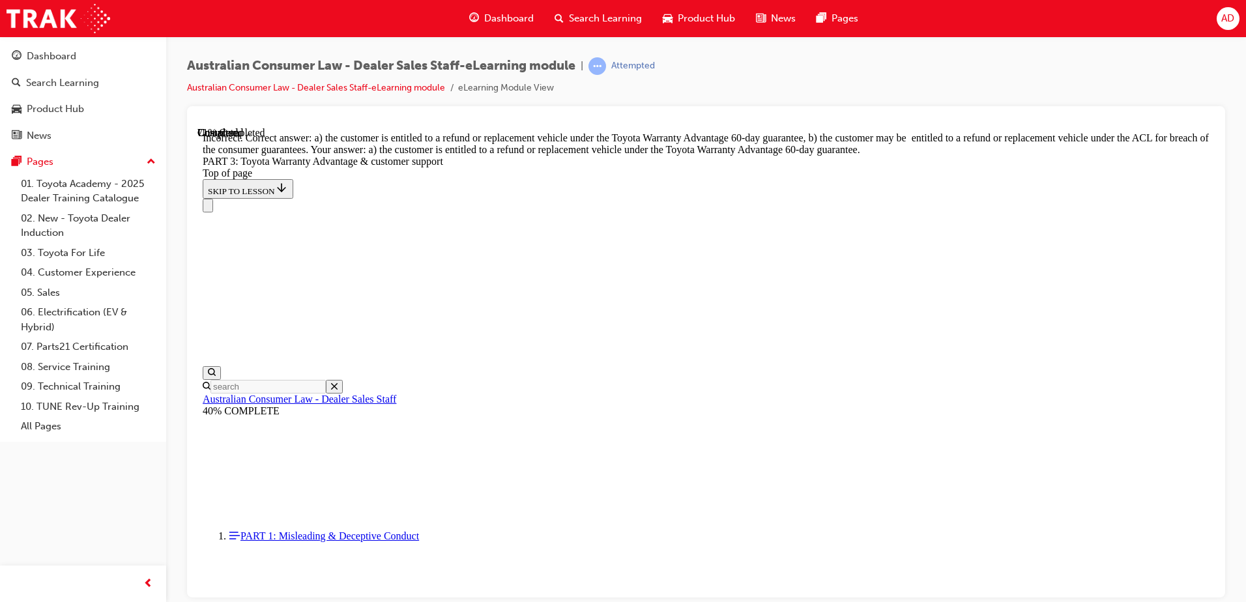
scroll to position [3677, 0]
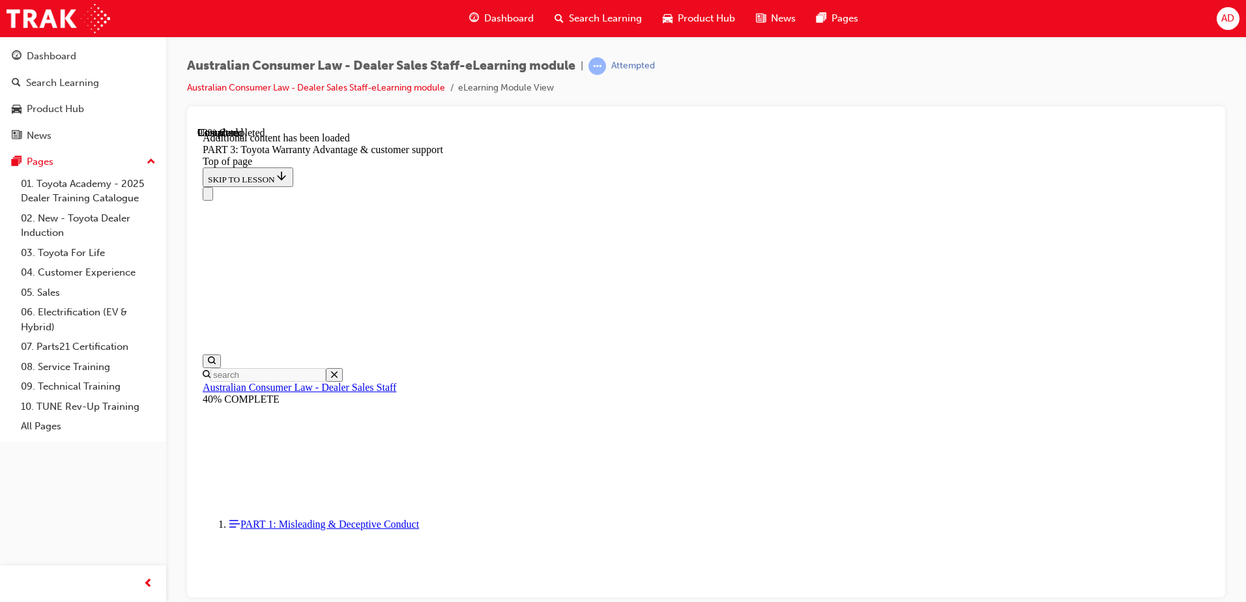
scroll to position [3714, 0]
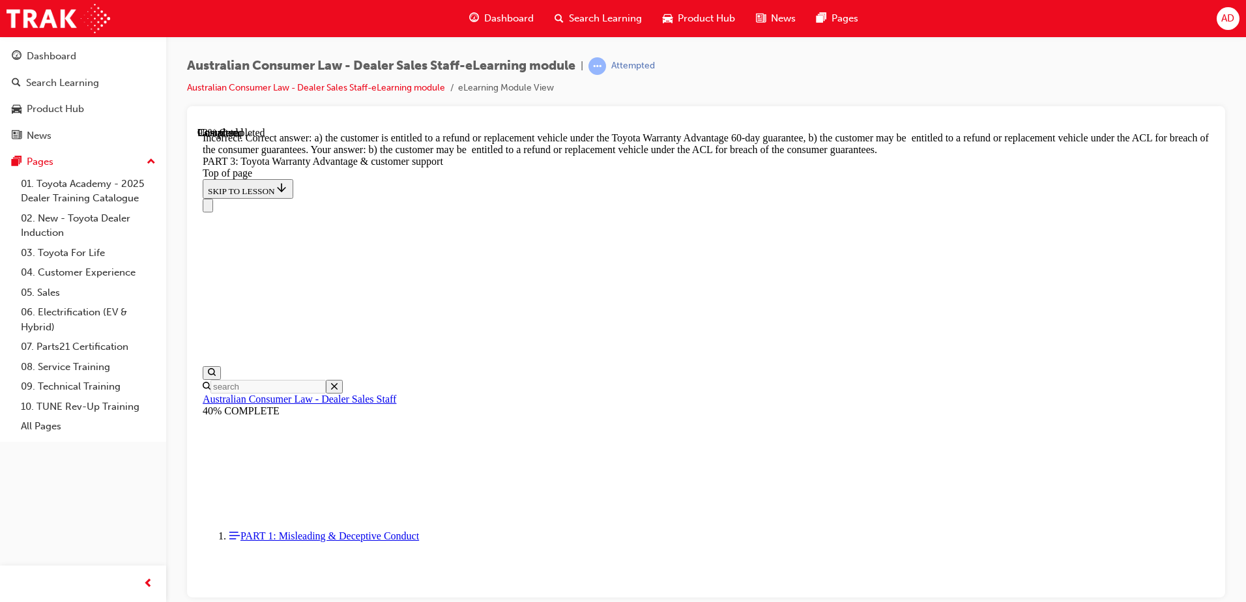
scroll to position [3540, 0]
drag, startPoint x: 608, startPoint y: 252, endPoint x: 606, endPoint y: 168, distance: 84.1
drag, startPoint x: 610, startPoint y: 169, endPoint x: 612, endPoint y: 182, distance: 13.1
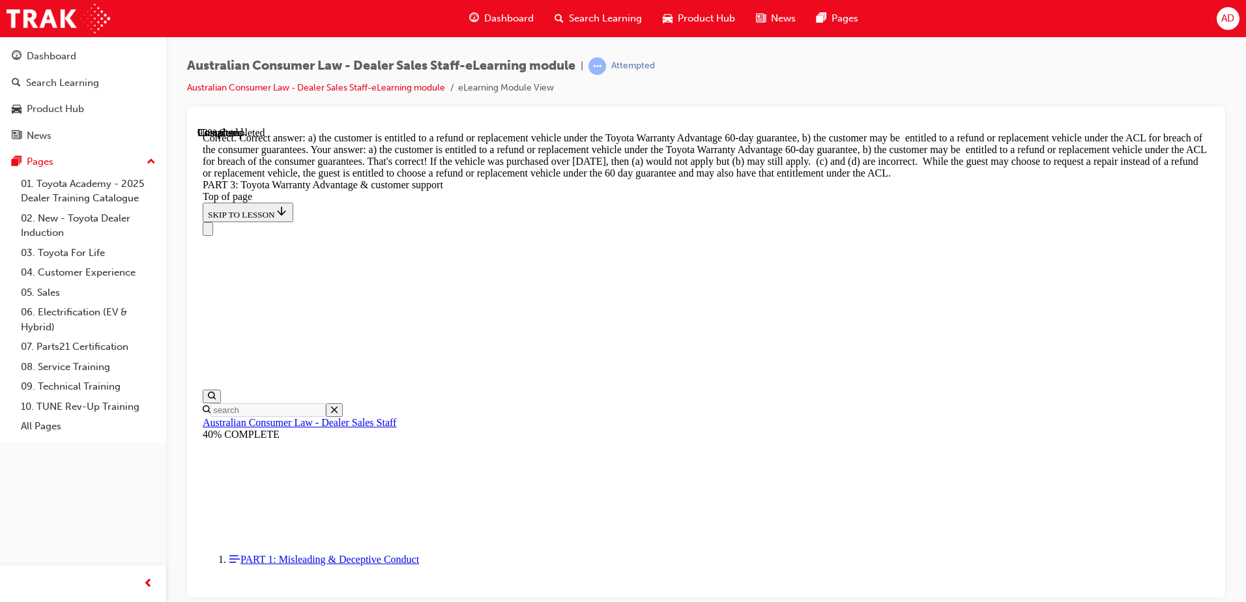
scroll to position [4138, 0]
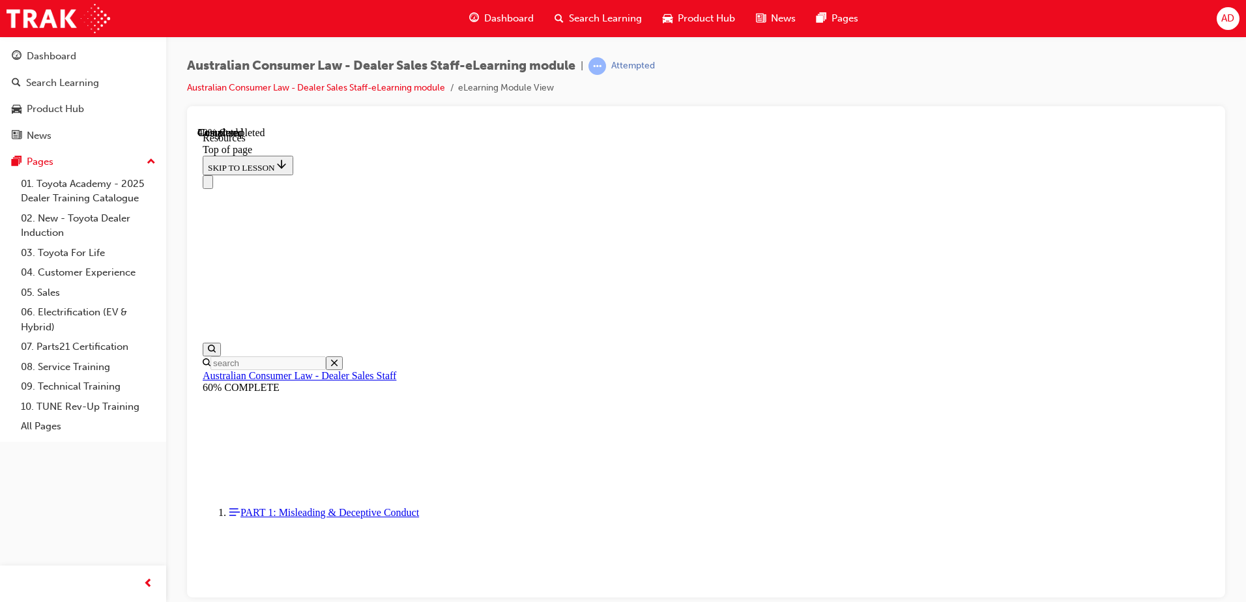
drag, startPoint x: 538, startPoint y: 386, endPoint x: 981, endPoint y: 397, distance: 443.2
drag, startPoint x: 539, startPoint y: 304, endPoint x: 745, endPoint y: 312, distance: 205.4
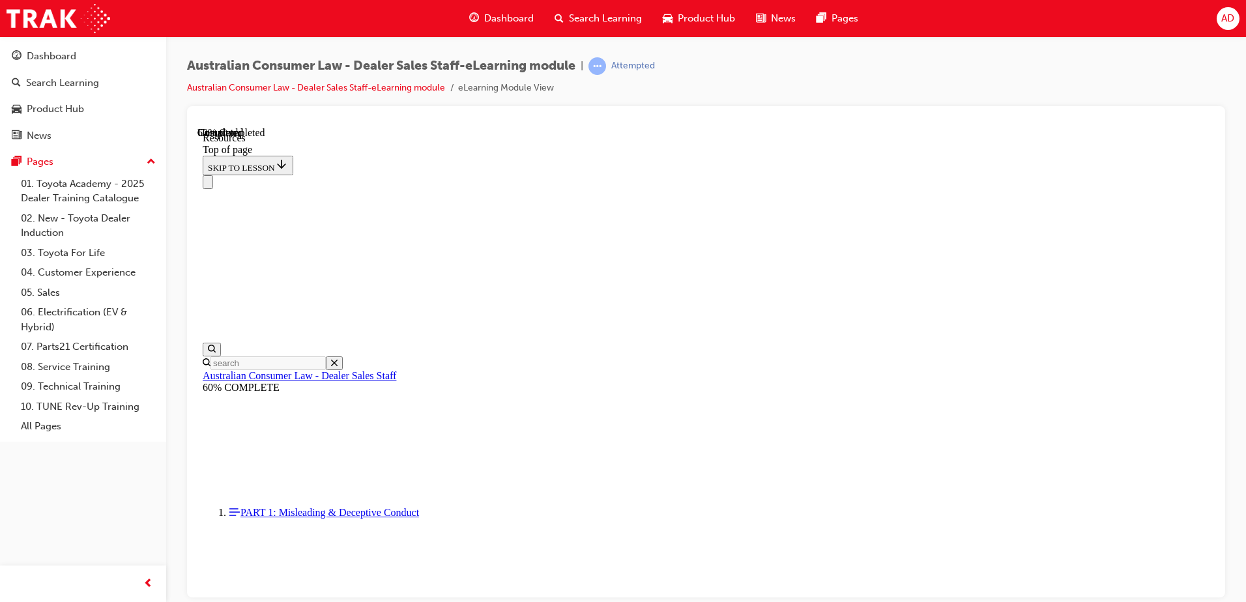
drag, startPoint x: 657, startPoint y: 217, endPoint x: 805, endPoint y: 221, distance: 148.0
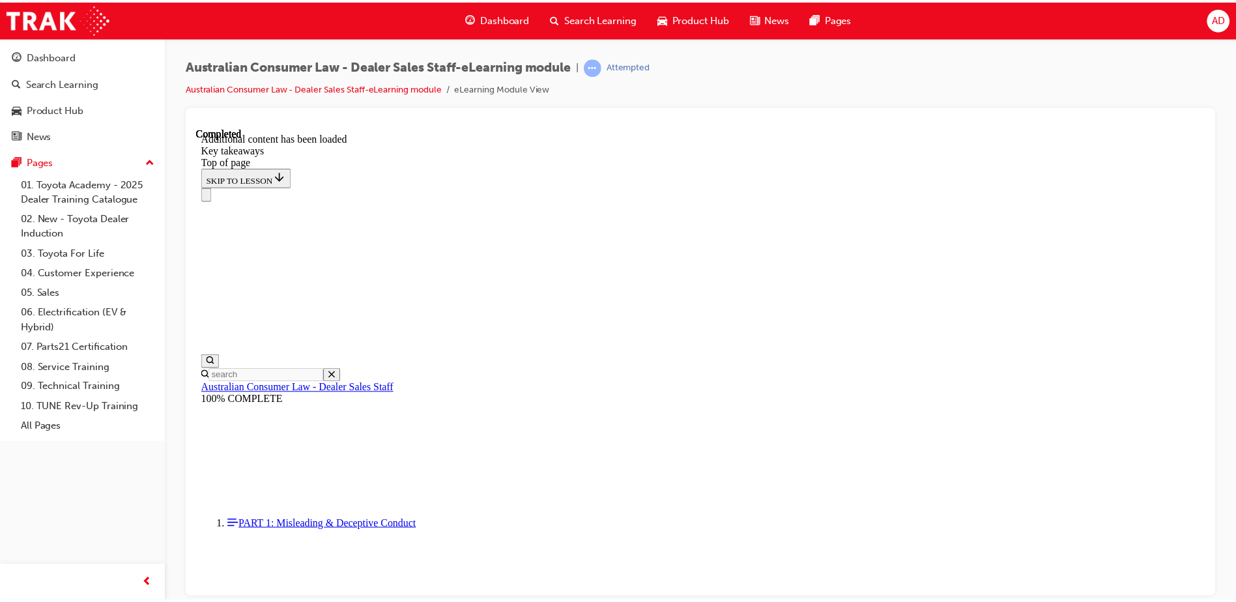
scroll to position [0, 0]
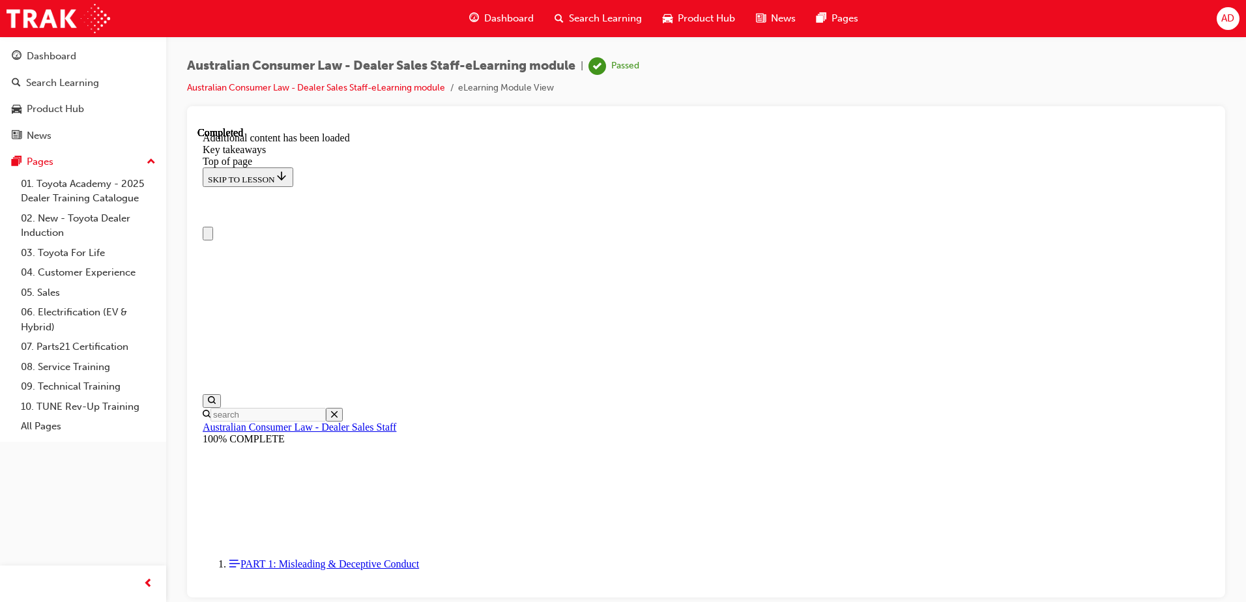
click at [508, 20] on span "Dashboard" at bounding box center [509, 18] width 50 height 15
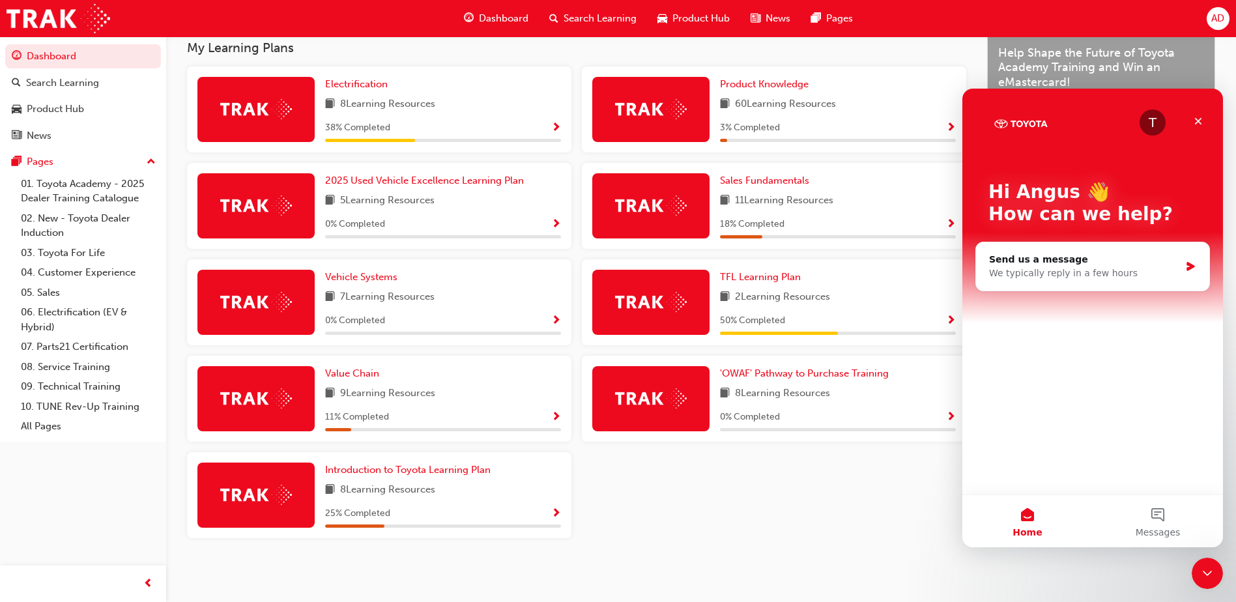
scroll to position [428, 0]
